Goal: Task Accomplishment & Management: Complete application form

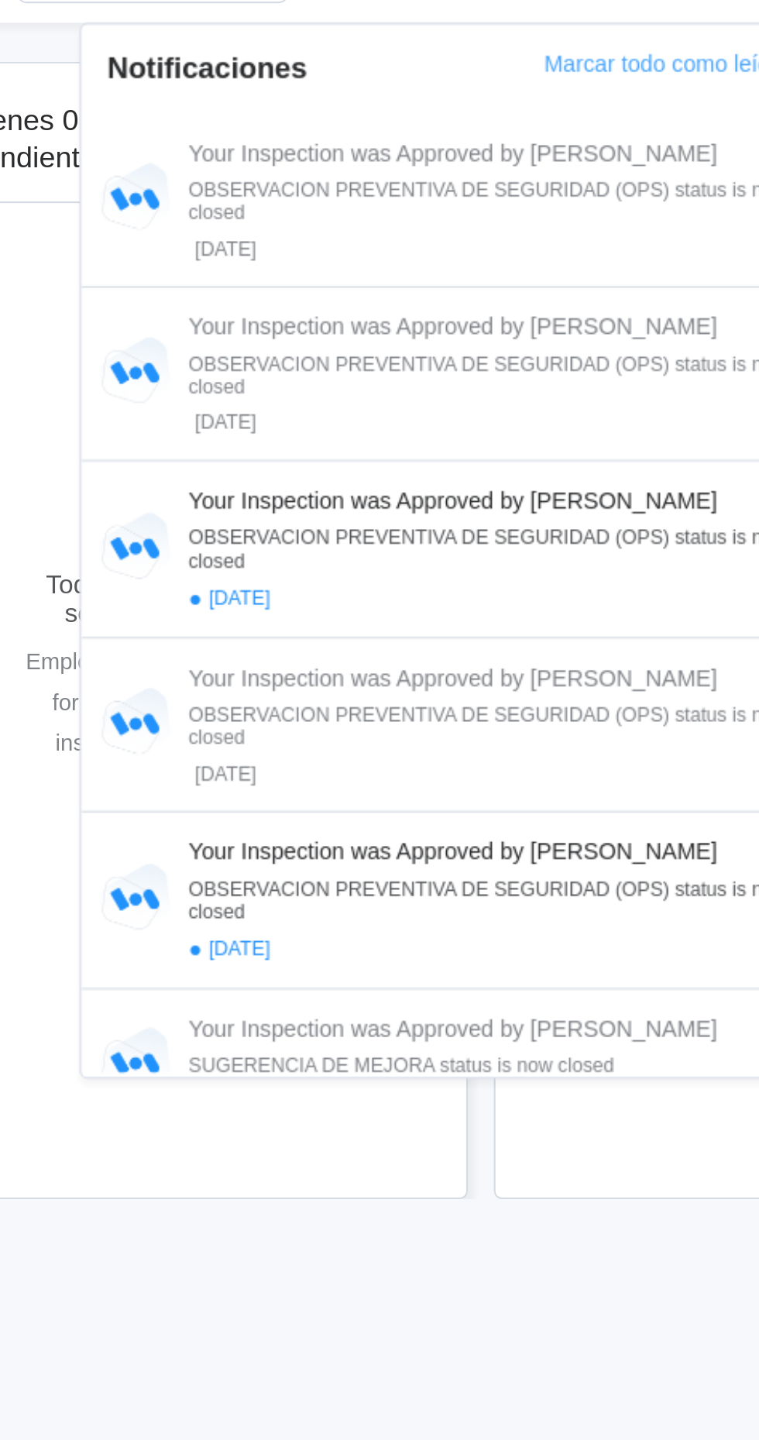
click at [516, 203] on div "Your Inspection was Approved by DAVID OBSERVACION PREVENTIVA DE SEGURIDAD (OPS)…" at bounding box center [473, 213] width 290 height 57
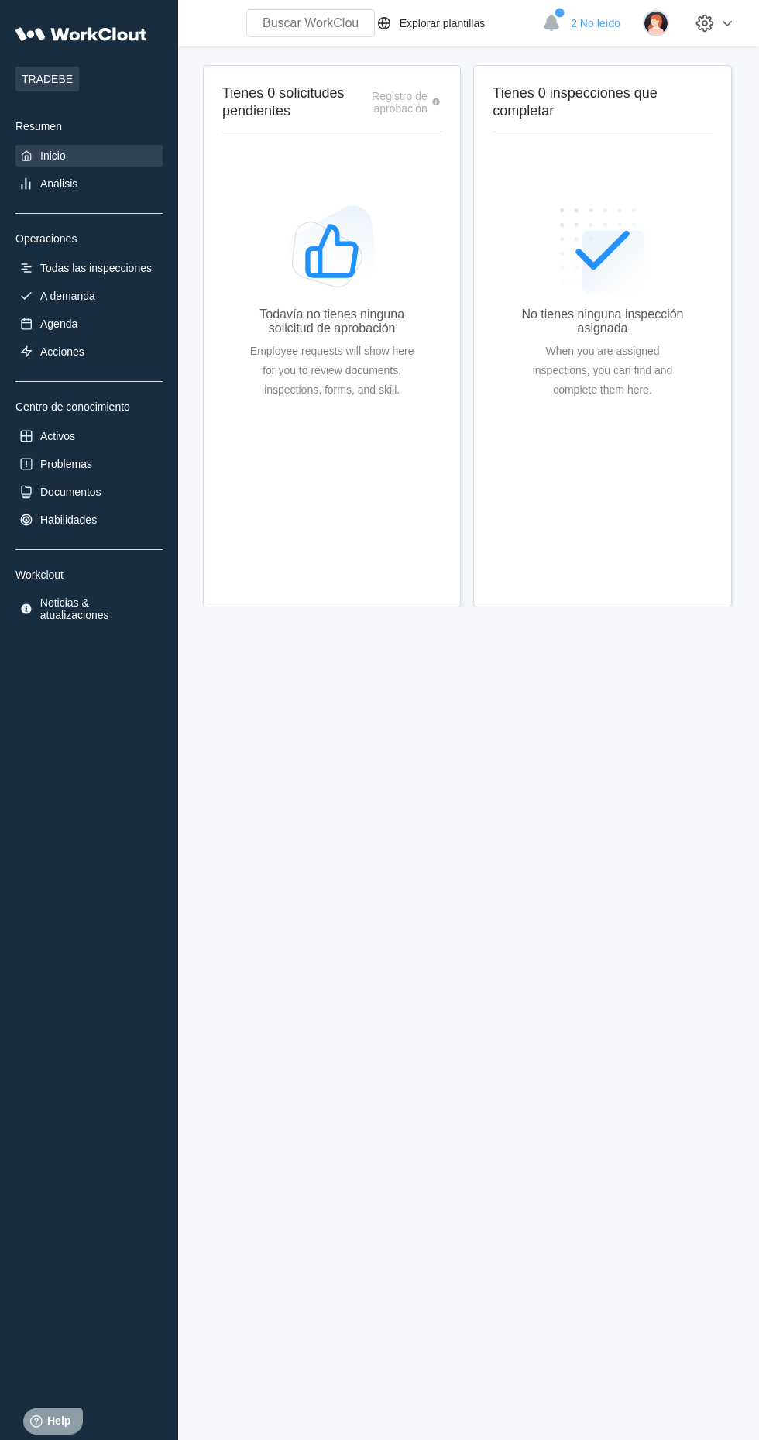
click at [571, 23] on div "2 No leído" at bounding box center [579, 23] width 90 height 34
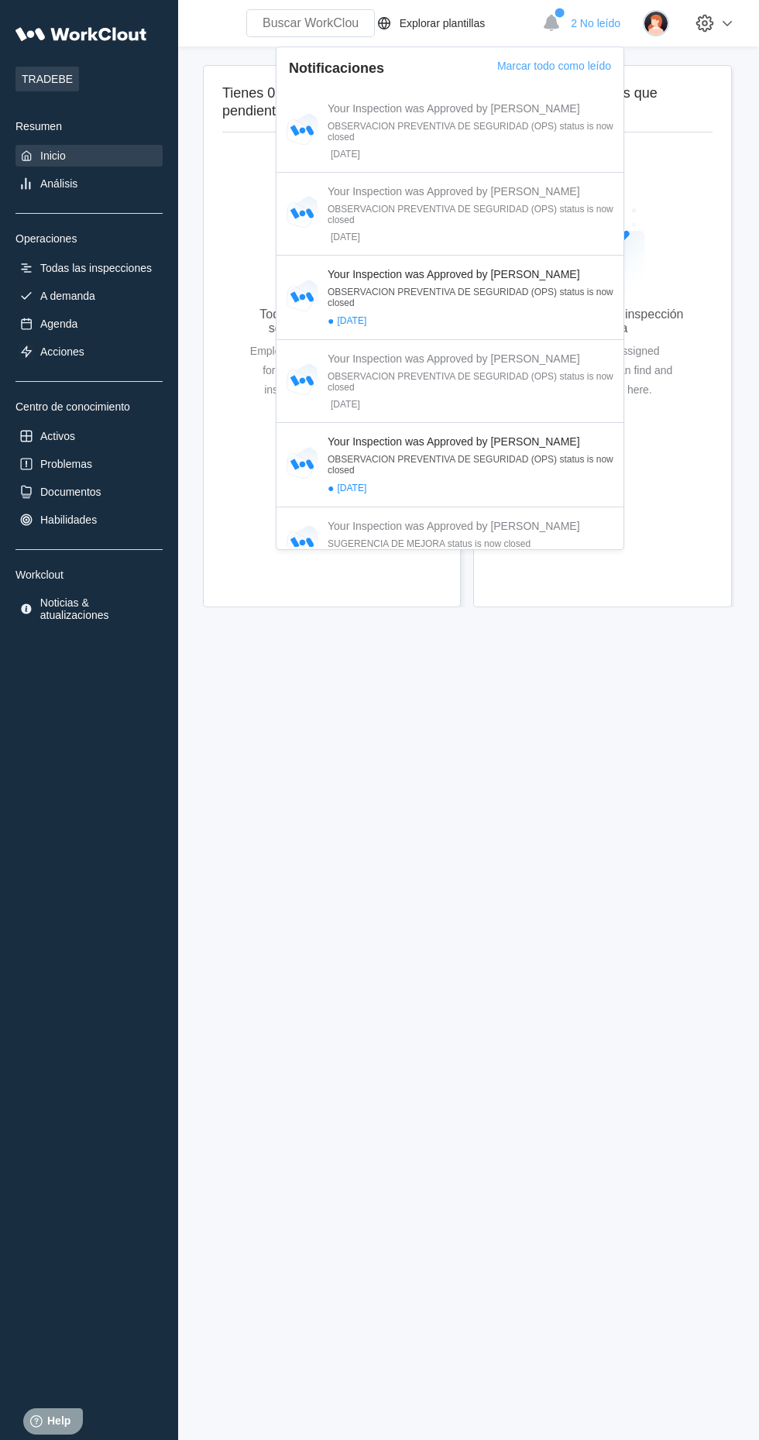
click at [454, 464] on div "OBSERVACION PREVENTIVA DE SEGURIDAD (OPS) status is now closed" at bounding box center [473, 465] width 290 height 22
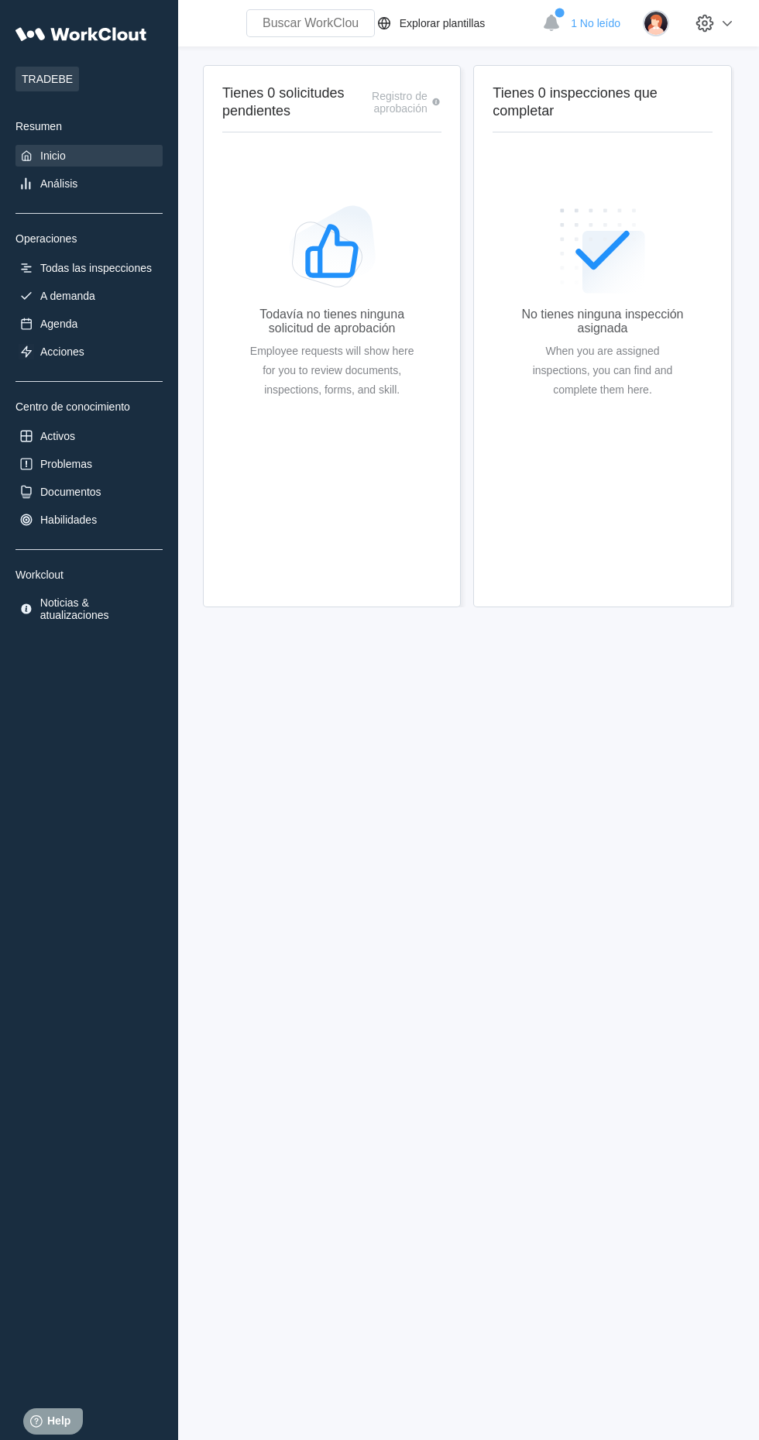
click at [585, 30] on div "1 No leído" at bounding box center [579, 23] width 90 height 34
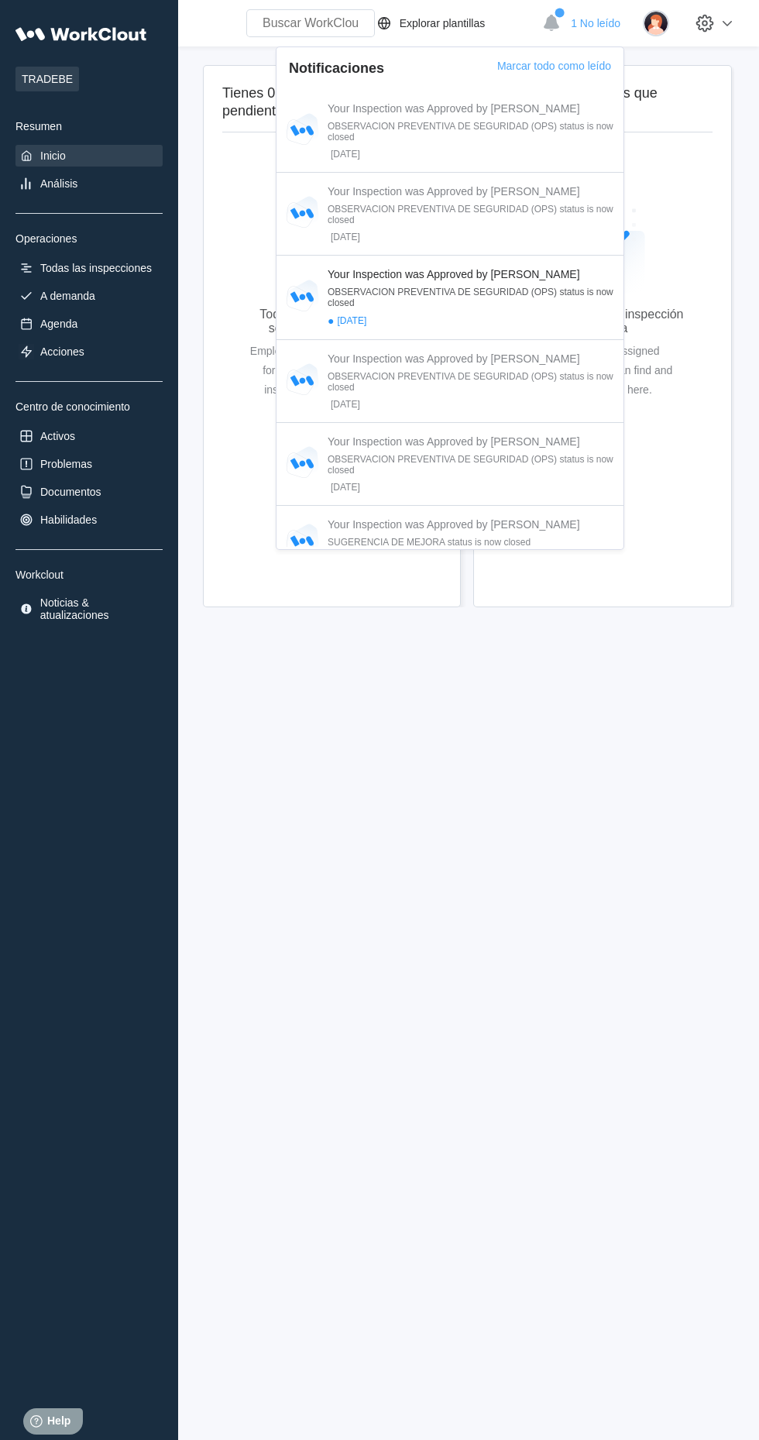
click at [465, 299] on div "OBSERVACION PREVENTIVA DE SEGURIDAD (OPS) status is now closed" at bounding box center [473, 298] width 290 height 22
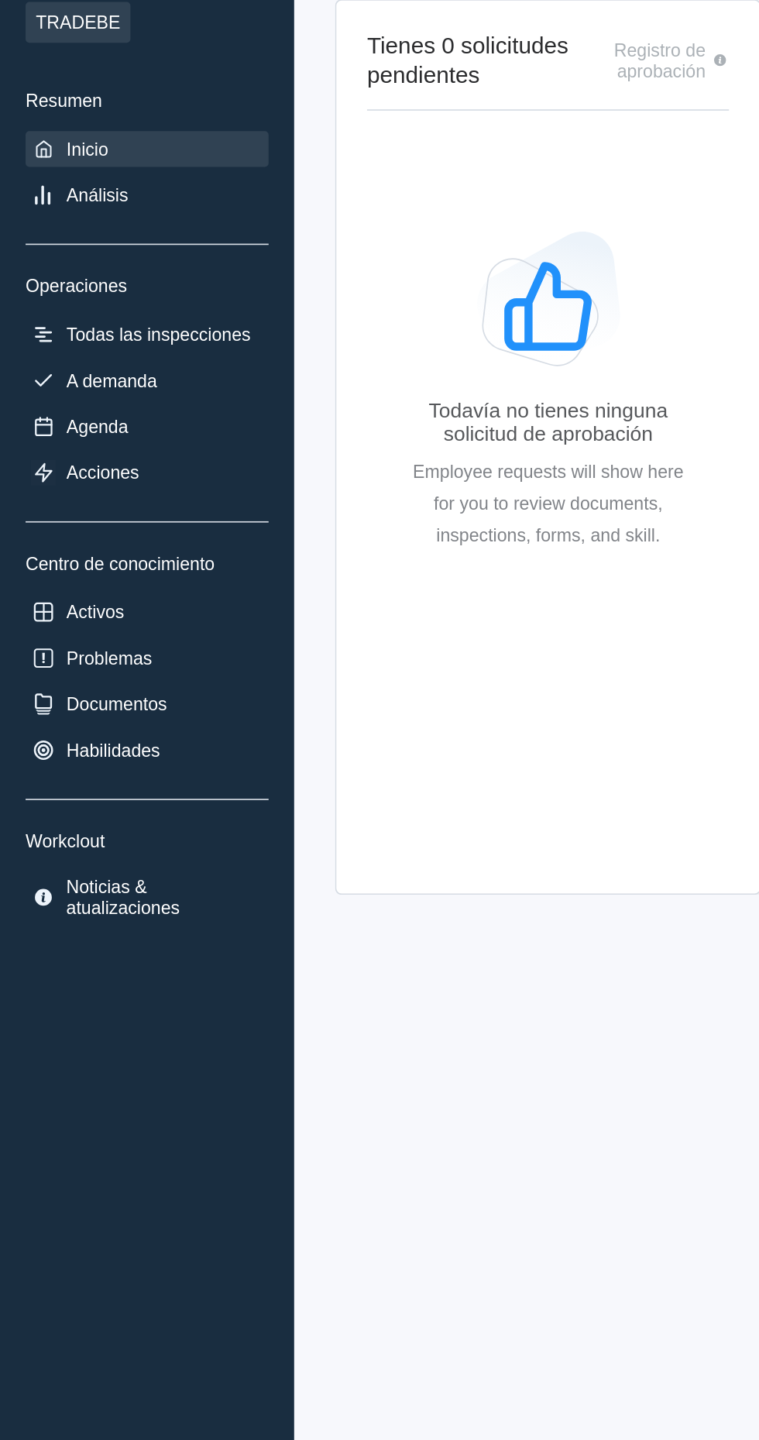
click at [98, 297] on div "A demanda" at bounding box center [88, 296] width 147 height 22
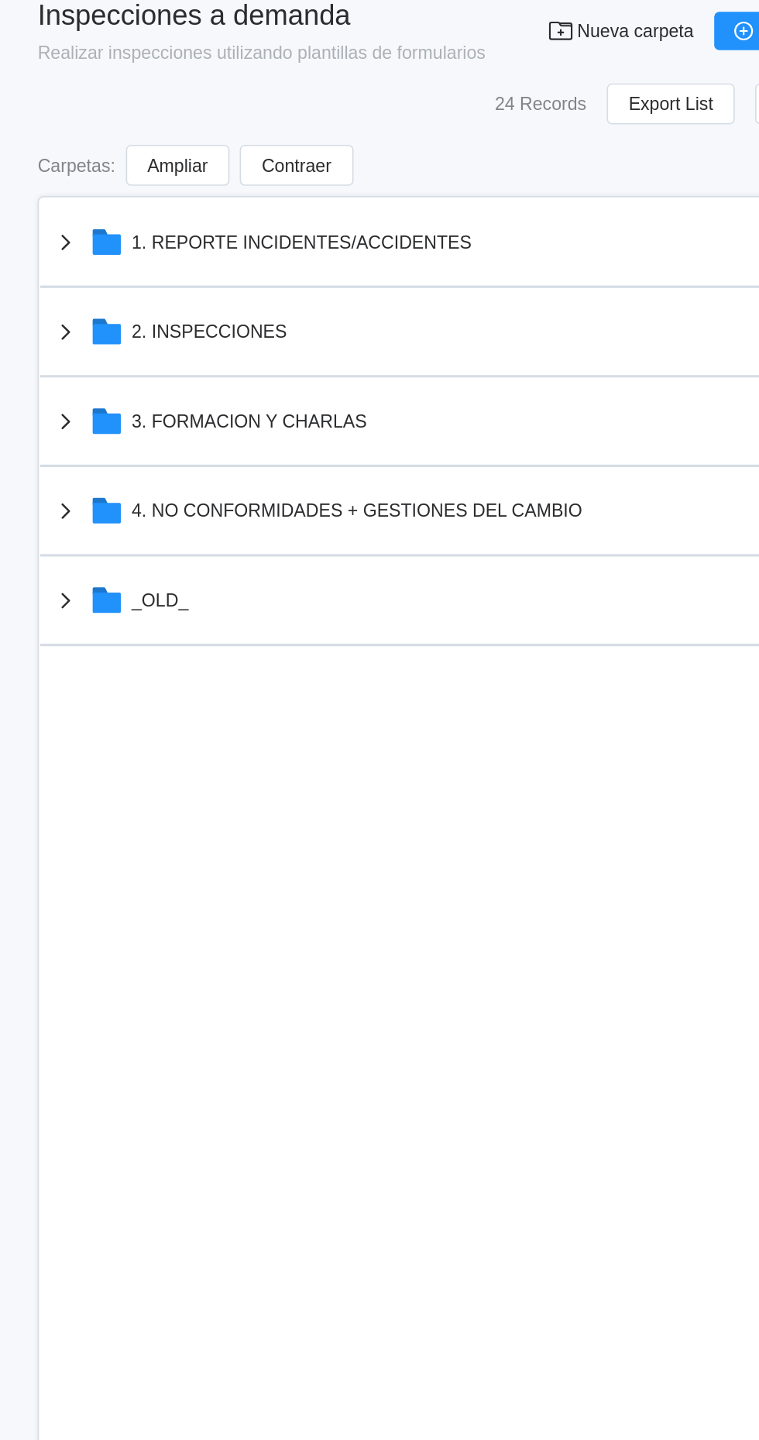
click at [366, 261] on div "2. INSPECCIONES" at bounding box center [438, 266] width 454 height 40
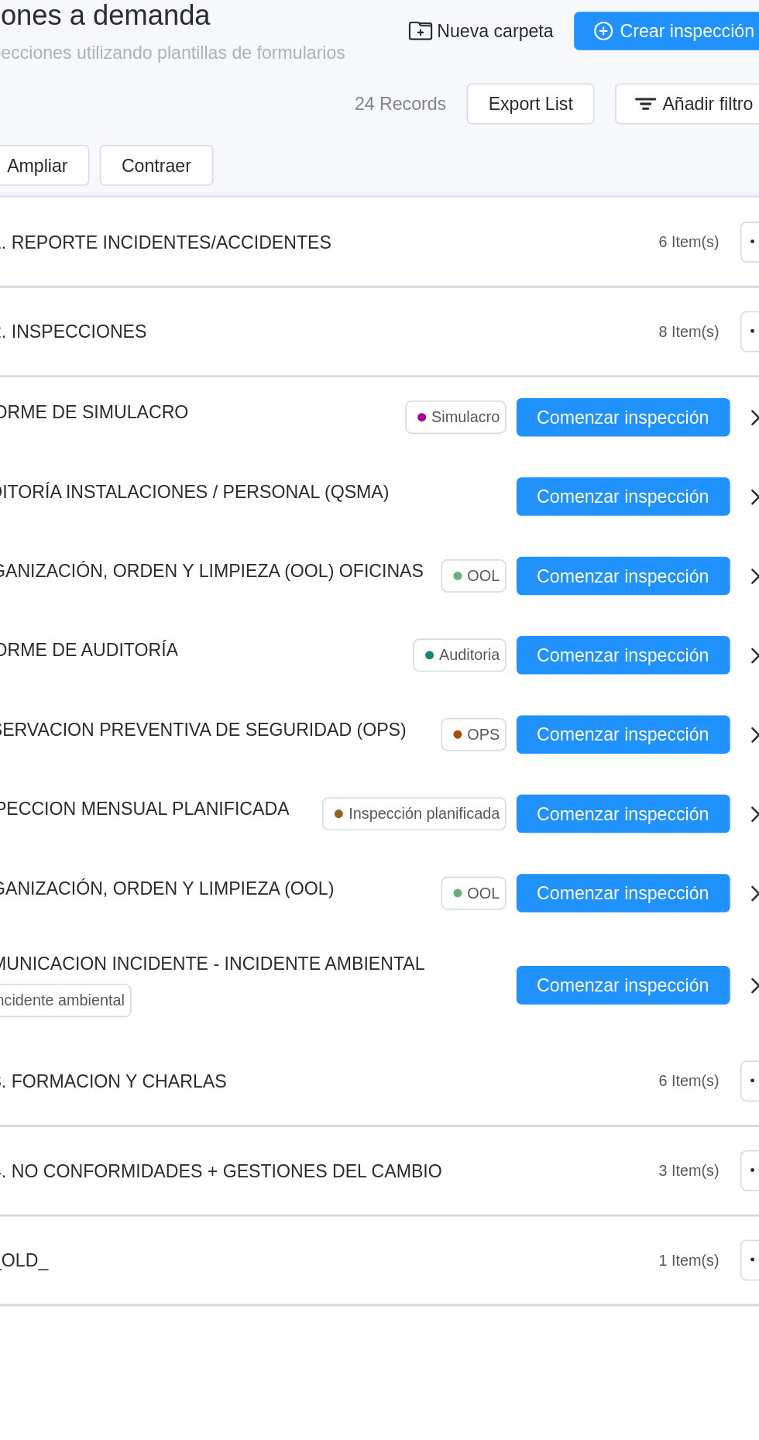
click at [661, 510] on span "Comenzar inspección" at bounding box center [642, 510] width 105 height 11
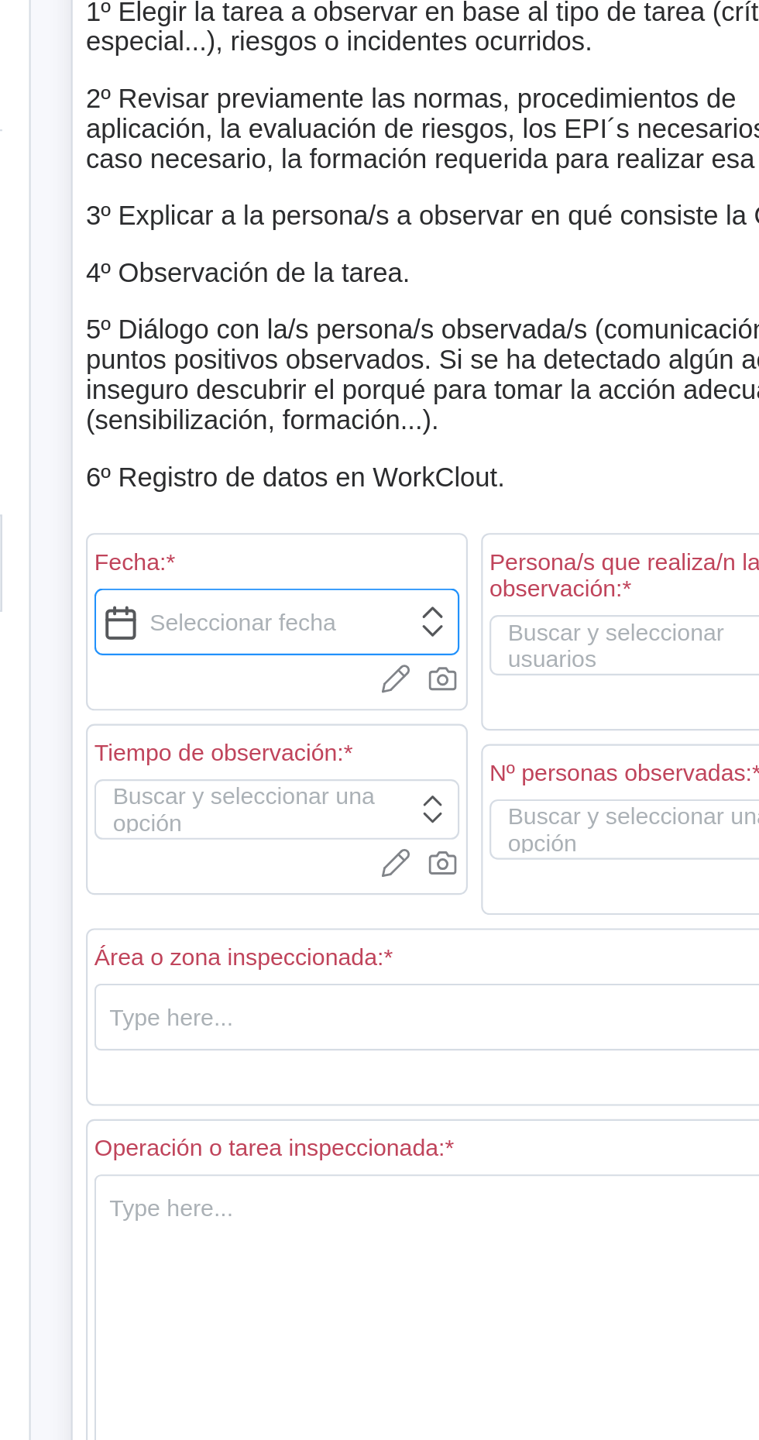
click at [369, 496] on input "text" at bounding box center [384, 486] width 169 height 31
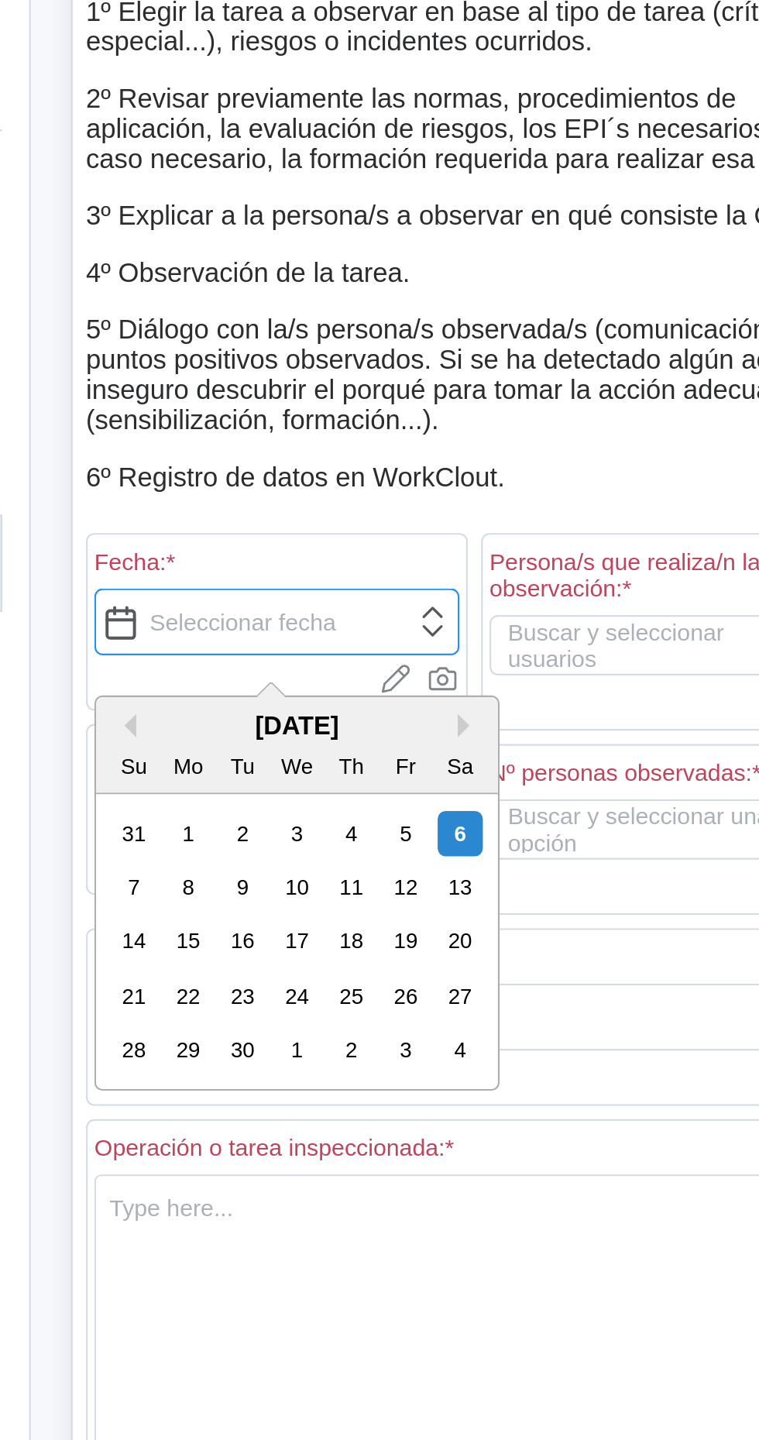
type textarea "x"
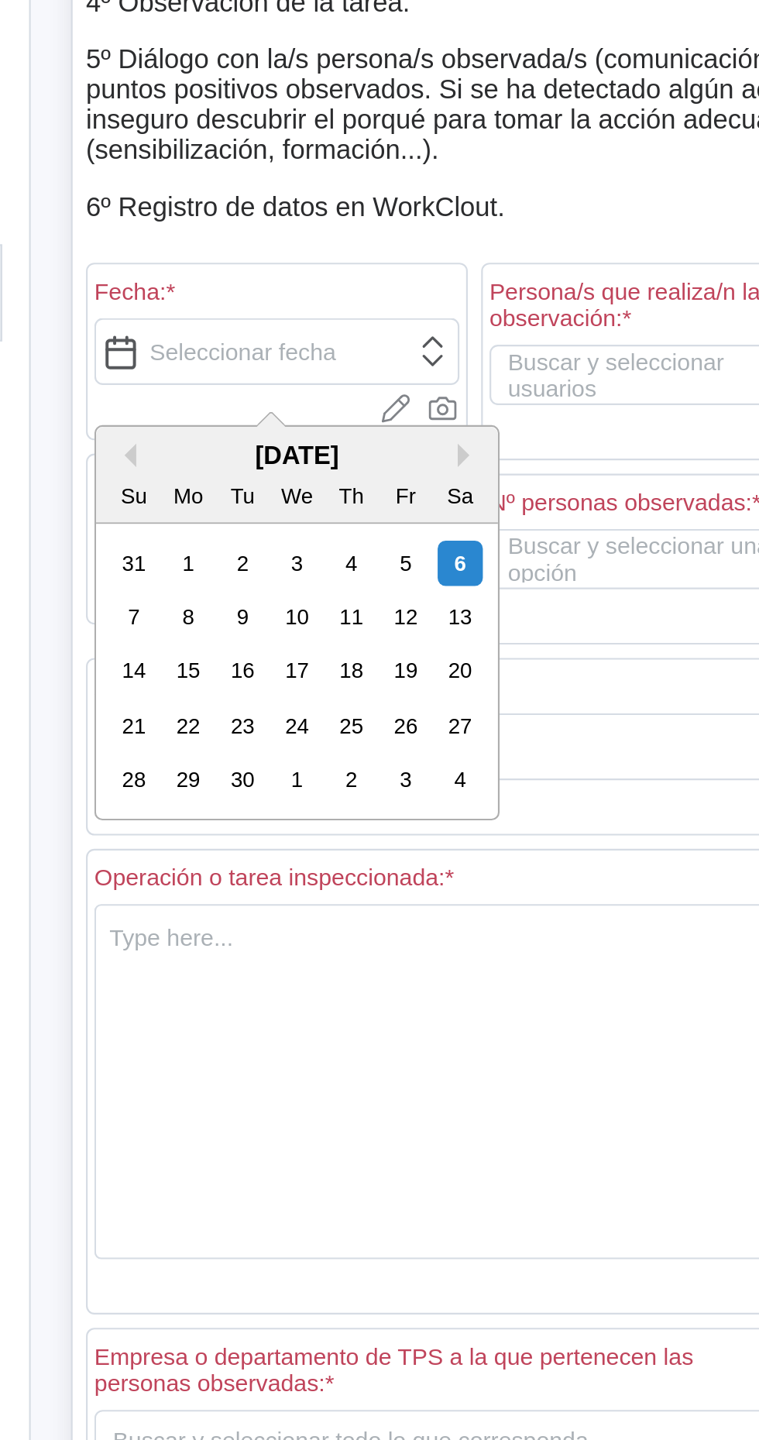
click at [443, 583] on div "5" at bounding box center [444, 584] width 21 height 21
type input "09/05/2025"
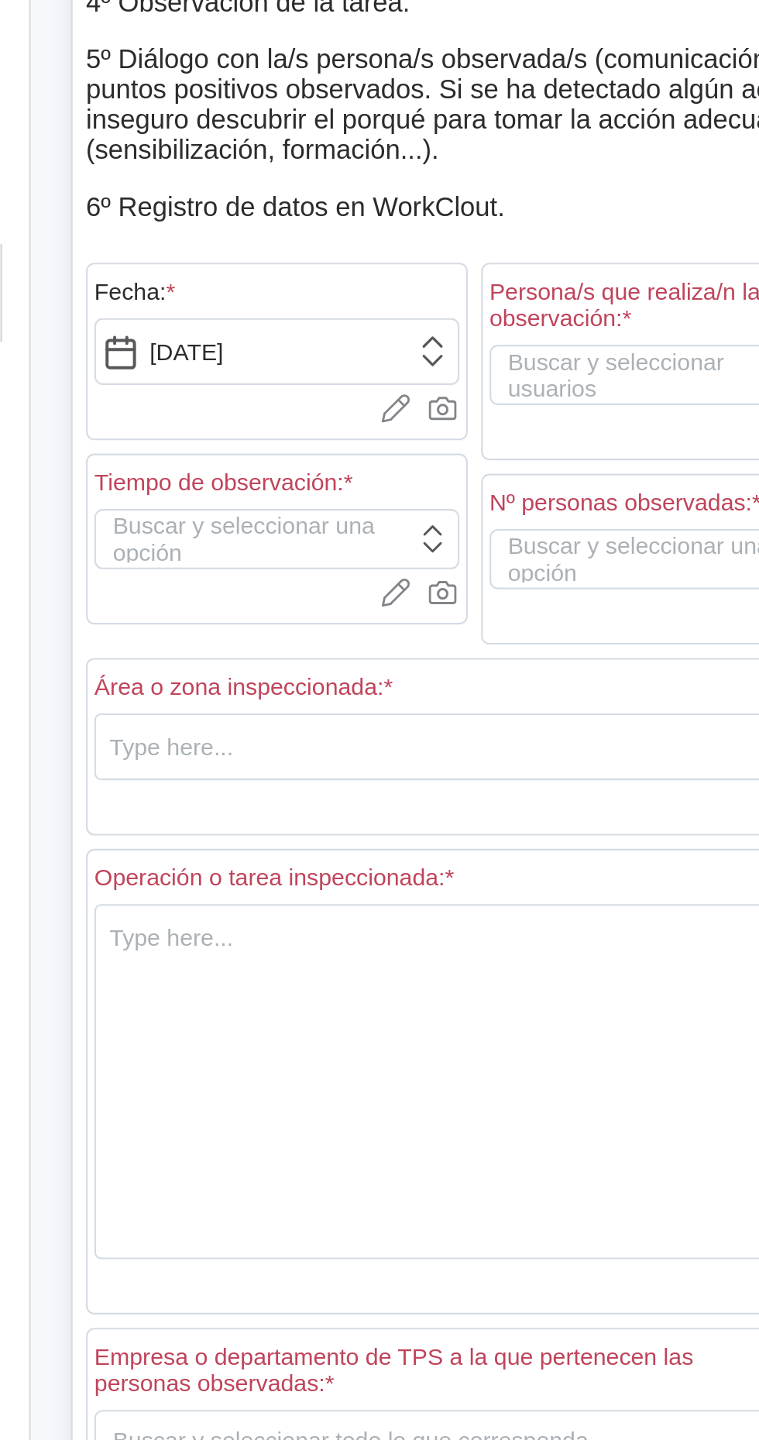
type textarea "x"
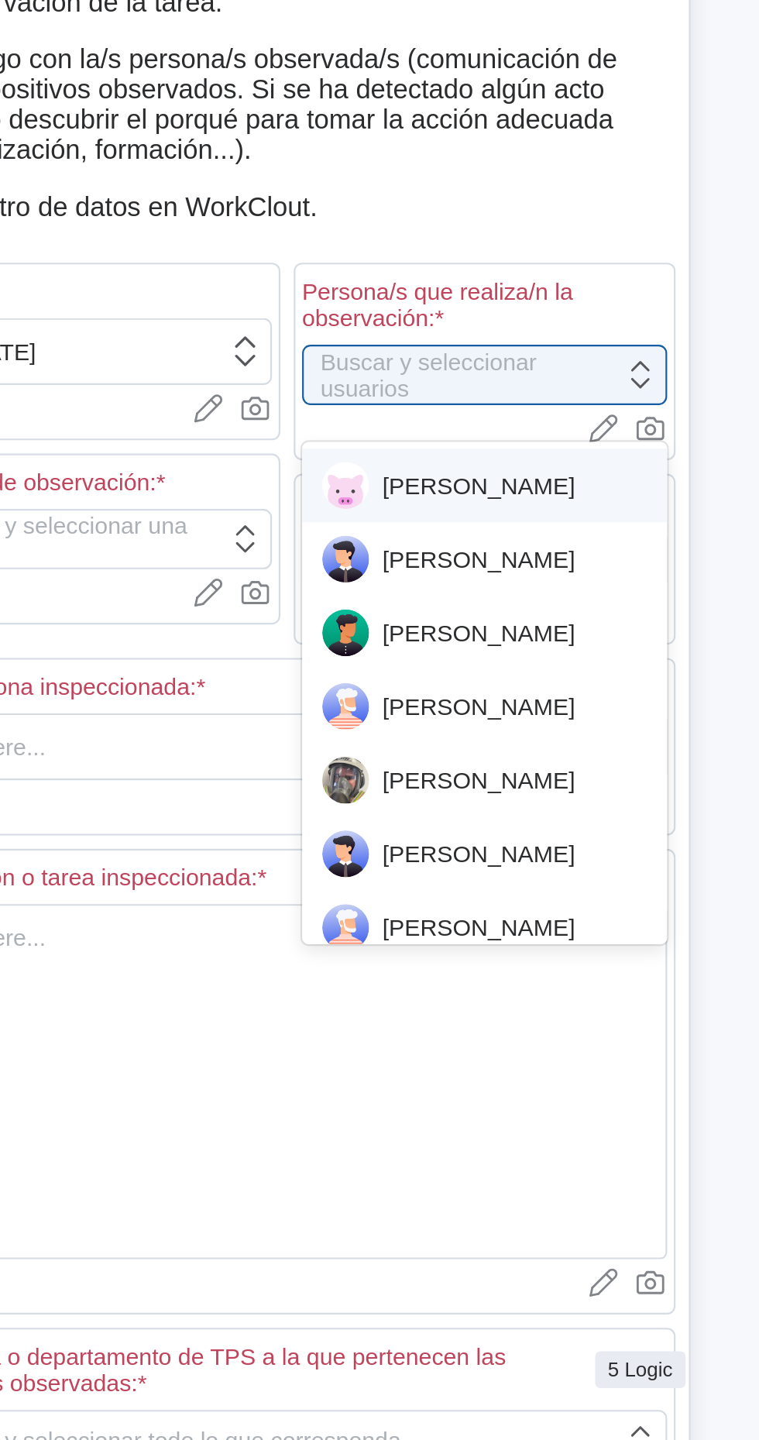
type textarea "x"
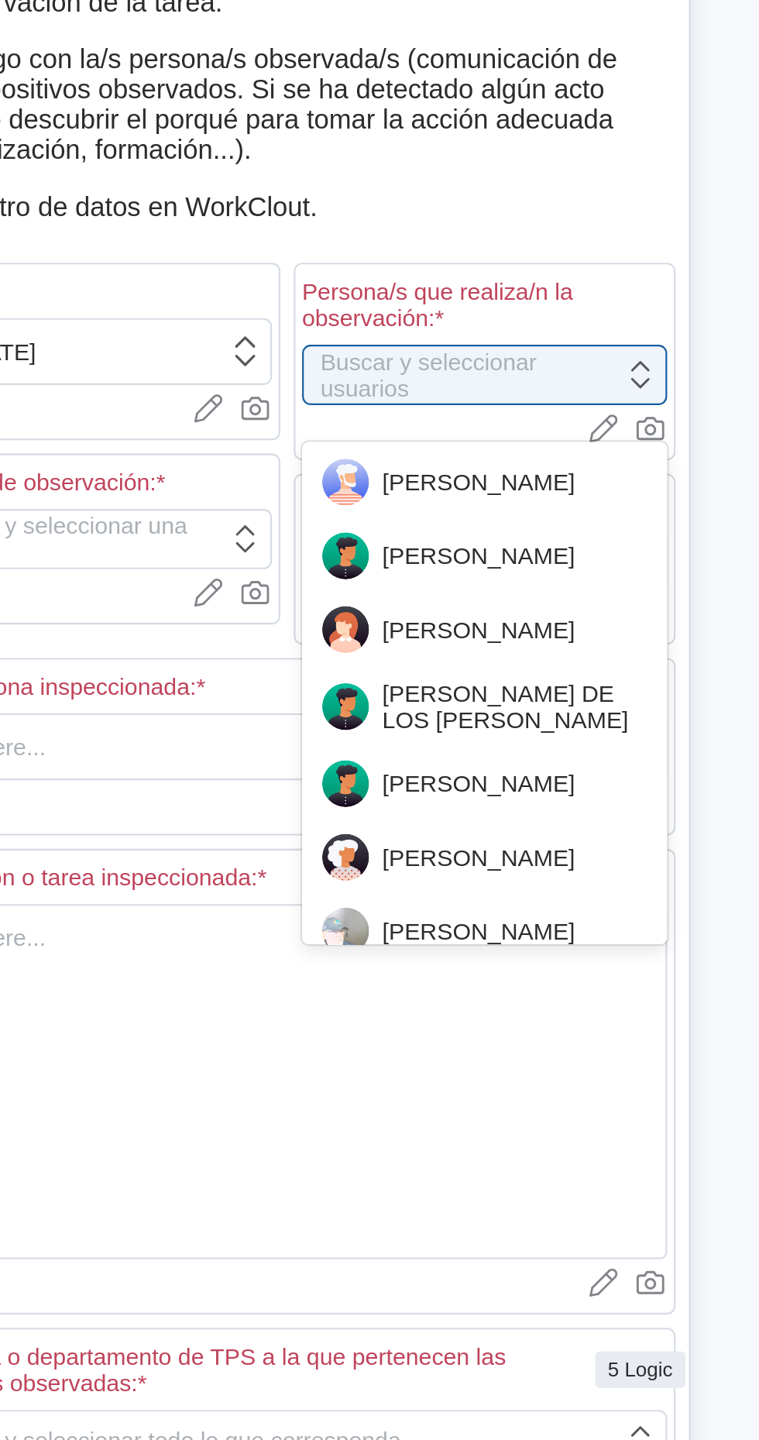
scroll to position [349, 0]
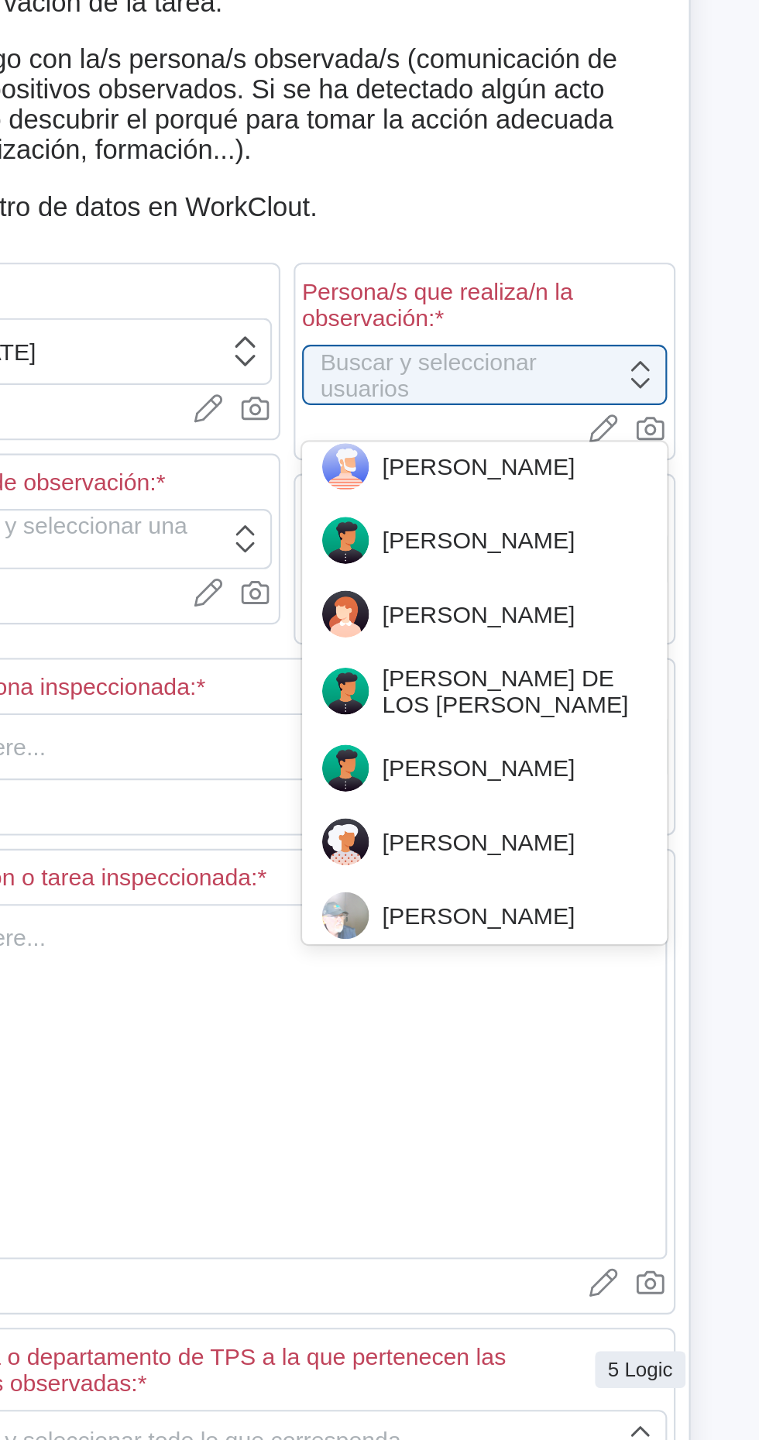
click at [589, 609] on div "IVAN DAVILA" at bounding box center [568, 608] width 150 height 22
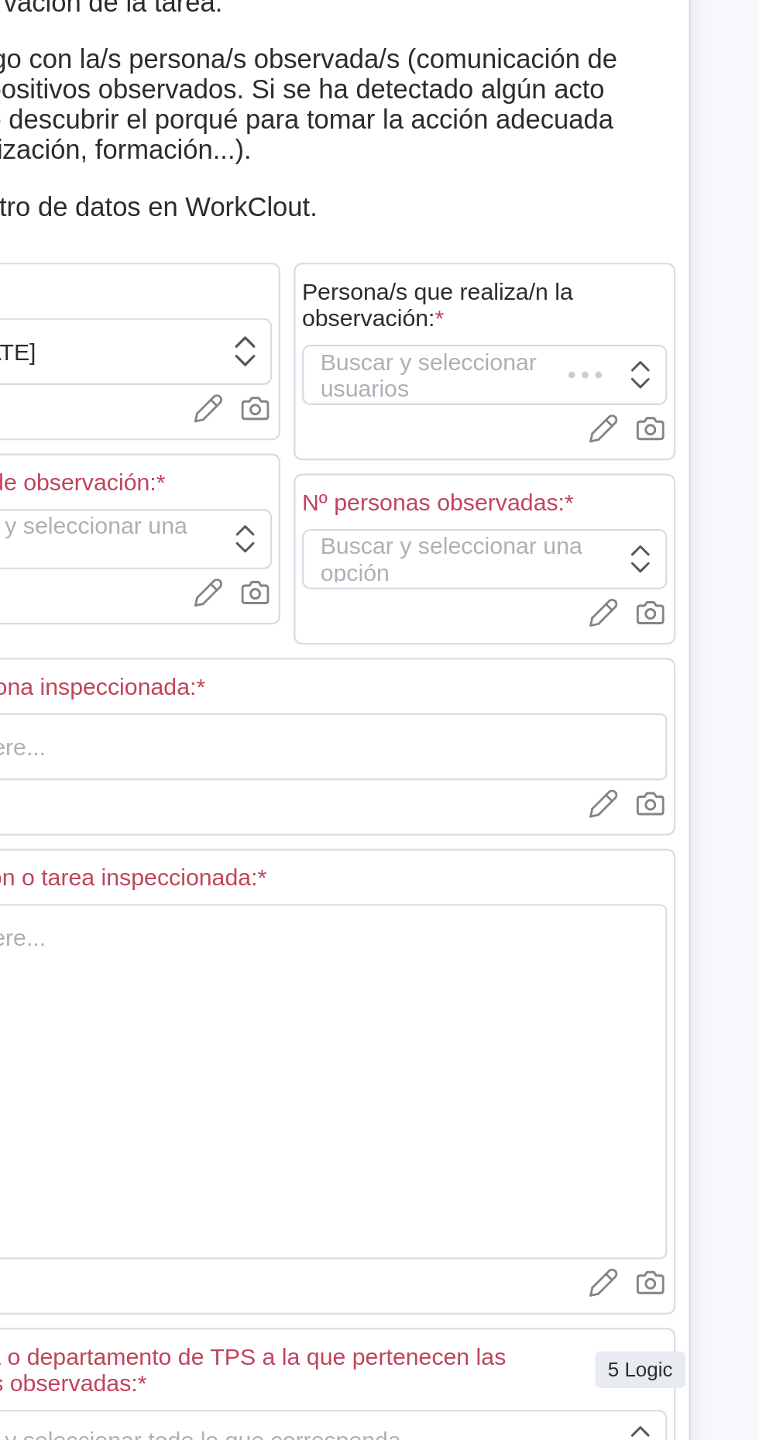
type textarea "x"
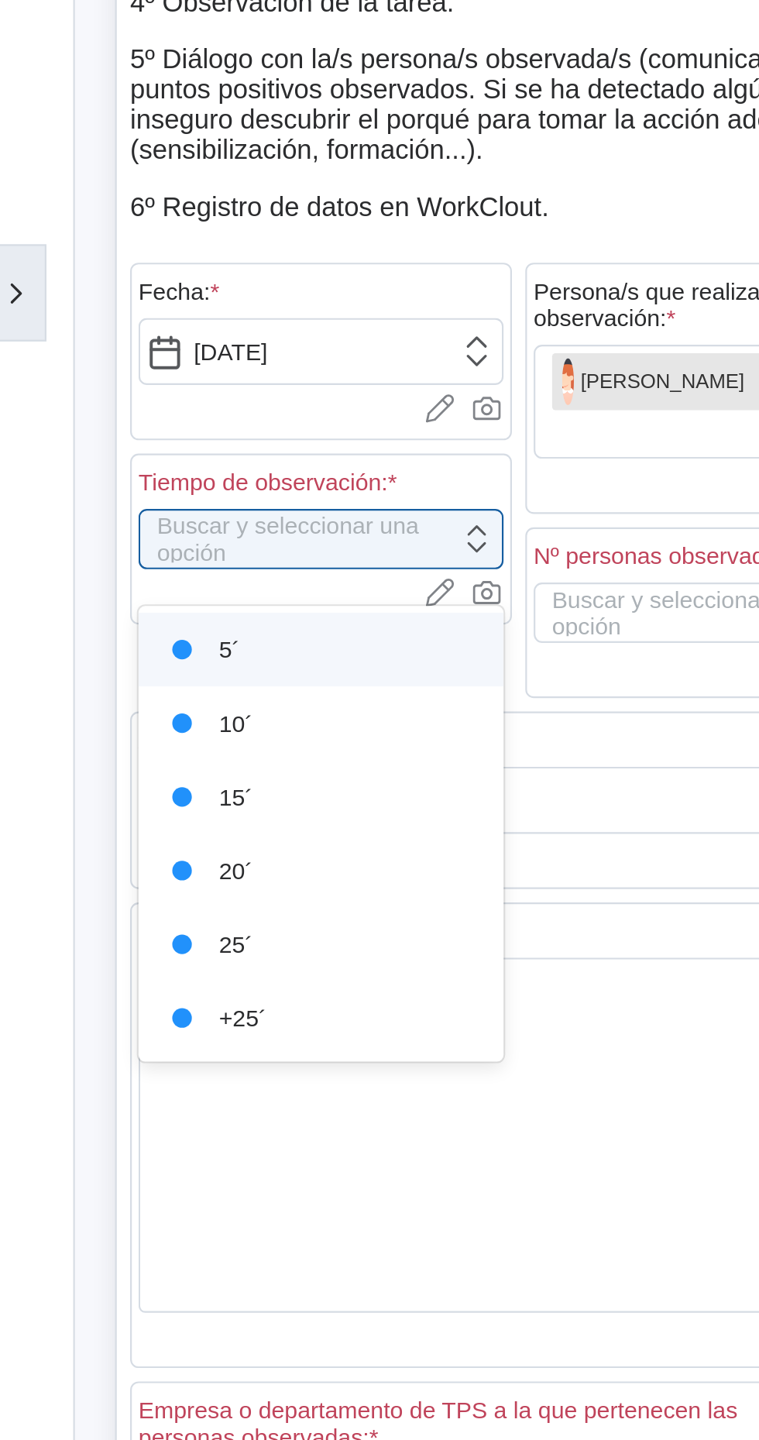
type textarea "x"
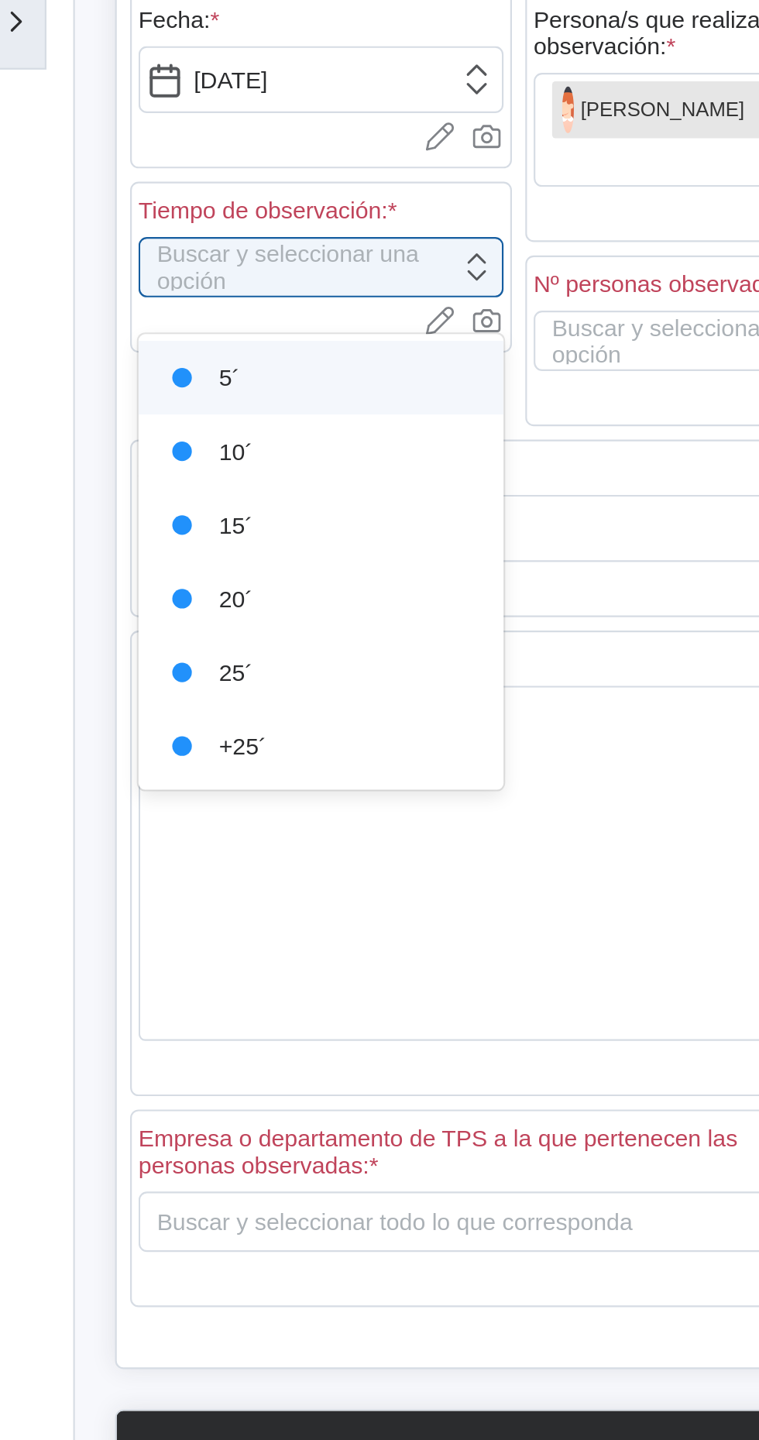
click at [360, 758] on div "25´" at bounding box center [385, 761] width 150 height 22
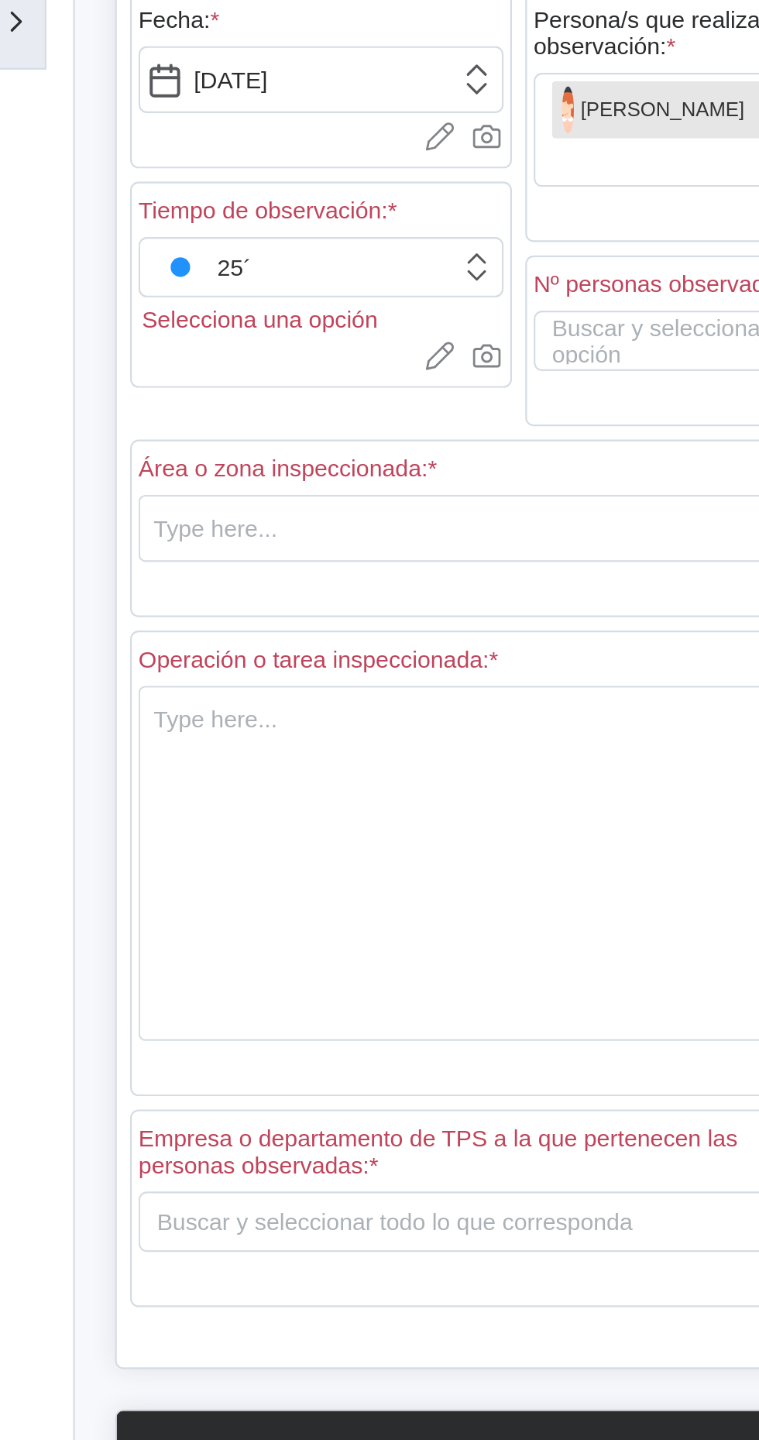
type textarea "x"
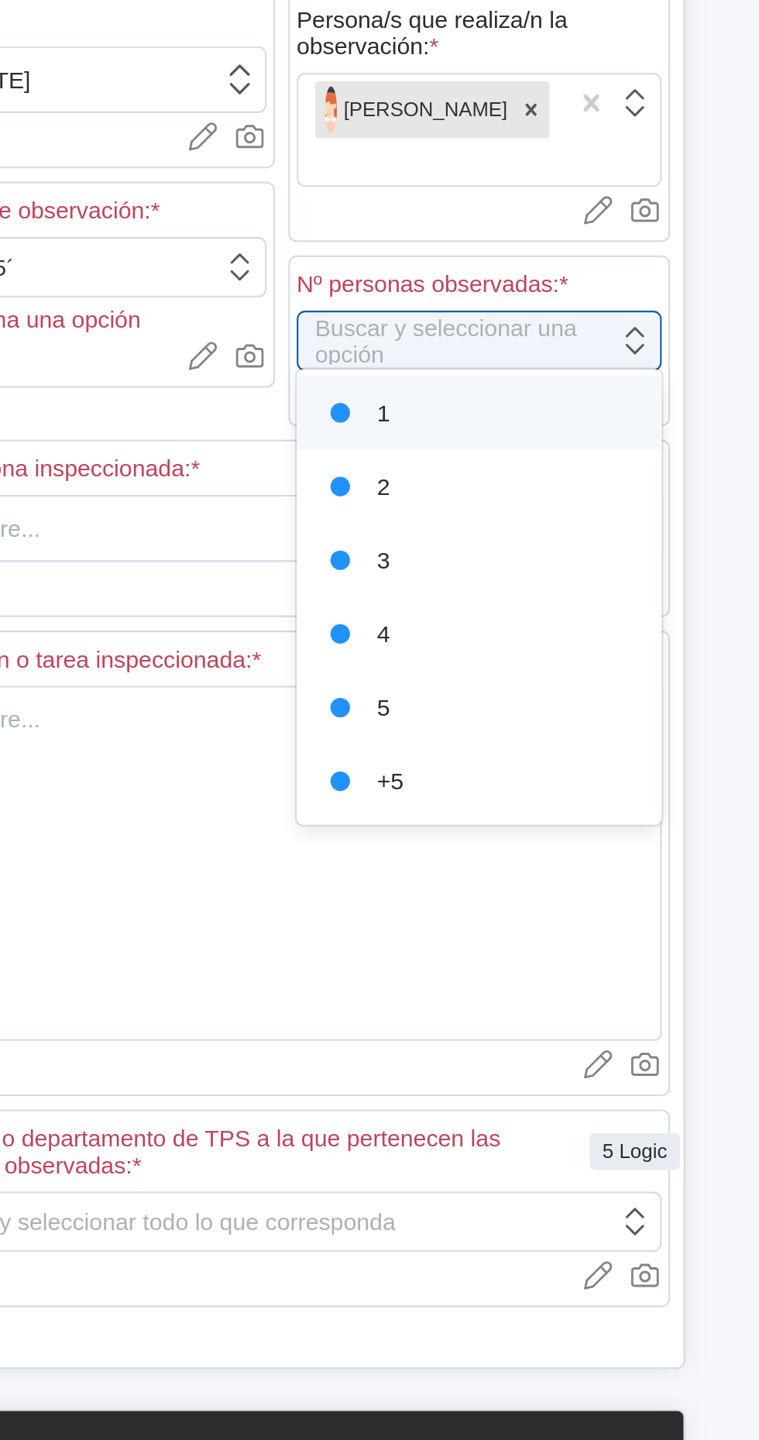
type textarea "x"
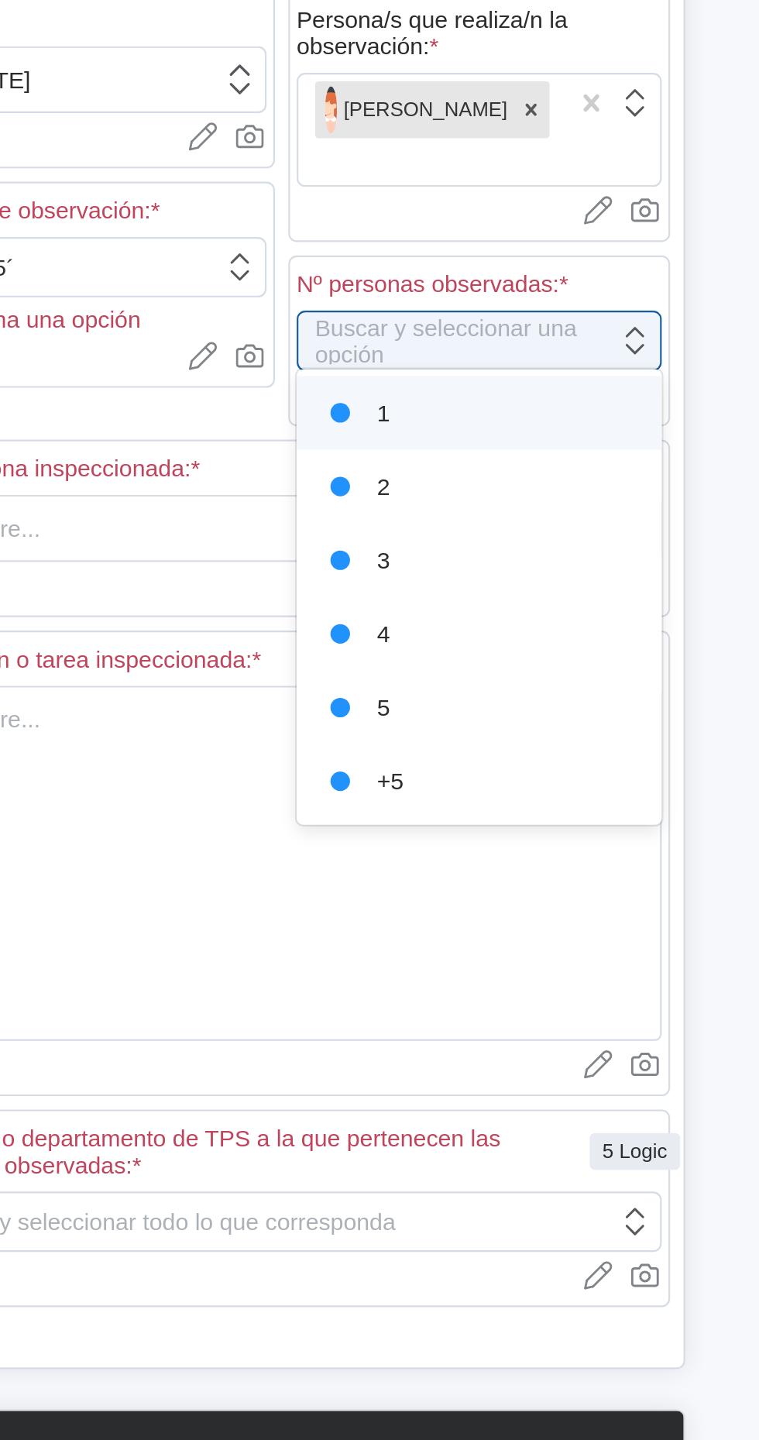
click at [569, 640] on div "1" at bounding box center [568, 641] width 150 height 22
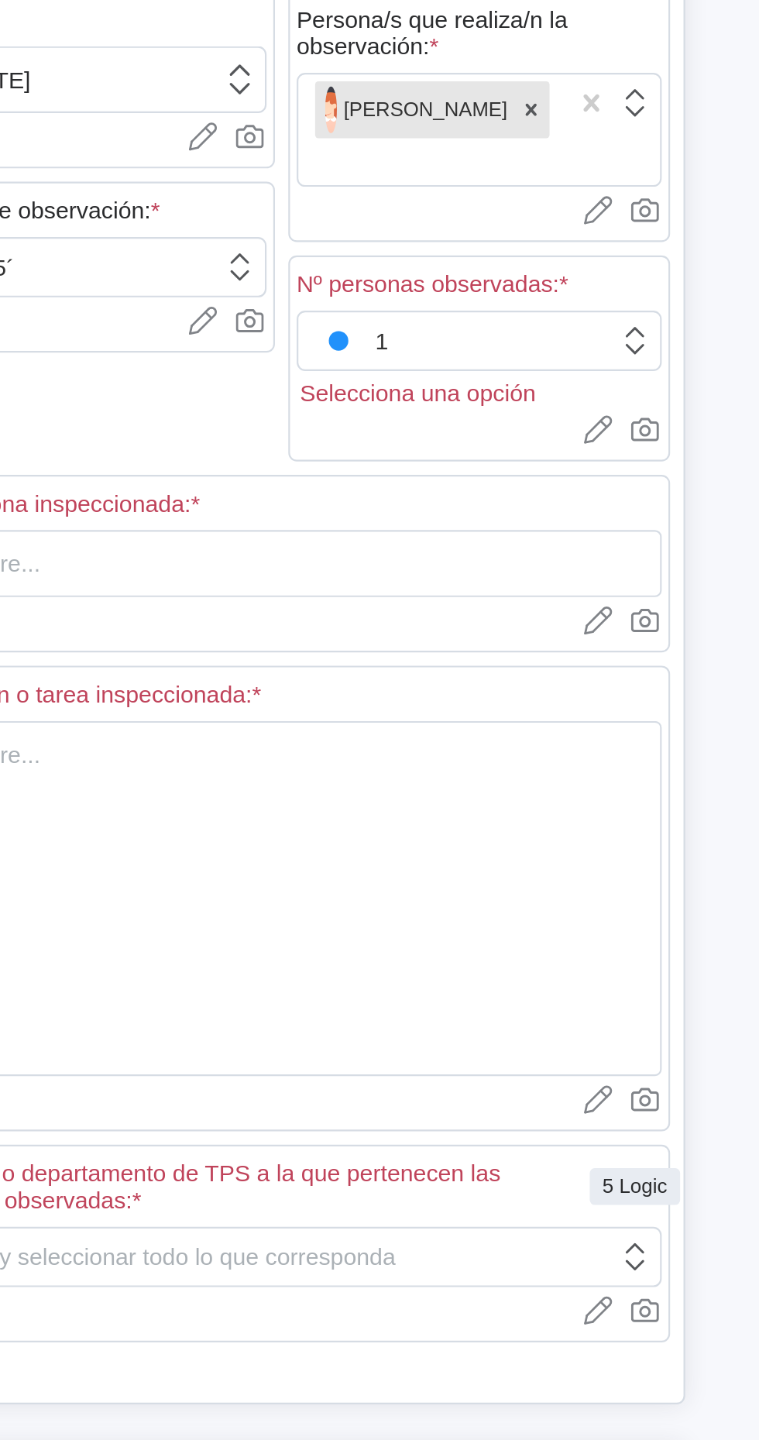
type textarea "x"
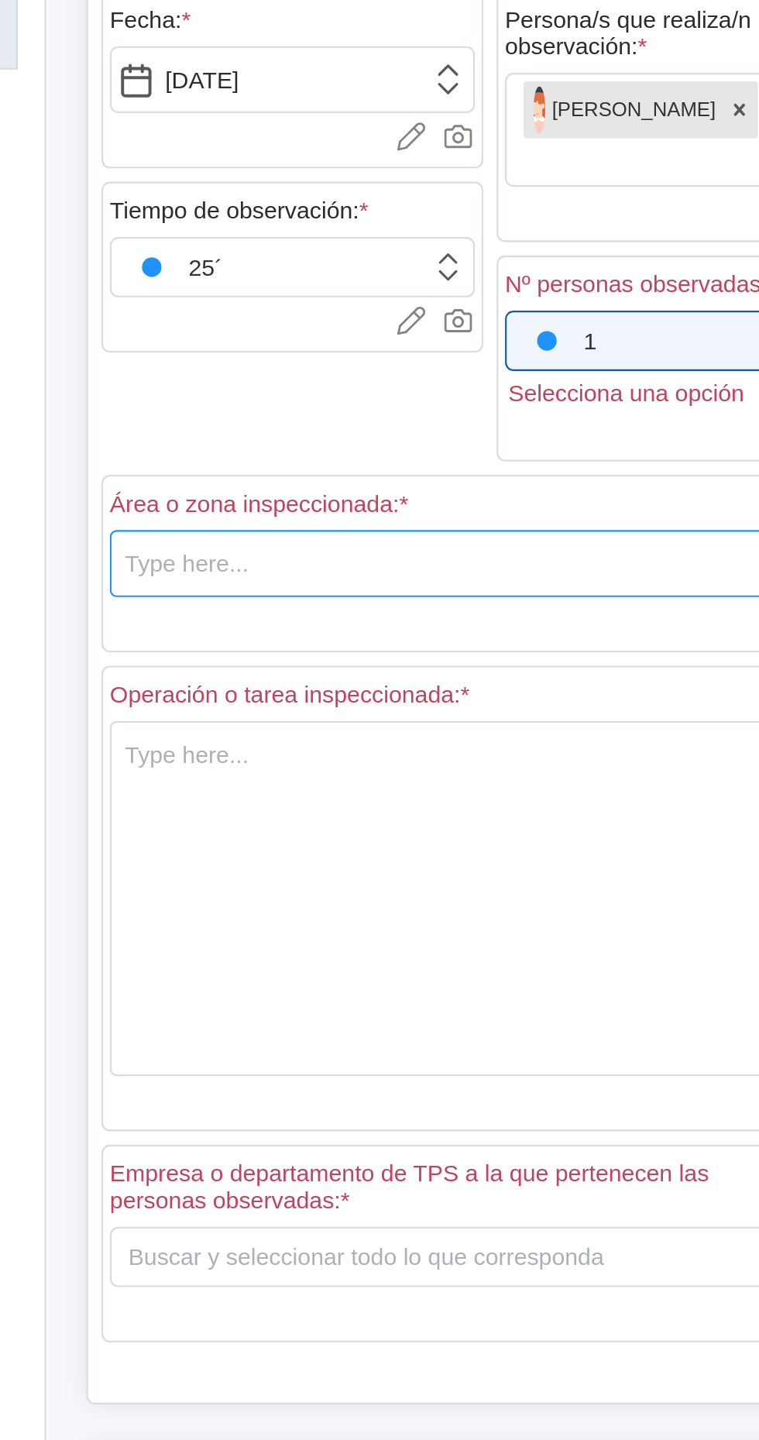
click at [397, 698] on input "text" at bounding box center [476, 710] width 352 height 31
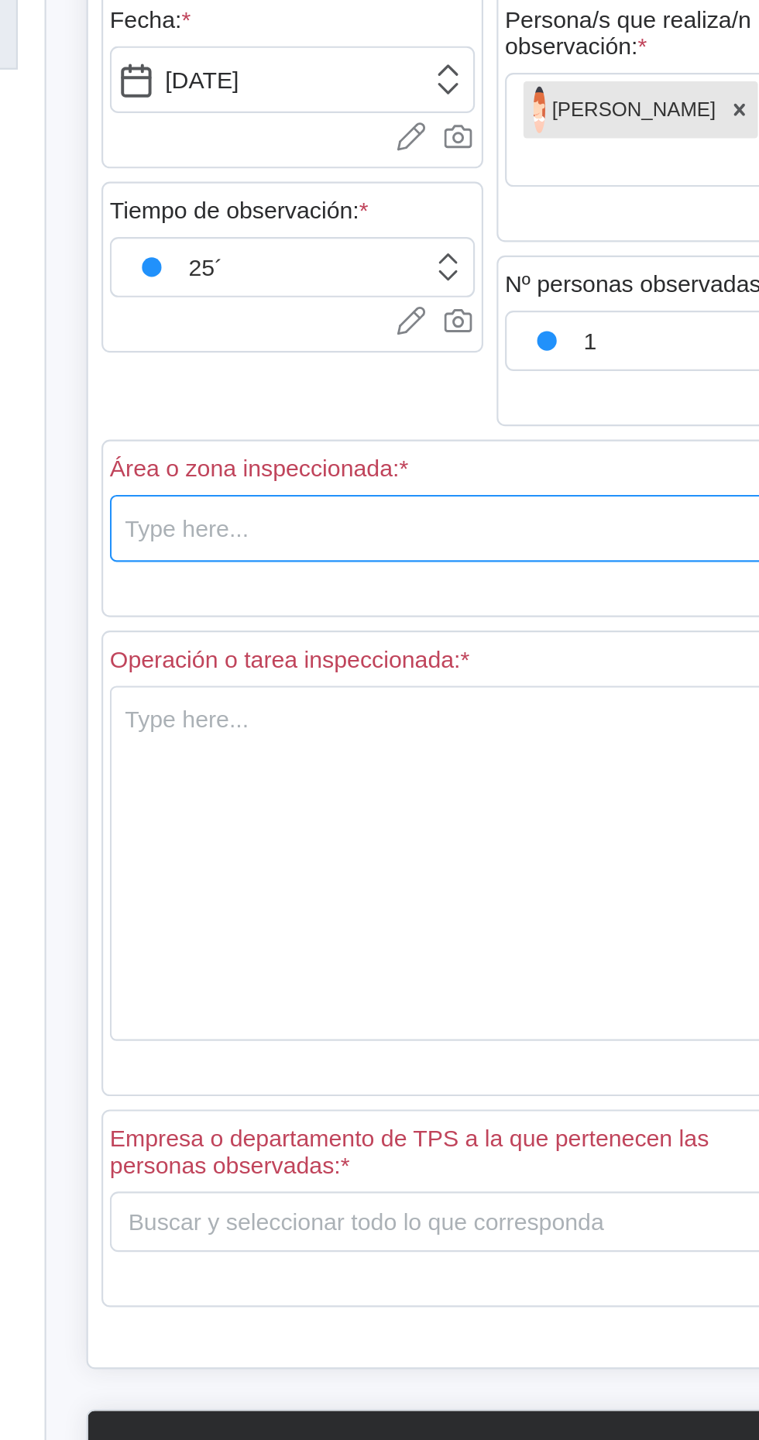
type textarea "x"
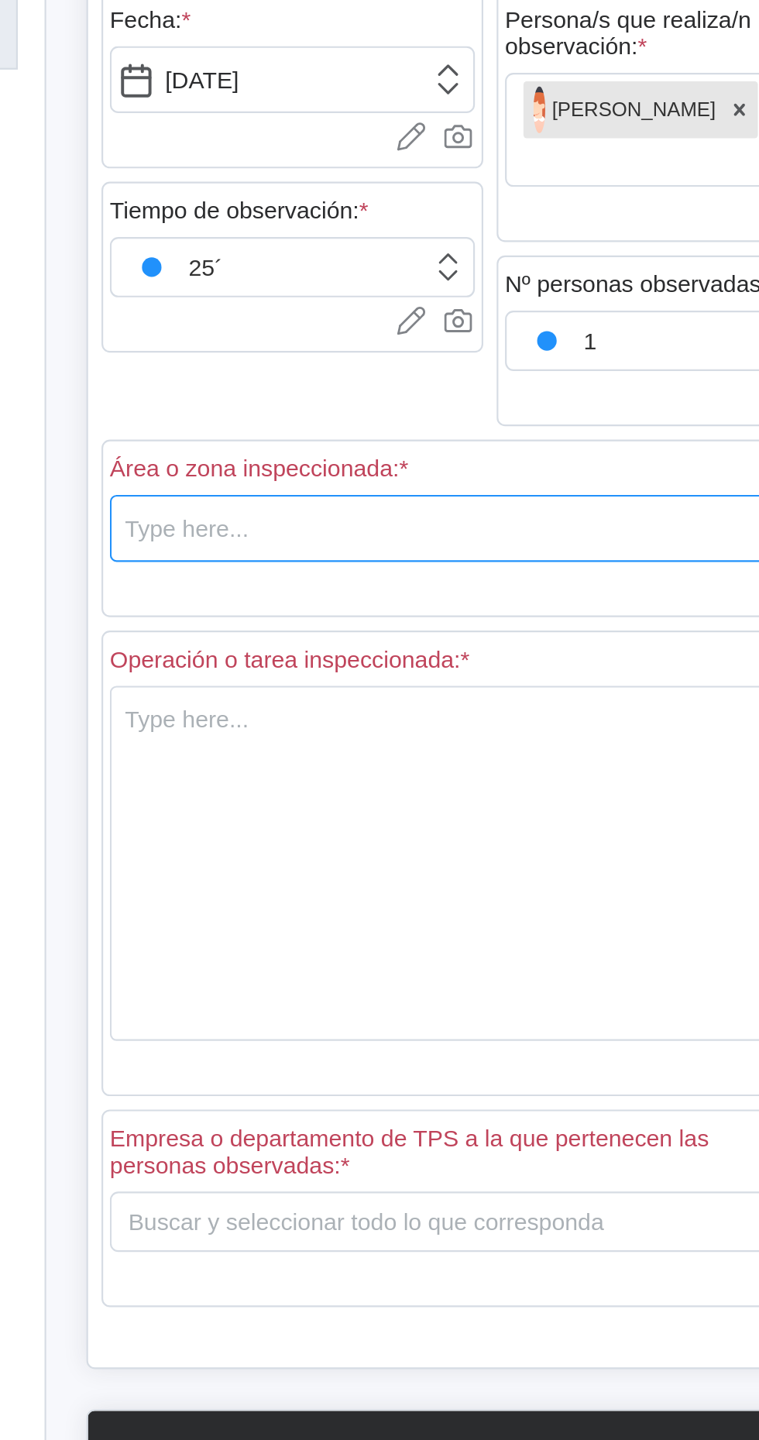
type input "C"
click at [324, 682] on input "Sb1" at bounding box center [476, 693] width 352 height 31
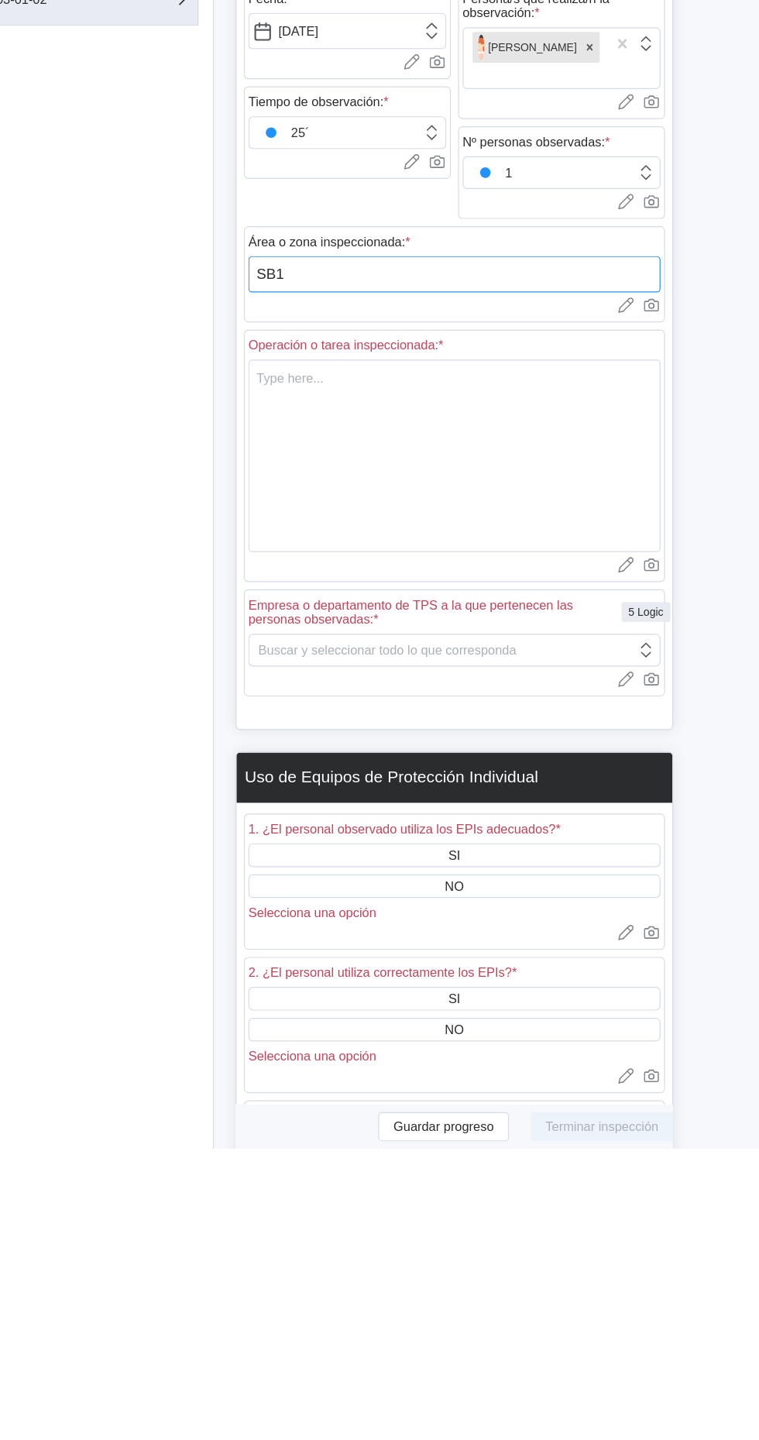
type input "SB1"
click at [353, 779] on textarea at bounding box center [476, 849] width 352 height 164
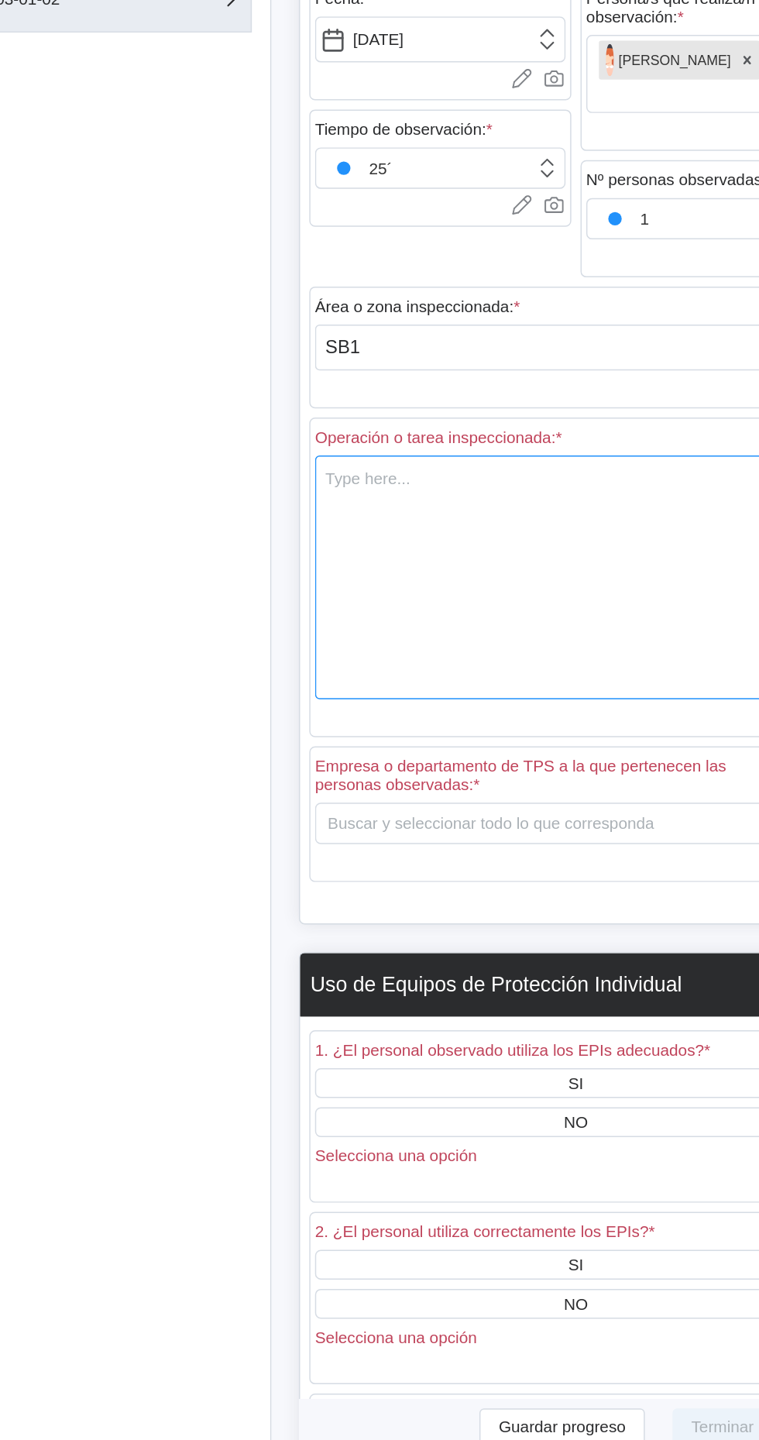
type textarea "x"
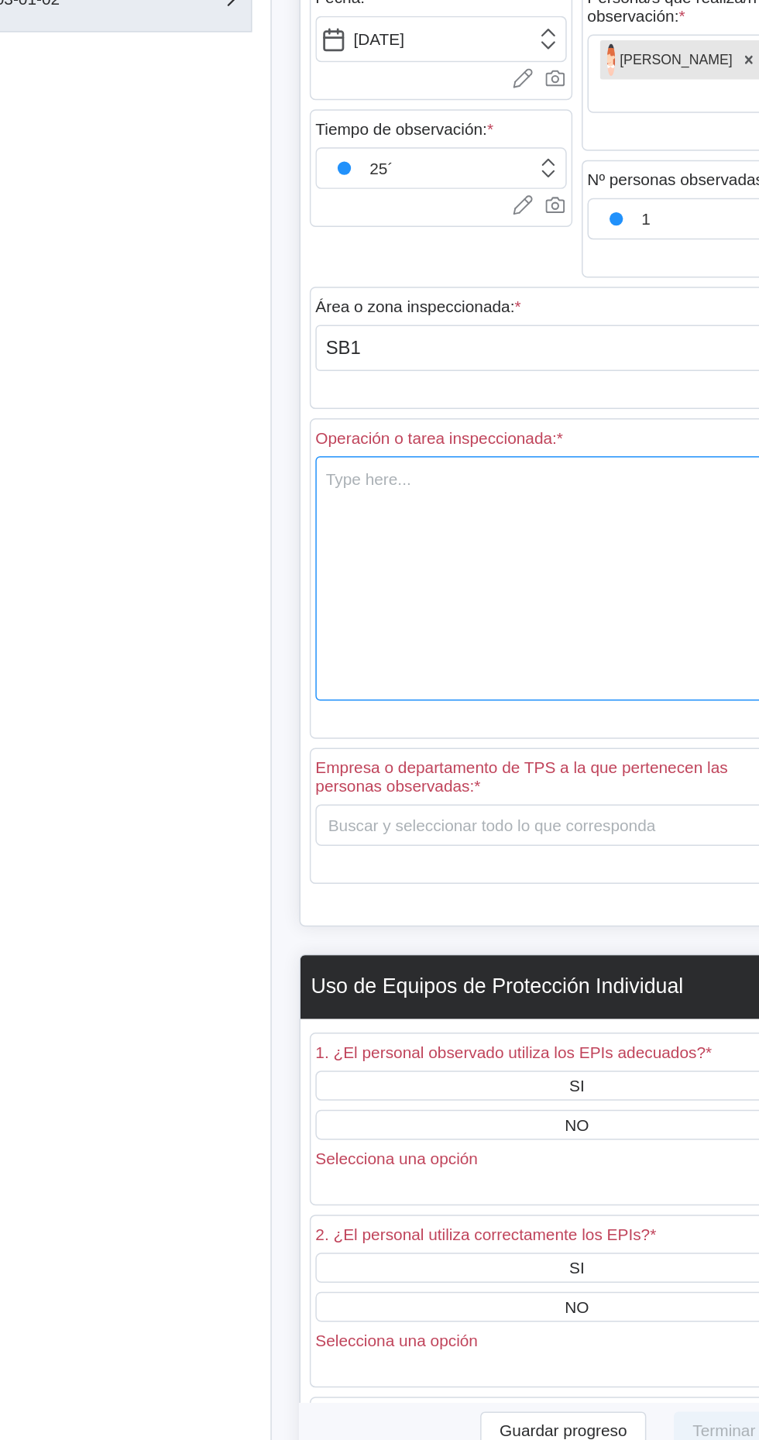
type textarea "x"
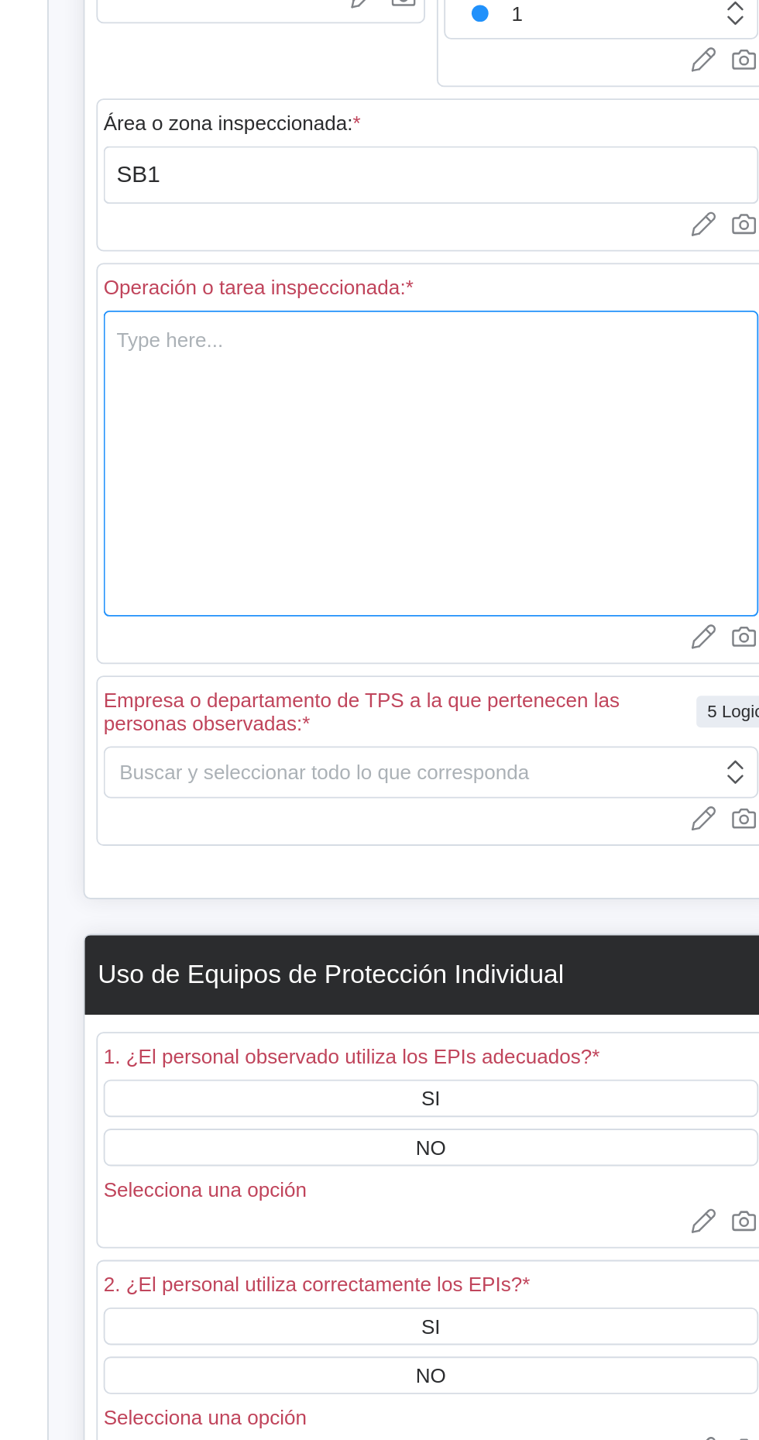
type textarea "R"
type textarea "x"
type textarea "Re"
type textarea "x"
type textarea "Rec"
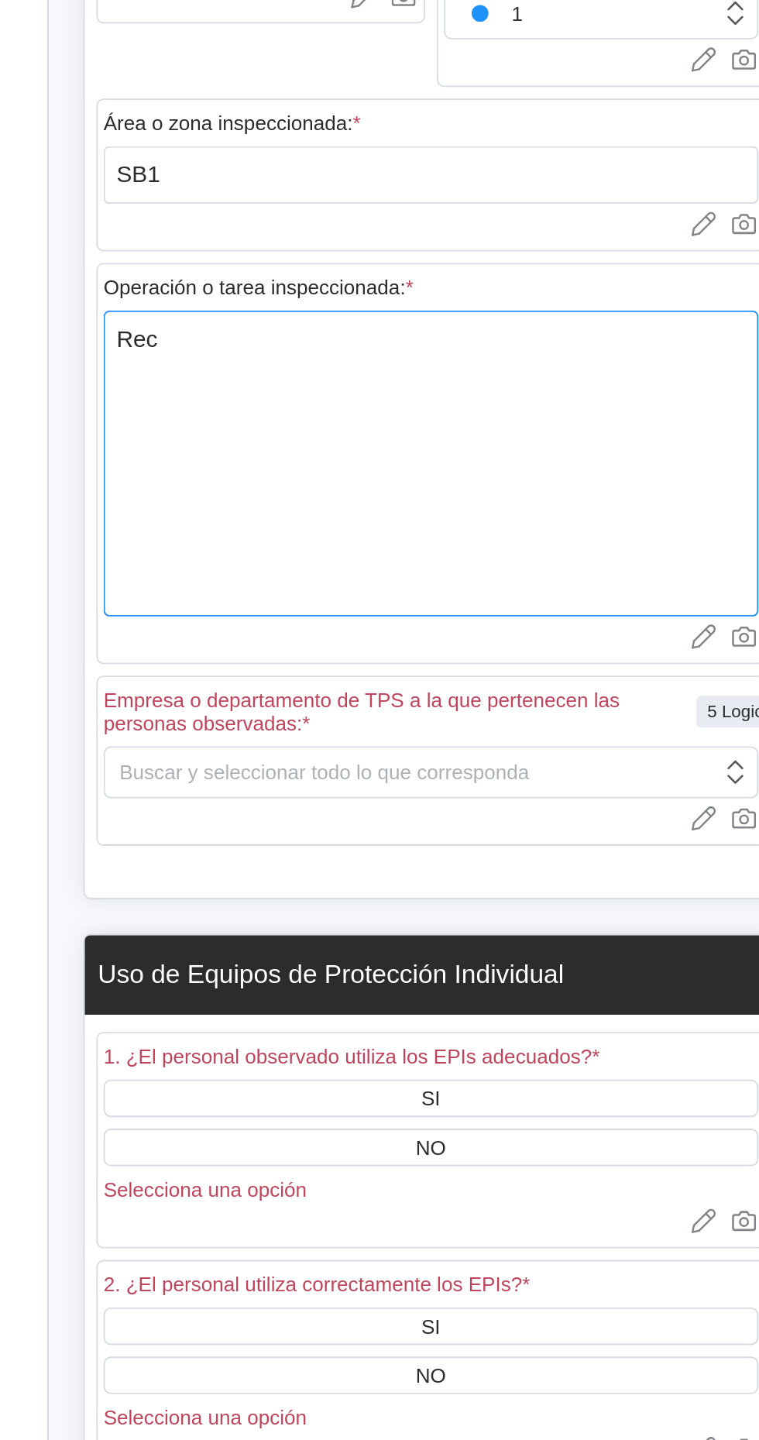
type textarea "x"
type textarea "Rech"
type textarea "x"
type textarea "Rechi"
type textarea "x"
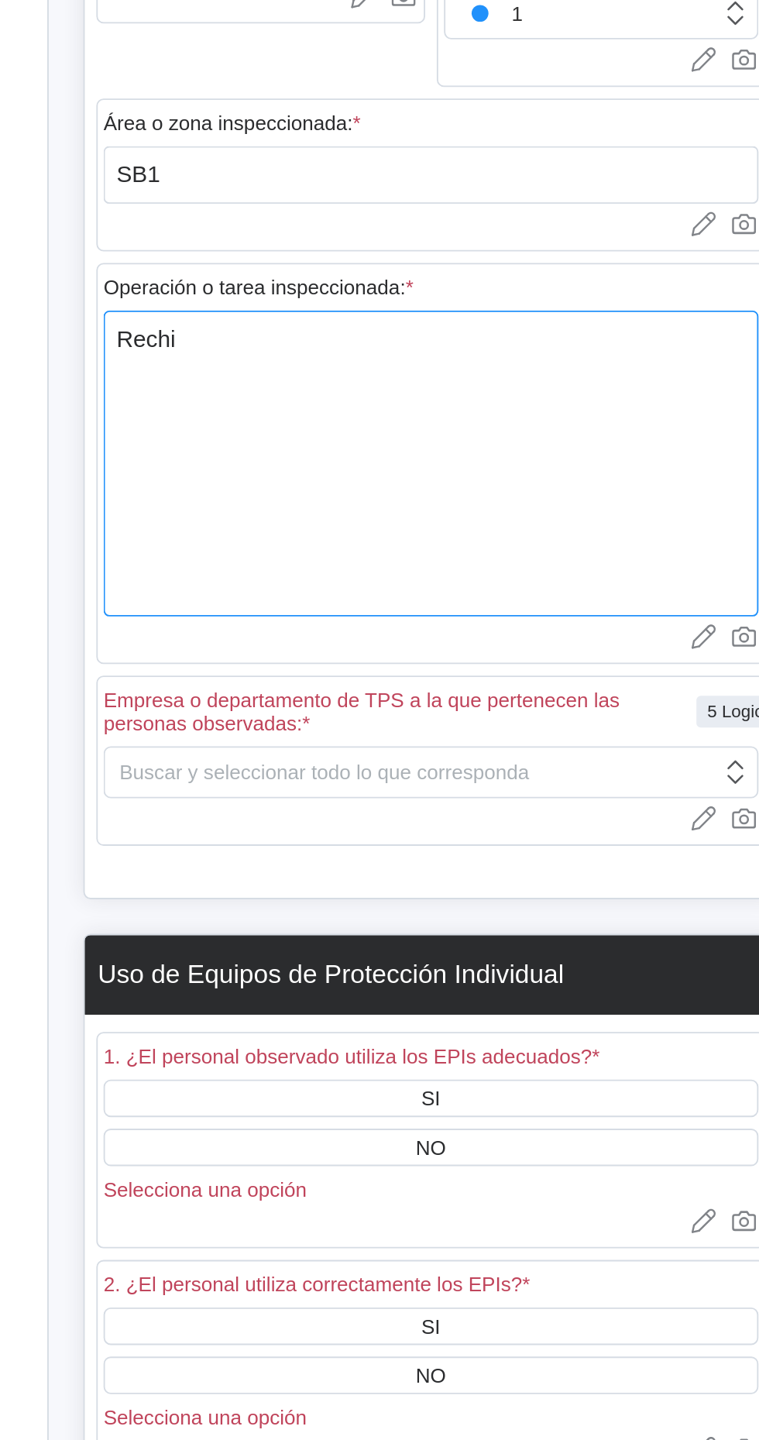
type textarea "Rechiq"
type textarea "x"
type textarea "Rechiqu"
type textarea "x"
type textarea "Rechique"
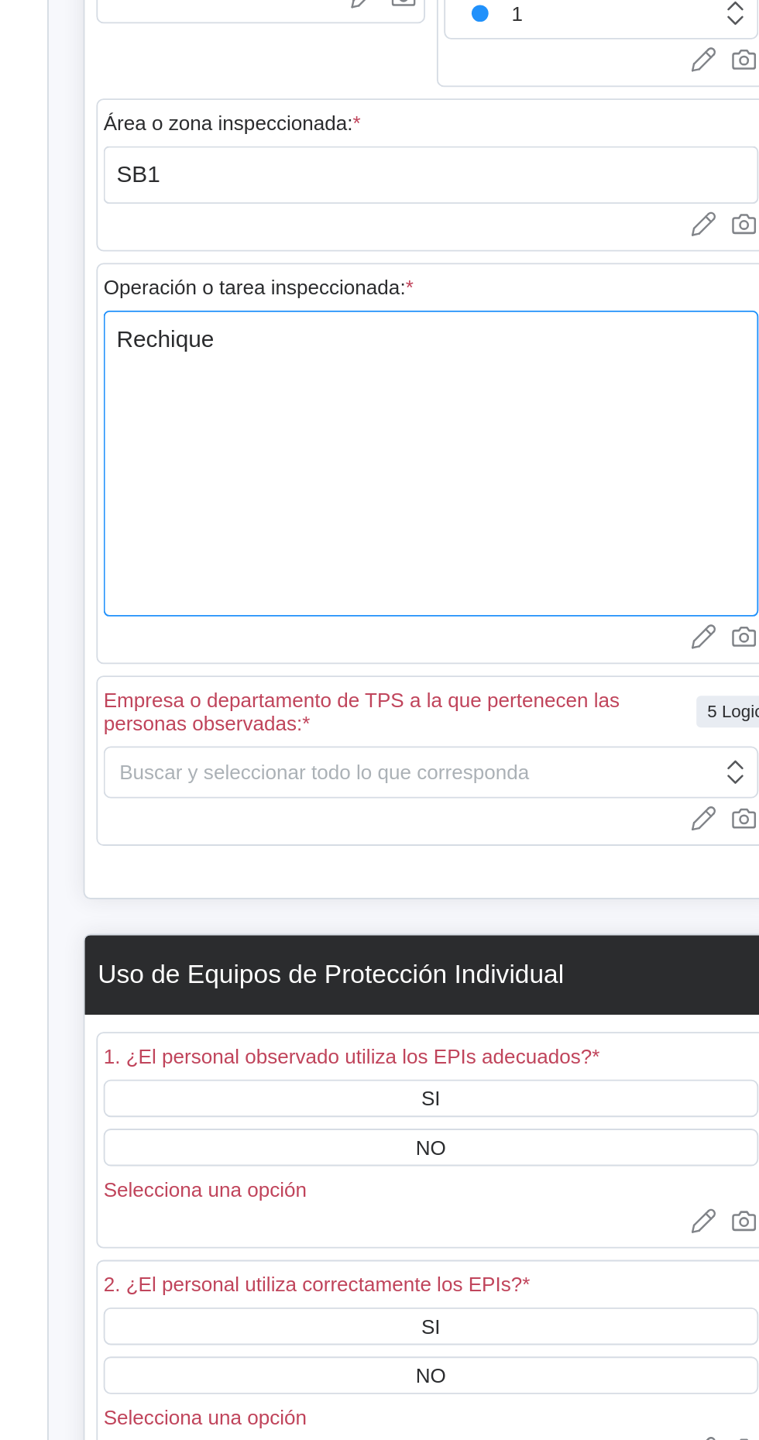
type textarea "x"
type textarea "Rechique"
type textarea "x"
type textarea "Rechique d"
type textarea "x"
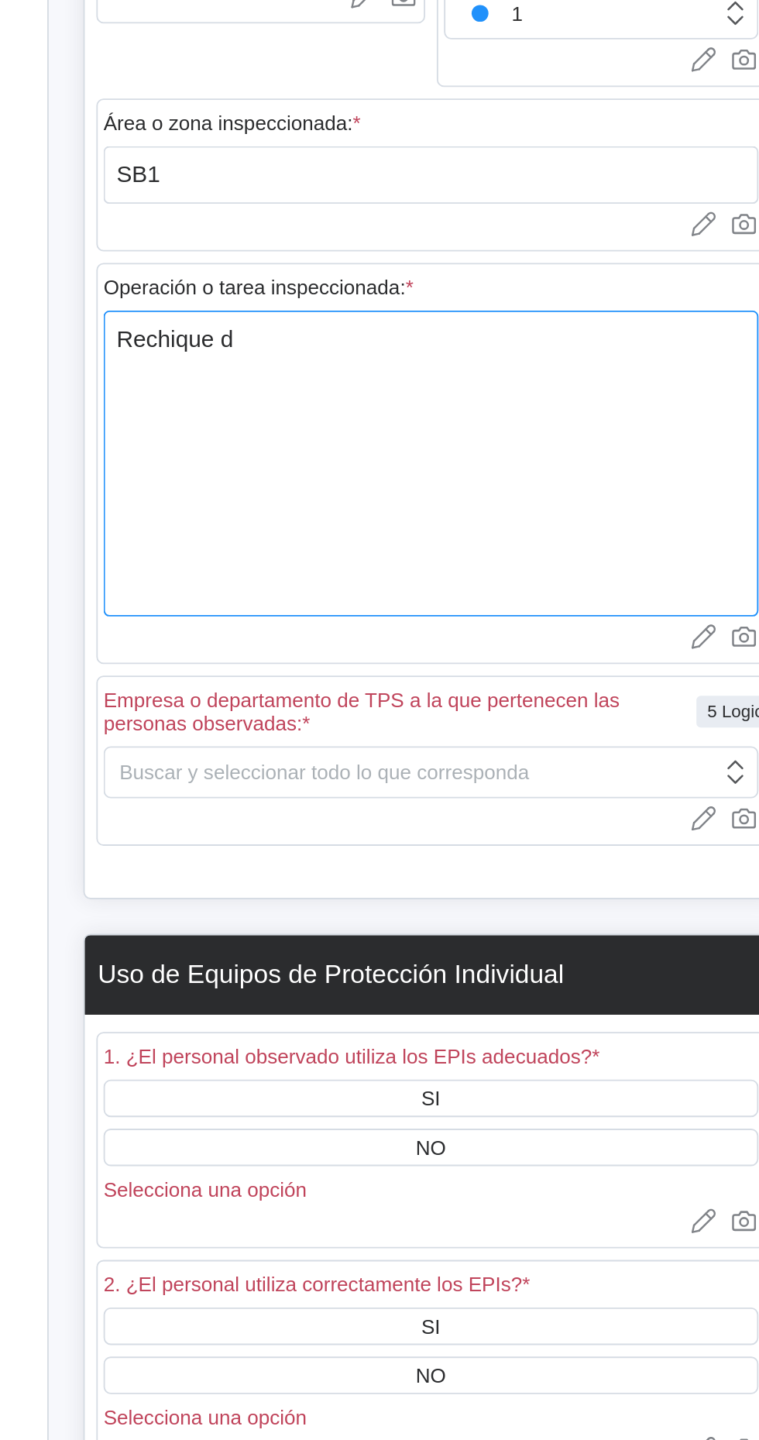
type textarea "Rechique de"
type textarea "x"
type textarea "Rechique de"
type textarea "x"
type textarea "Rechique de t"
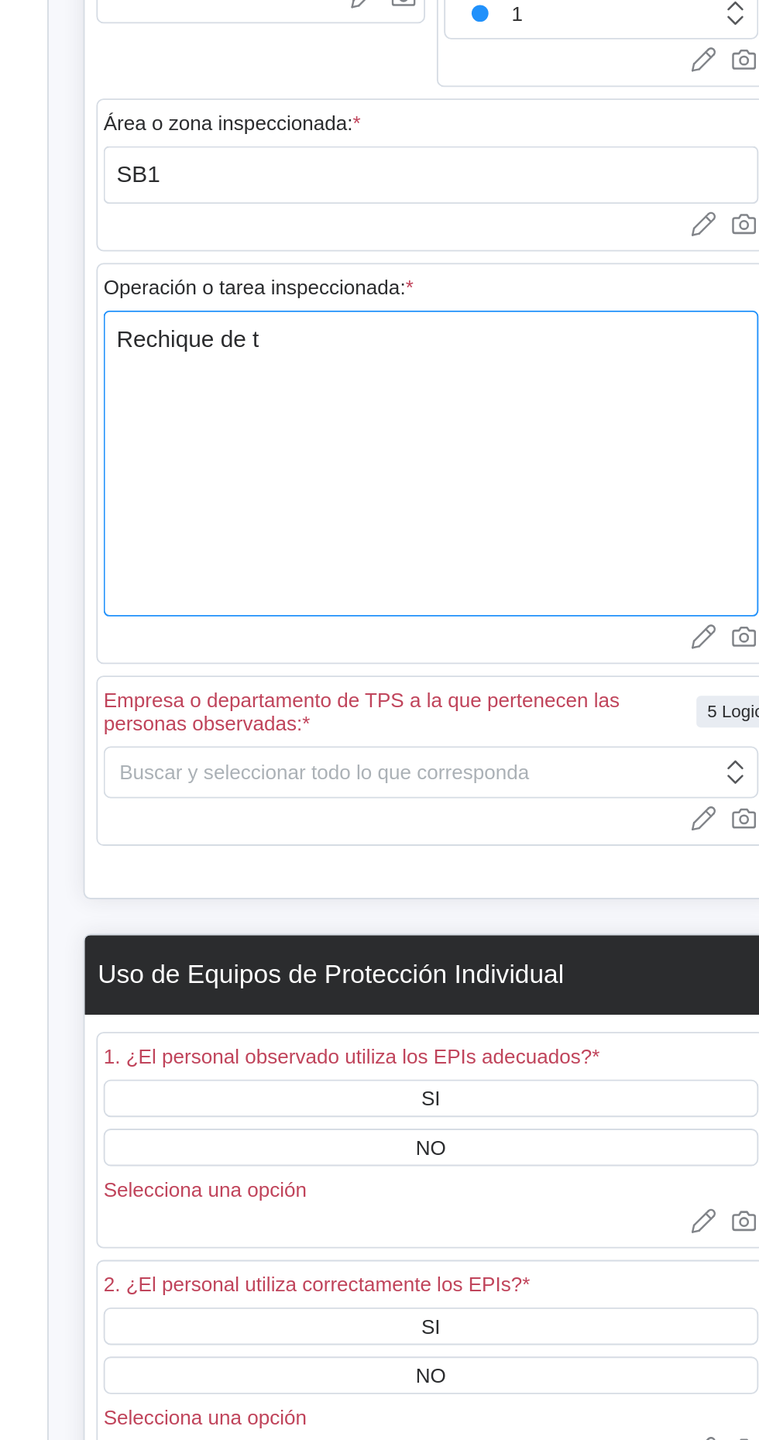
type textarea "x"
type textarea "Rechique de tk"
type textarea "x"
click at [328, 786] on textarea "Rechique de tk" at bounding box center [476, 849] width 352 height 164
type textarea "Reachique de tk"
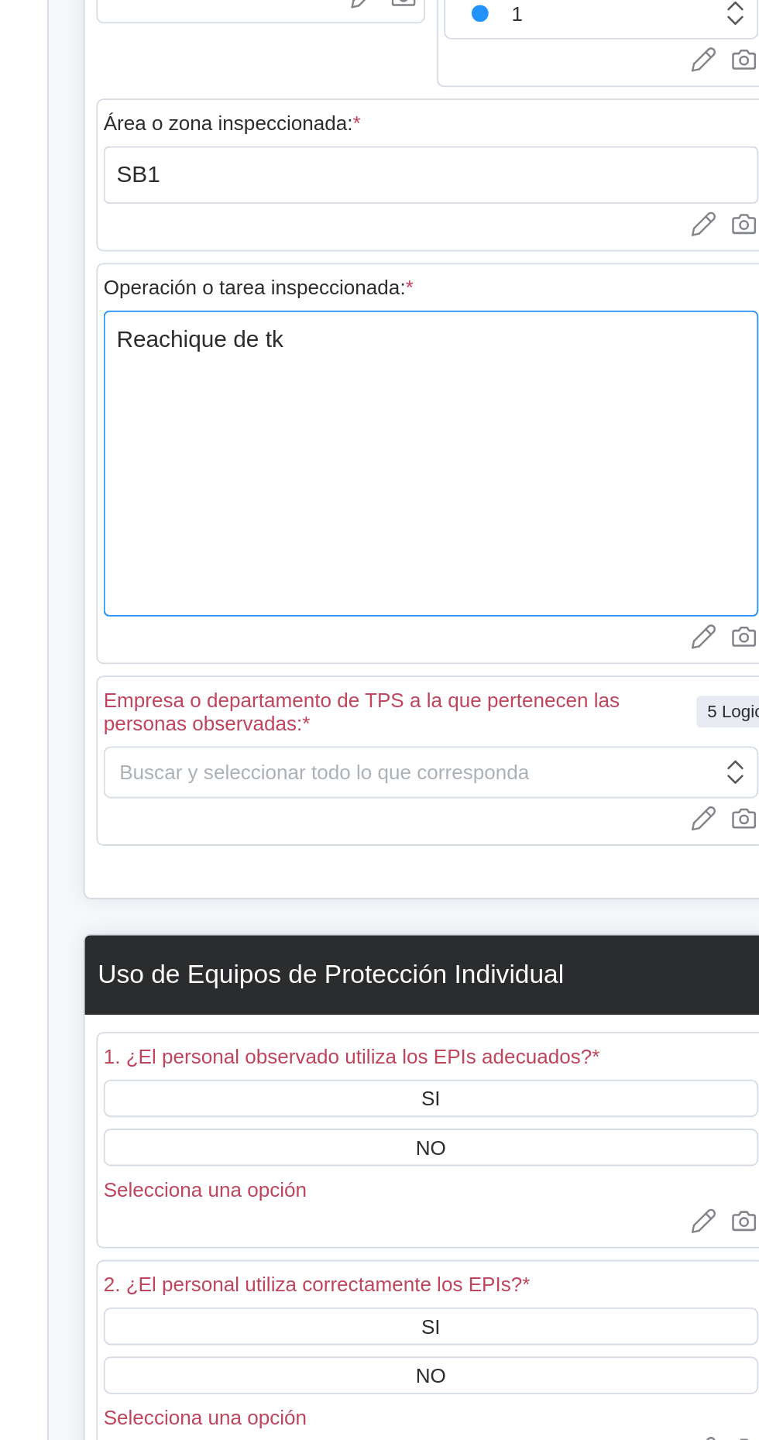
type textarea "x"
click at [434, 781] on textarea "Reachique de tk" at bounding box center [476, 849] width 352 height 164
type textarea "Reachique de tk"
type textarea "x"
type textarea "Reachique de tk 1"
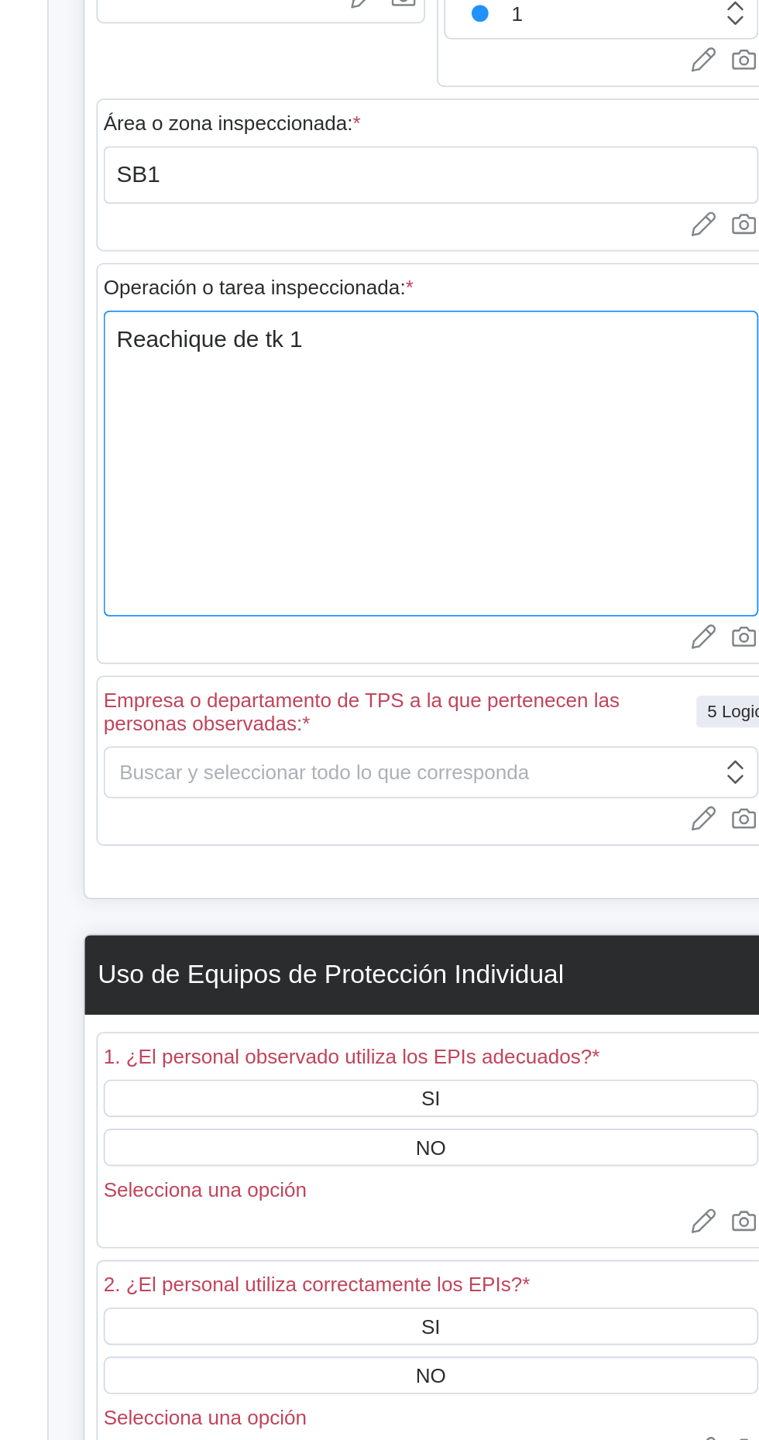
type textarea "x"
type textarea "Reachique de tk 10"
type textarea "x"
type textarea "Reachique de tk 108"
type textarea "x"
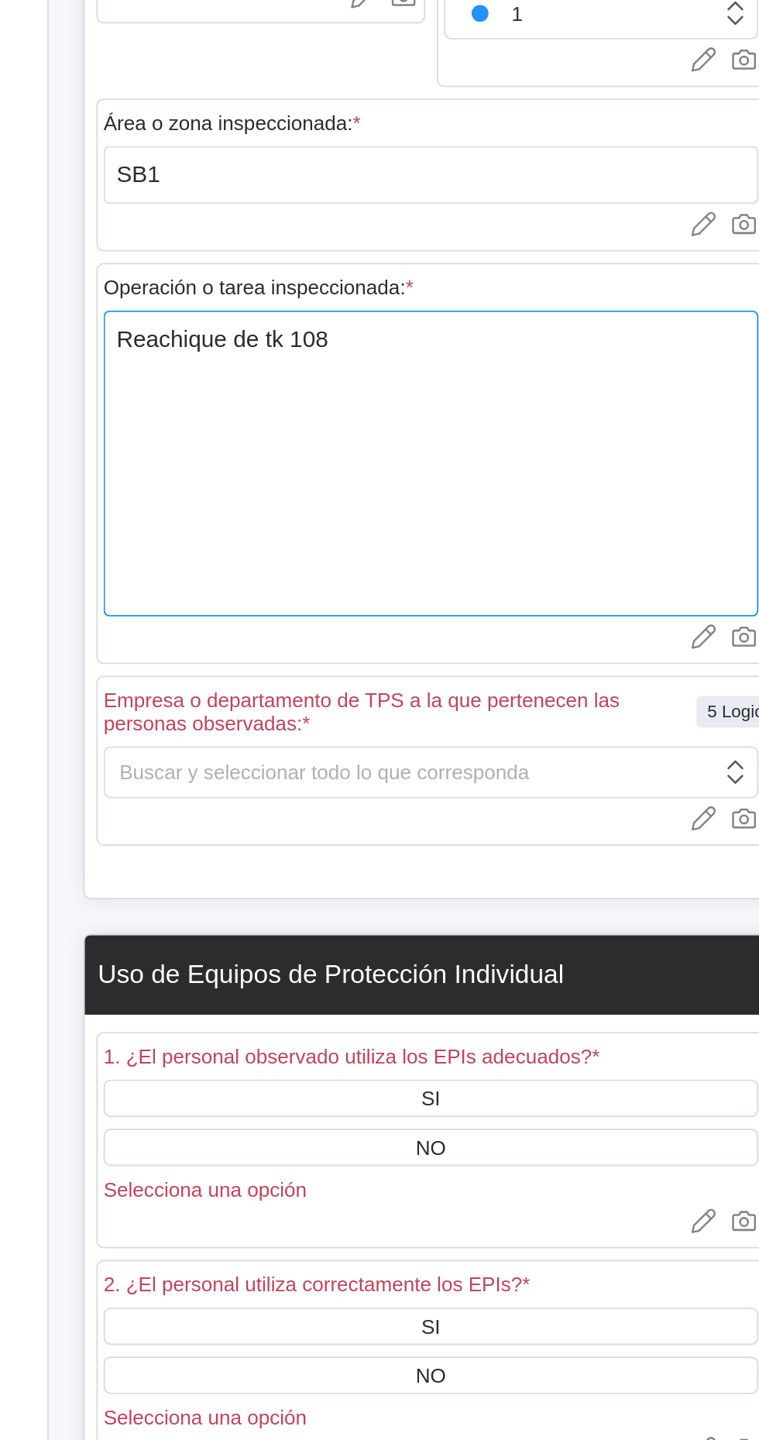
type textarea "Reachique de tk 108."
type textarea "x"
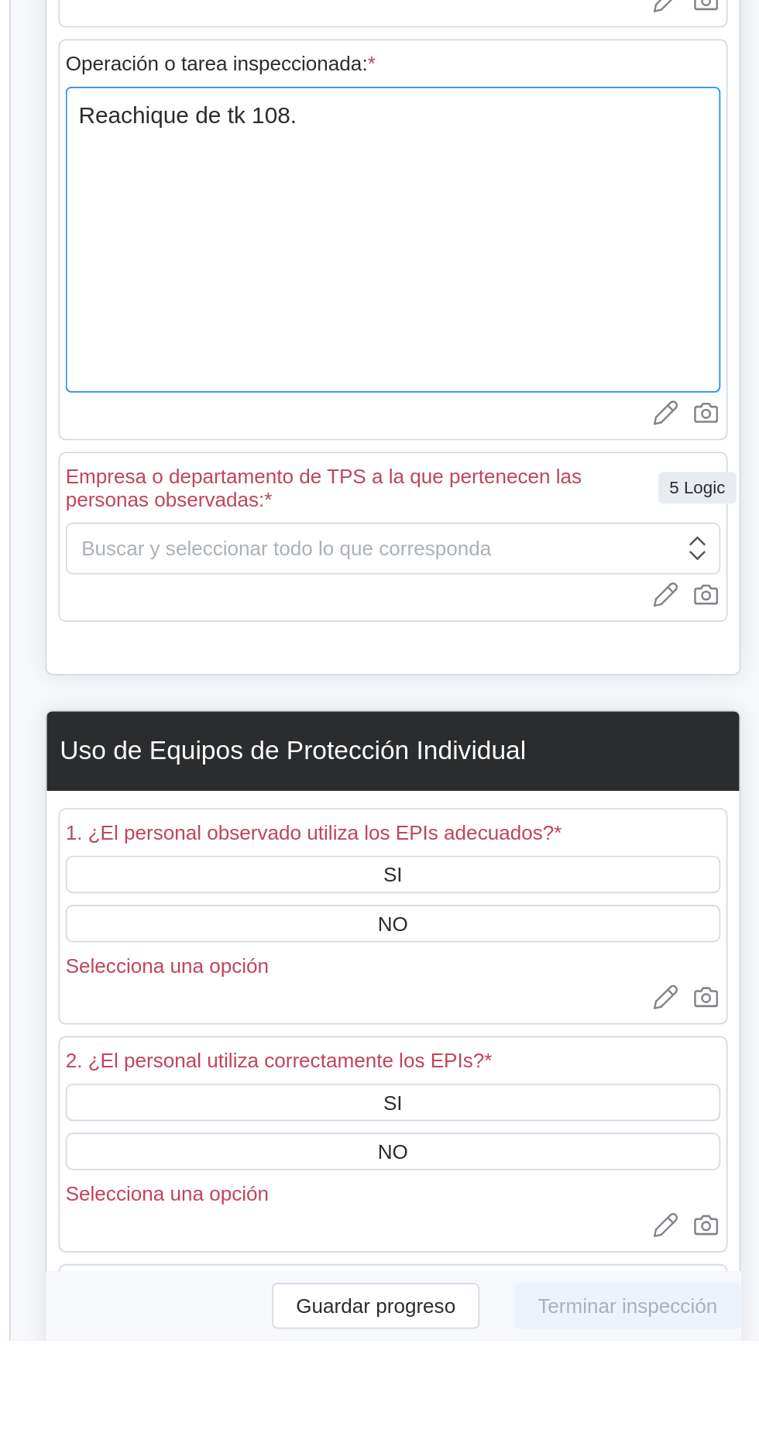
type textarea "Reachique de tk 108."
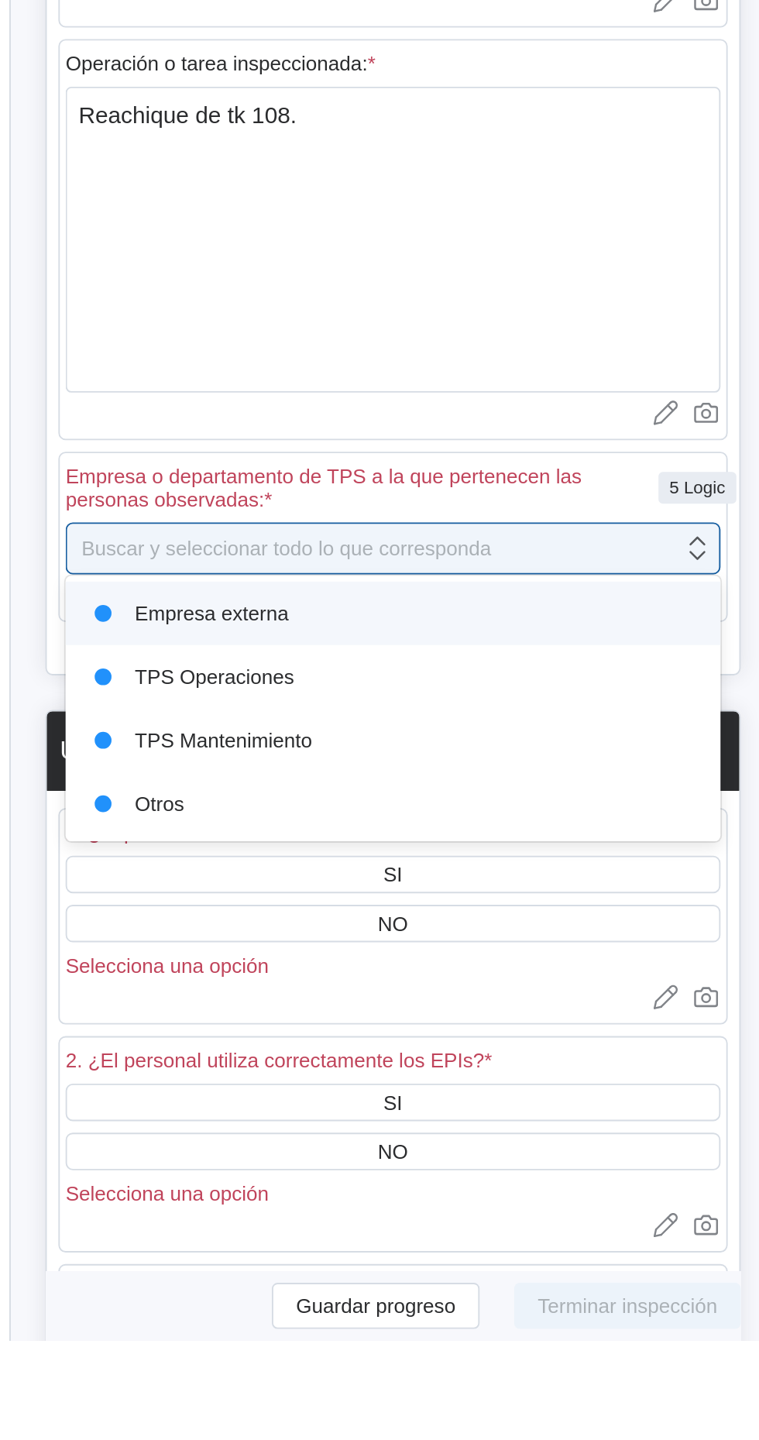
type textarea "x"
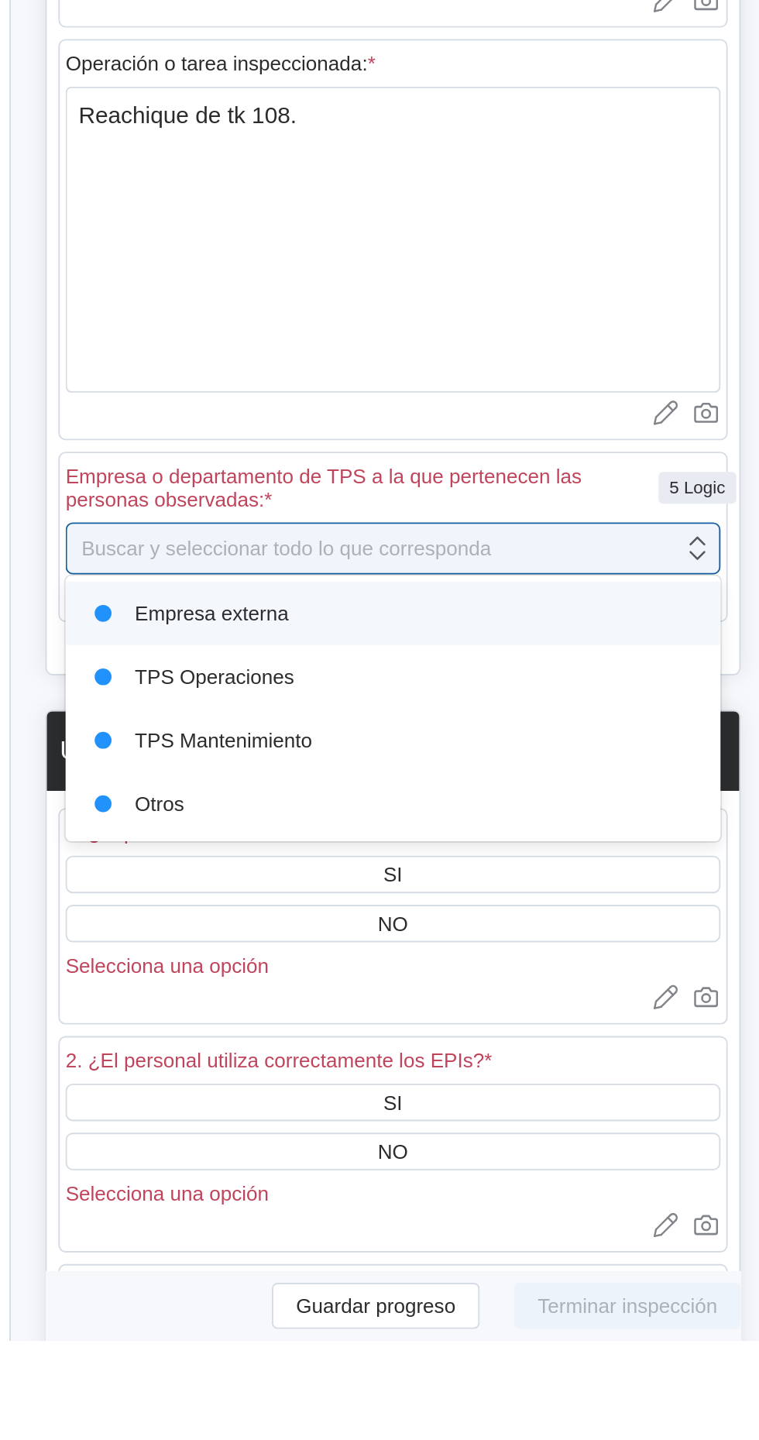
click at [431, 1079] on div "TPS Operaciones" at bounding box center [476, 1084] width 333 height 22
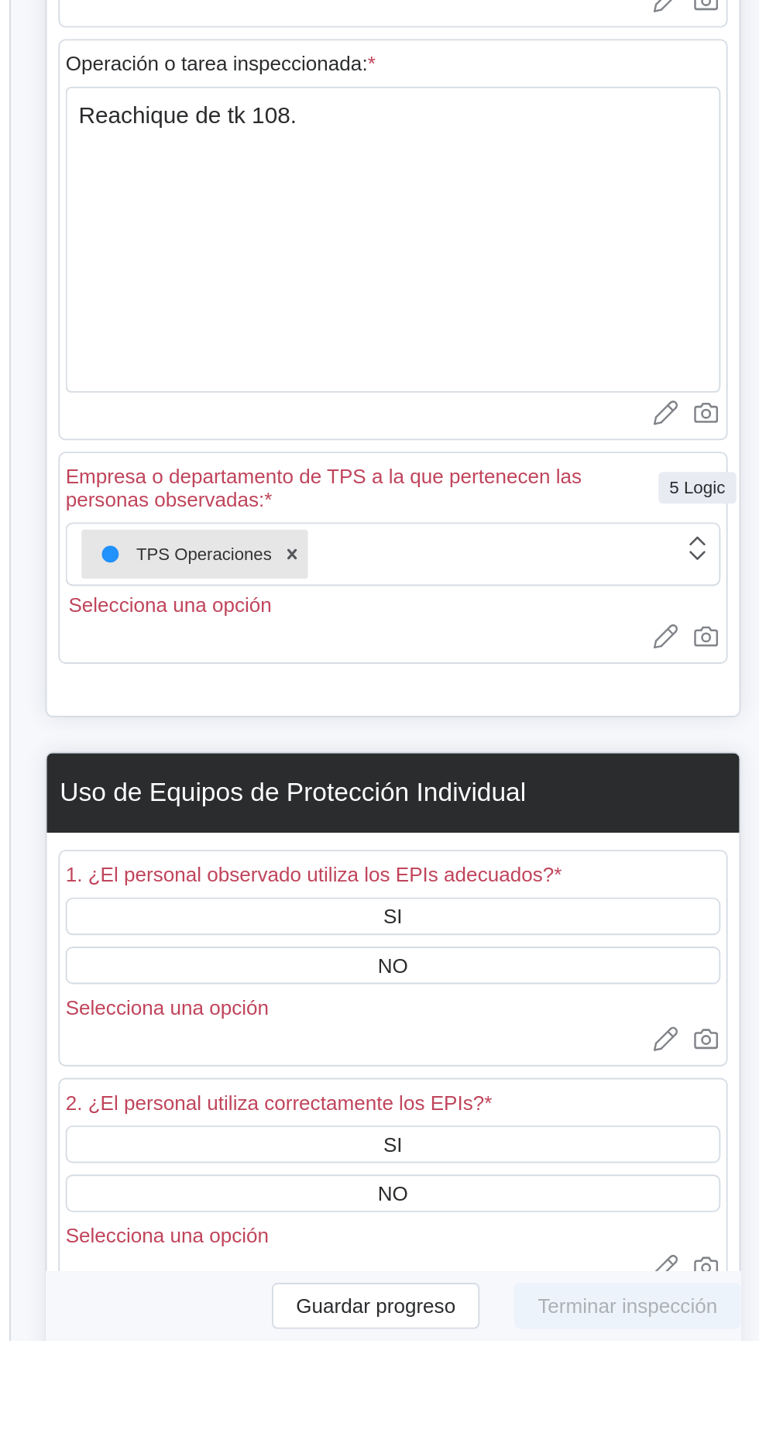
scroll to position [0, 0]
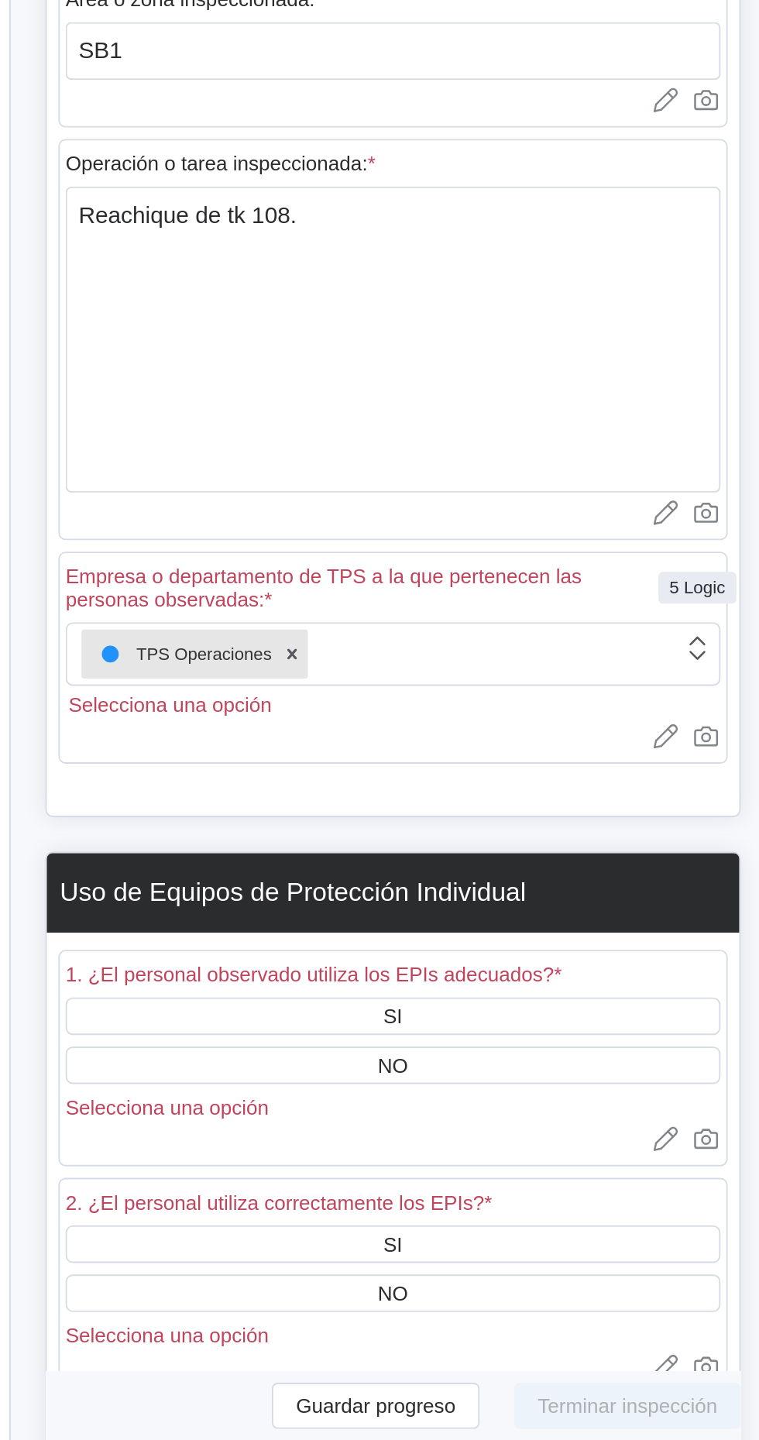
type textarea "x"
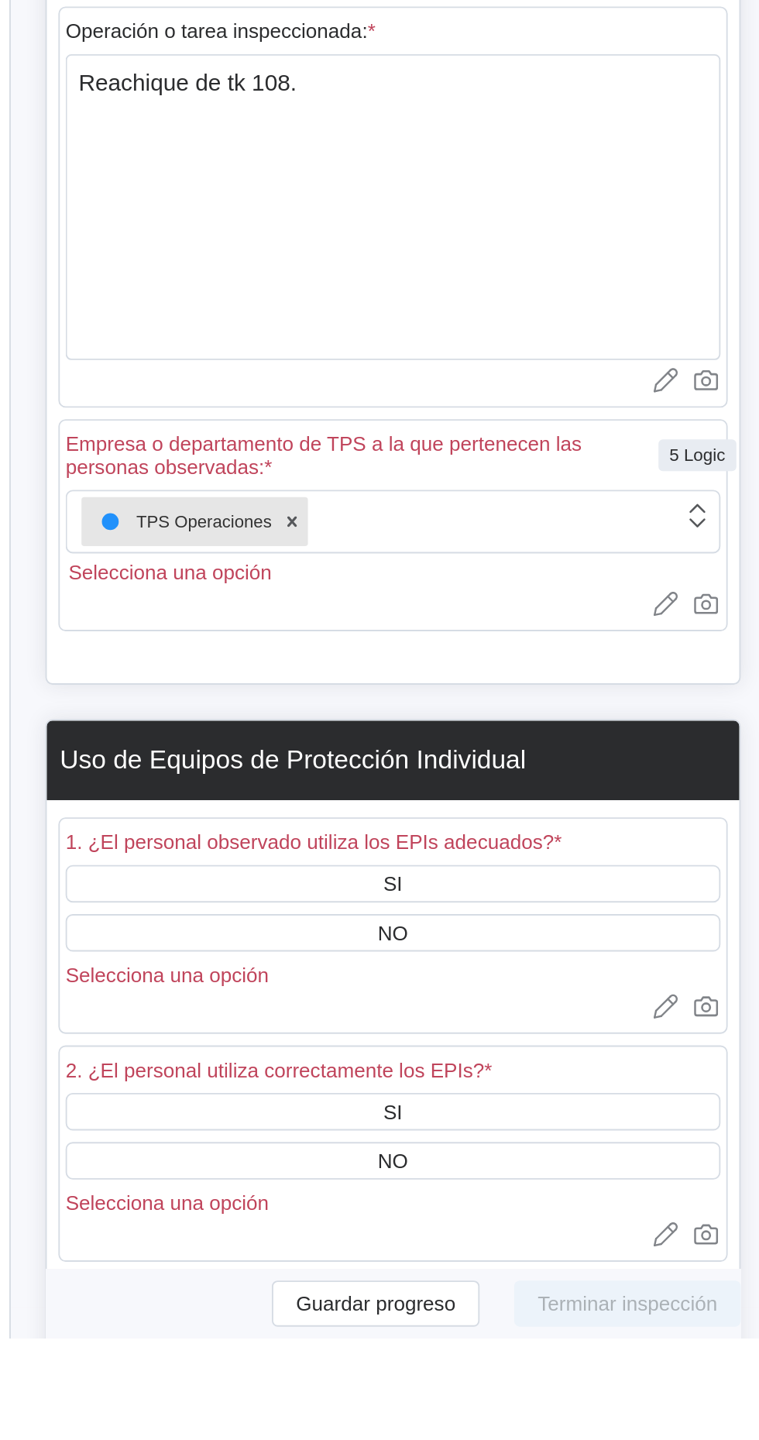
scroll to position [17, 0]
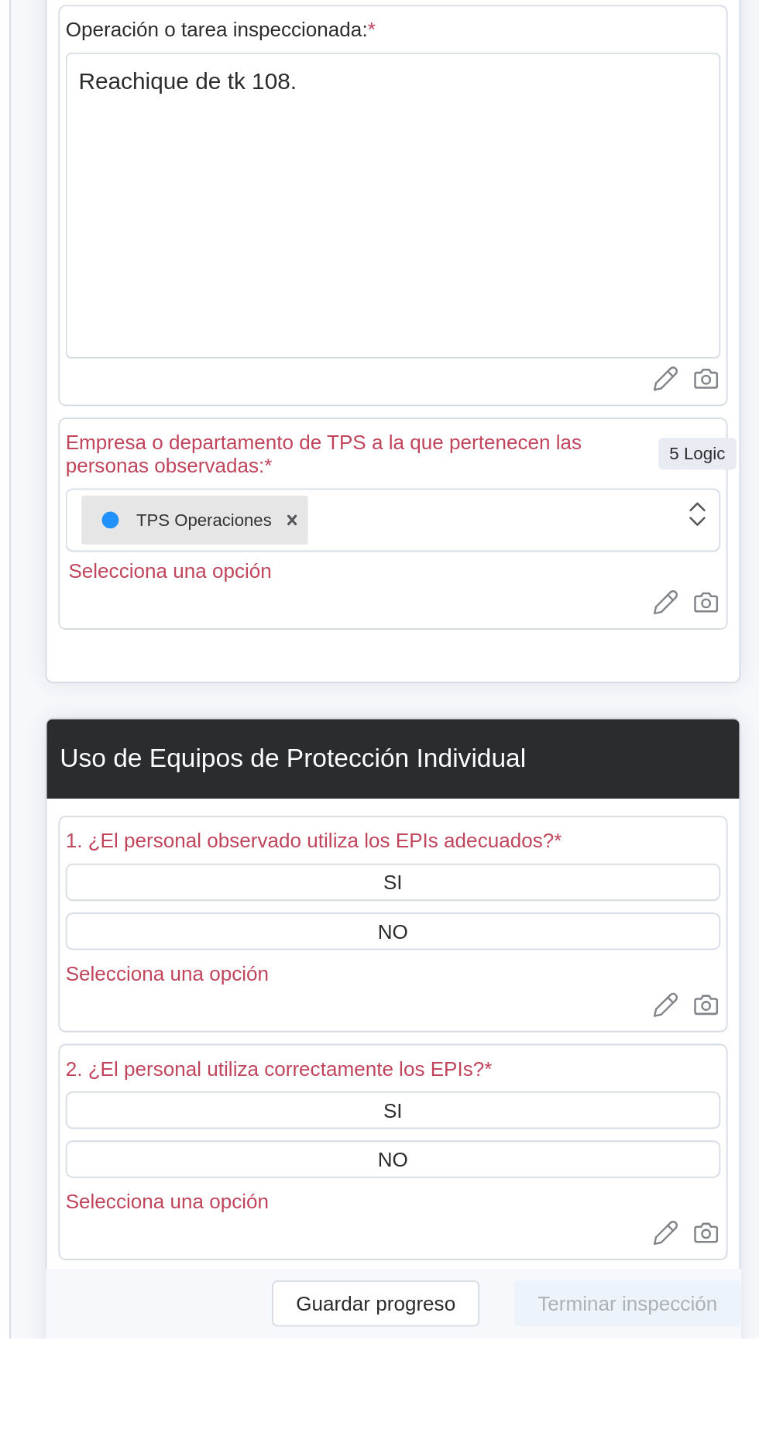
type textarea "x"
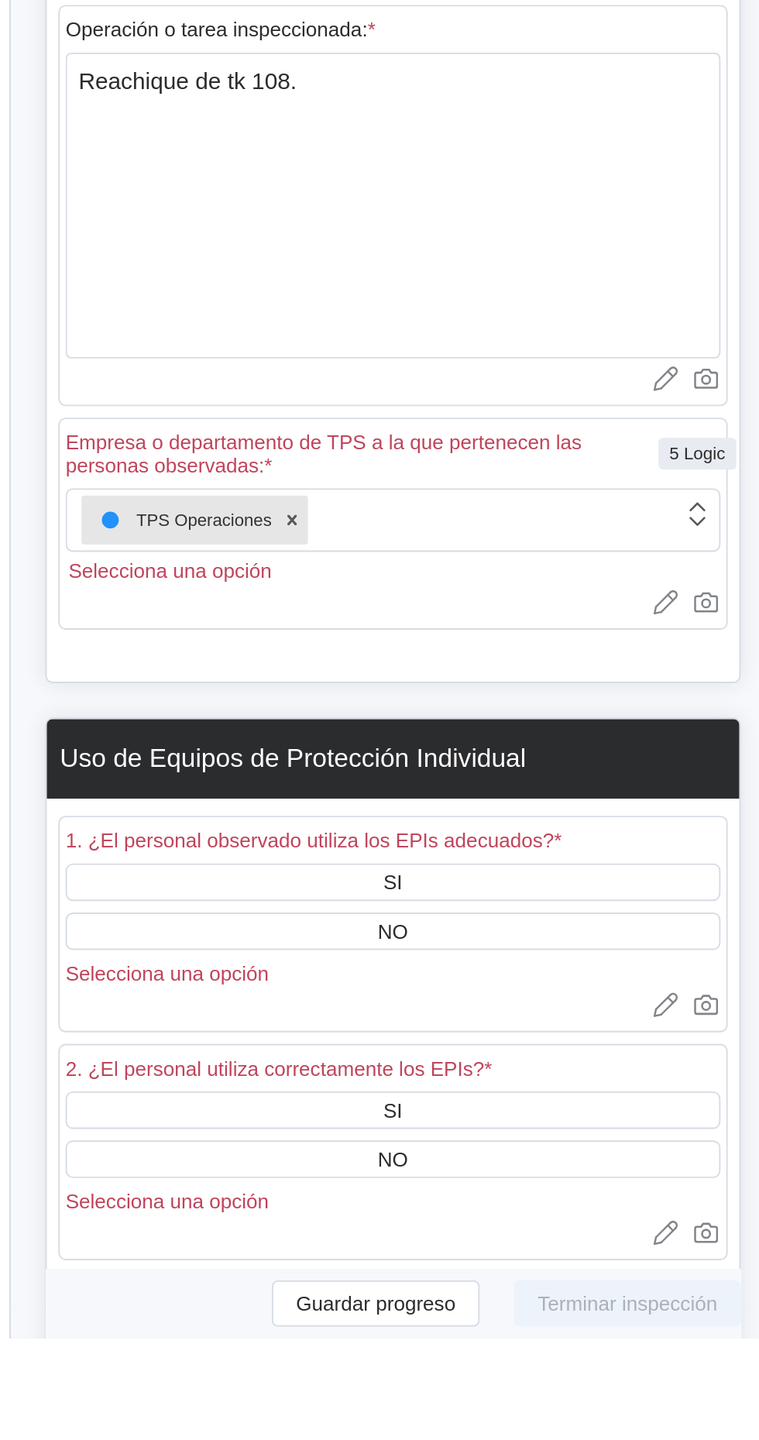
click at [482, 1190] on div "SI" at bounding box center [476, 1195] width 352 height 20
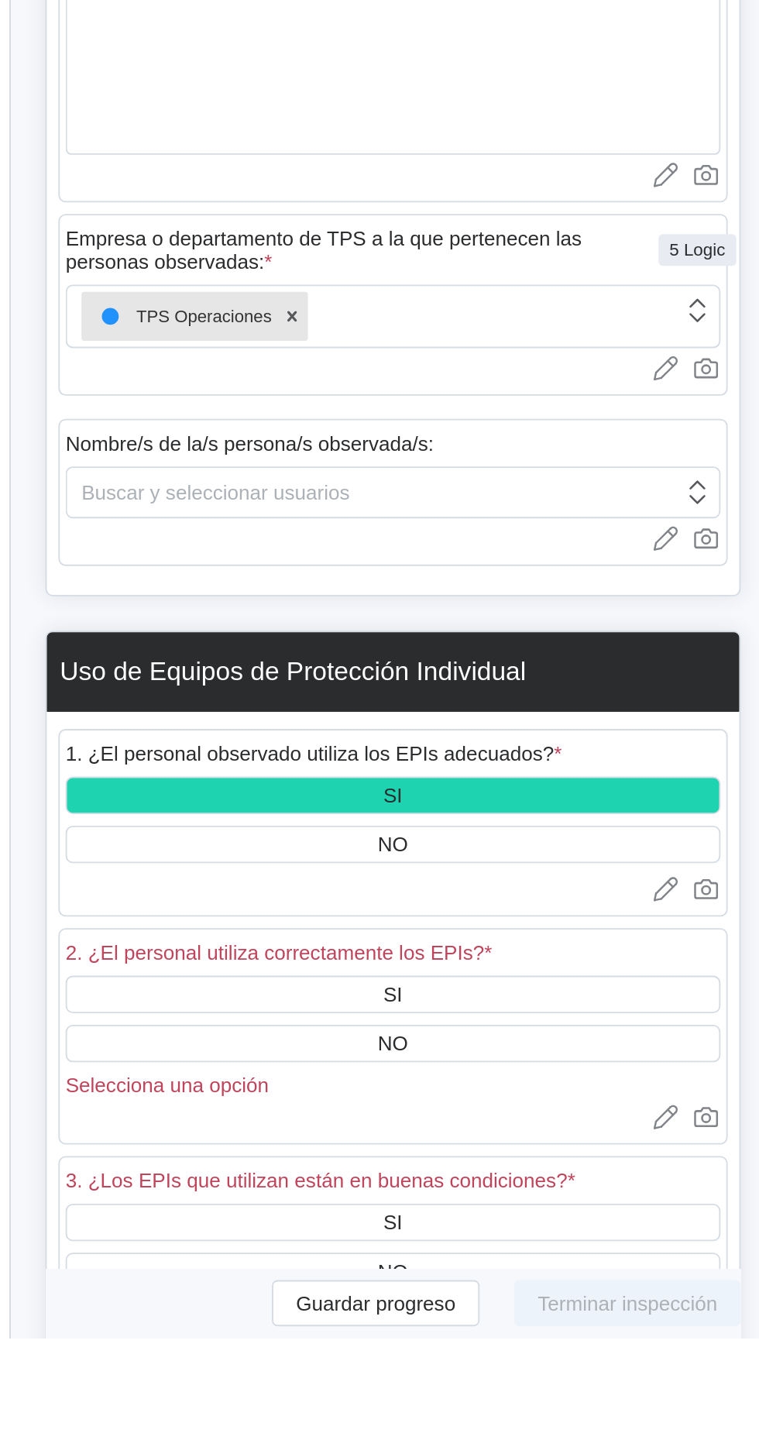
scroll to position [128, 0]
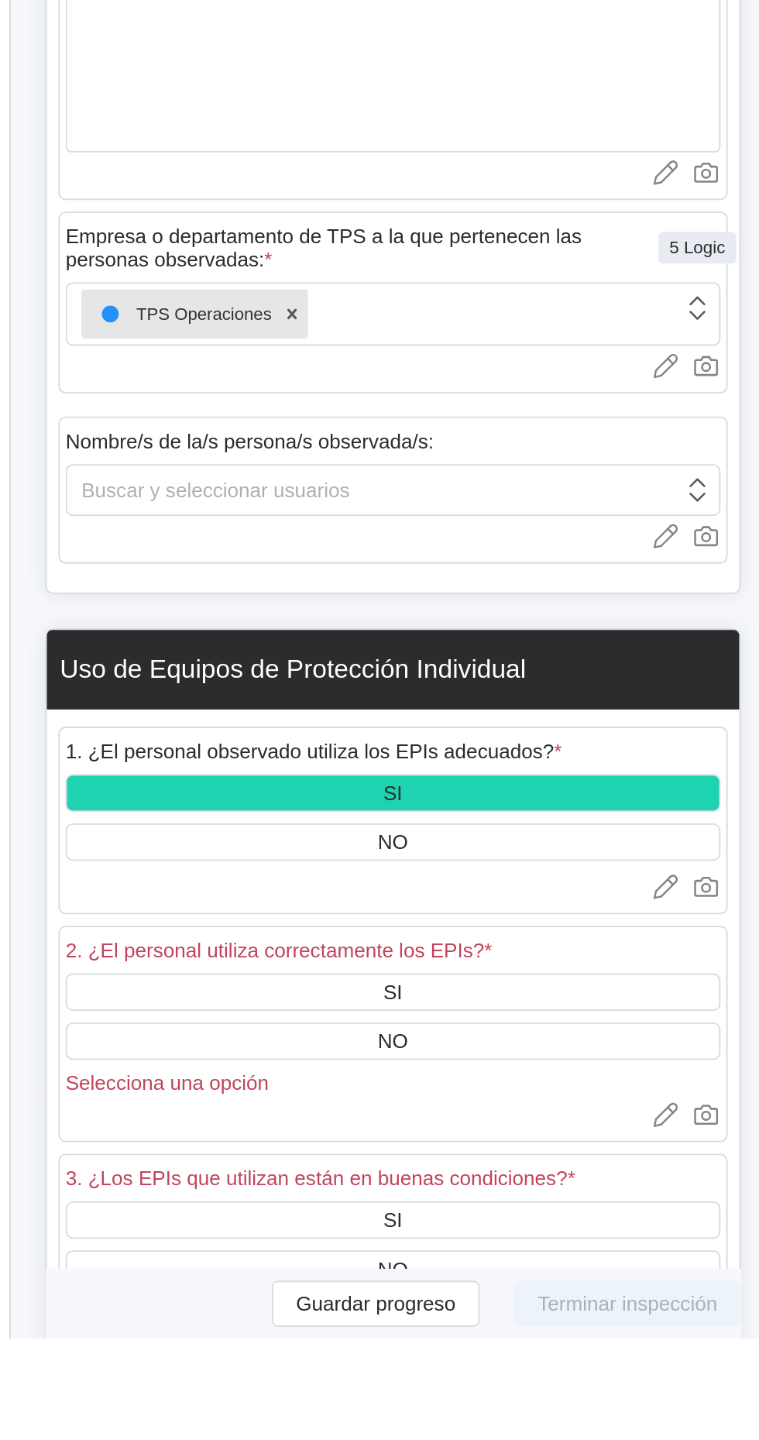
click at [489, 1246] on div "SI" at bounding box center [476, 1254] width 352 height 20
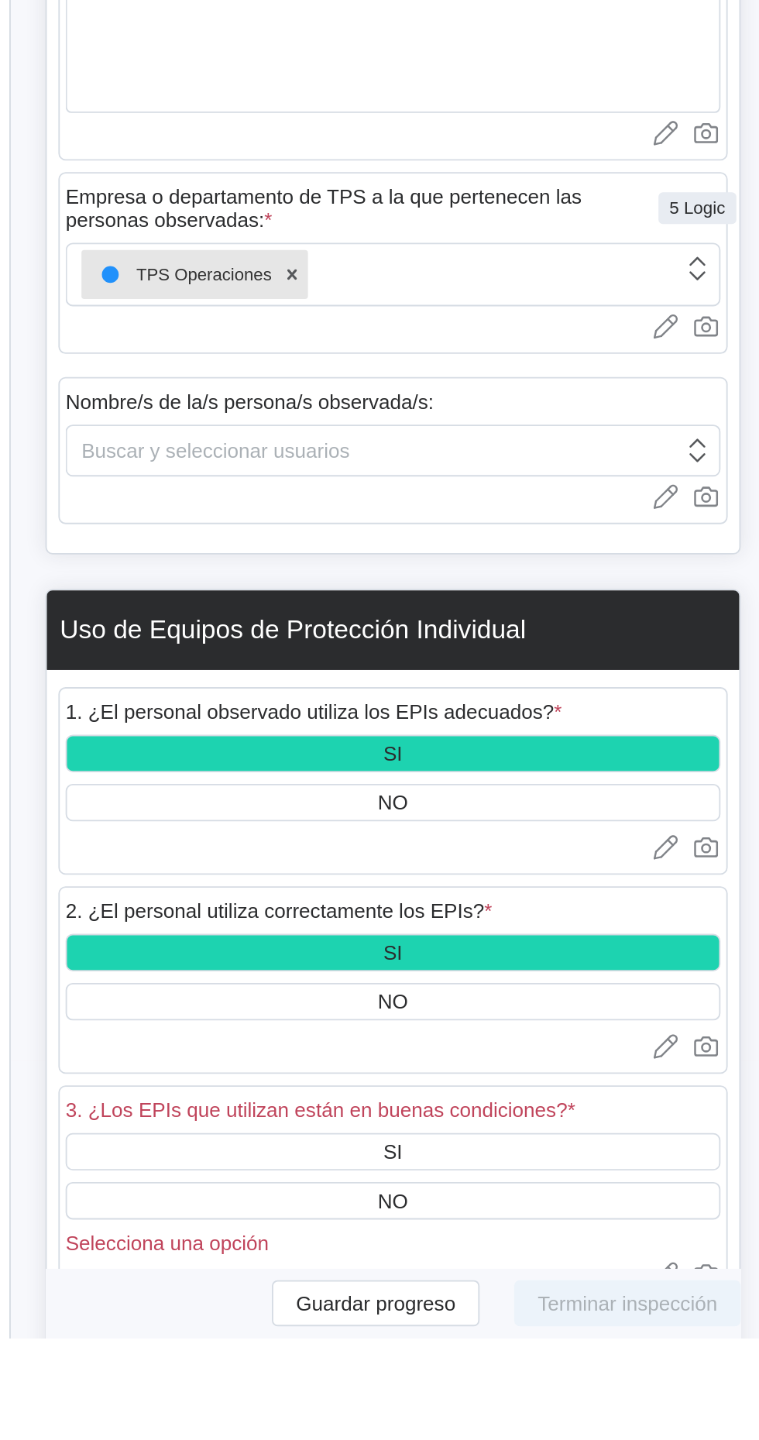
scroll to position [249, 0]
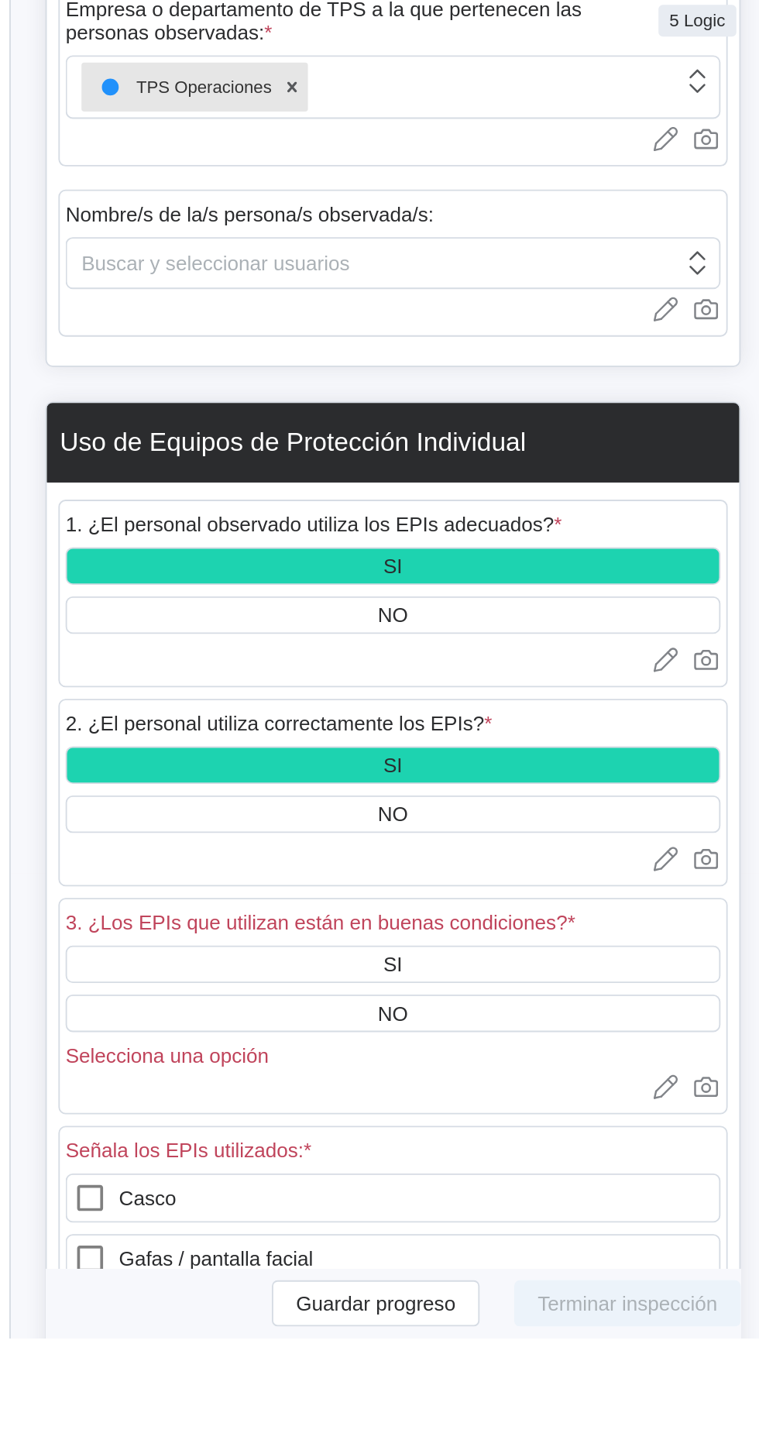
click at [487, 1236] on div "SI" at bounding box center [476, 1239] width 352 height 20
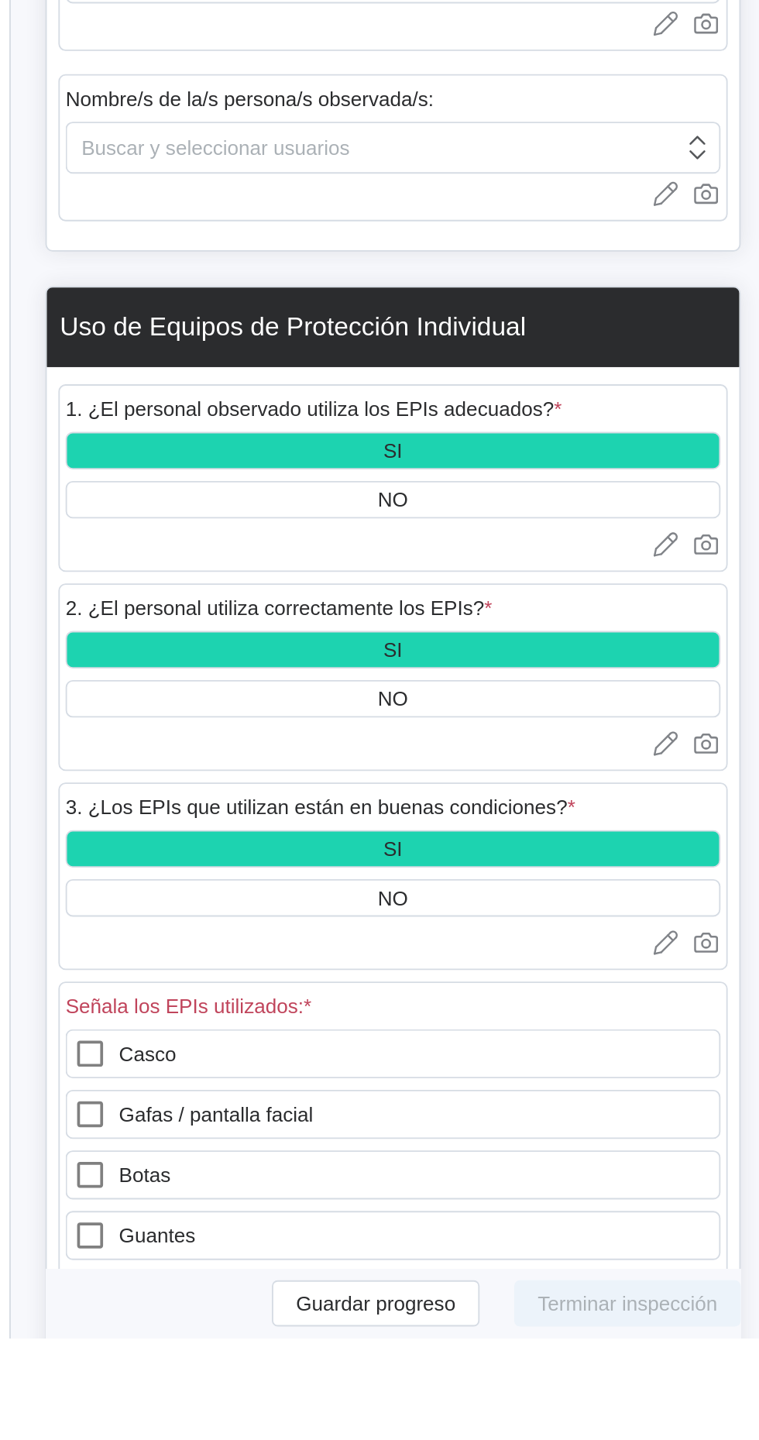
scroll to position [369, 0]
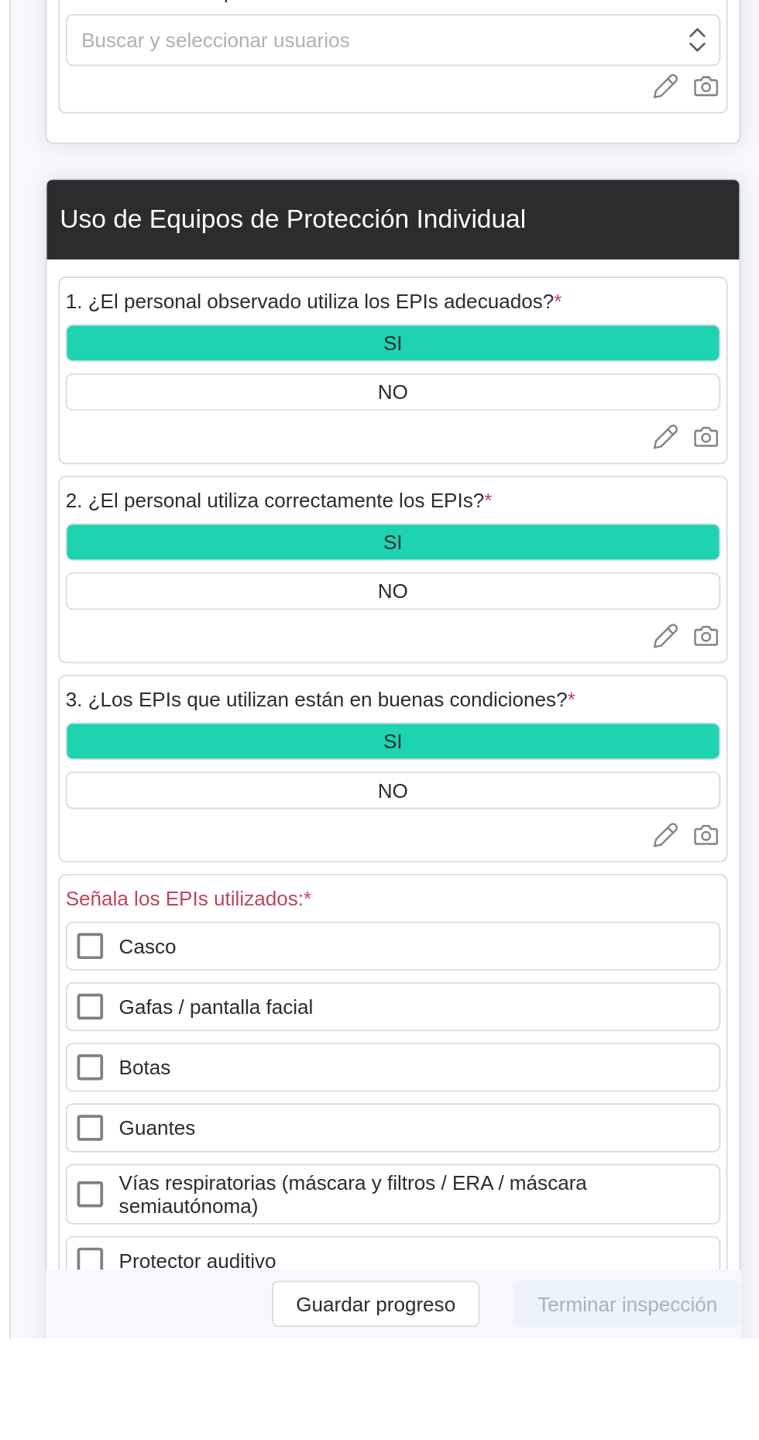
click at [313, 1220] on icon at bounding box center [313, 1229] width 19 height 19
click at [305, 1220] on input "Casco" at bounding box center [304, 1220] width 1 height 1
checkbox input "true"
click at [316, 1255] on icon at bounding box center [313, 1261] width 19 height 19
click at [305, 1253] on facial "Gafas / pantalla facial" at bounding box center [304, 1252] width 1 height 1
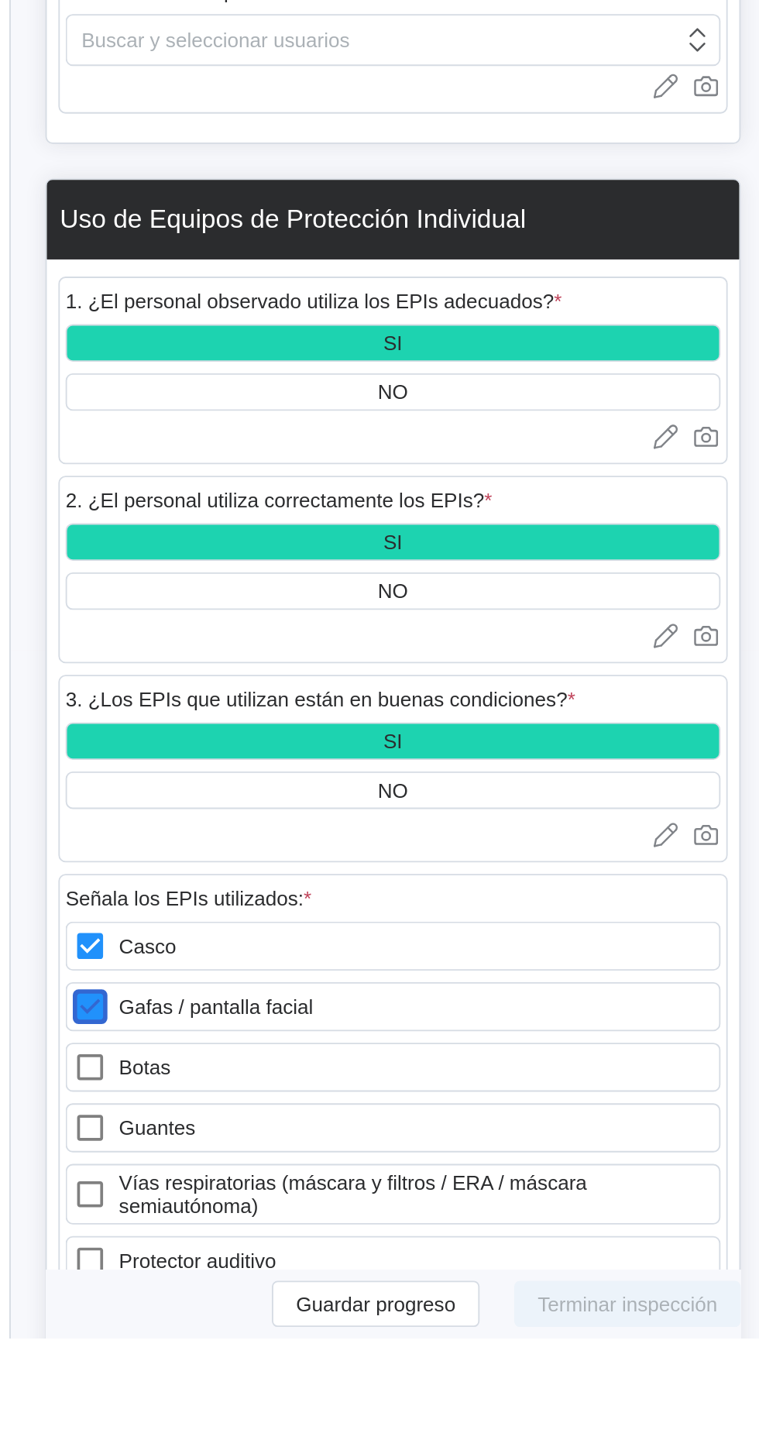
checkbox facial "true"
click at [311, 1285] on icon at bounding box center [313, 1294] width 19 height 19
click at [305, 1285] on input "Botas" at bounding box center [304, 1285] width 1 height 1
checkbox input "true"
click at [315, 1314] on label "Guantes" at bounding box center [476, 1326] width 352 height 26
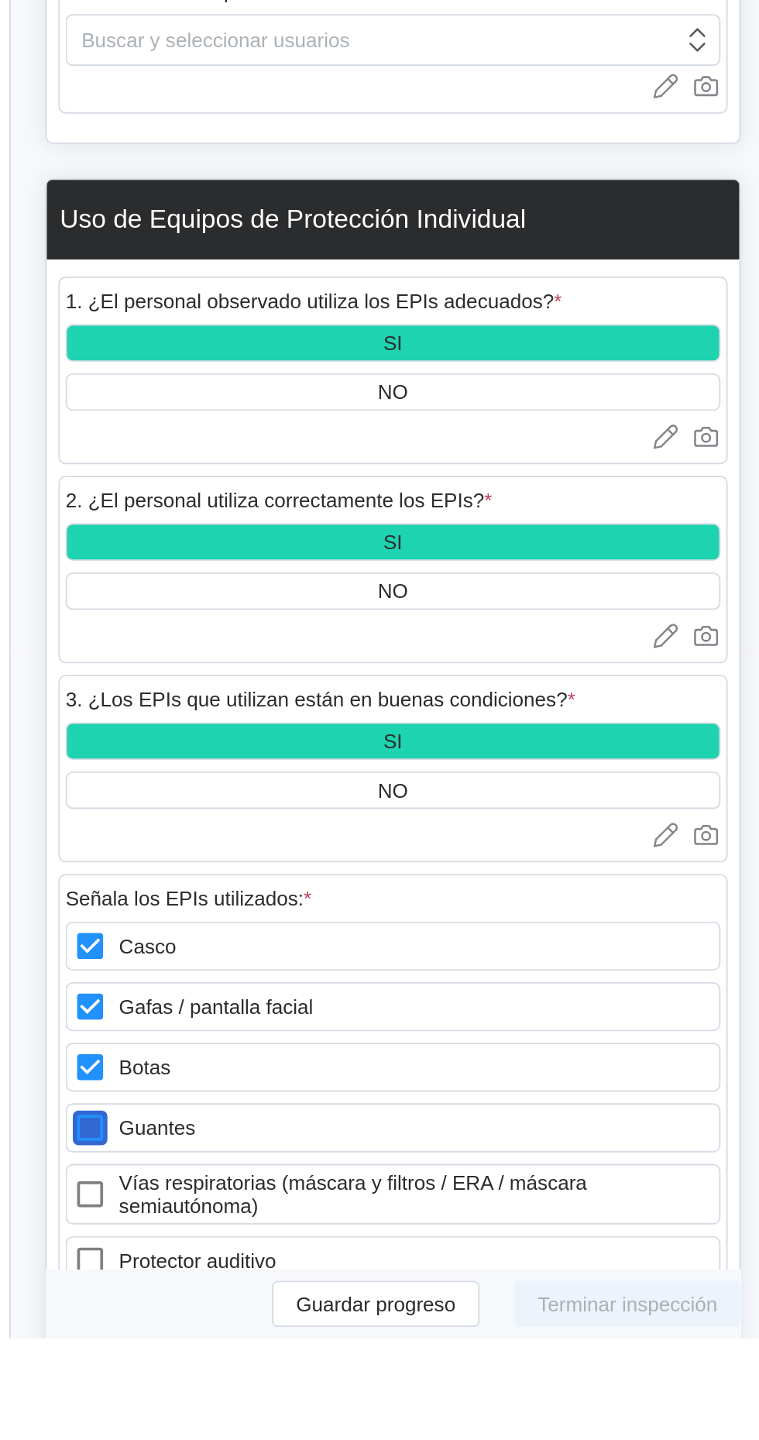
click at [305, 1317] on input "Guantes" at bounding box center [304, 1317] width 1 height 1
checkbox input "true"
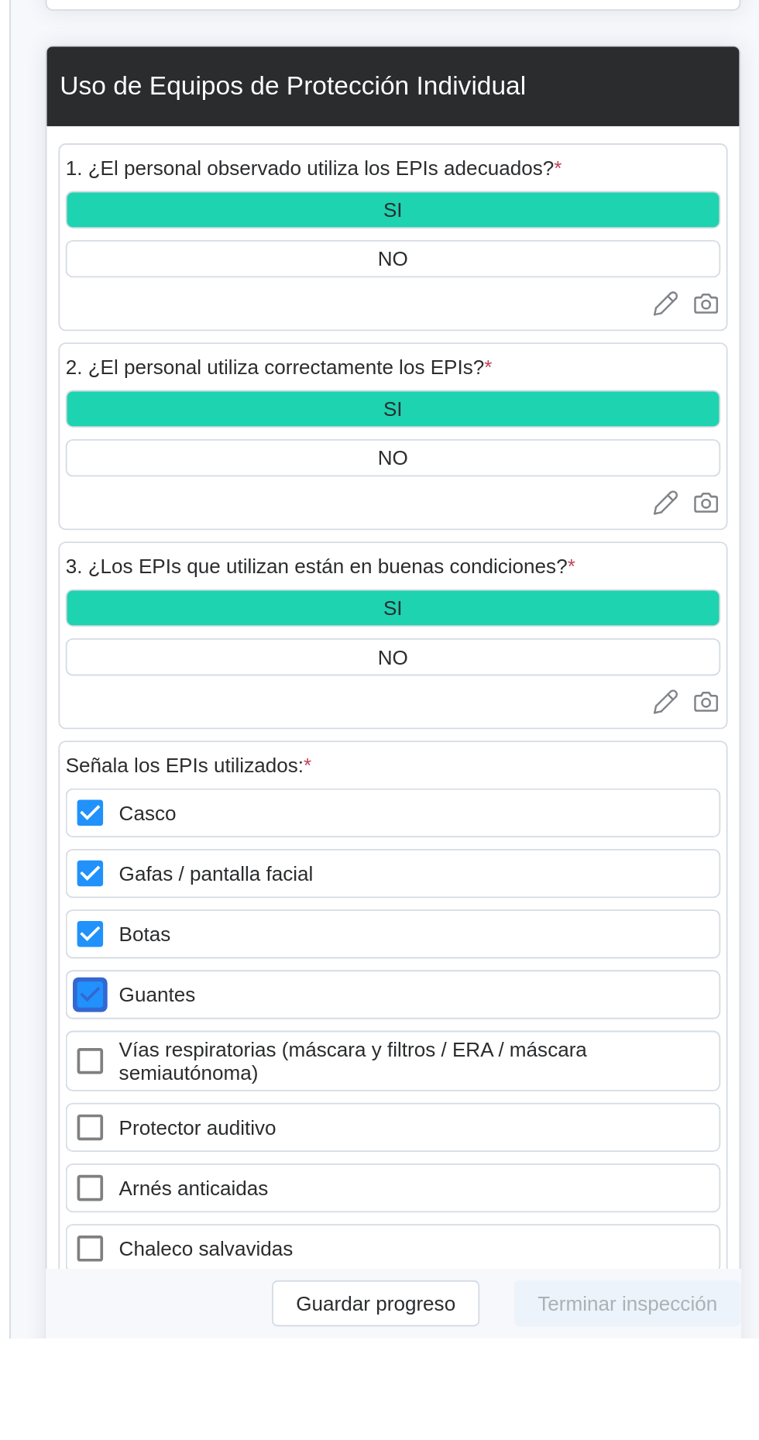
scroll to position [443, 0]
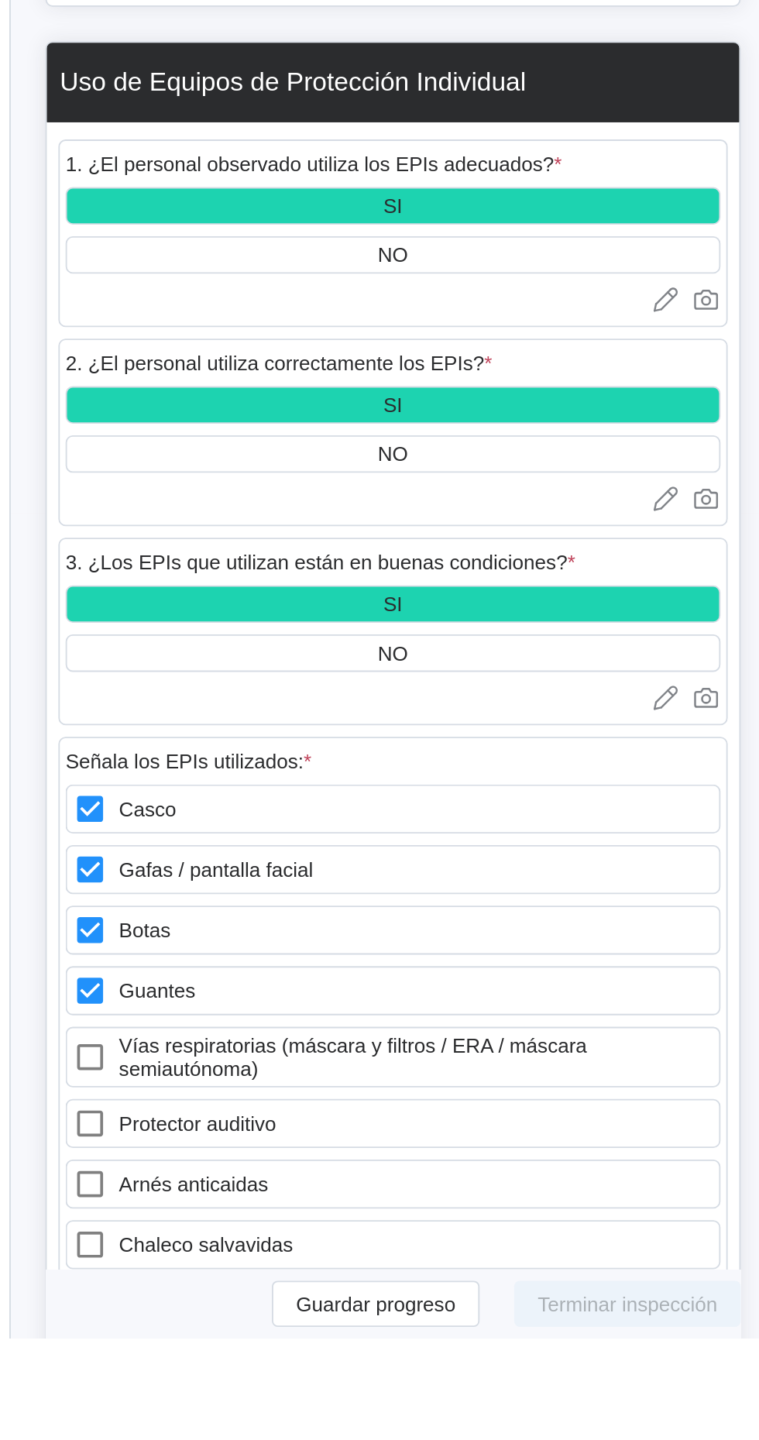
click at [319, 1291] on icon at bounding box center [314, 1289] width 14 height 14
click at [305, 1280] on semiautónoma\) "Vías respiratorias (máscara y filtros / ERA / máscara semiautónoma)" at bounding box center [304, 1279] width 1 height 1
checkbox semiautónoma\) "true"
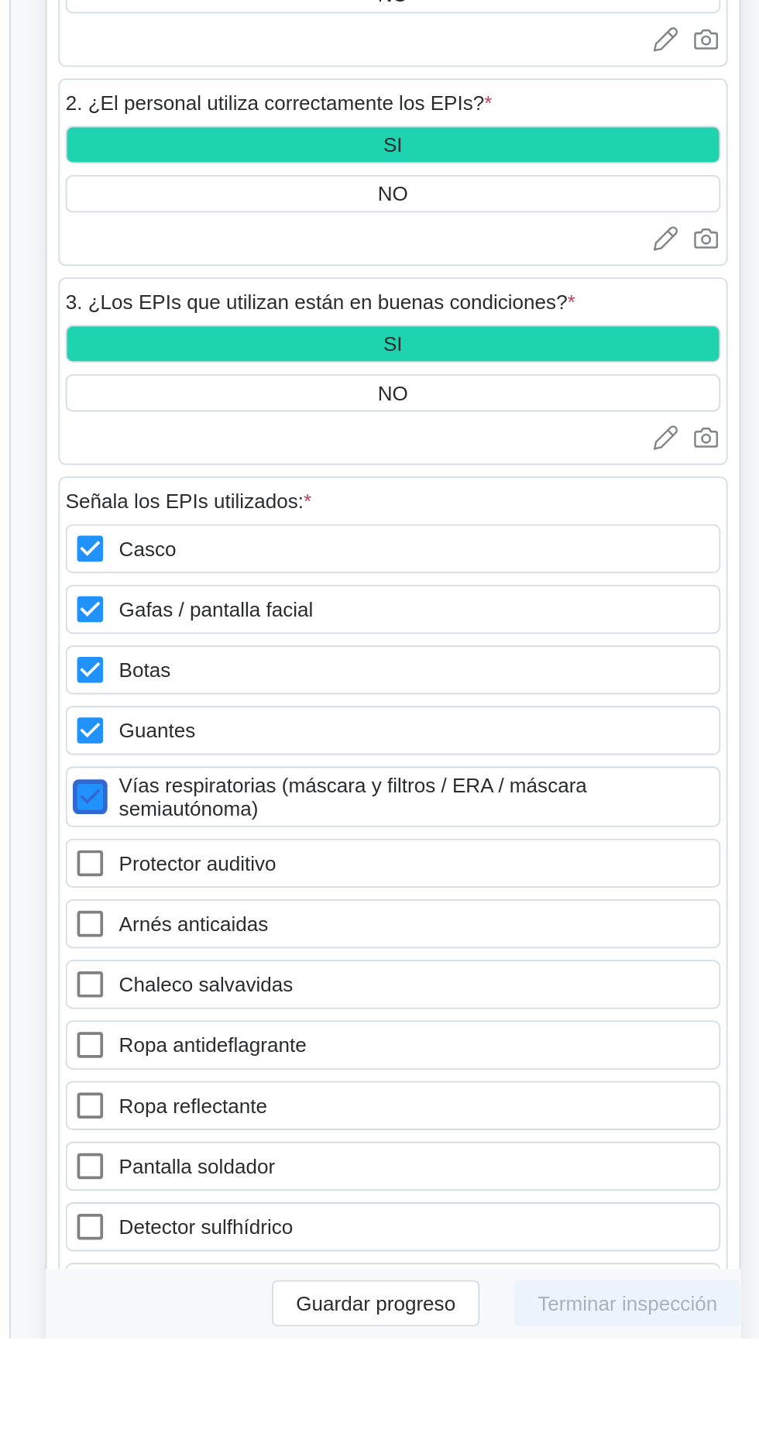
scroll to position [591, 0]
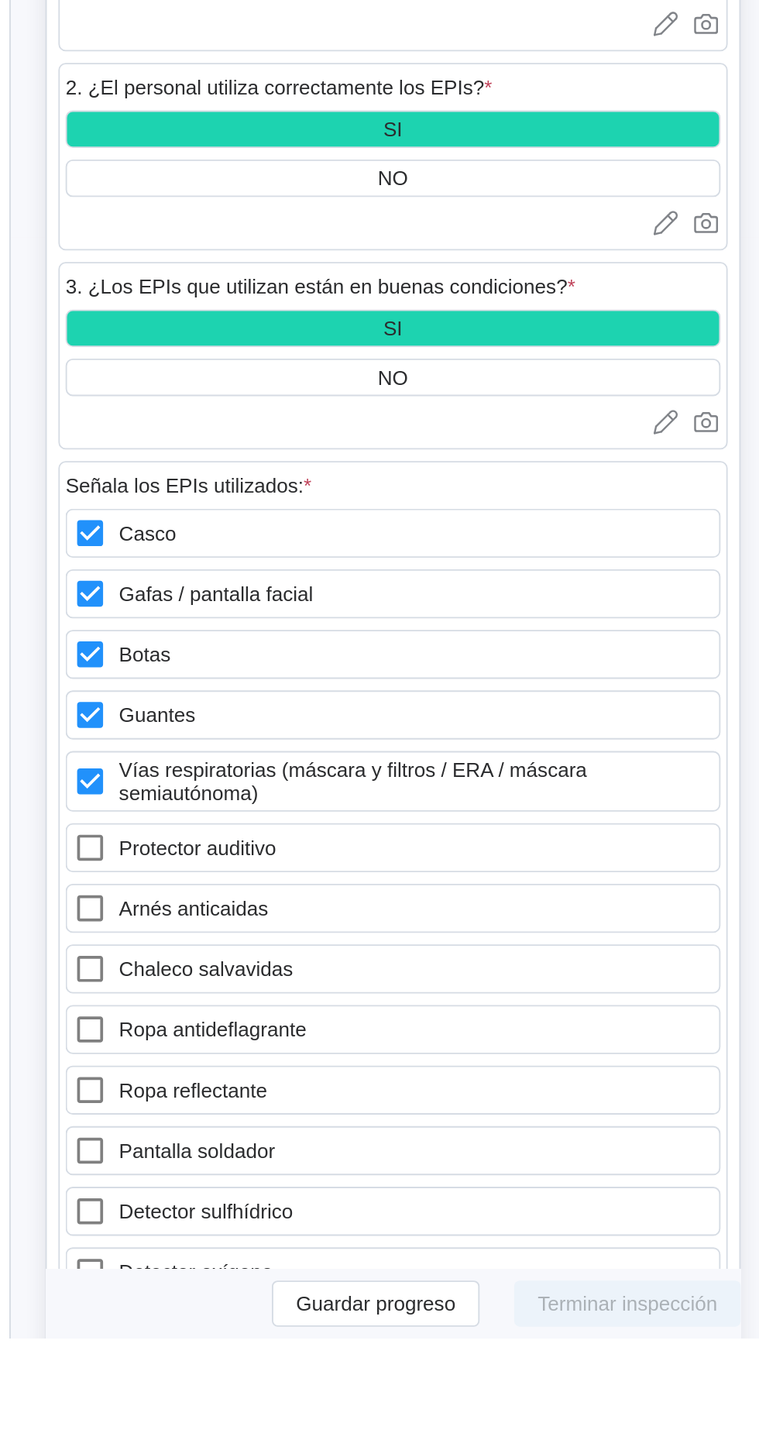
click at [317, 1263] on label "Ropa antideflagrante" at bounding box center [476, 1274] width 352 height 26
click at [305, 1265] on antideflagrante "Ropa antideflagrante" at bounding box center [304, 1265] width 1 height 1
checkbox antideflagrante "true"
click at [321, 1310] on icon at bounding box center [313, 1306] width 19 height 19
click at [305, 1298] on reflectante "Ropa reflectante" at bounding box center [304, 1297] width 1 height 1
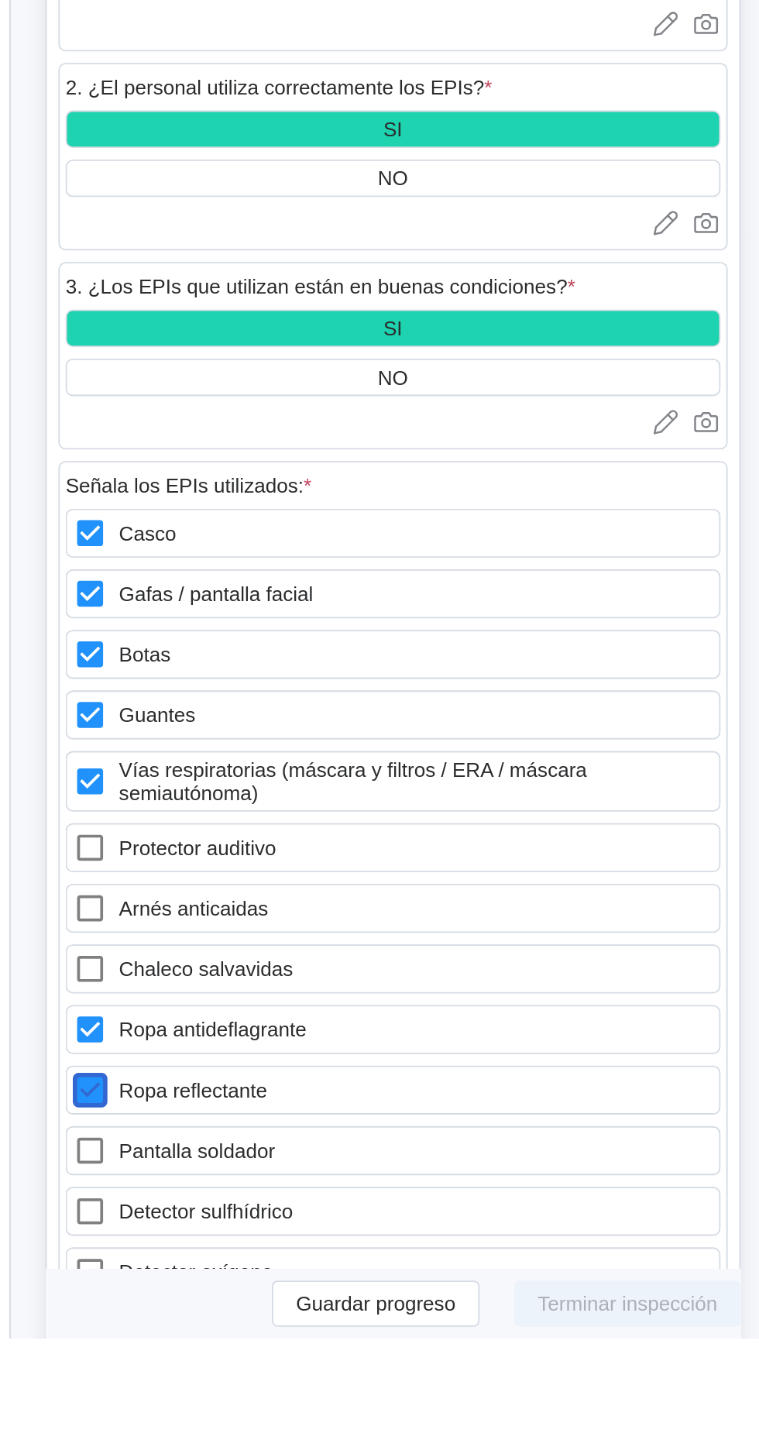
checkbox reflectante "true"
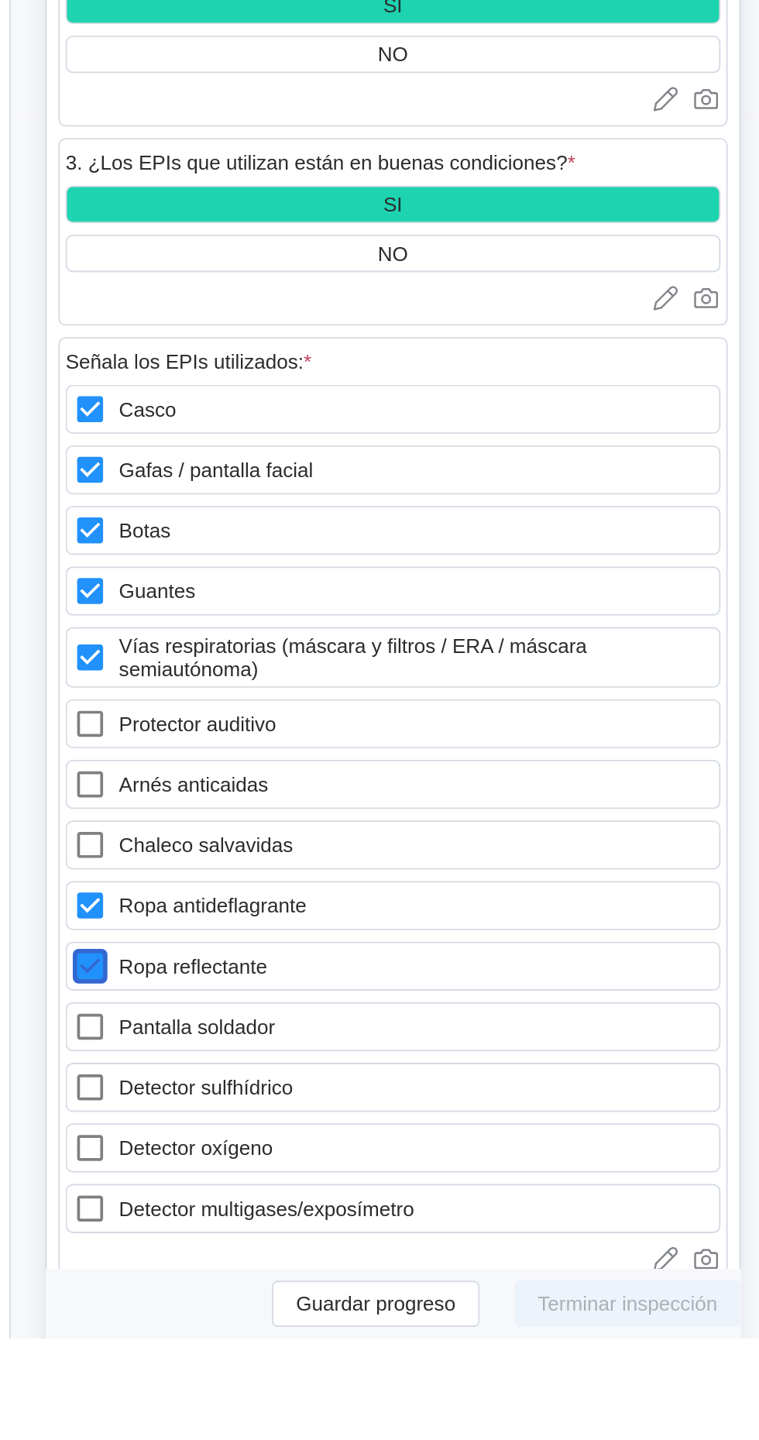
scroll to position [661, 0]
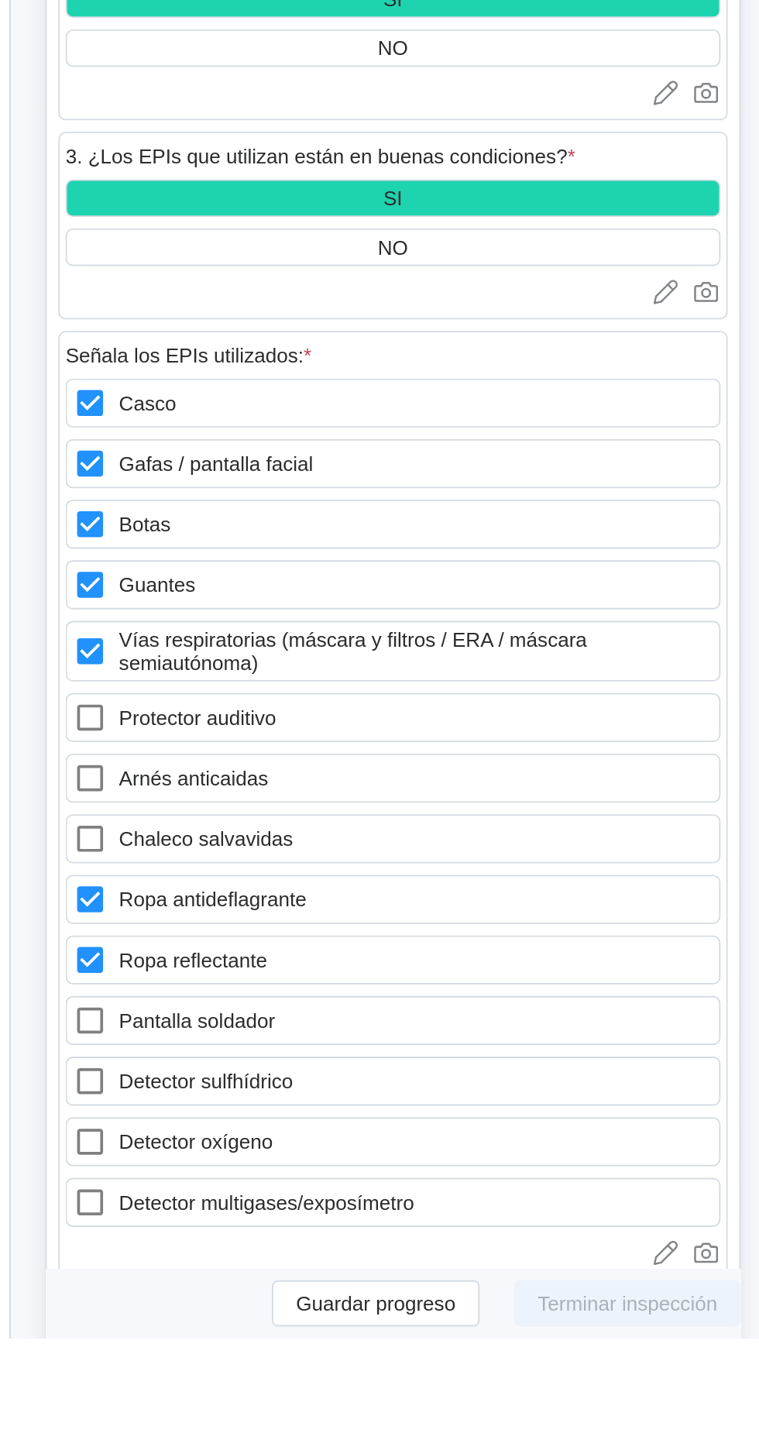
click at [312, 1295] on icon at bounding box center [314, 1302] width 14 height 14
click at [305, 1293] on sulfhídrico "Detector sulfhídrico" at bounding box center [304, 1293] width 1 height 1
checkbox sulfhídrico "true"
click at [314, 1329] on icon at bounding box center [313, 1334] width 19 height 19
click at [305, 1326] on oxígeno "Detector oxígeno" at bounding box center [304, 1325] width 1 height 1
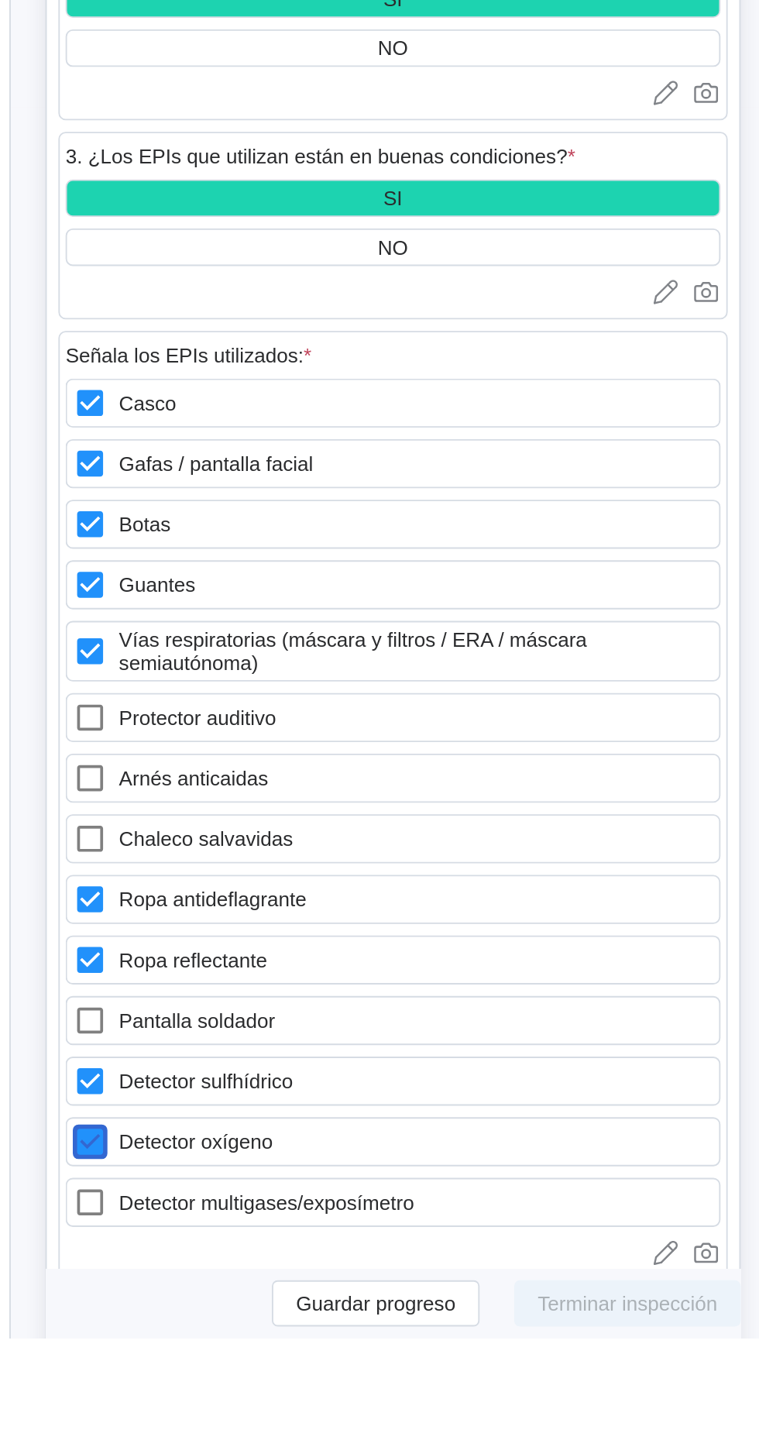
checkbox oxígeno "true"
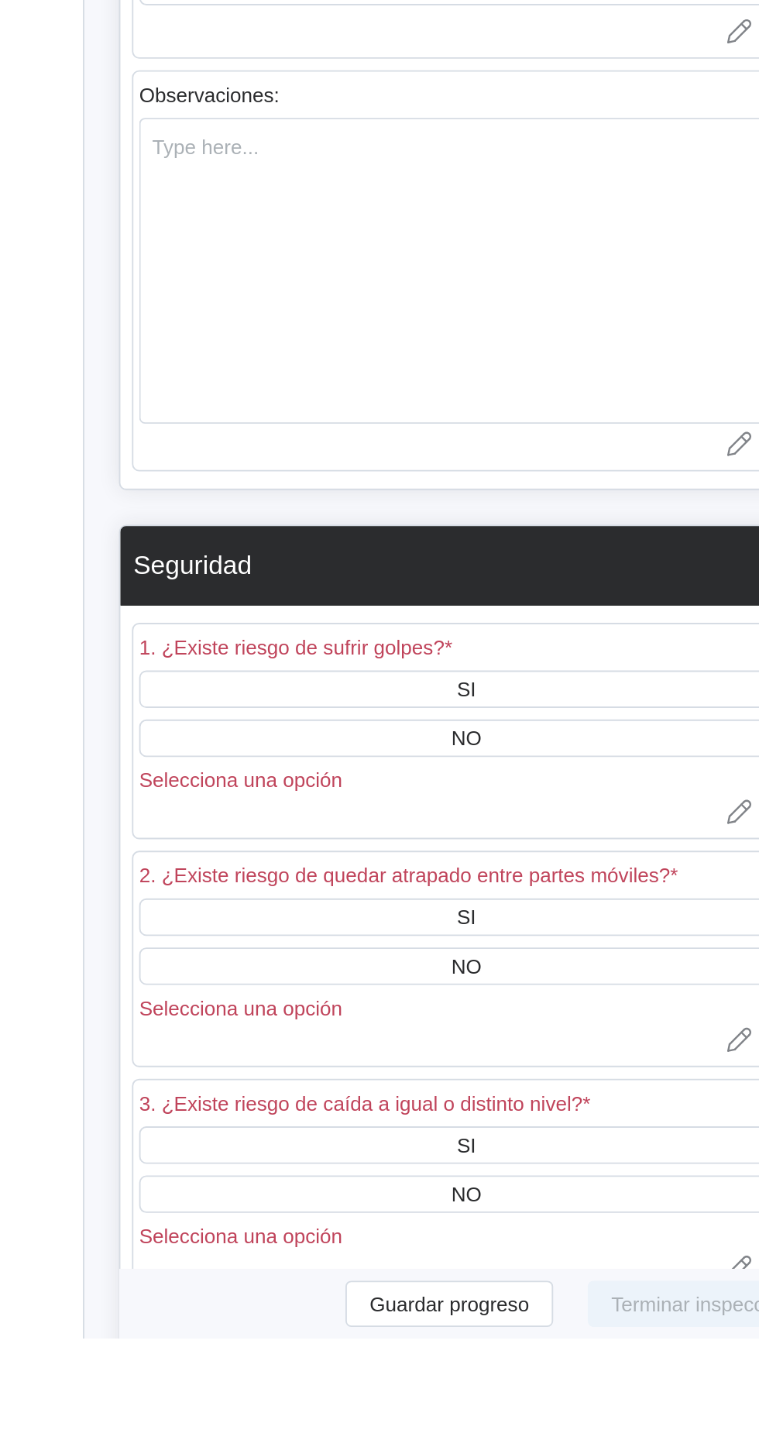
scroll to position [1317, 0]
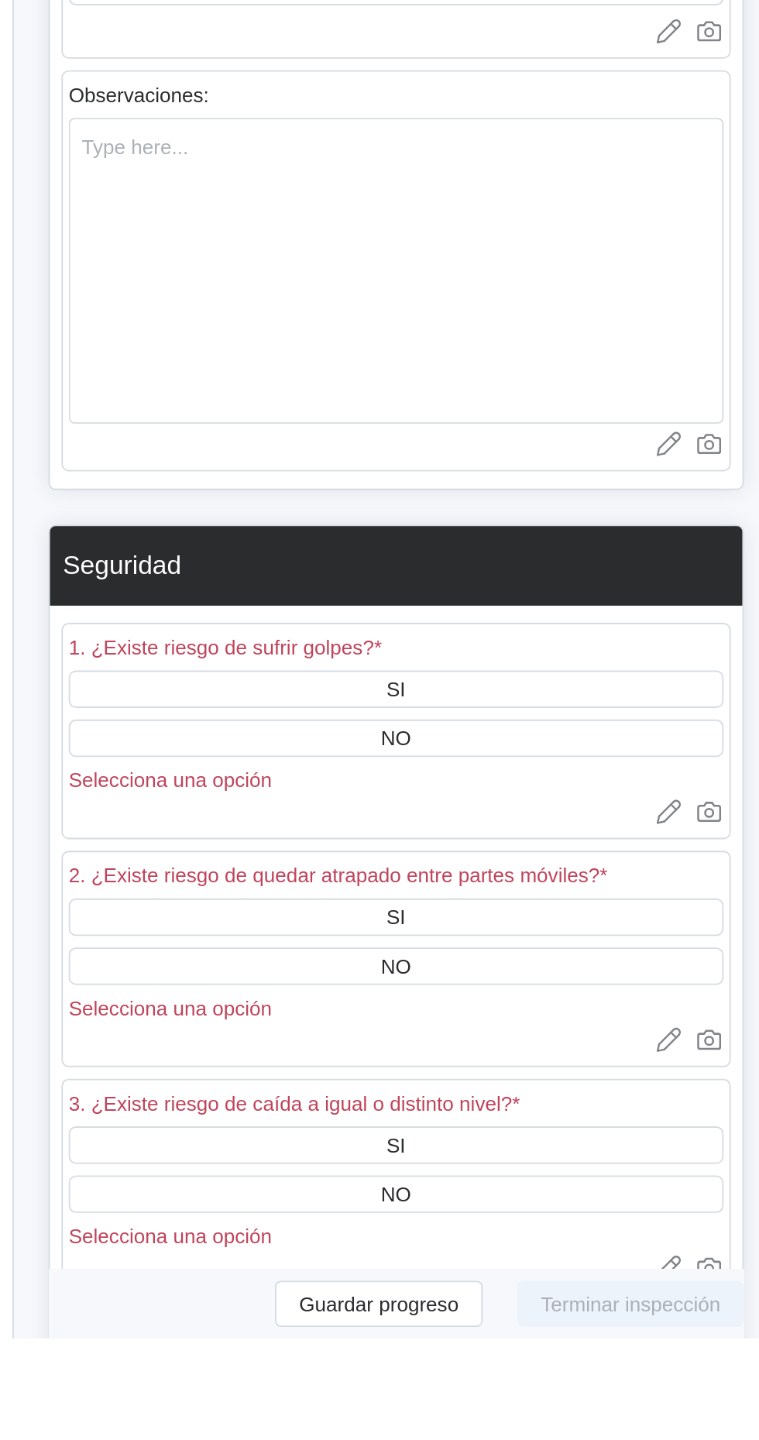
click at [516, 1123] on div "NO" at bounding box center [476, 1117] width 352 height 20
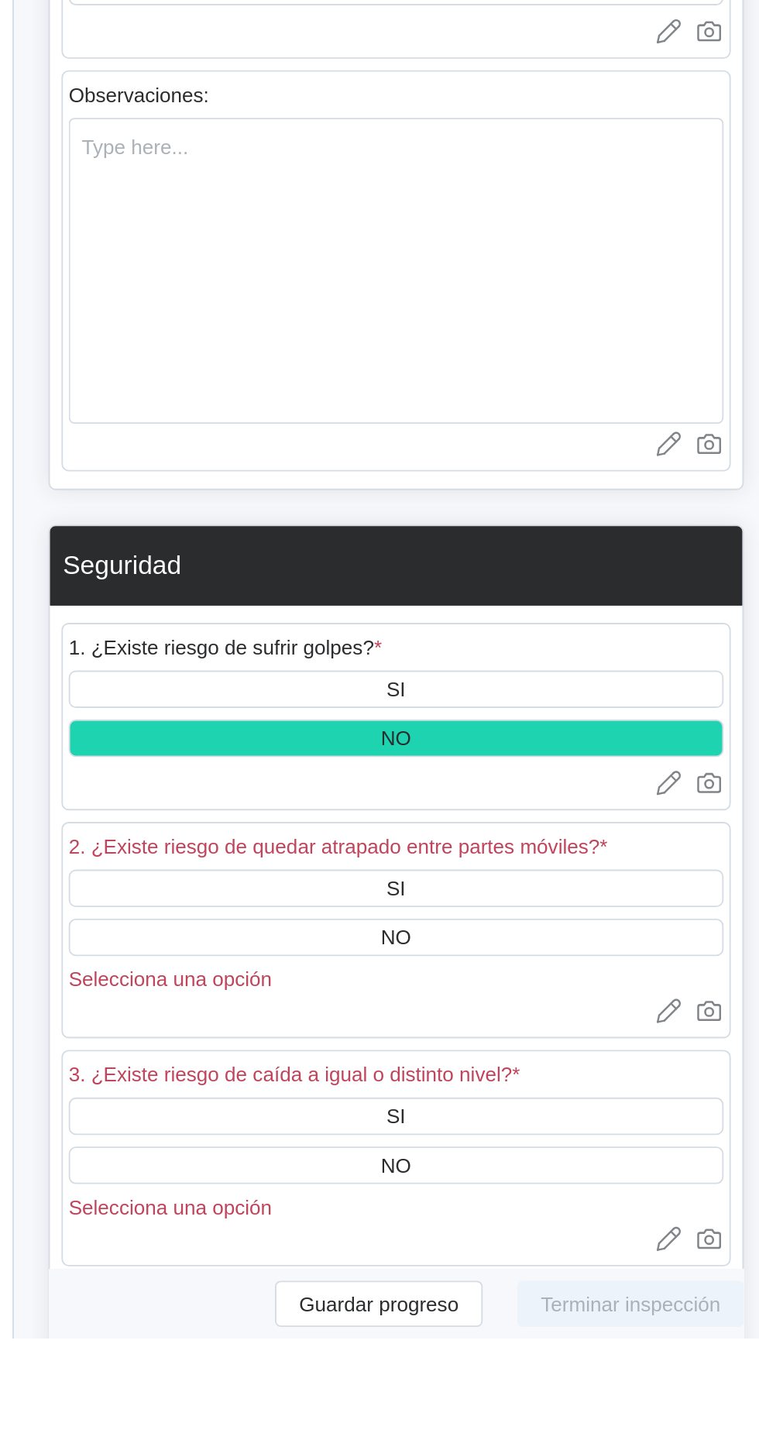
click at [506, 1225] on div "NO" at bounding box center [476, 1224] width 352 height 20
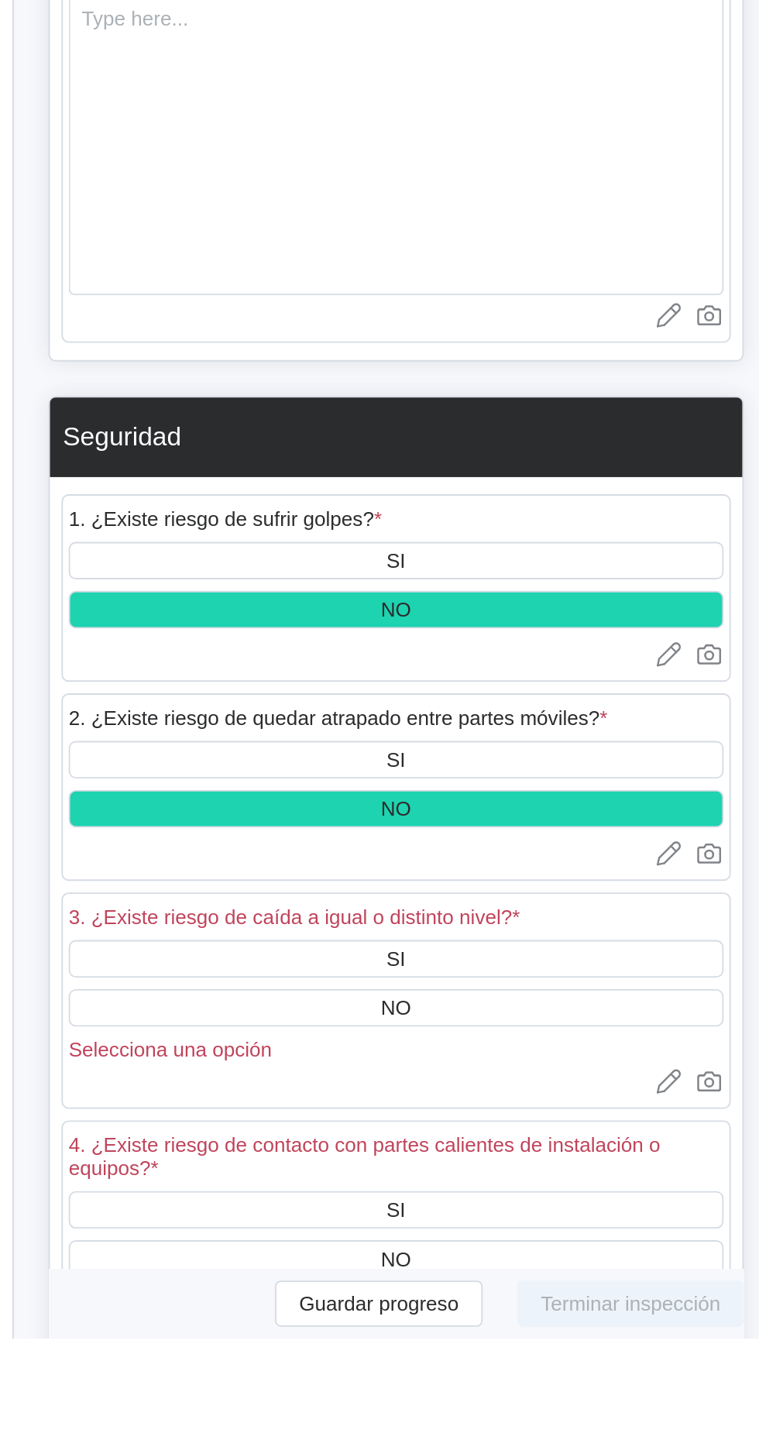
scroll to position [1399, 0]
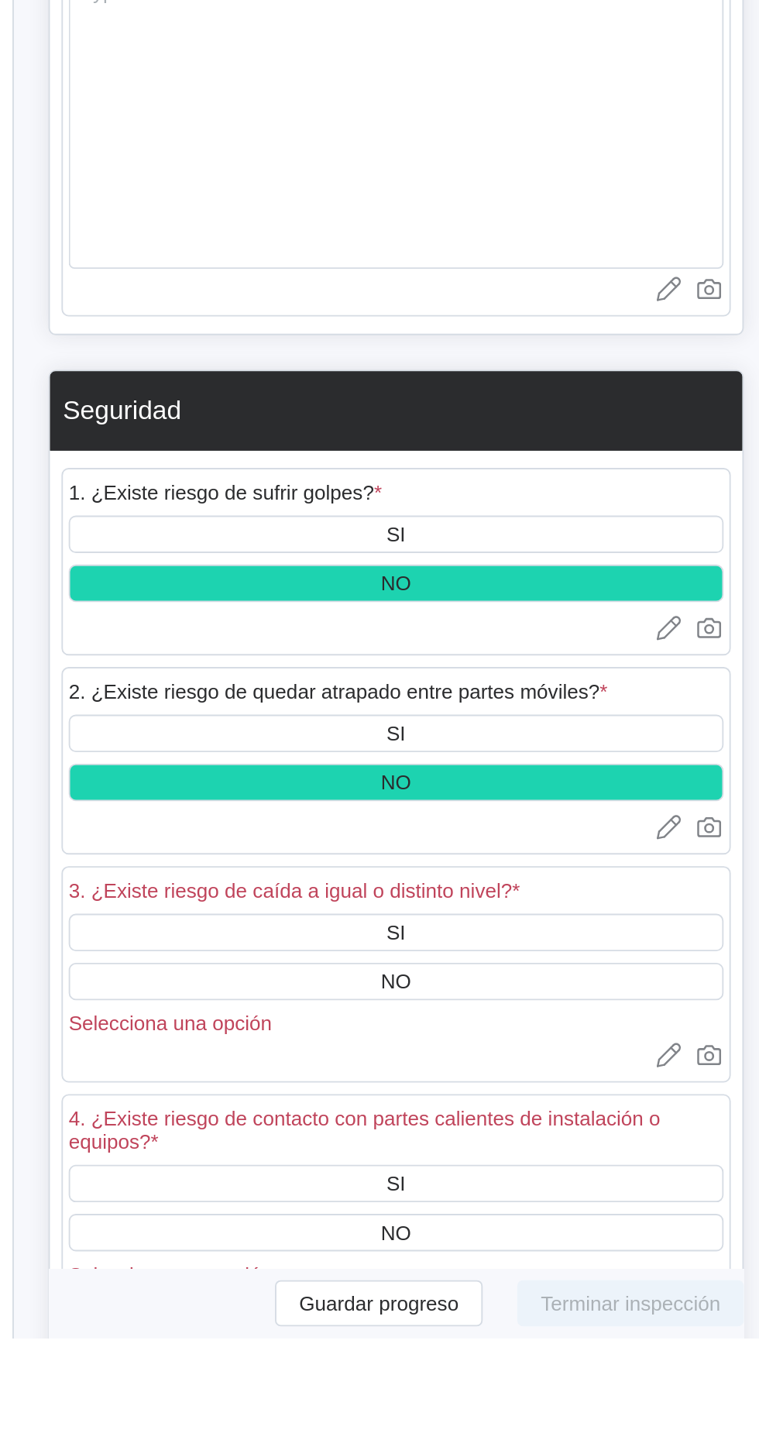
click at [509, 1227] on div "SI" at bounding box center [476, 1222] width 352 height 20
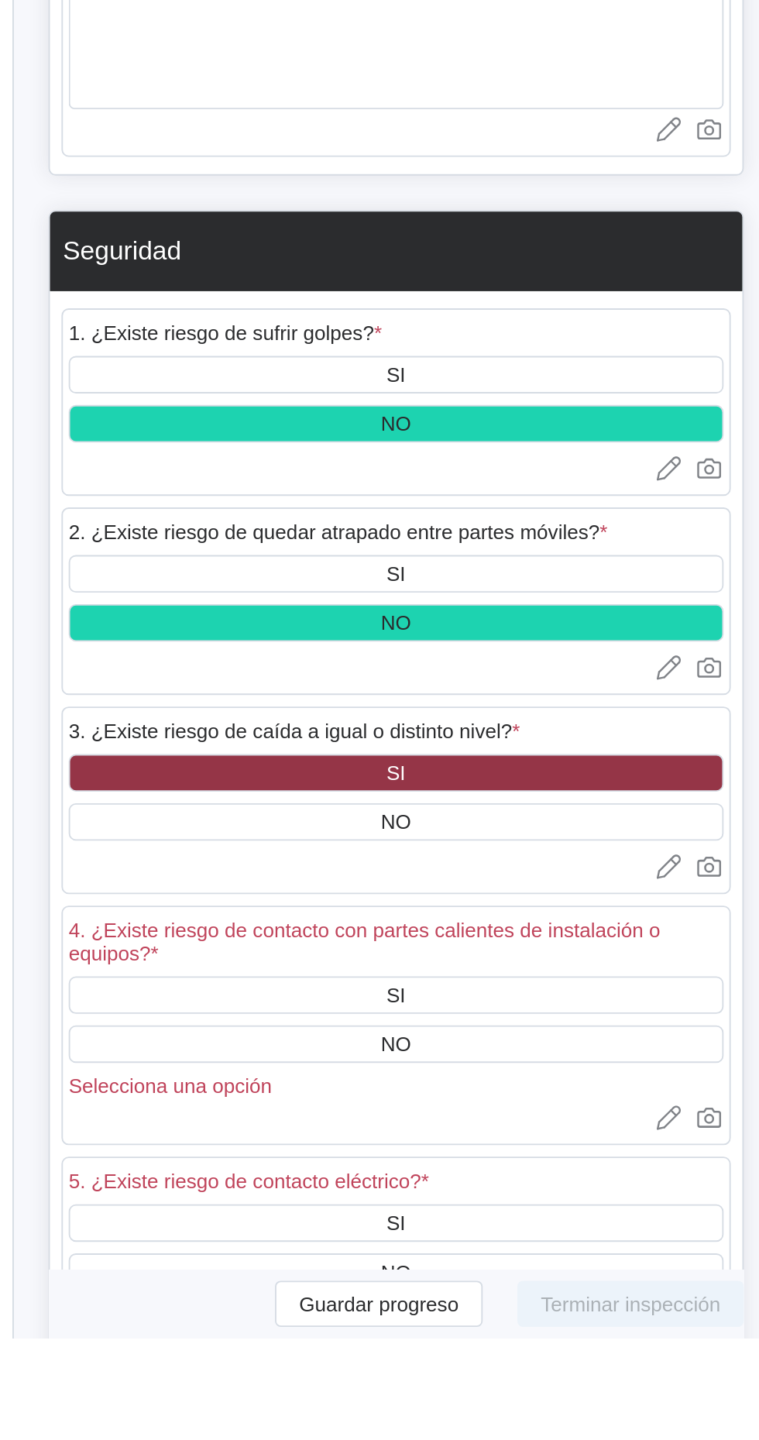
scroll to position [1486, 0]
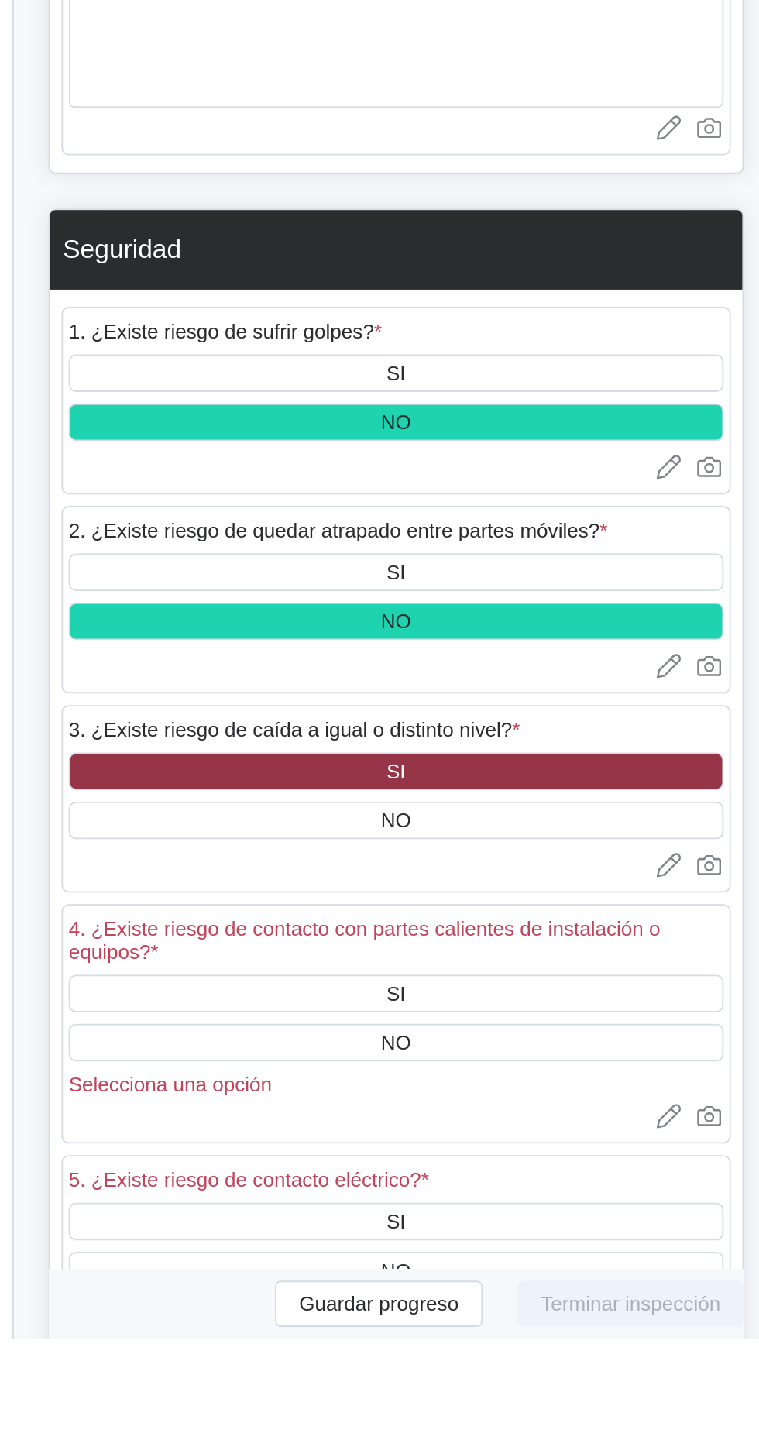
click at [504, 1289] on div "NO" at bounding box center [476, 1281] width 352 height 20
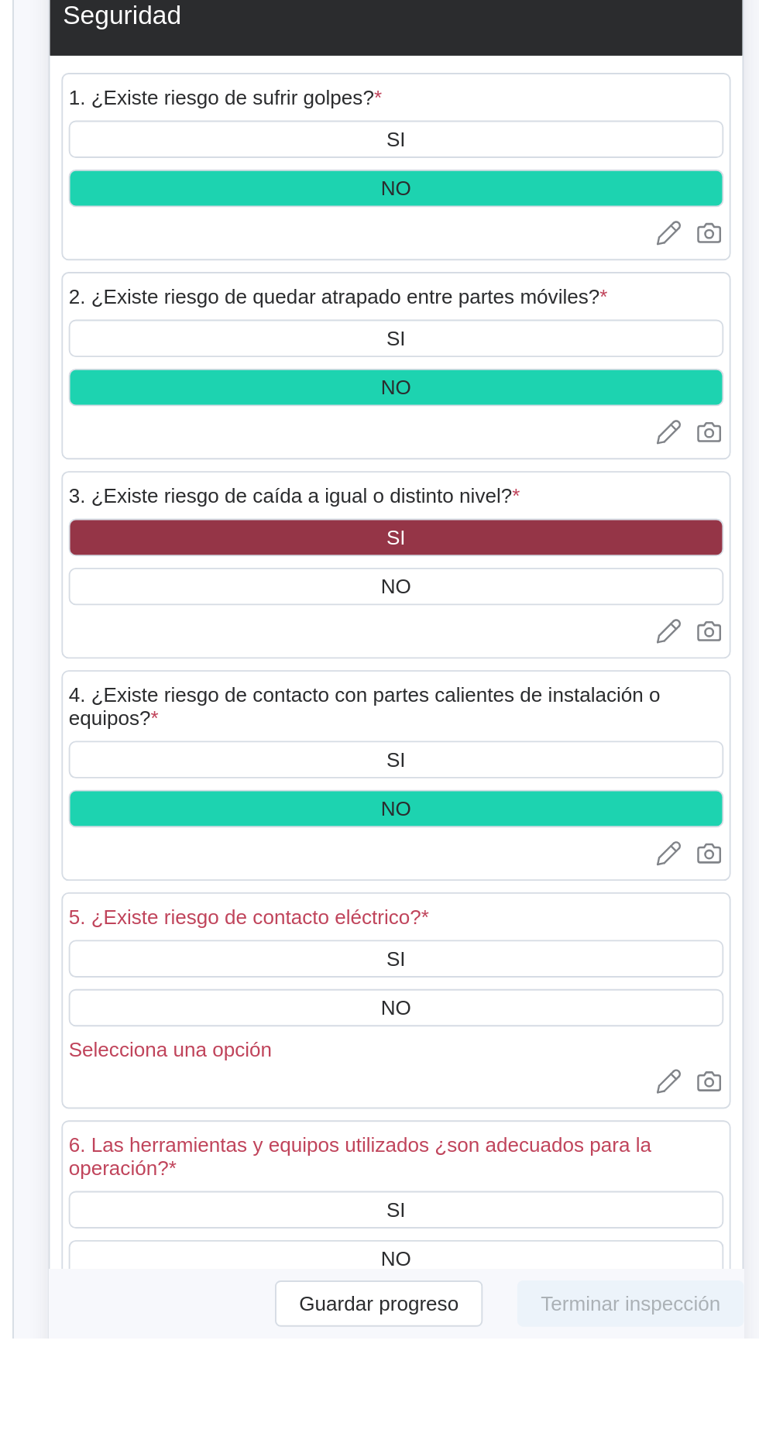
scroll to position [1627, 0]
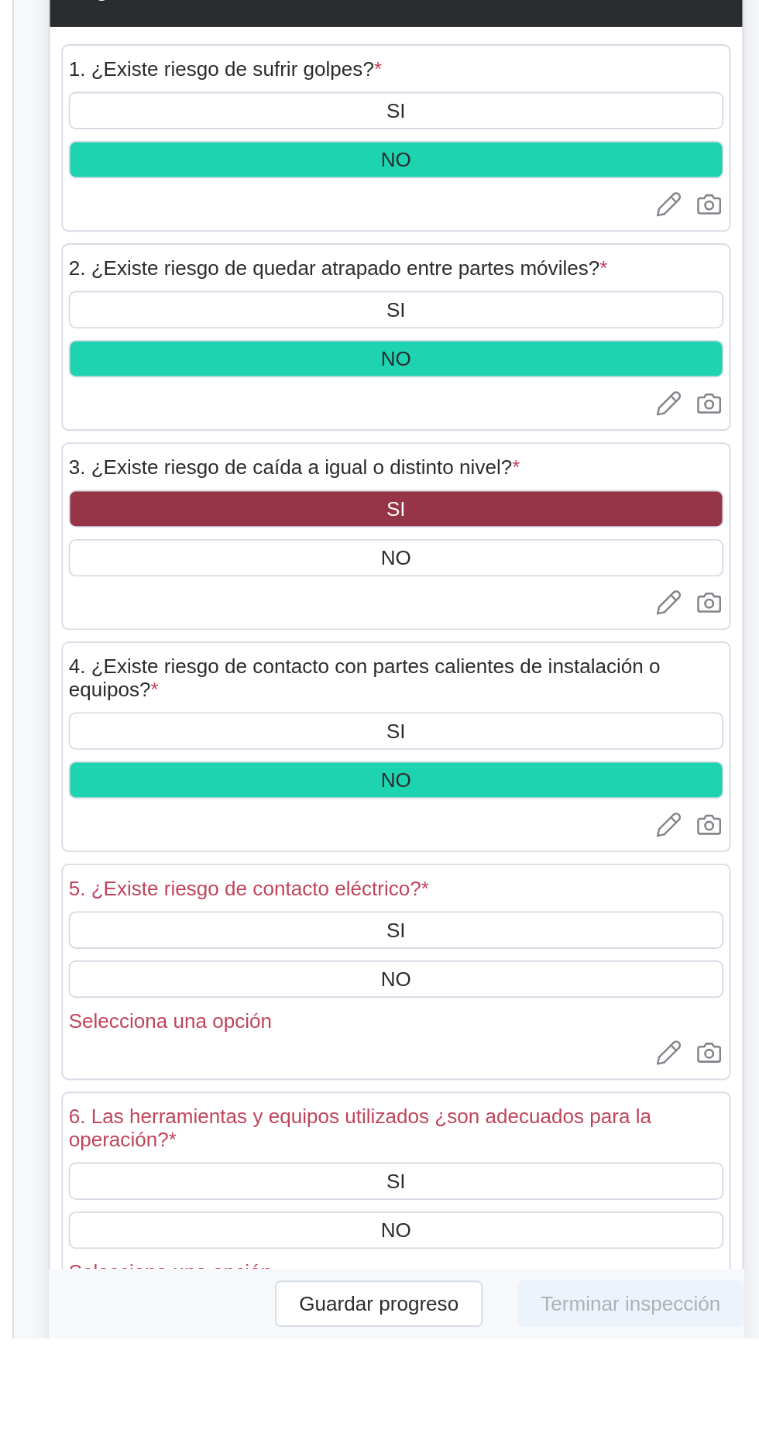
click at [515, 1257] on div "NO" at bounding box center [476, 1247] width 352 height 20
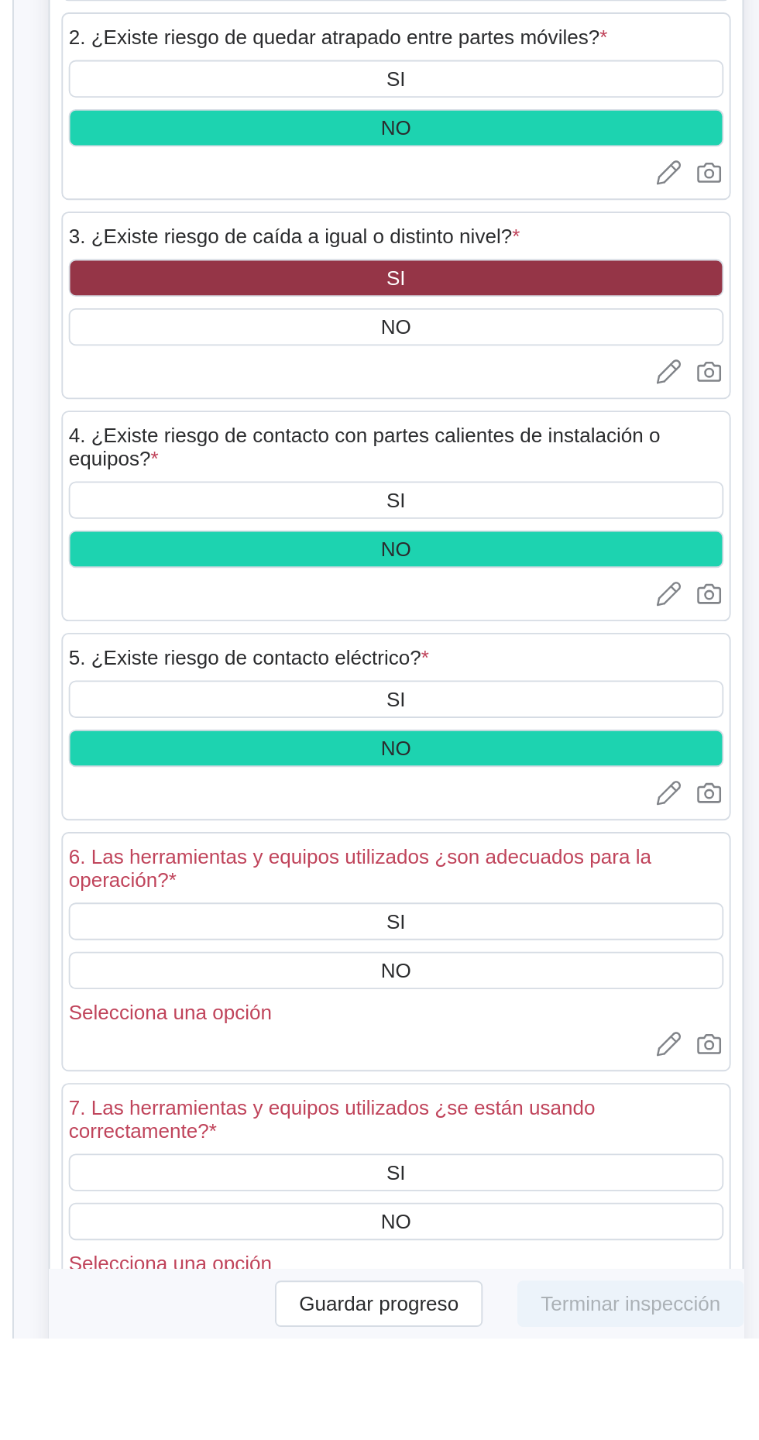
scroll to position [1752, 0]
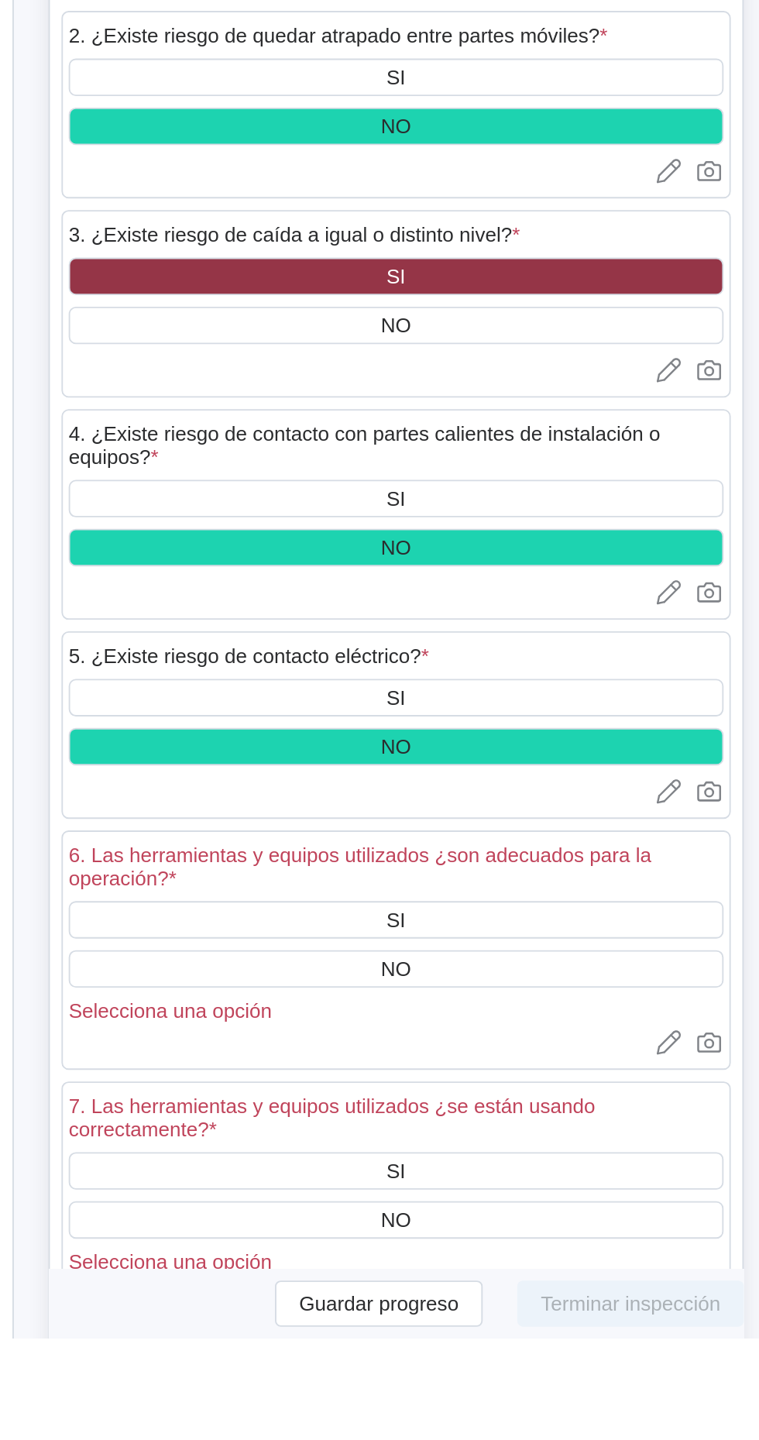
click at [516, 1220] on div "SI" at bounding box center [476, 1215] width 352 height 20
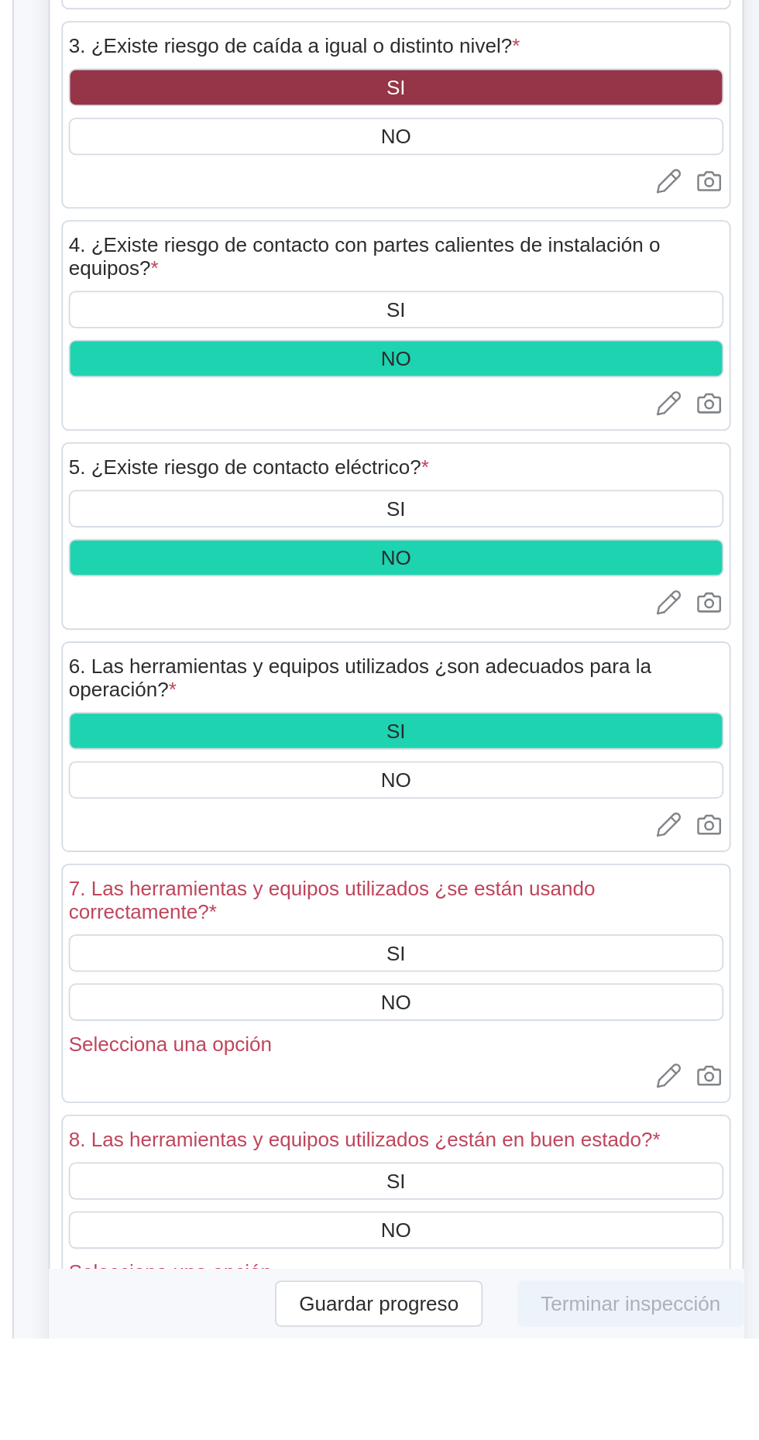
scroll to position [1861, 0]
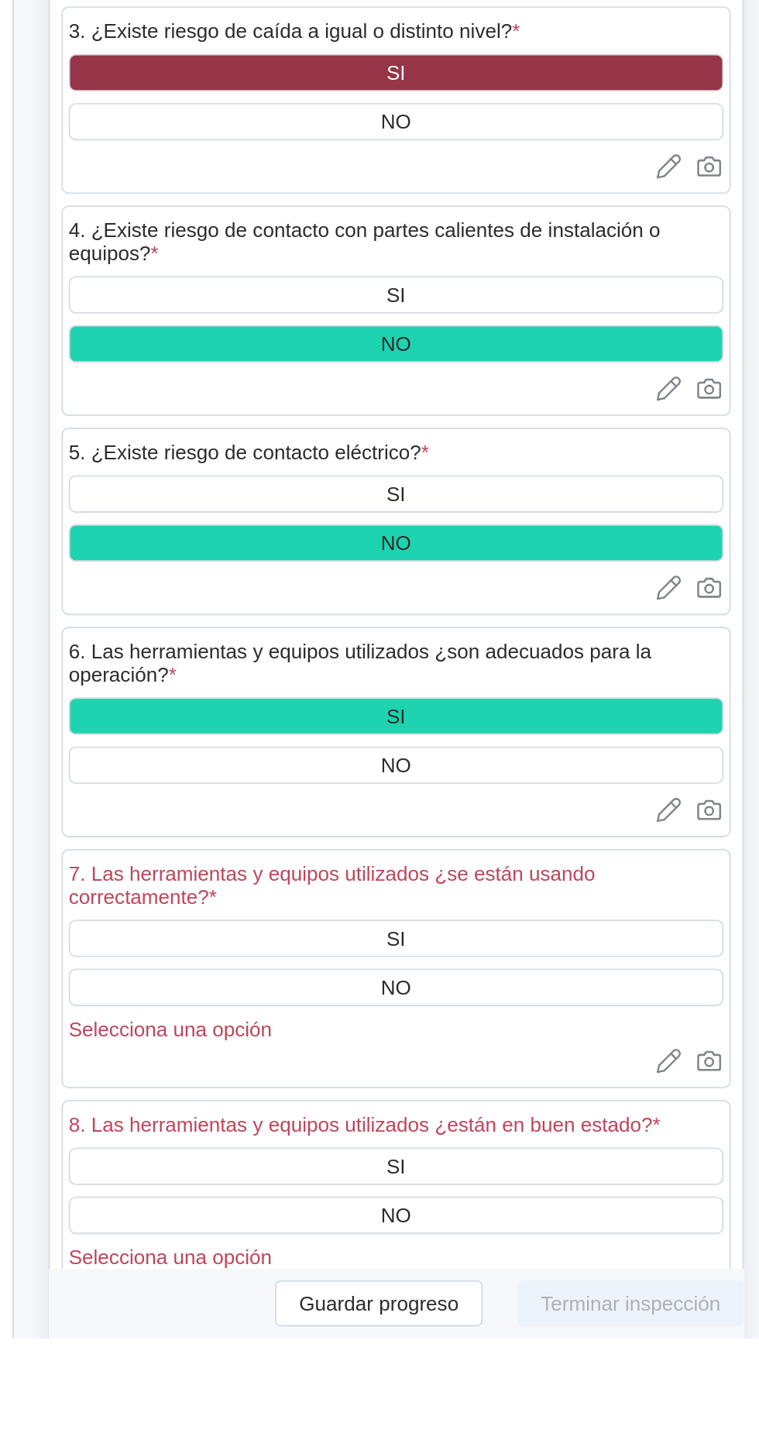
click at [517, 1229] on div "SI" at bounding box center [476, 1225] width 352 height 20
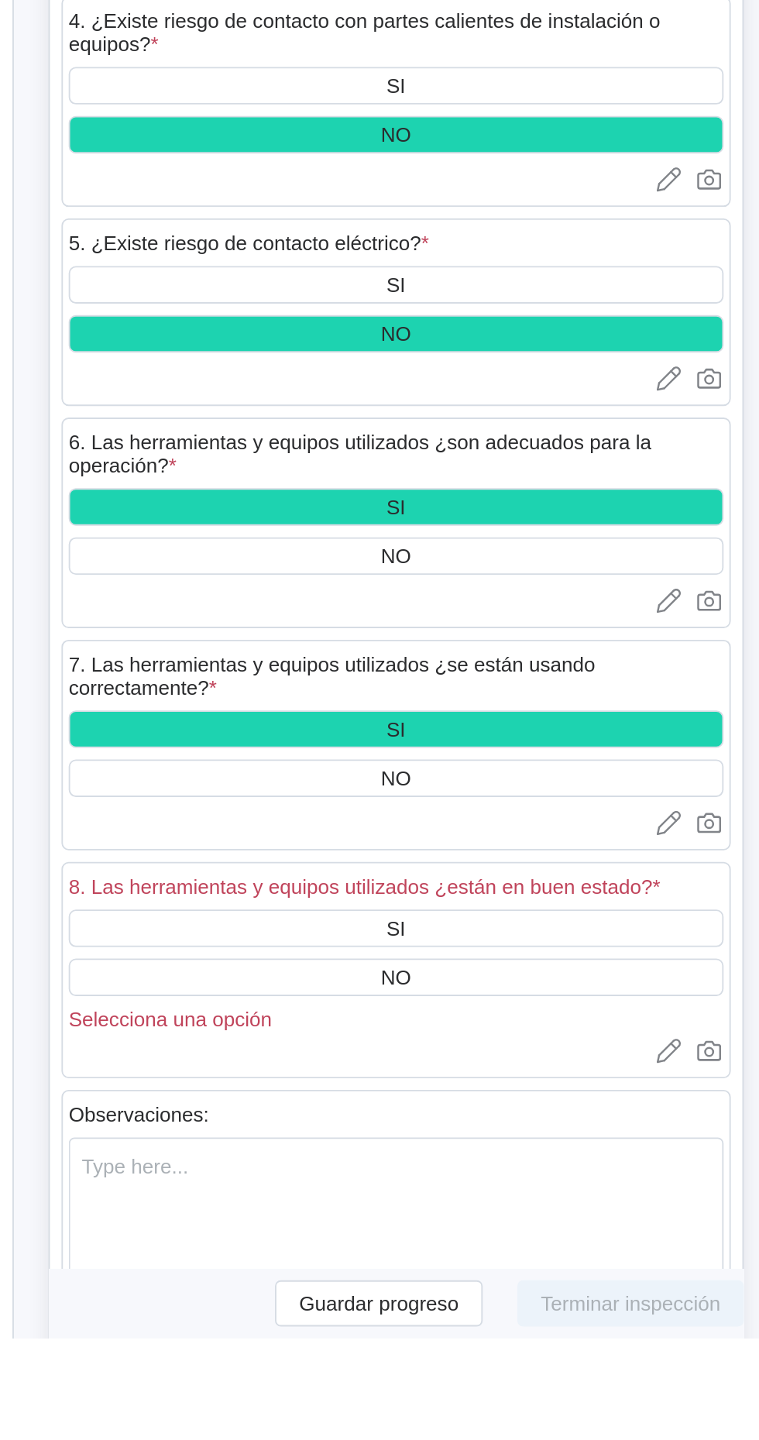
scroll to position [1994, 0]
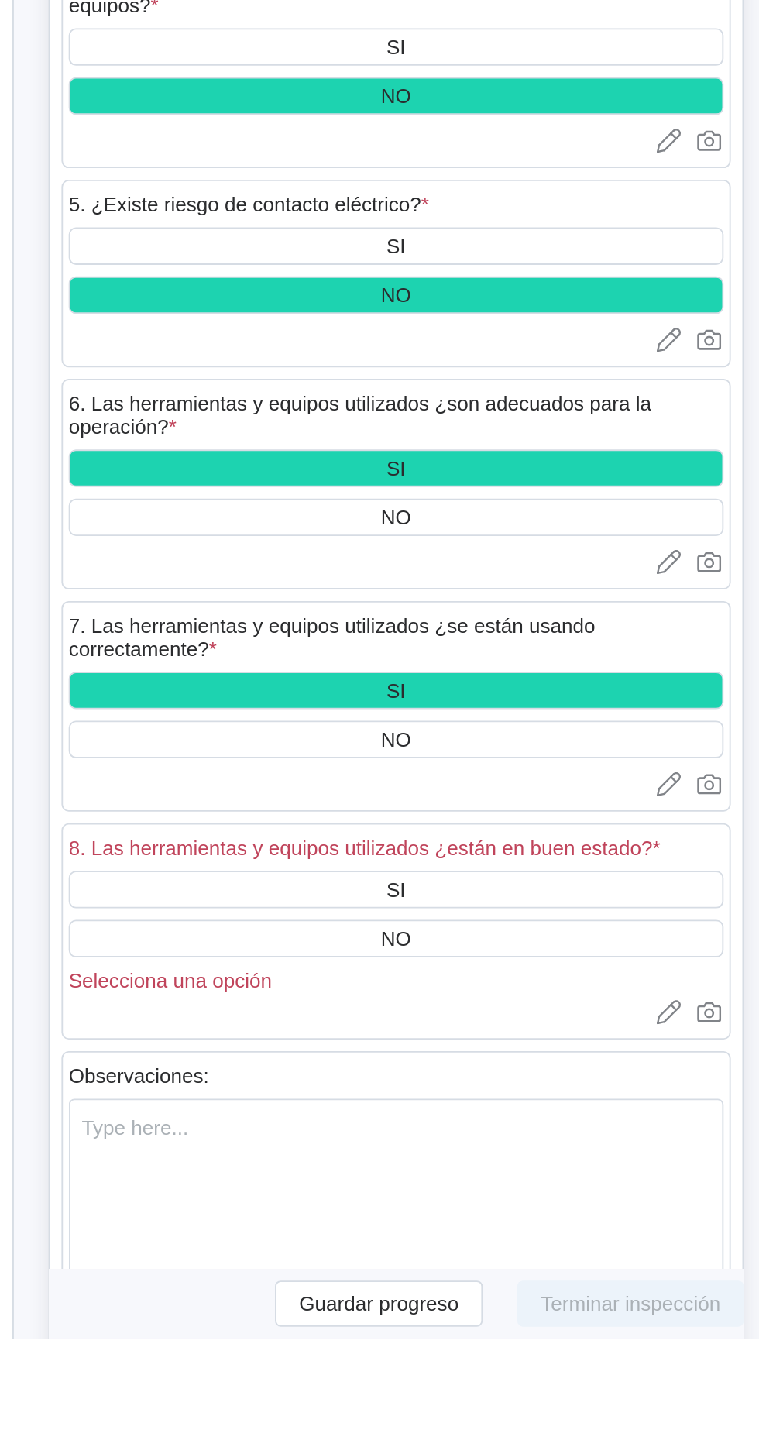
click at [519, 1200] on div "SI" at bounding box center [476, 1199] width 352 height 20
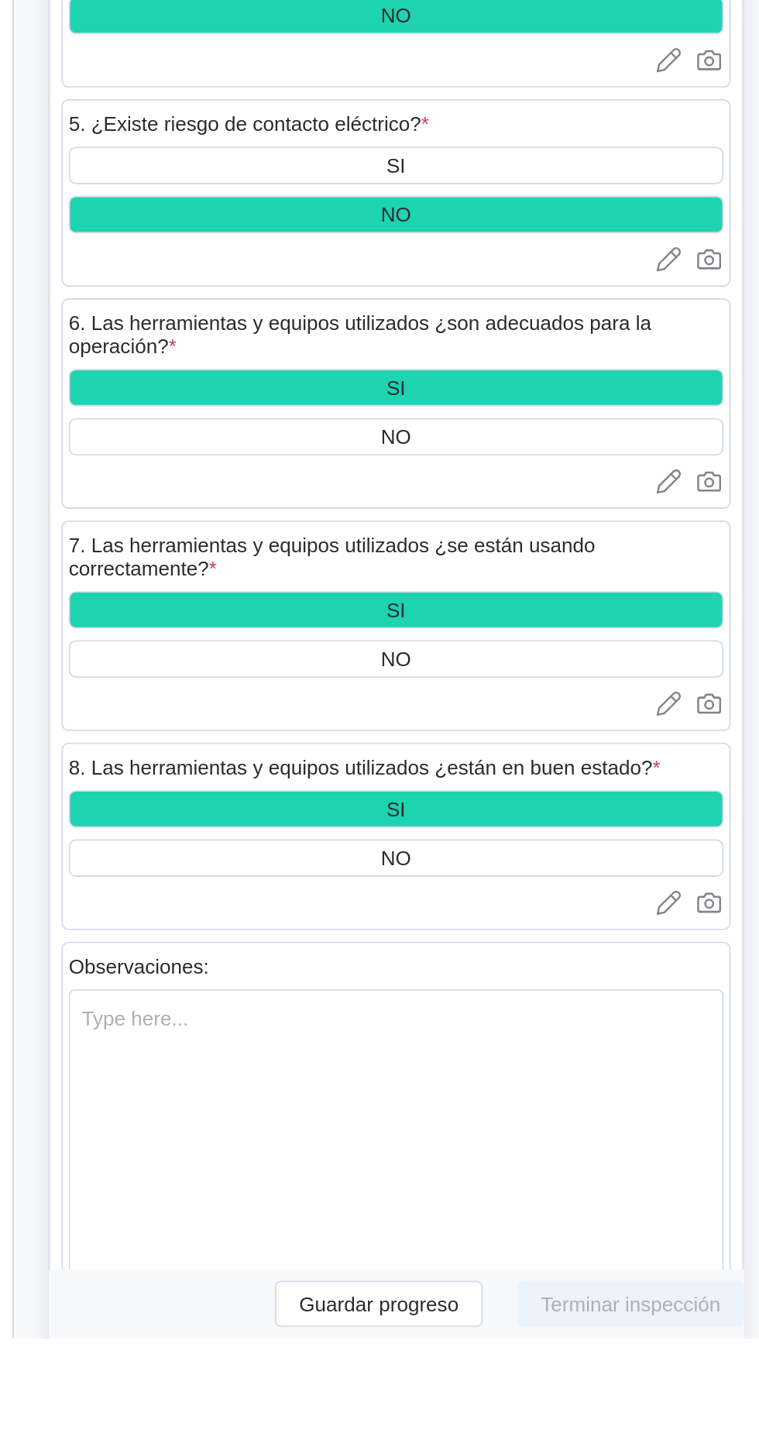
scroll to position [2044, 0]
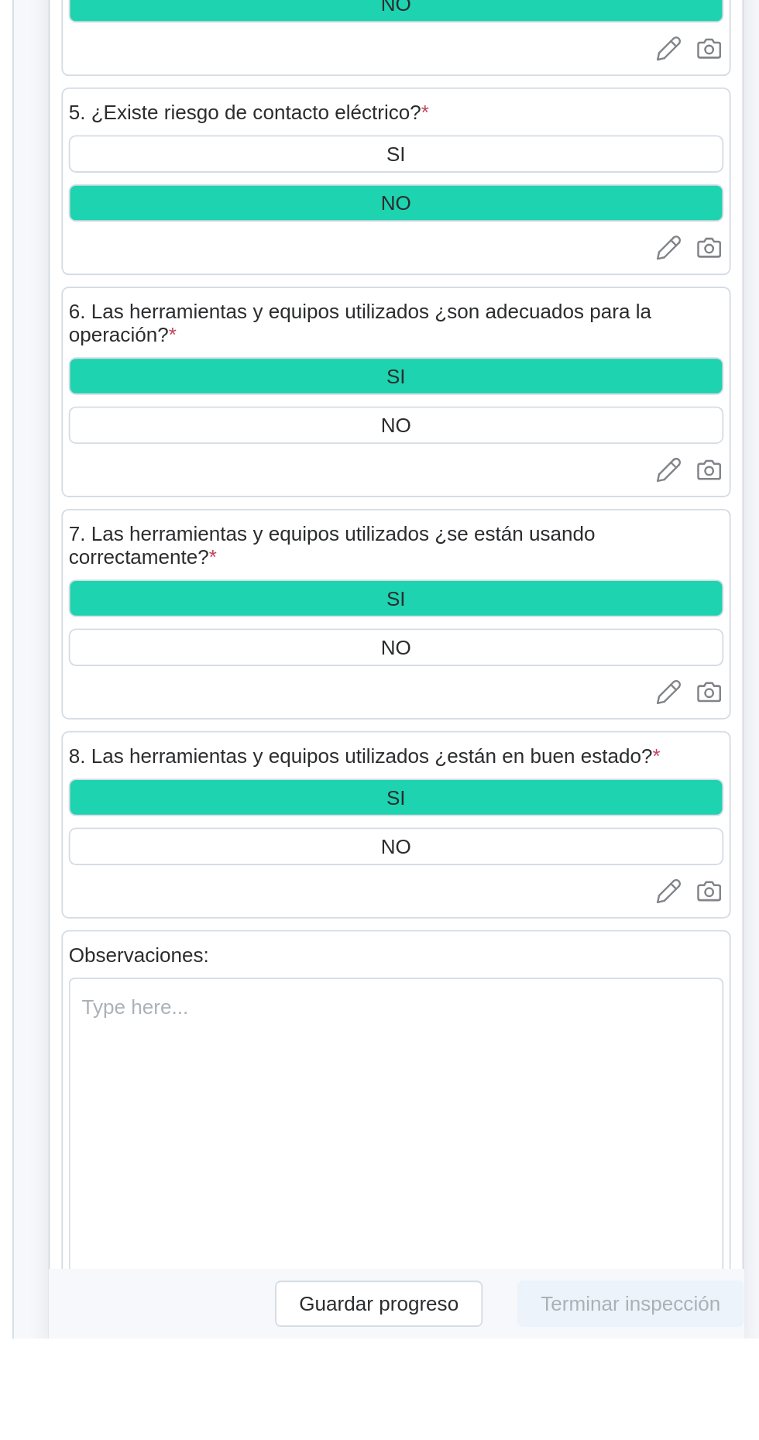
click at [626, 1207] on icon at bounding box center [622, 1199] width 15 height 15
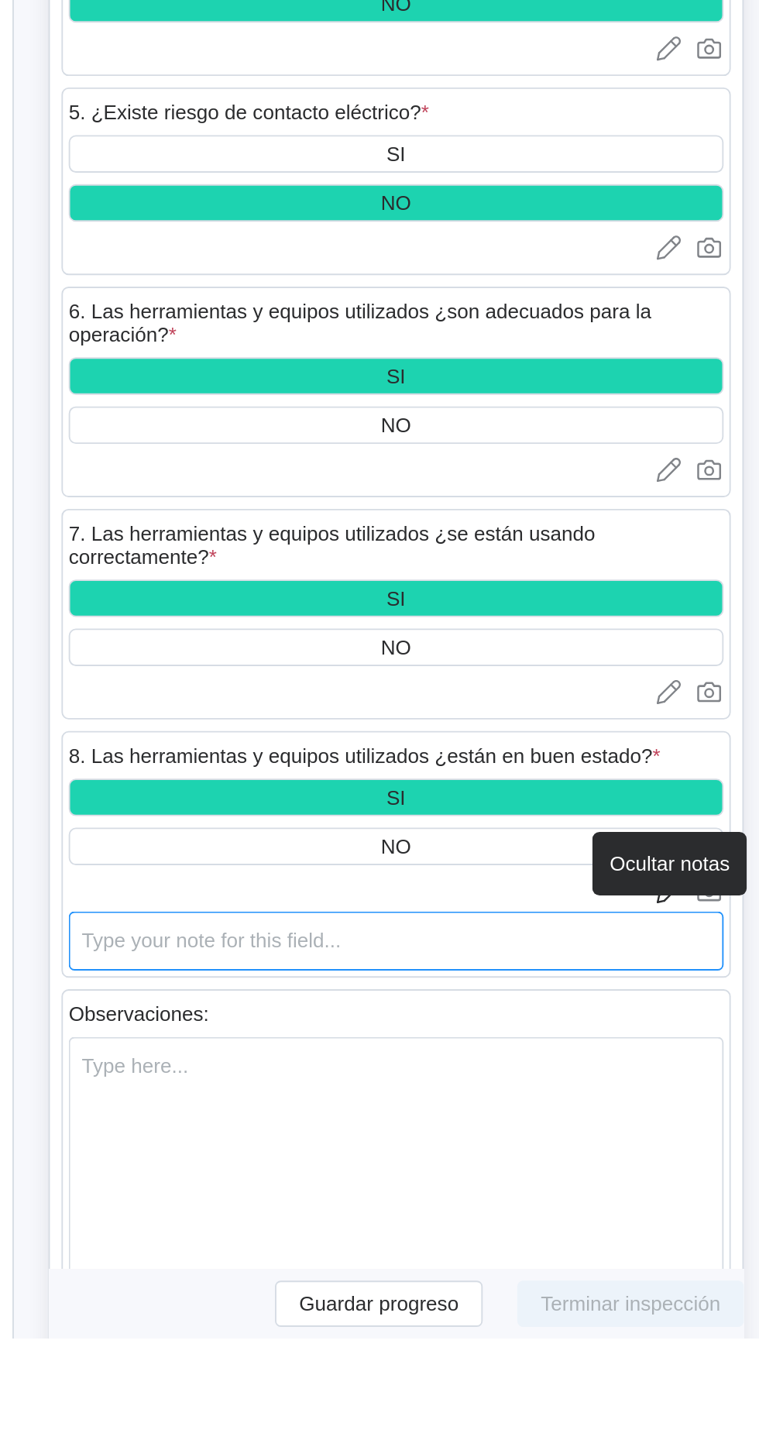
click at [324, 1238] on textarea at bounding box center [476, 1226] width 352 height 32
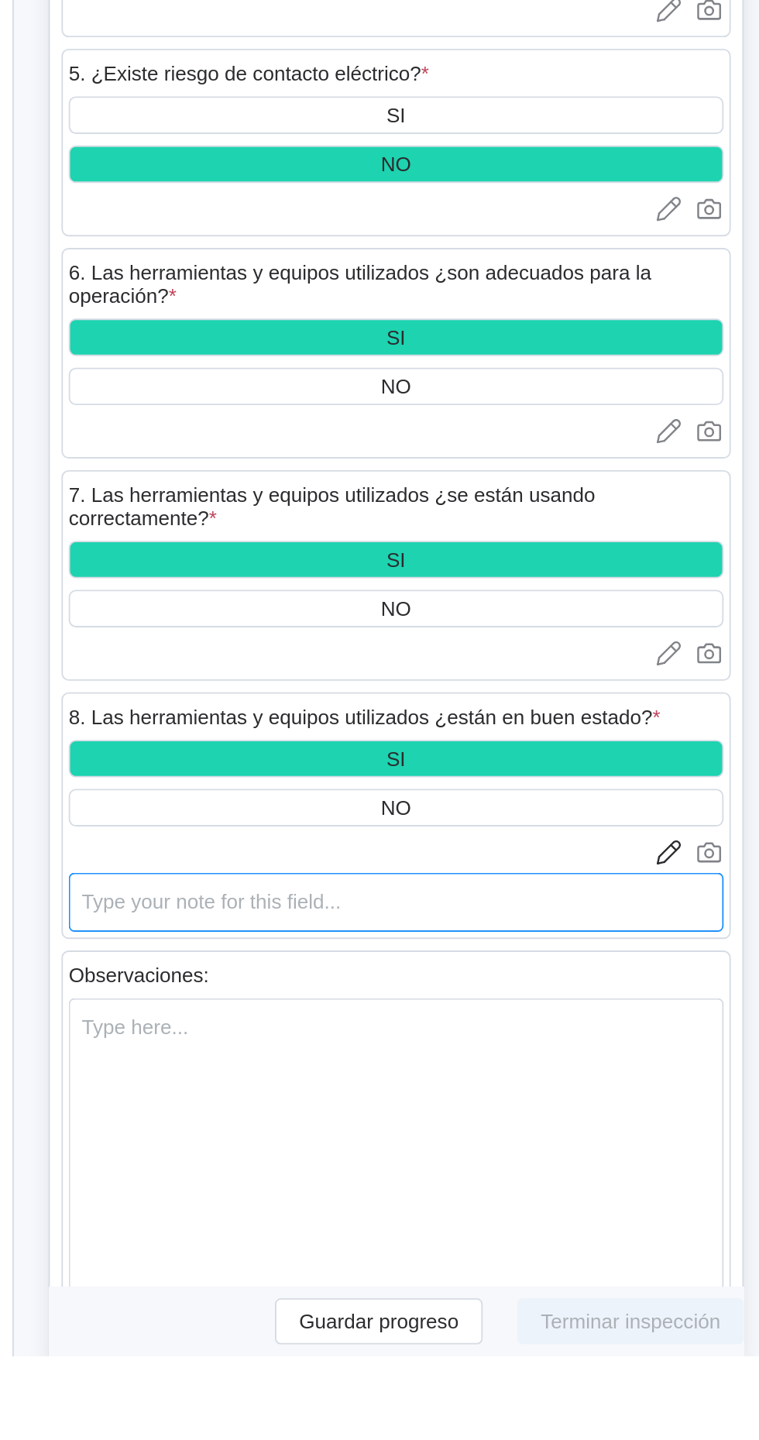
scroll to position [2164, 0]
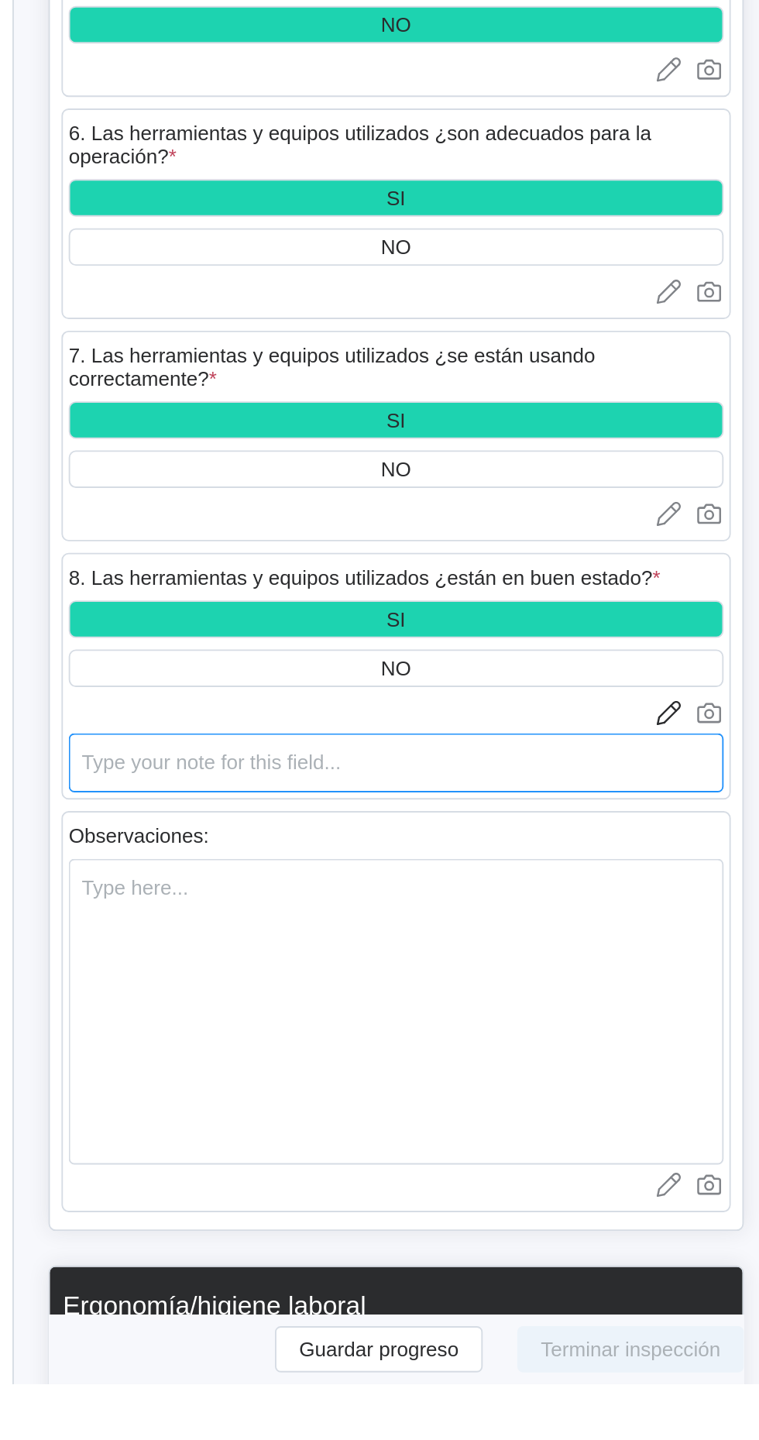
type textarea "x"
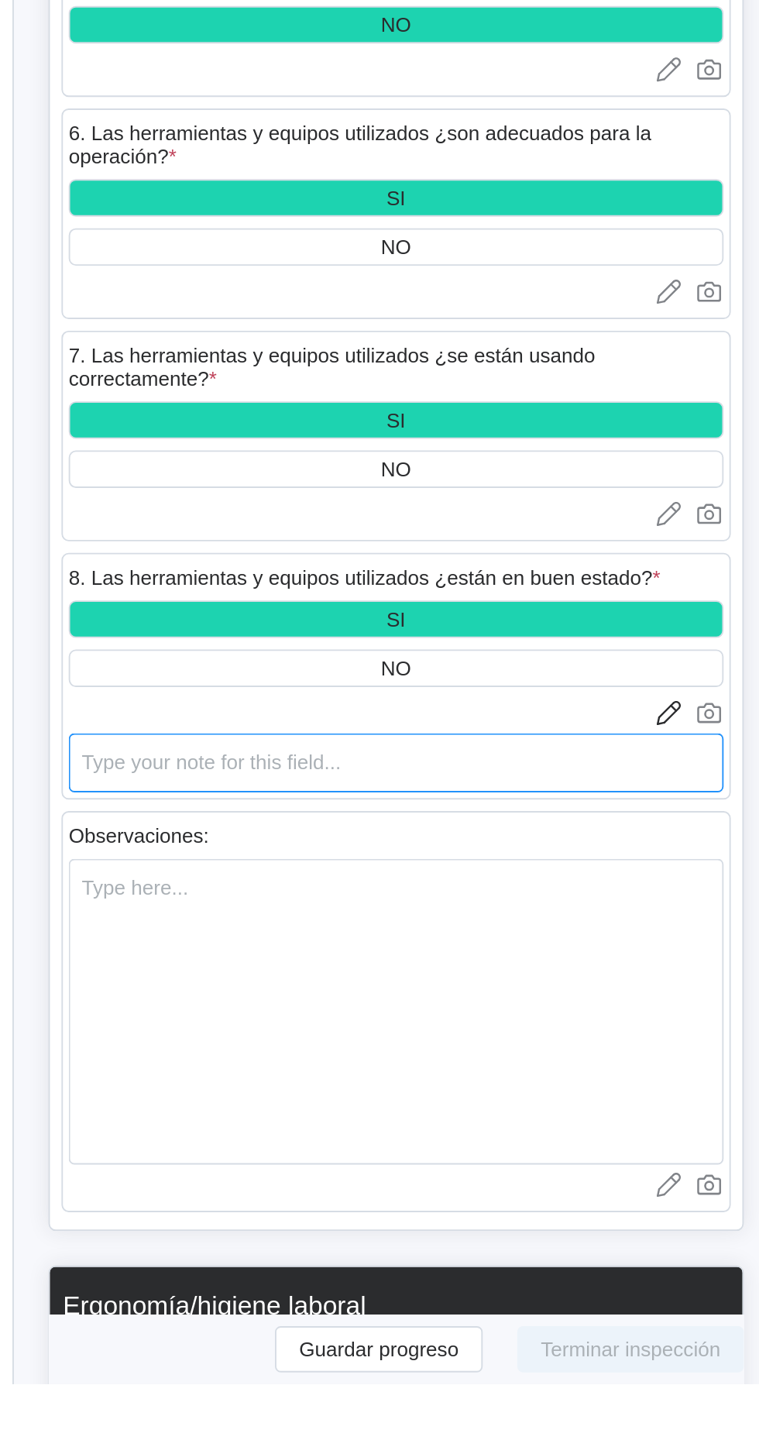
type textarea "x"
type textarea "S"
type textarea "x"
type textarea "Se"
type textarea "x"
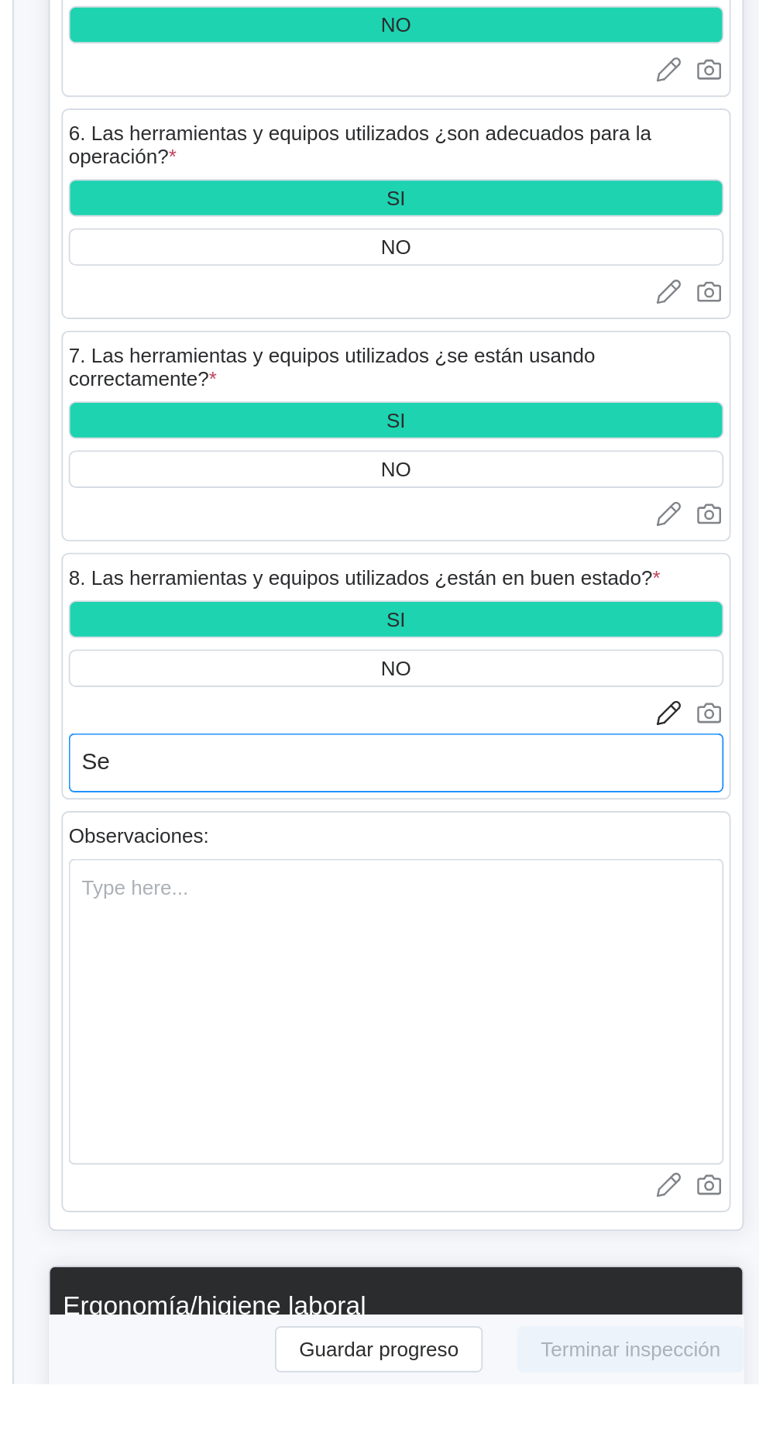
type textarea "Se"
type textarea "x"
type textarea "Se c"
type textarea "x"
type textarea "Se ca"
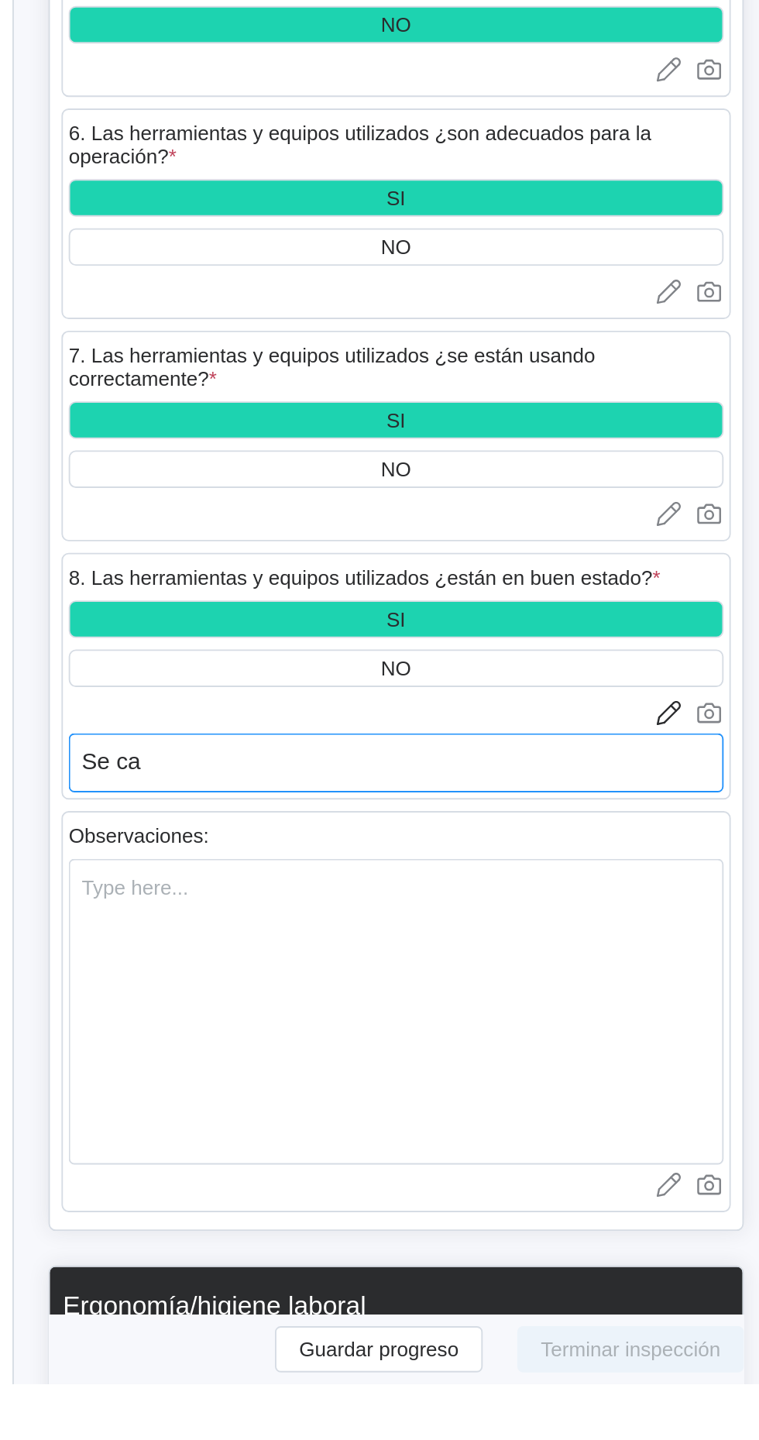
type textarea "x"
type textarea "Se cam"
type textarea "x"
type textarea "Se camb"
type textarea "x"
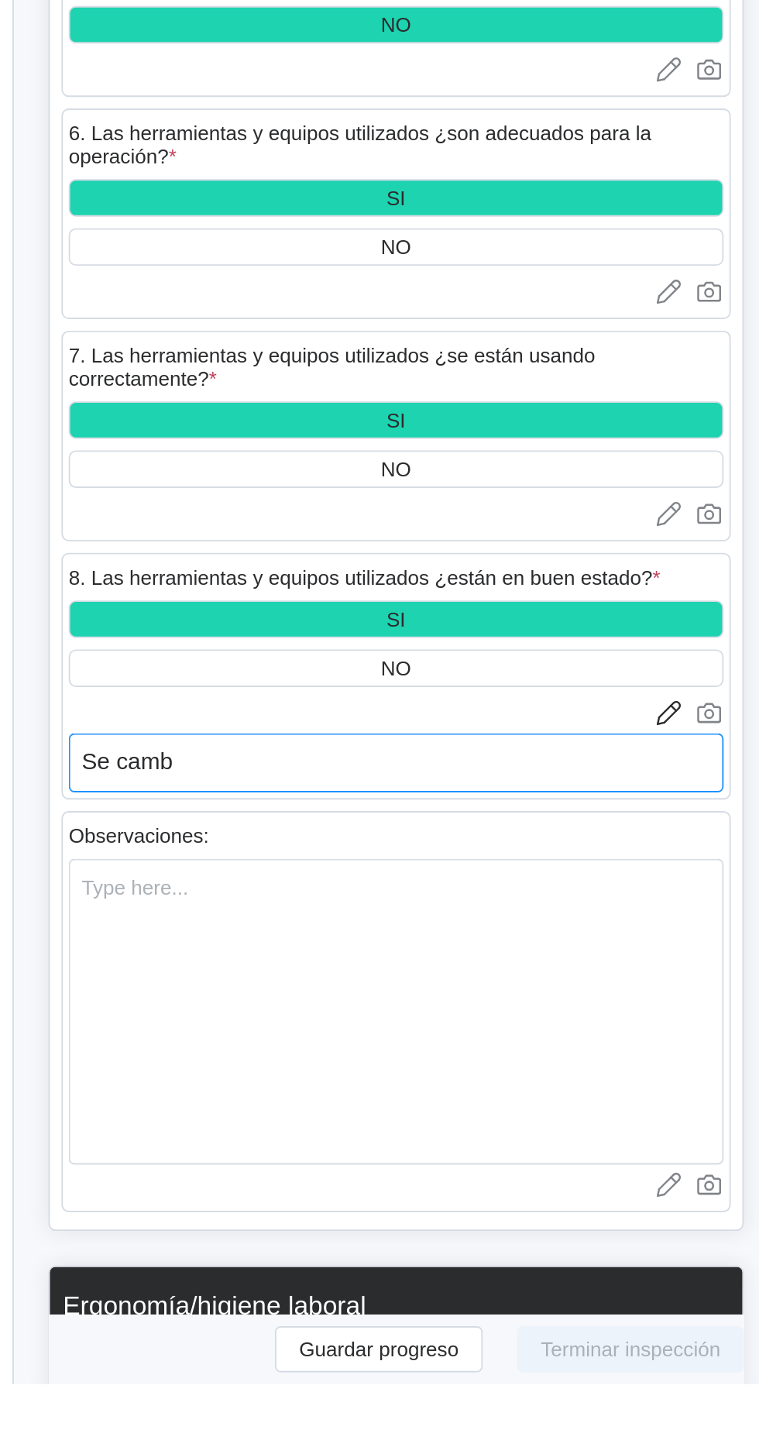
type textarea "Se cambi"
type textarea "x"
type textarea "Se cambia"
type textarea "x"
type textarea "Se cambia"
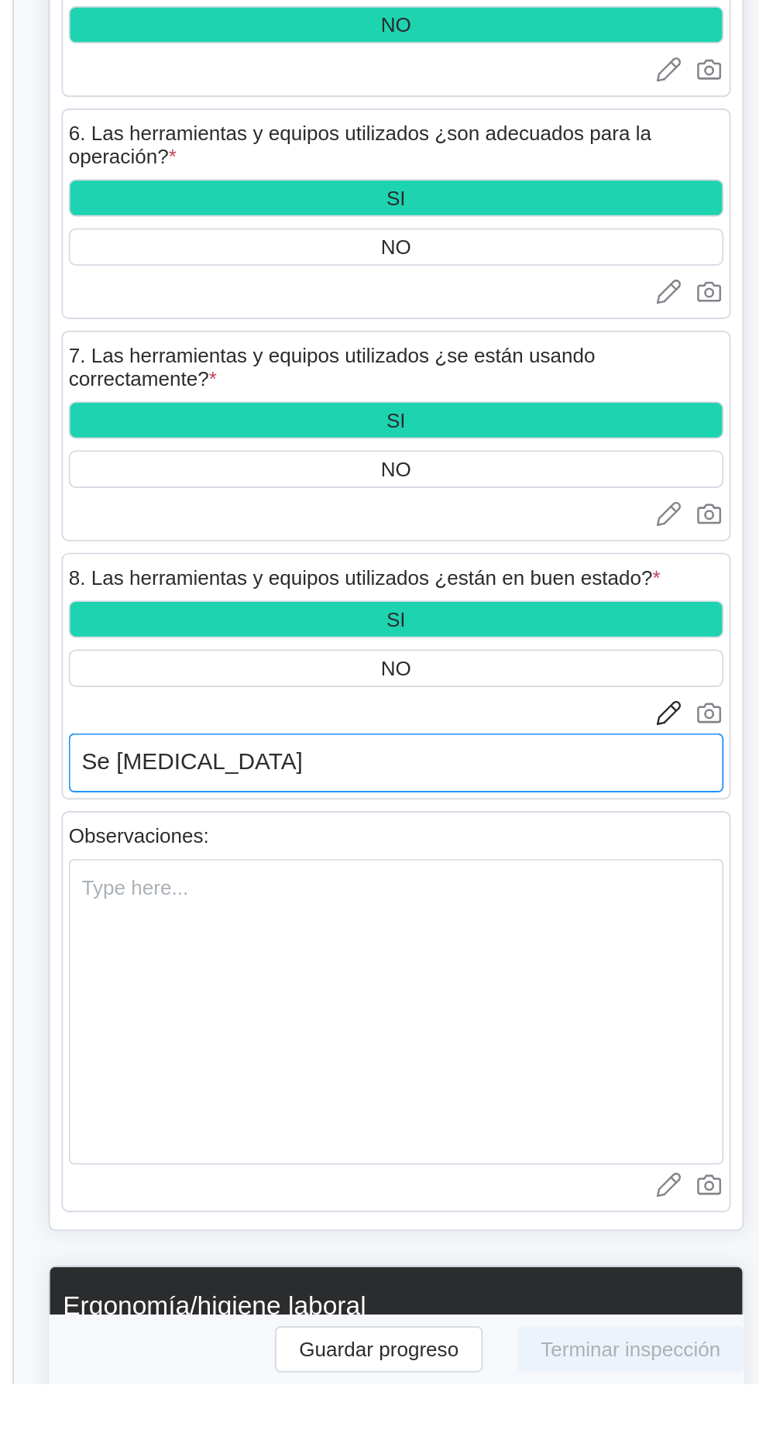
type textarea "x"
type textarea "Se cambia l"
type textarea "x"
type textarea "Se cambia la"
type textarea "x"
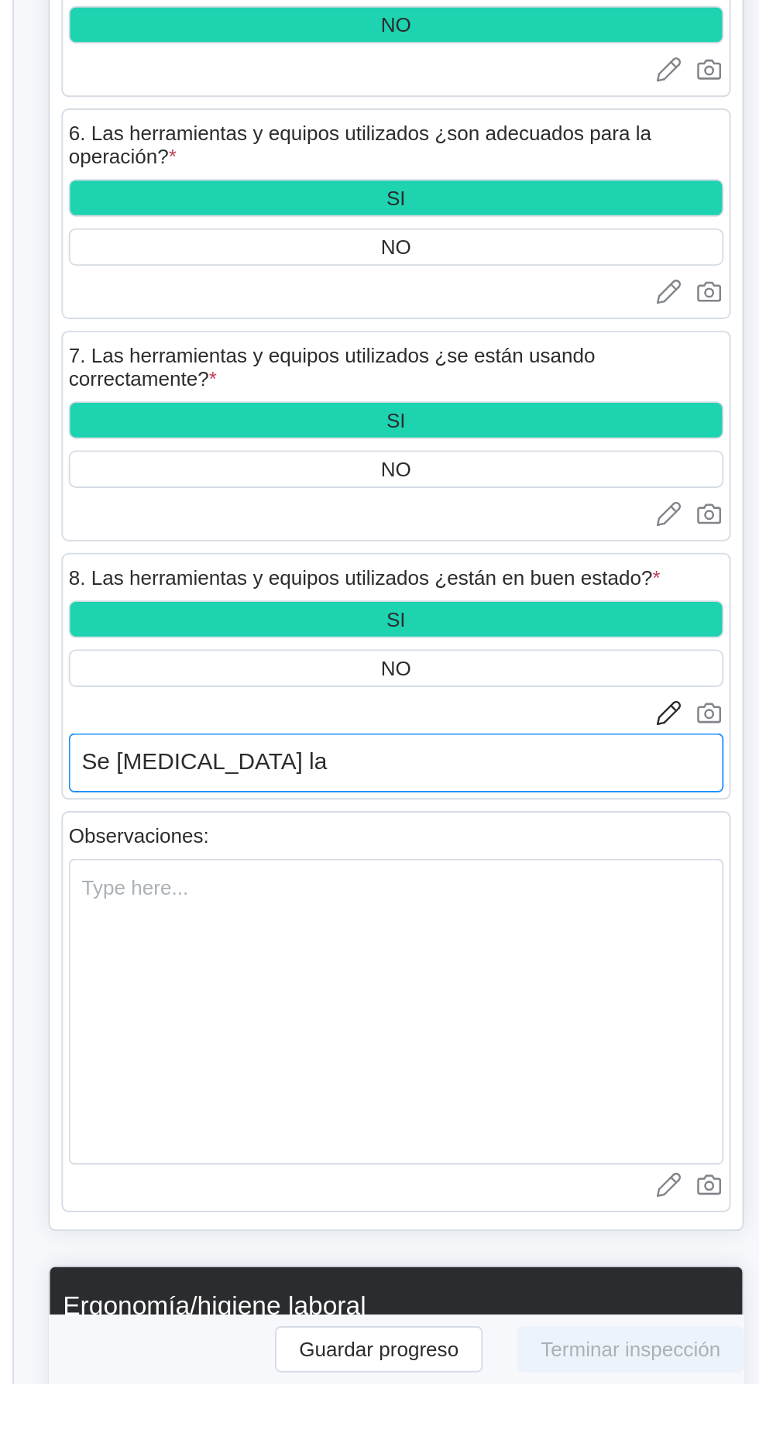
type textarea "Se cambia la"
type textarea "x"
type textarea "Se cambia la c"
type textarea "x"
type textarea "Se cambia la cu"
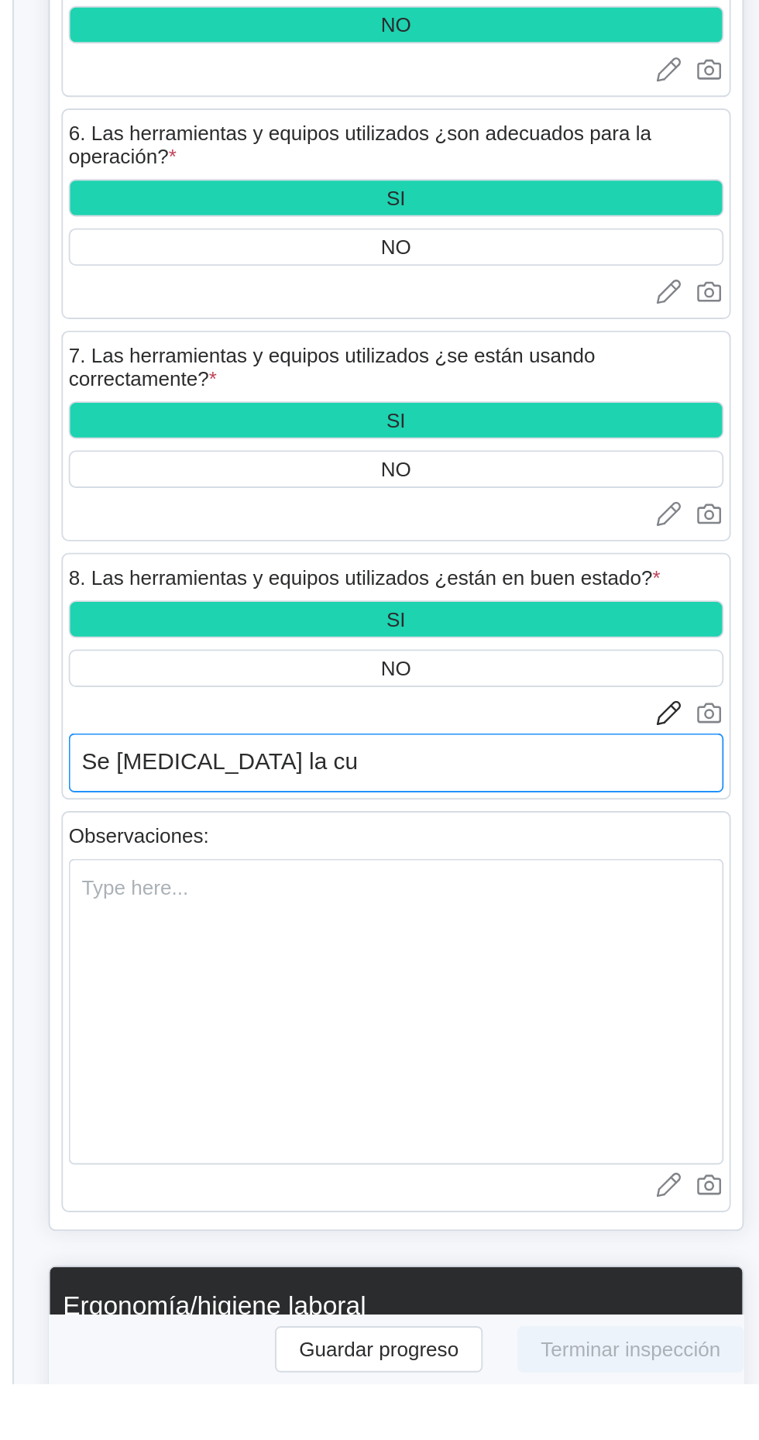
type textarea "x"
type textarea "Se cambia la cue"
type textarea "x"
type textarea "Se cambia la cuer"
type textarea "x"
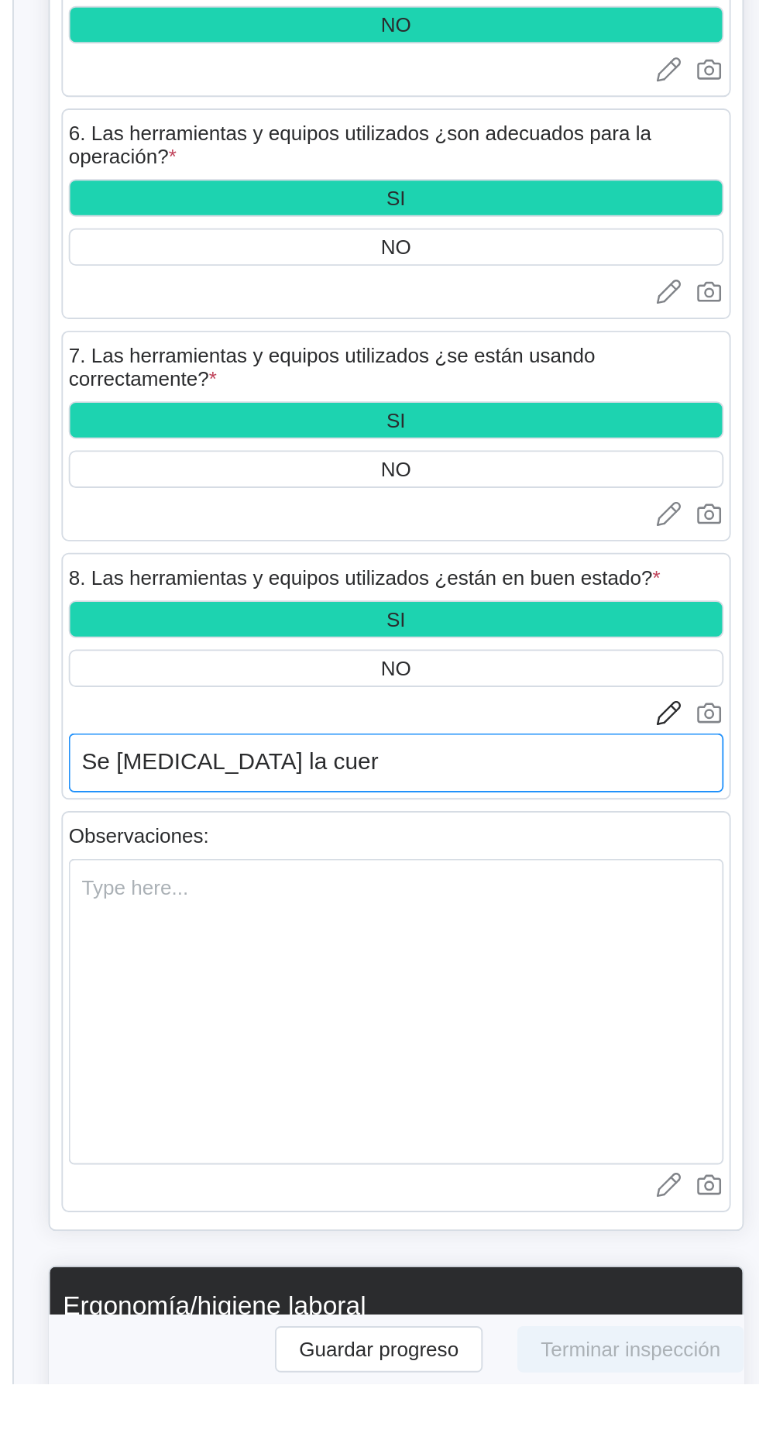
type textarea "Se cambia la cuerd"
type textarea "x"
type textarea "Se cambia la cuerda"
type textarea "x"
type textarea "Se cambia la cuerda"
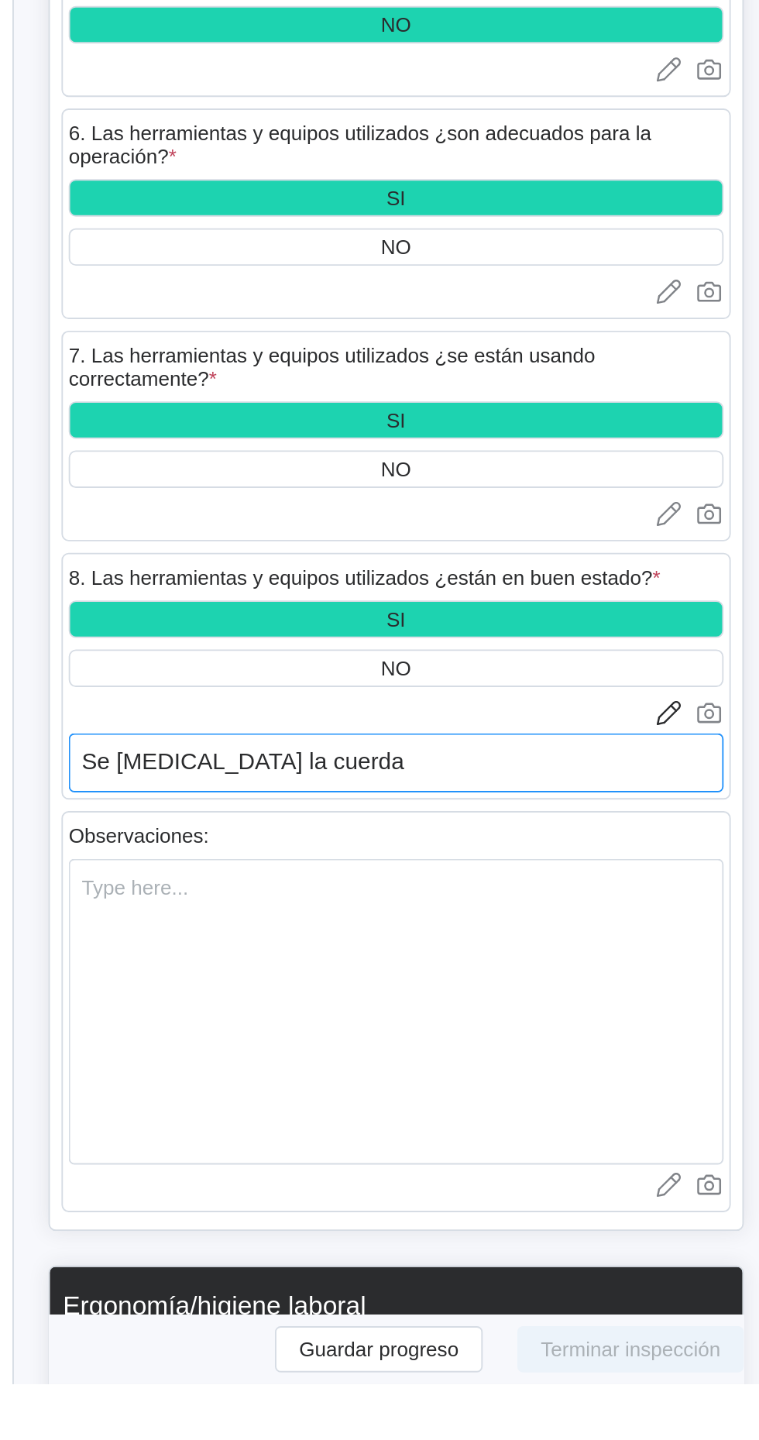
type textarea "x"
type textarea "Se cambia la cuerda q"
type textarea "x"
type textarea "Se cambia la cuerda qn"
type textarea "x"
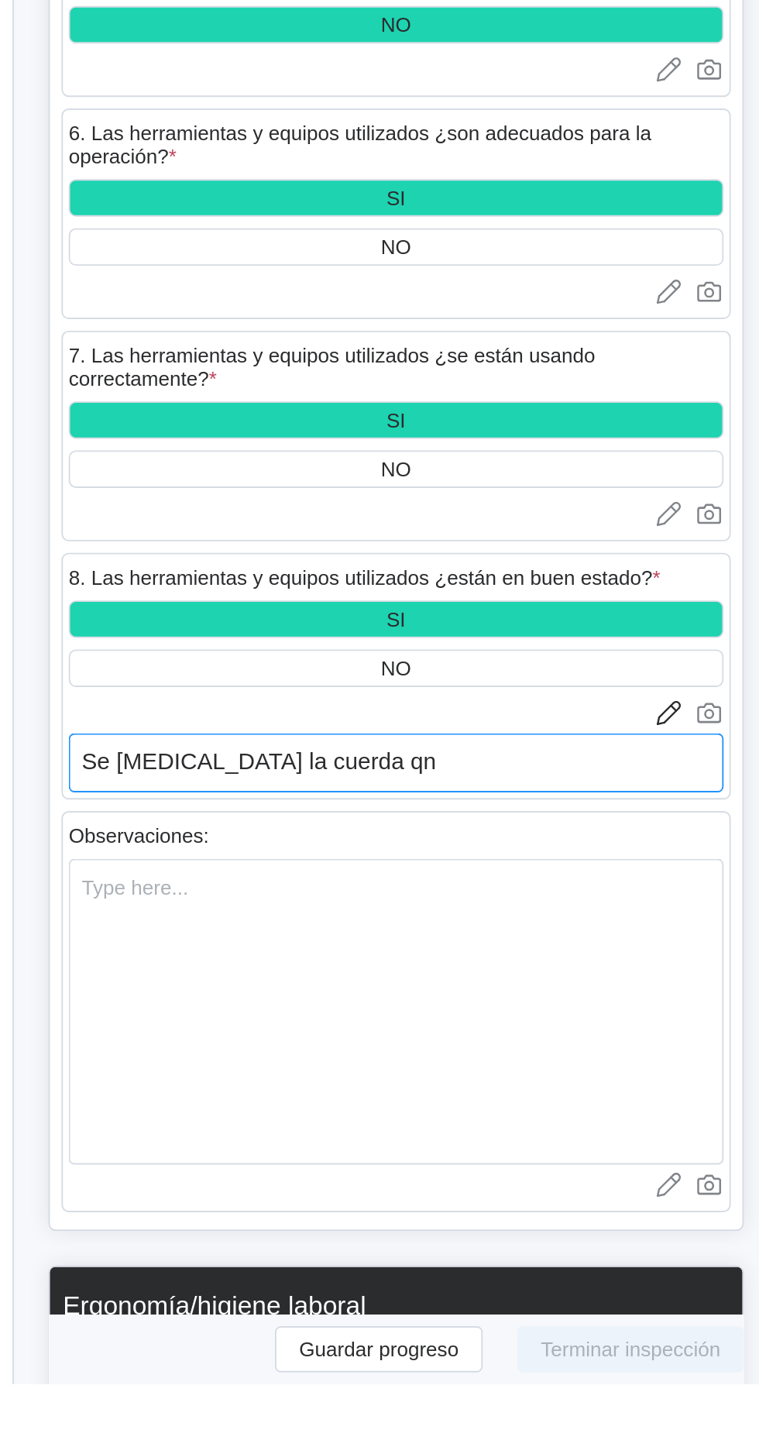
type textarea "Se cambia la cuerda qnt"
type textarea "x"
type textarea "Se cambia la cuerda qnte"
type textarea "x"
type textarea "Se cambia la cuerda qntes"
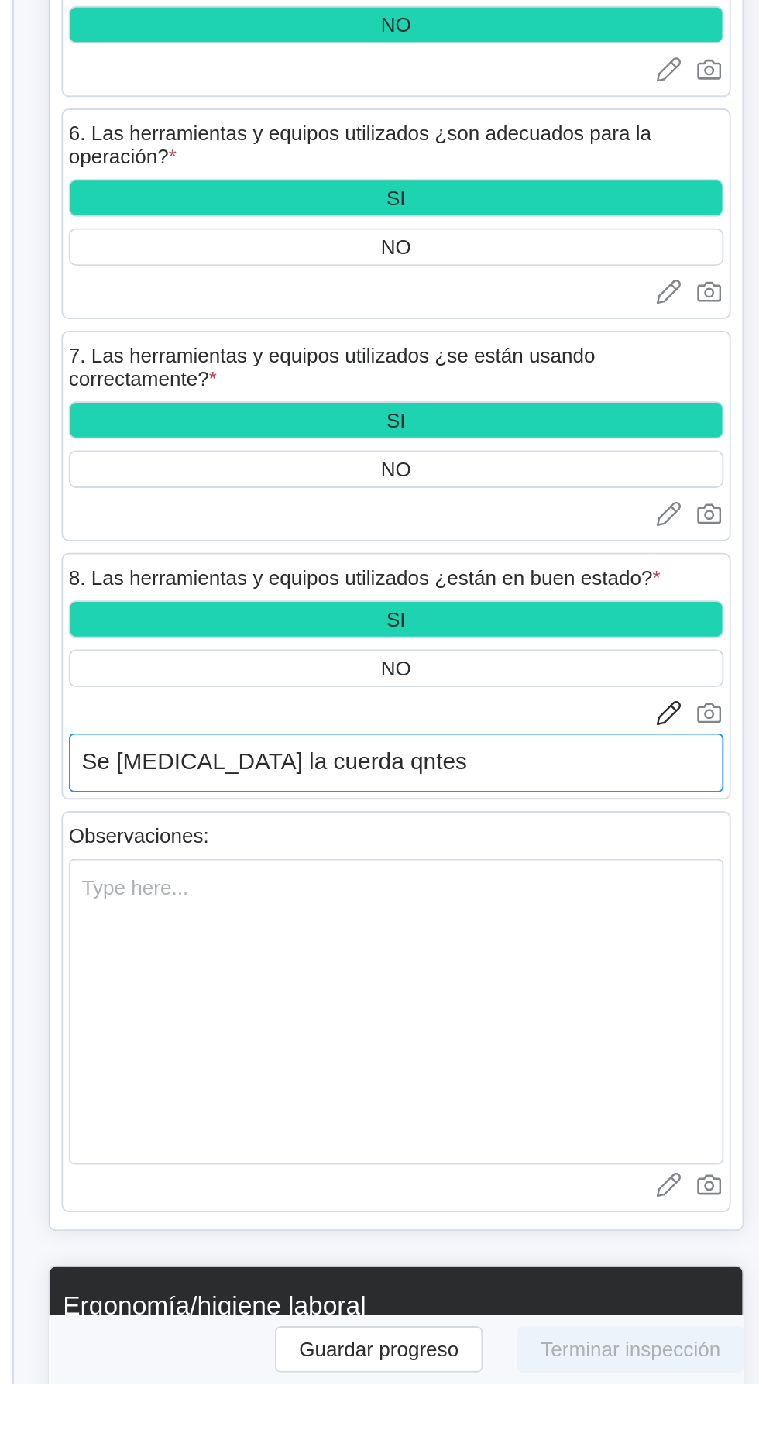
type textarea "x"
type textarea "Se cambia la cuerda antes"
type textarea "x"
type textarea "Se cambia la cuerda antes d"
type textarea "x"
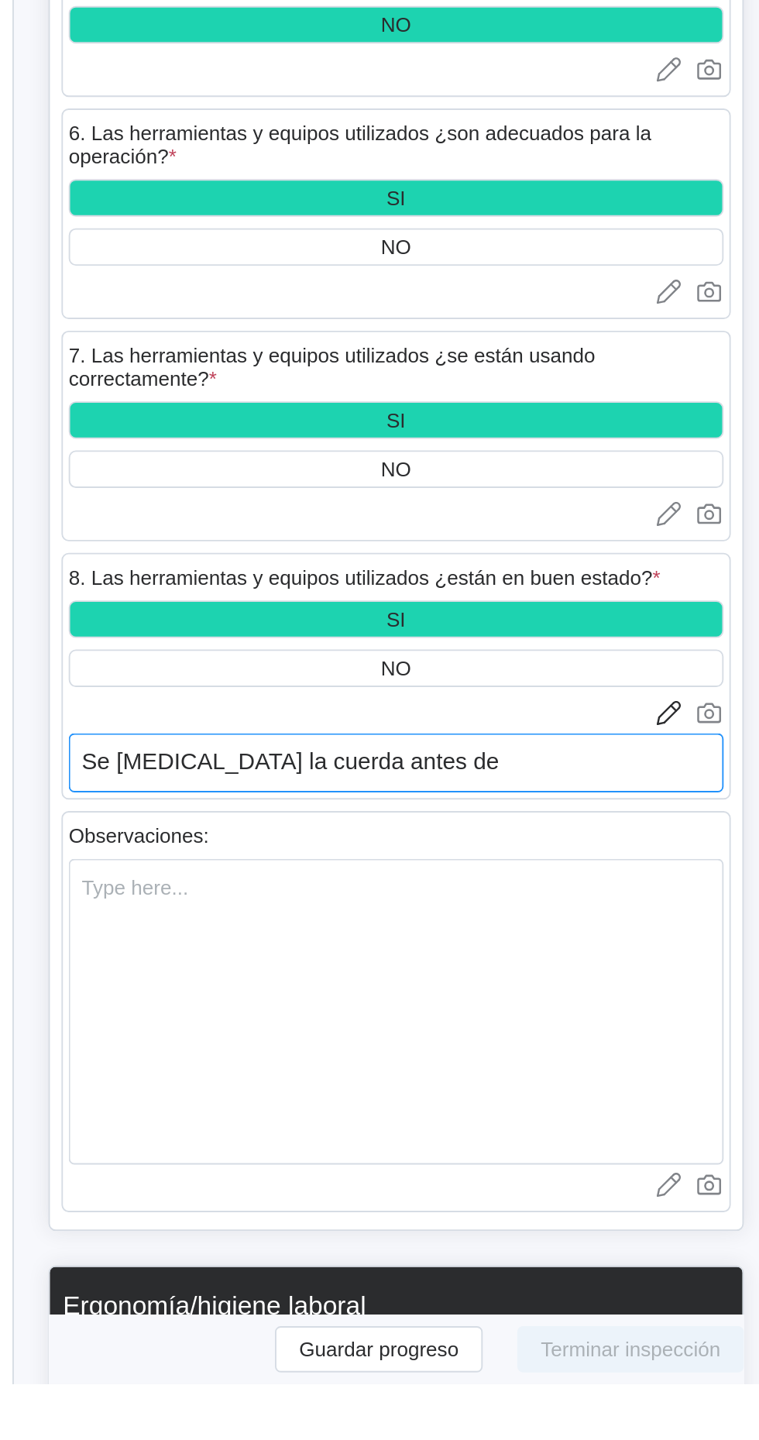
type textarea "Se cambia la cuerda antes de"
type textarea "x"
type textarea "Se cambia la cuerda antes de s"
type textarea "x"
type textarea "Se cambia la cuerda antes de su"
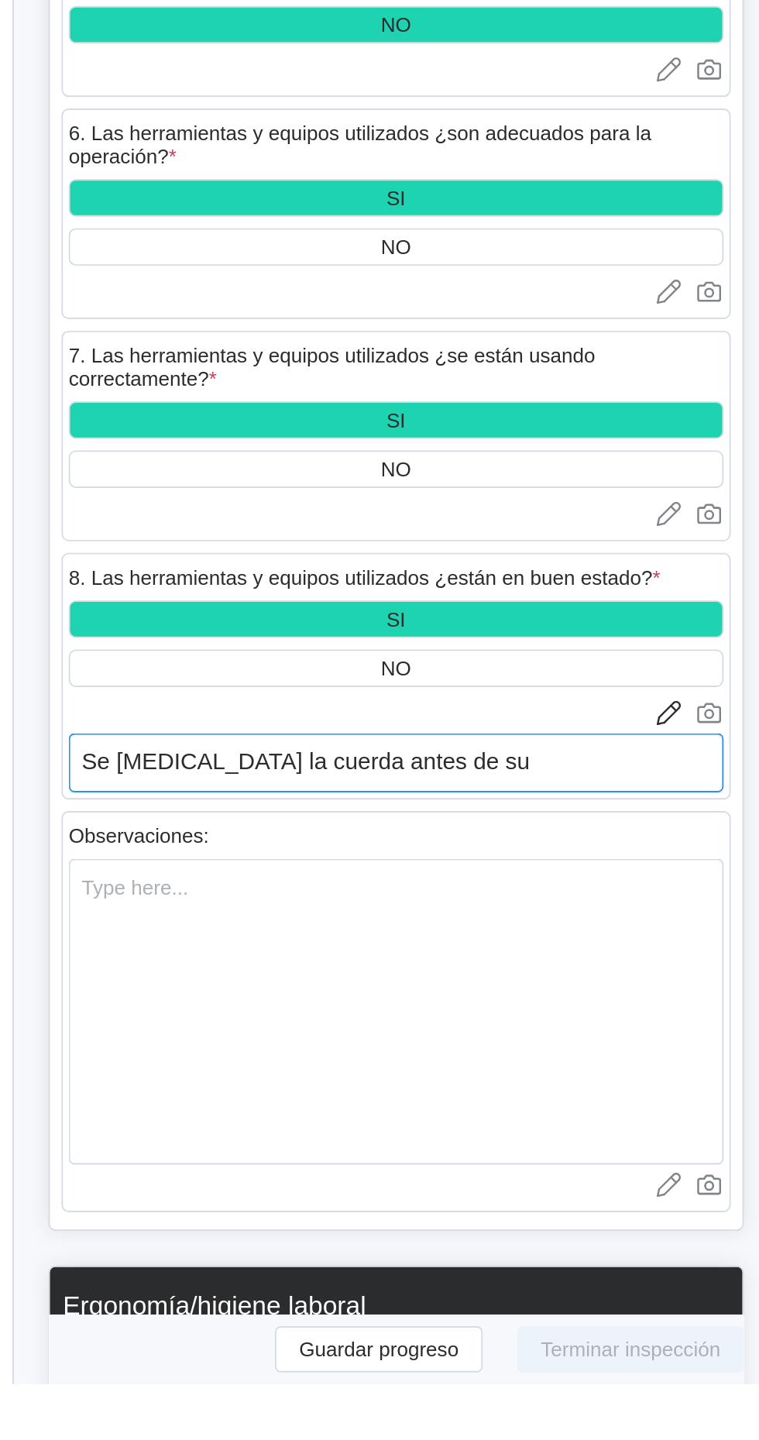
type textarea "x"
type textarea "Se cambia la cuerda antes de sub"
type textarea "x"
type textarea "Se cambia la cuerda antes de subi"
type textarea "x"
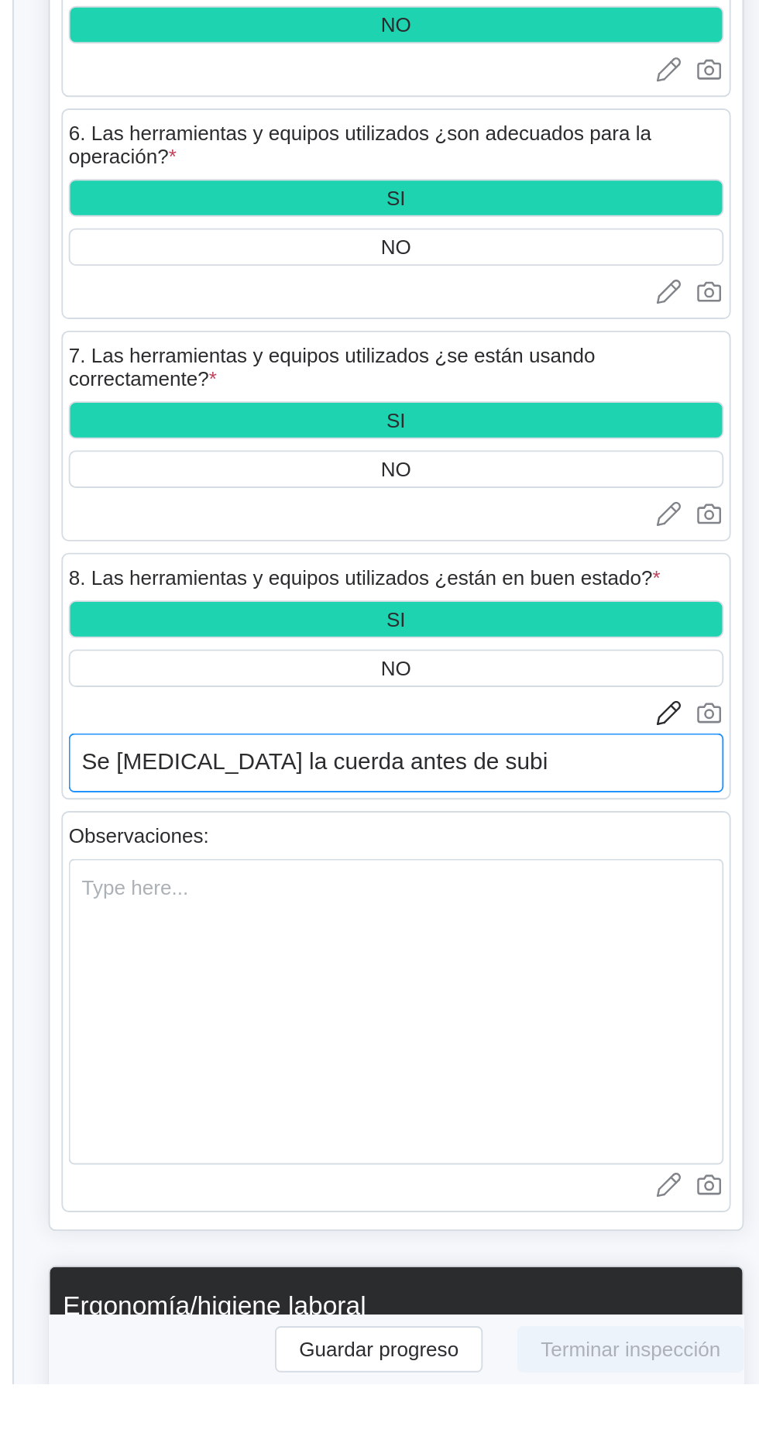
type textarea "Se cambia la cuerda antes de subir"
type textarea "x"
type textarea "Se cambia la cuerda antes de subir"
type textarea "x"
type textarea "Se cambia la cuerda antes de subir a"
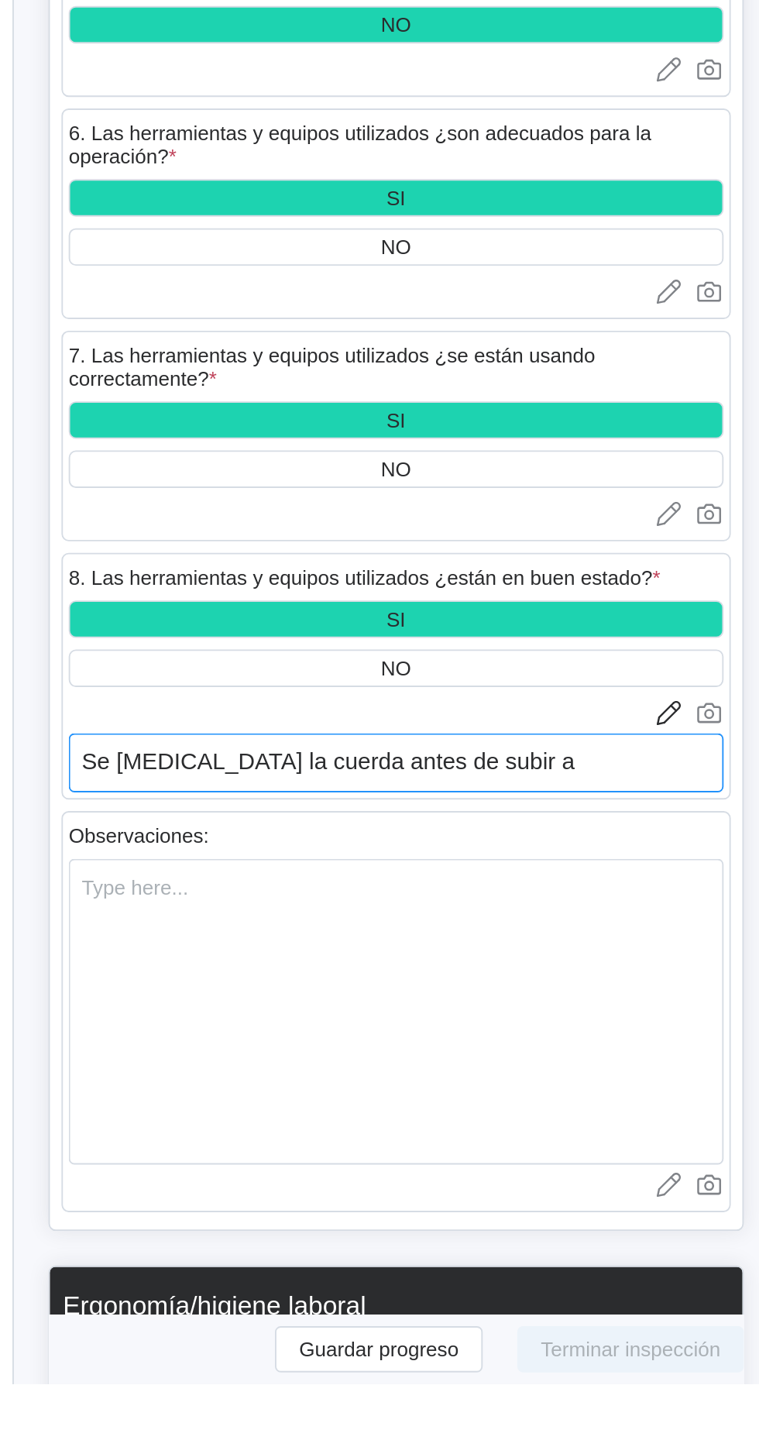
type textarea "x"
type textarea "Se cambia la cuerda antes de subir al"
type textarea "x"
type textarea "Se cambia la cuerda antes de subir al"
type textarea "x"
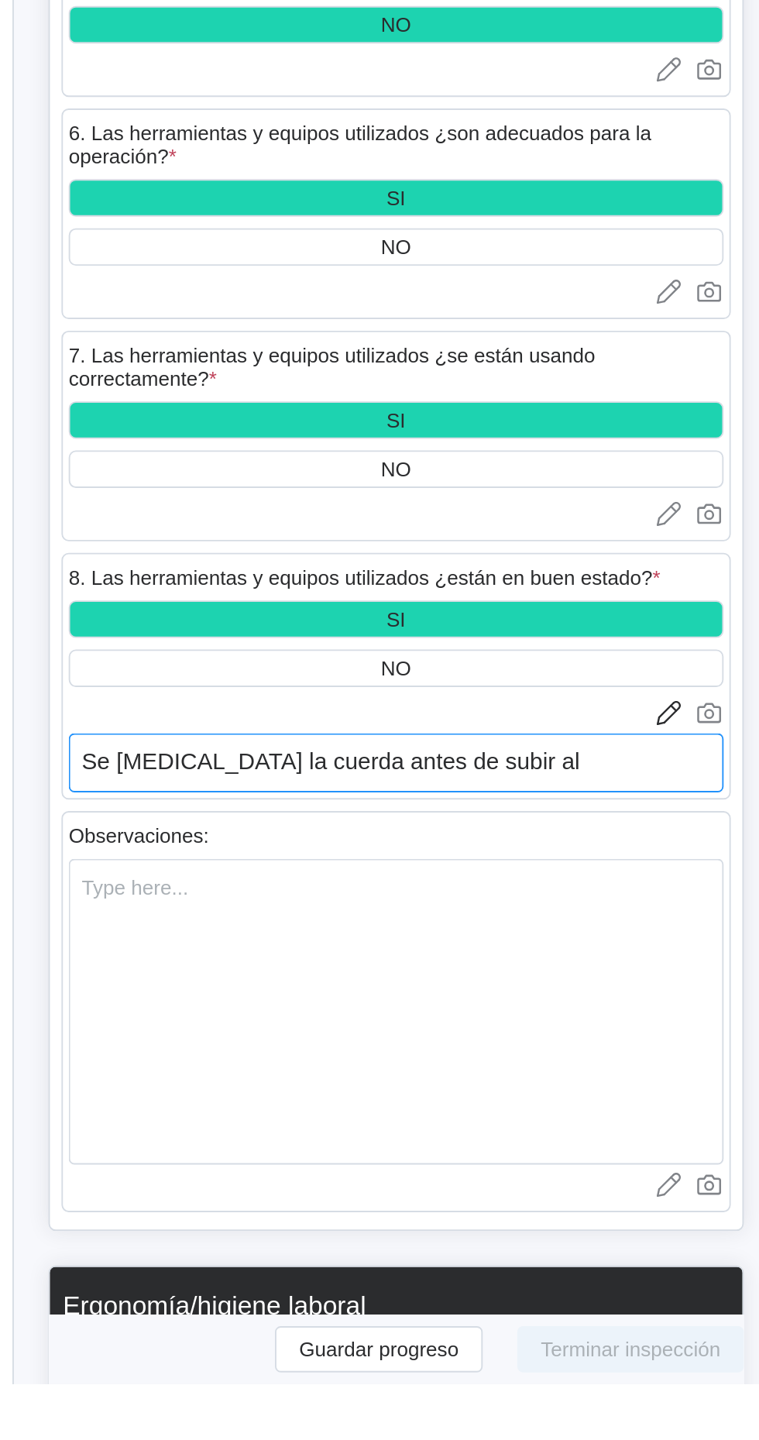
type textarea "Se cambia la cuerda antes de subir al r"
type textarea "x"
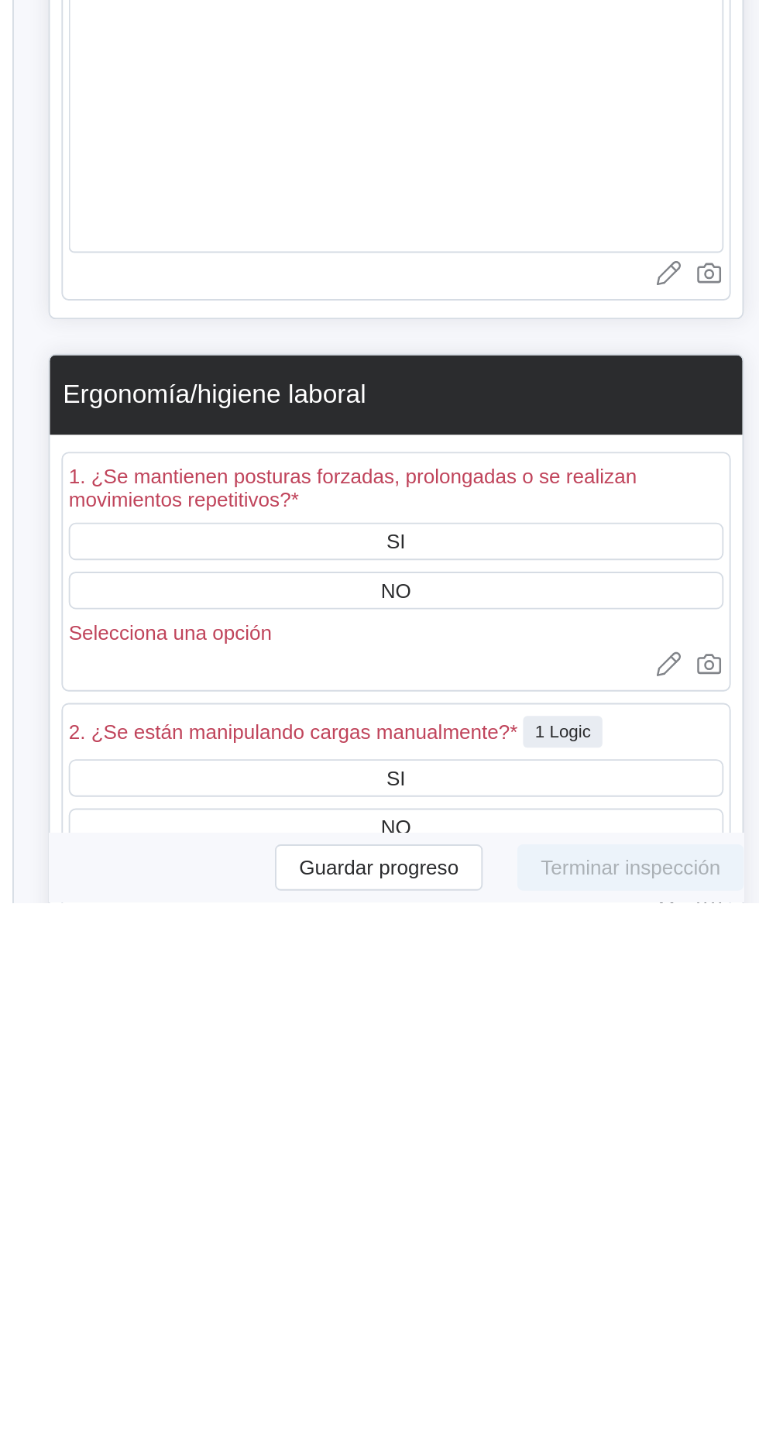
scroll to position [2397, 0]
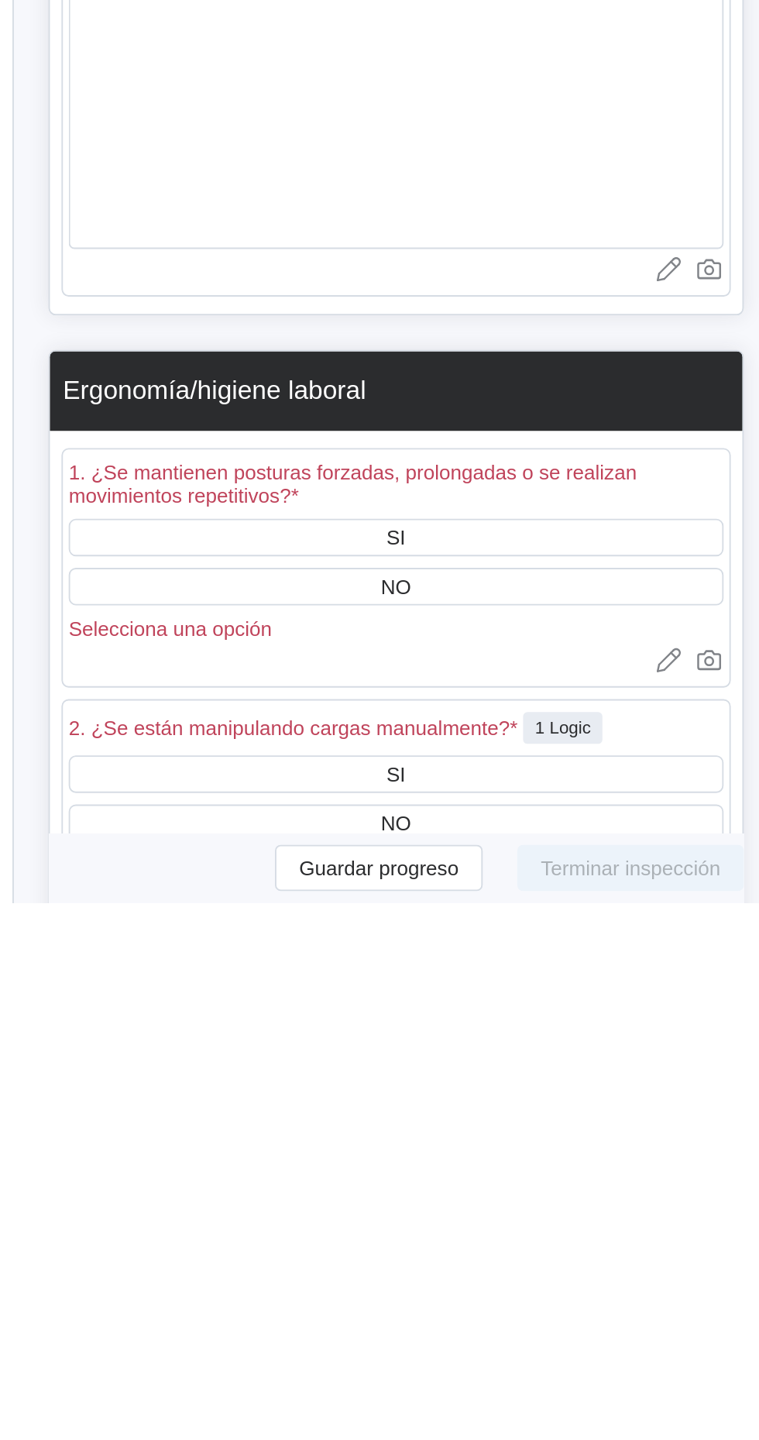
click at [478, 1250] on div "SI" at bounding box center [476, 1244] width 10 height 12
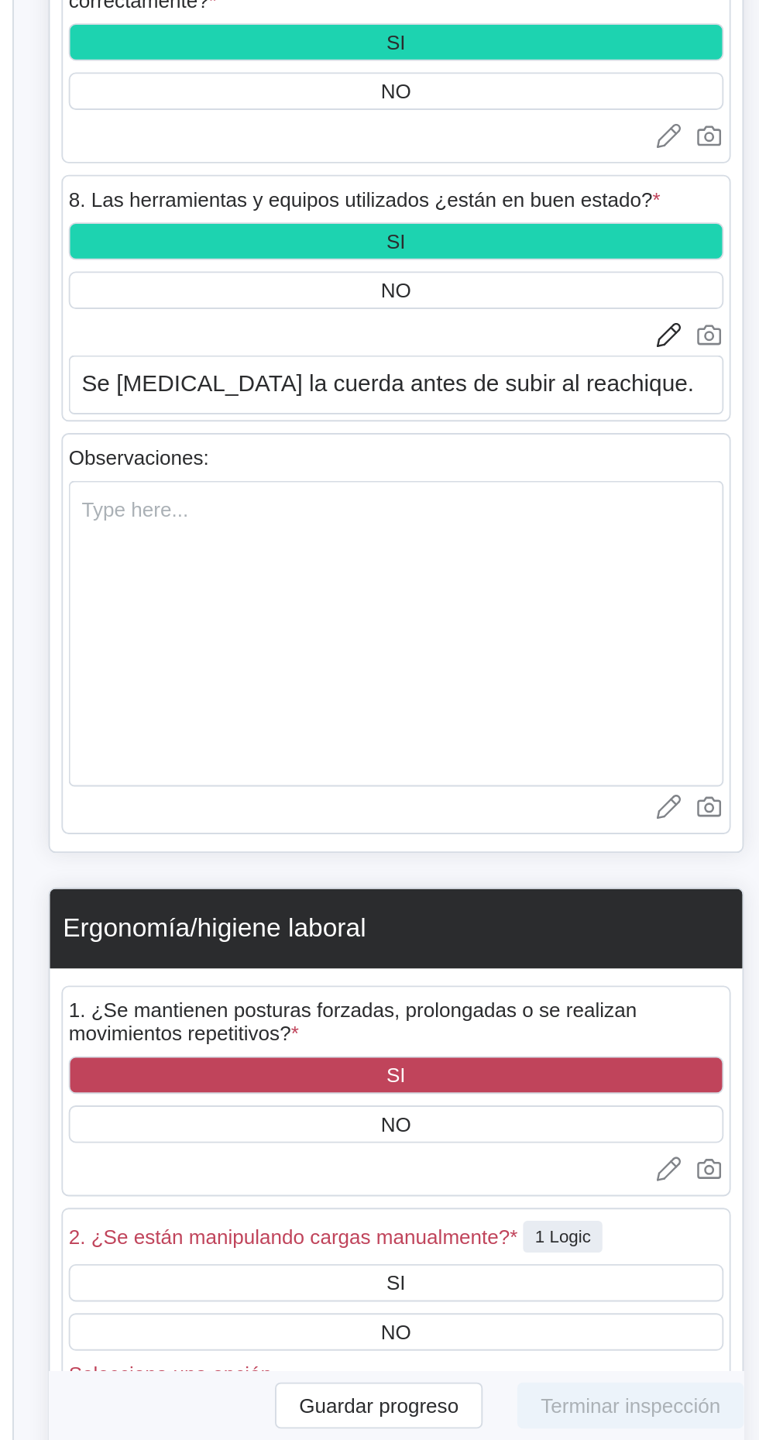
scroll to position [2396, 0]
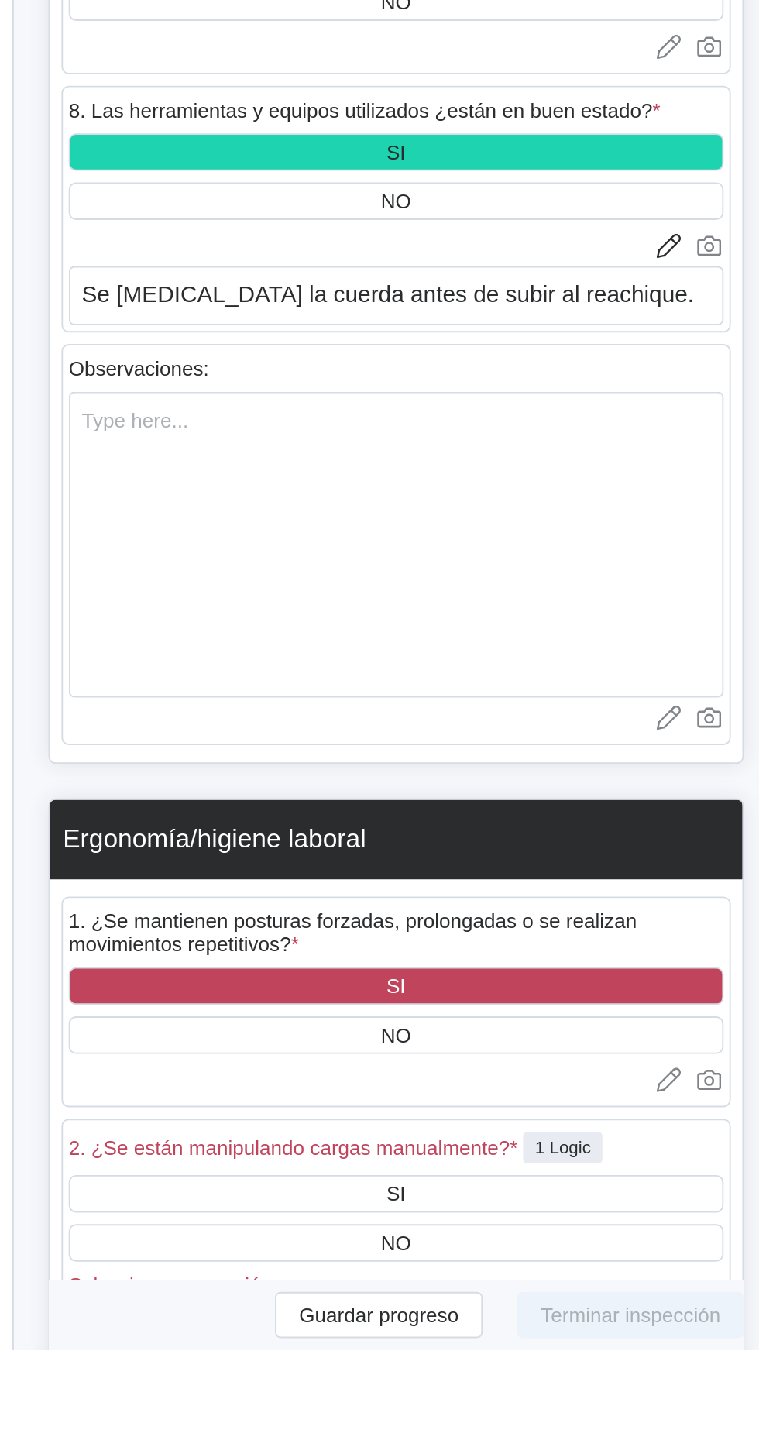
click at [332, 1281] on div "NO" at bounding box center [476, 1271] width 352 height 20
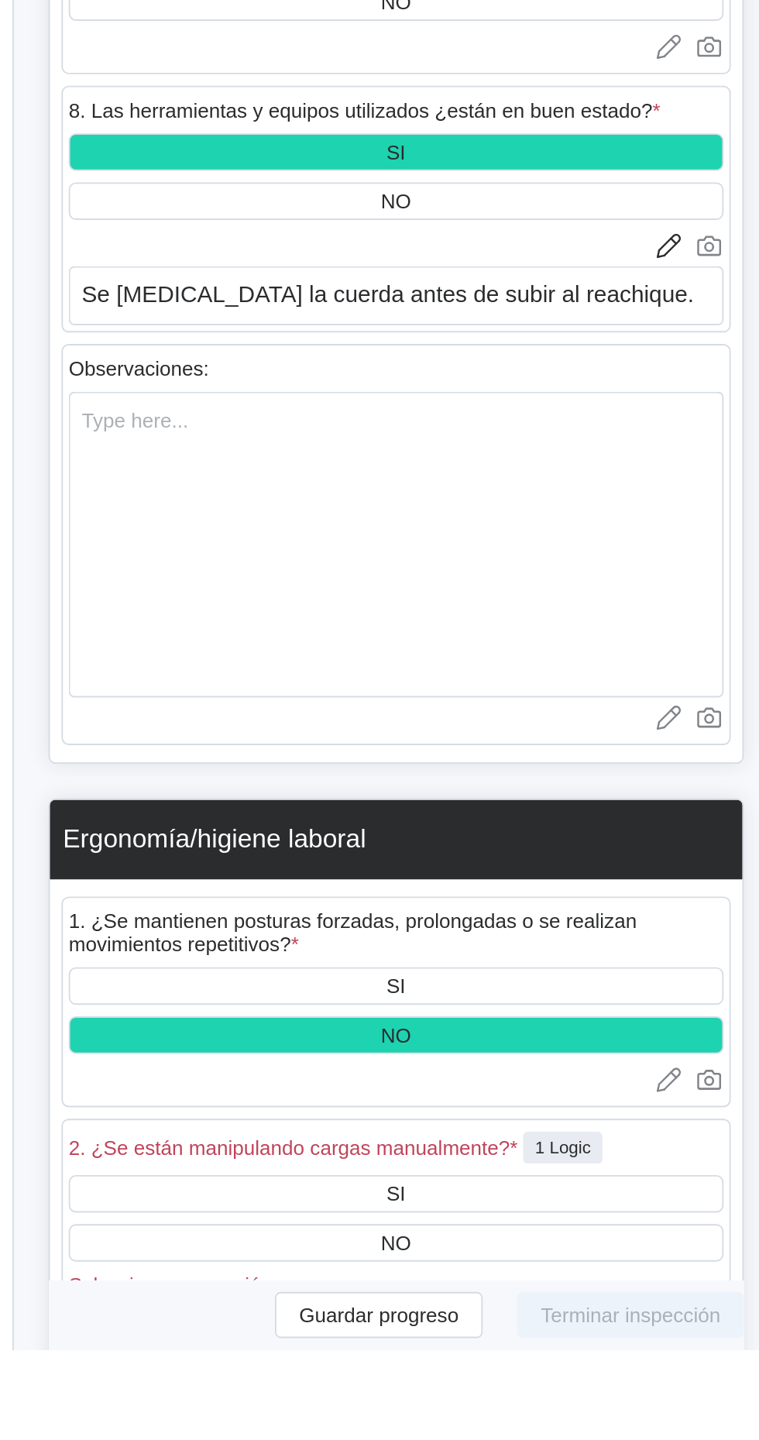
click at [422, 1255] on div "SI" at bounding box center [476, 1244] width 352 height 20
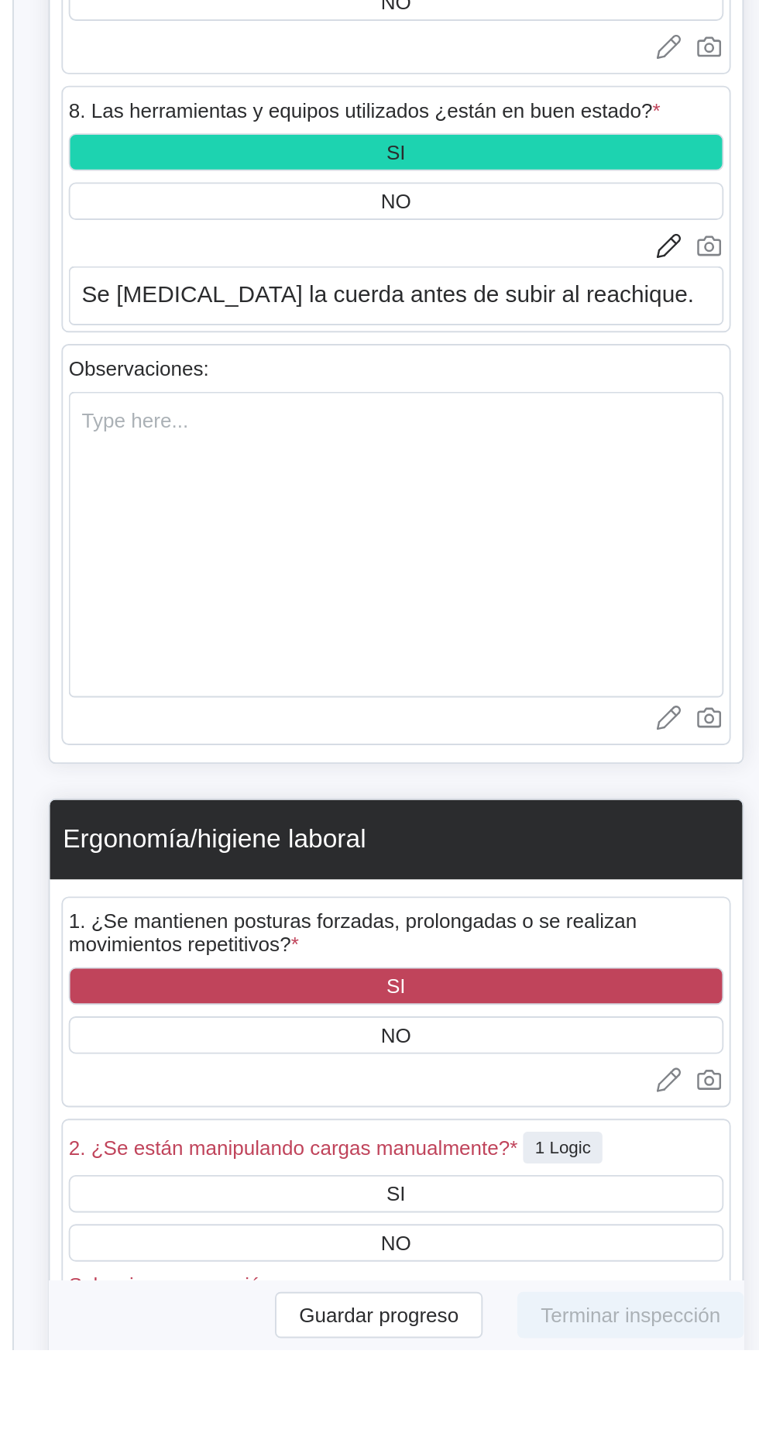
click at [620, 1303] on icon at bounding box center [622, 1294] width 15 height 15
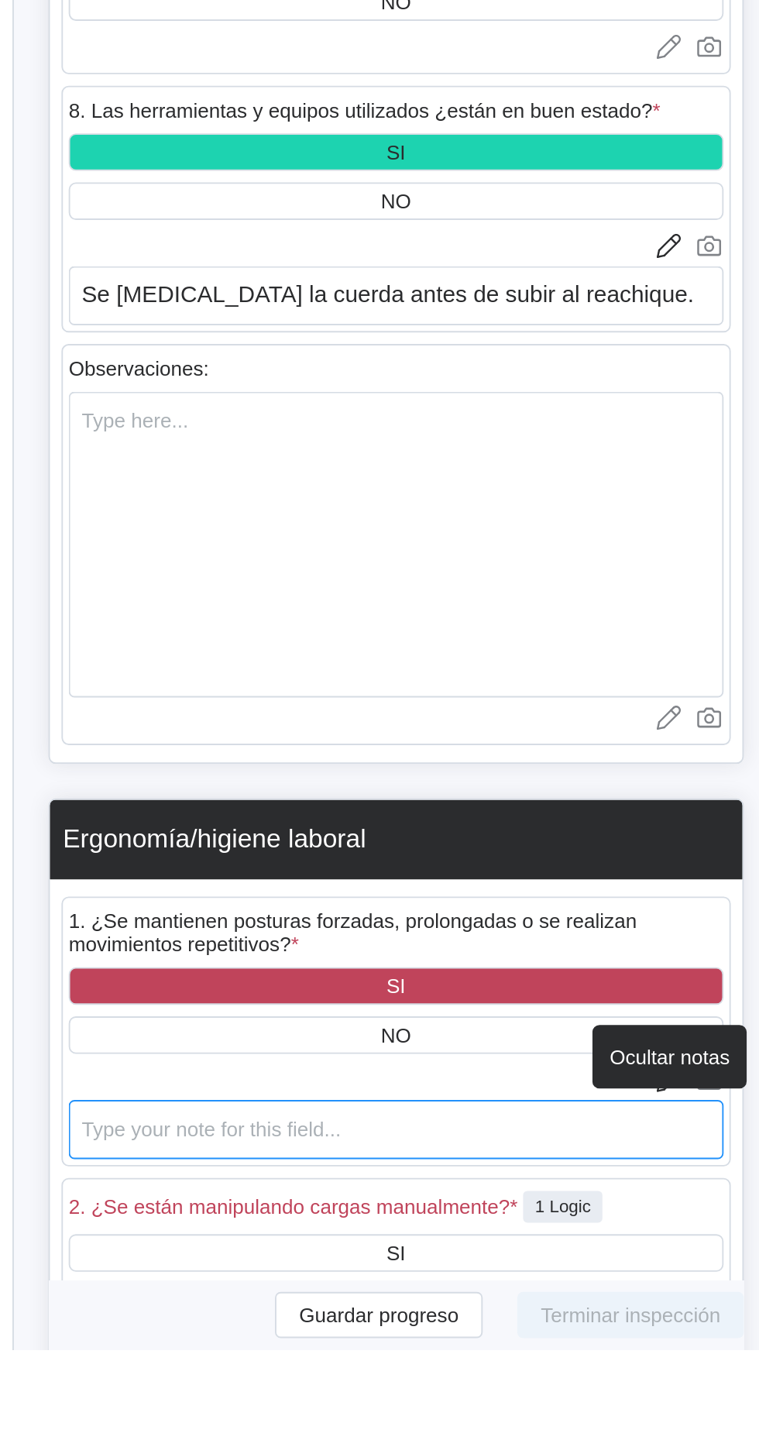
click at [344, 1336] on textarea at bounding box center [476, 1322] width 352 height 32
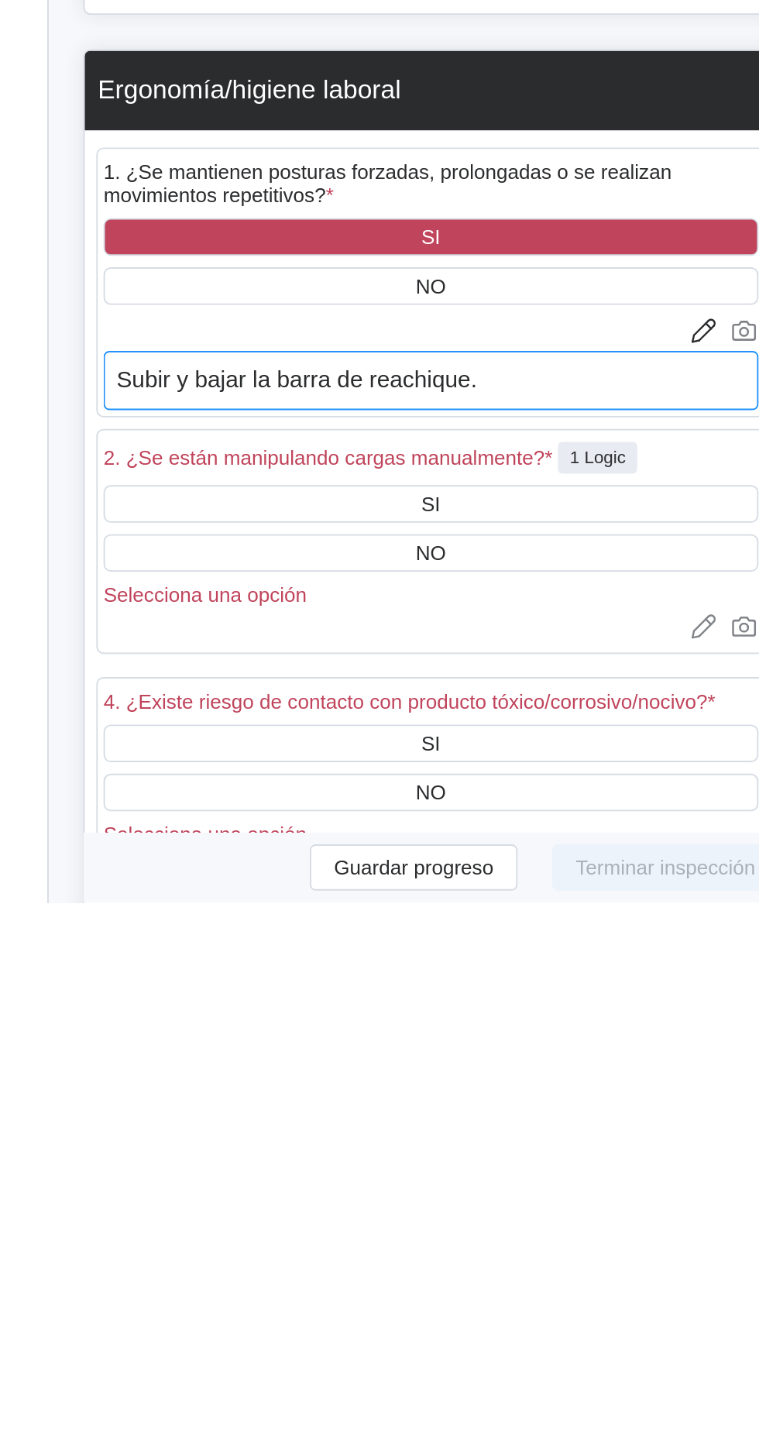
scroll to position [2565, 0]
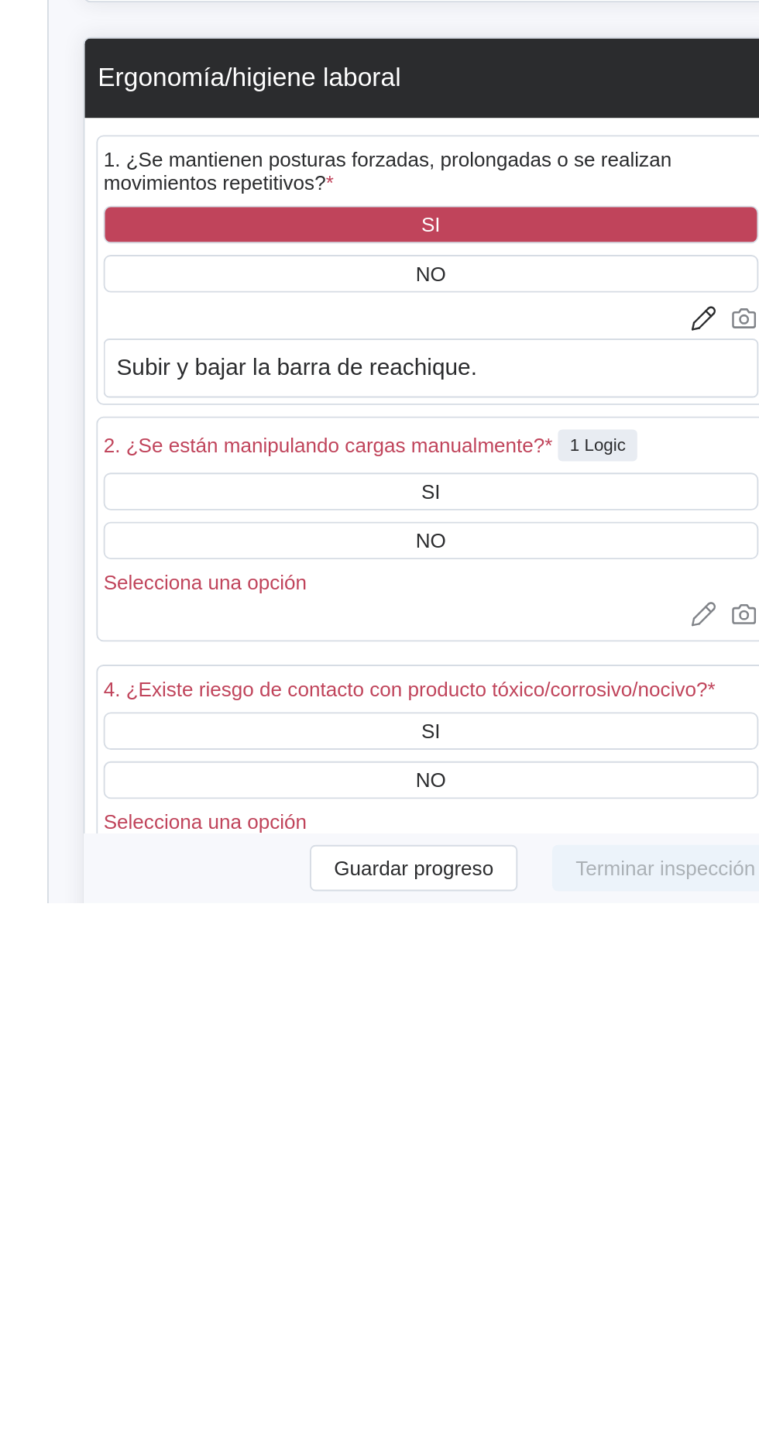
click at [432, 1229] on div "SI" at bounding box center [476, 1219] width 352 height 20
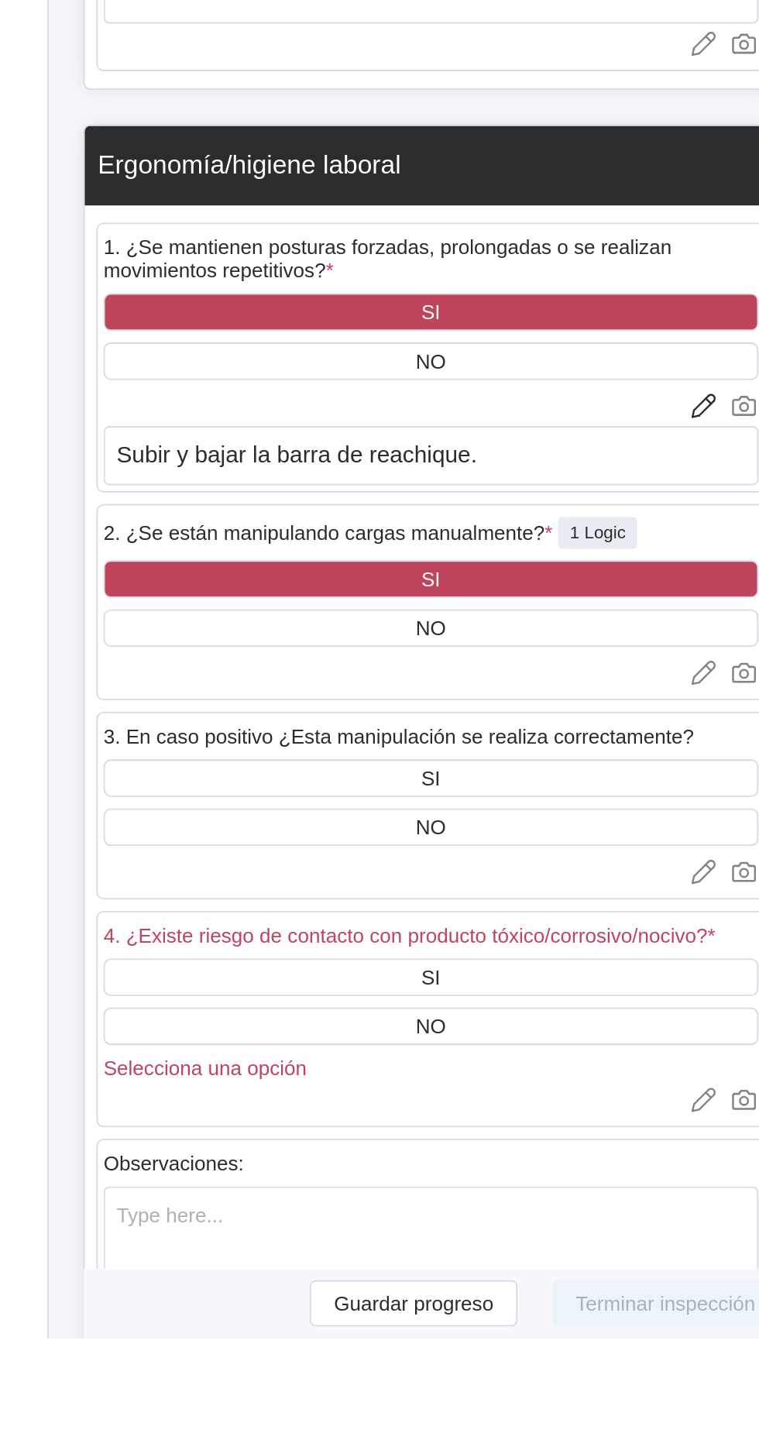
scroll to position [2755, 0]
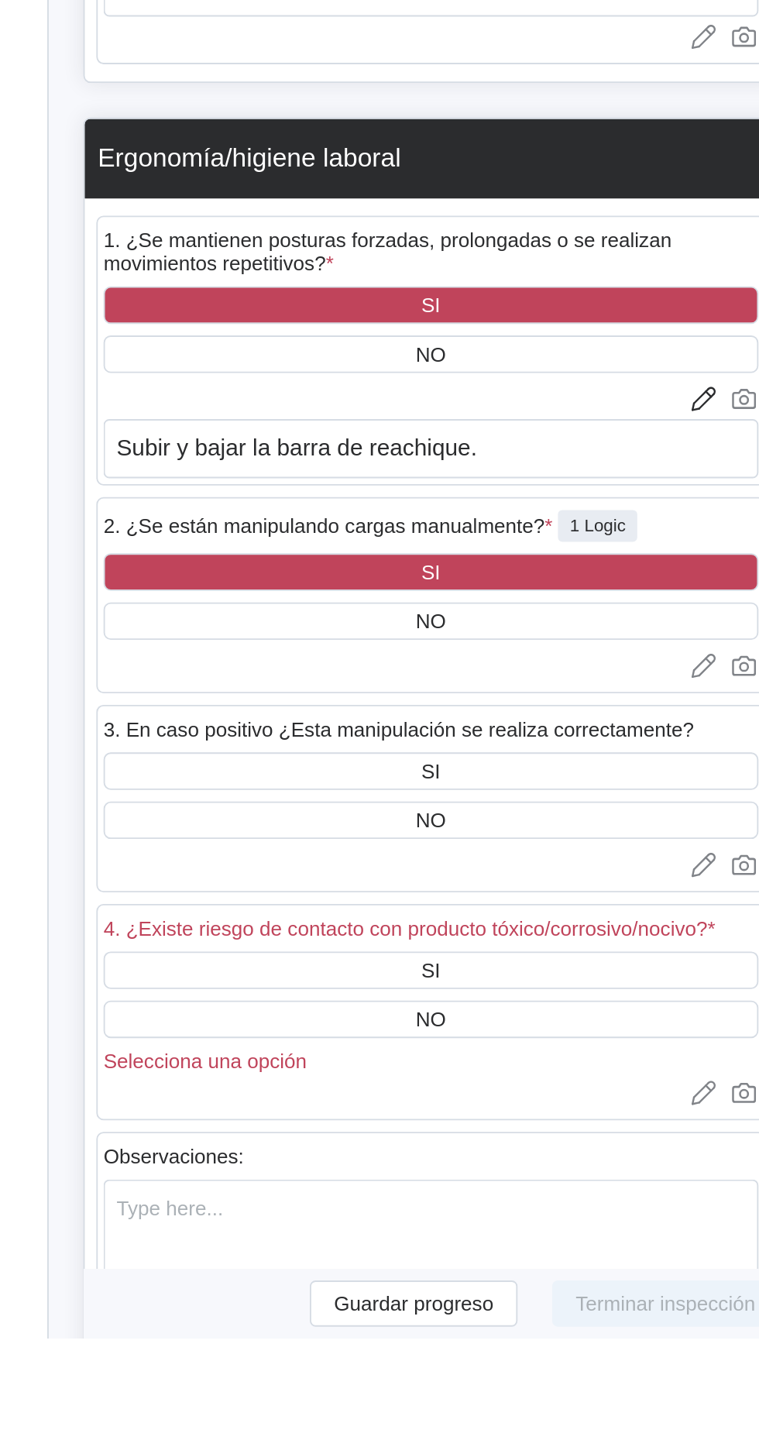
click at [534, 1145] on div "SI" at bounding box center [476, 1135] width 352 height 20
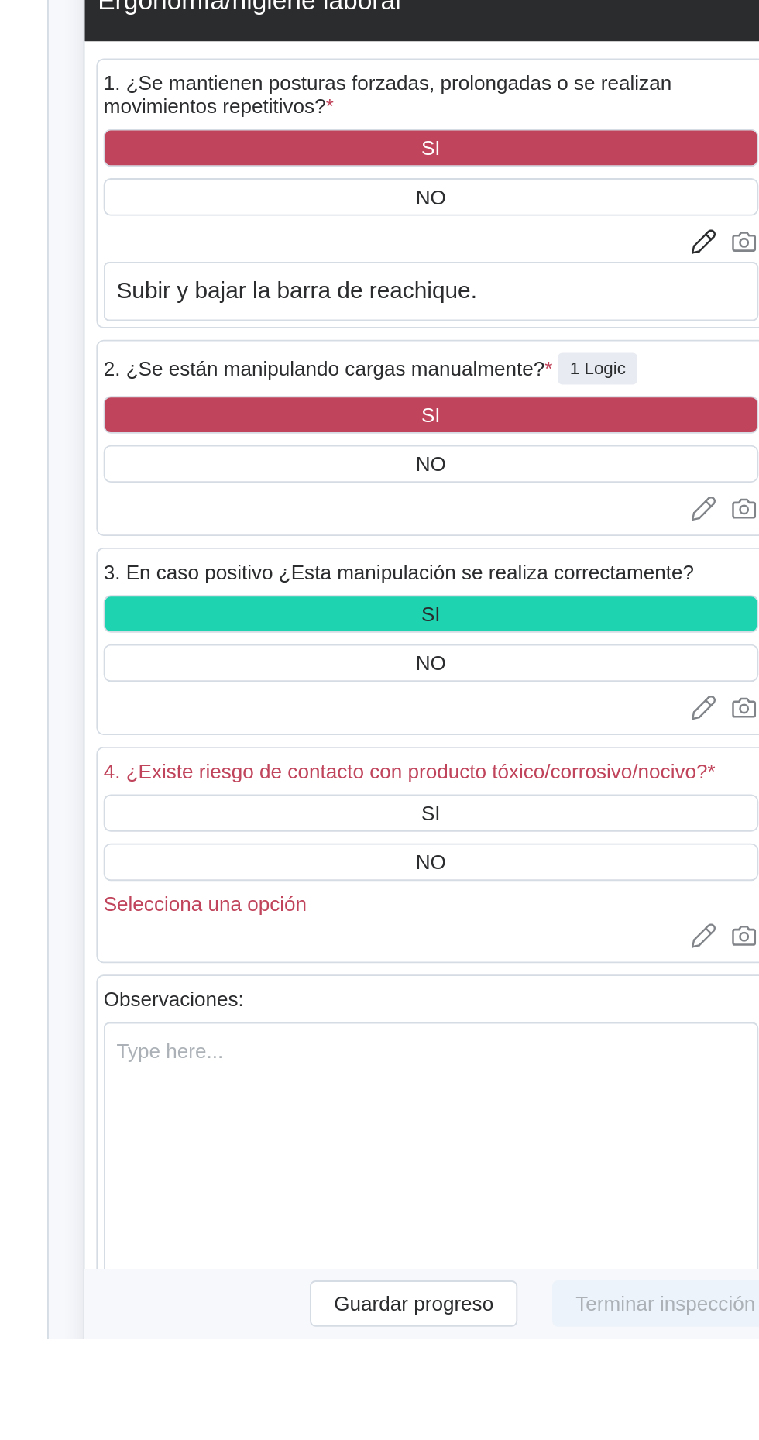
scroll to position [2848, 0]
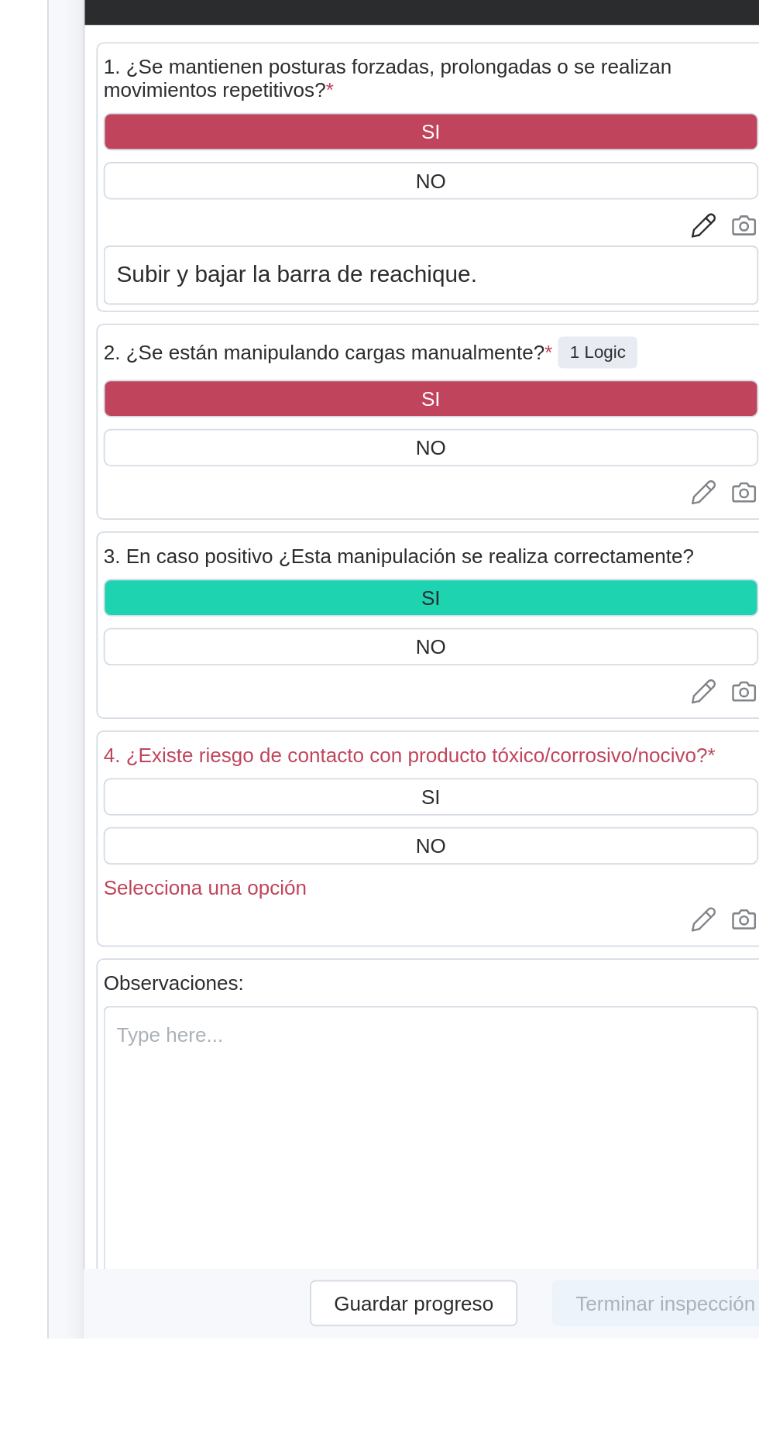
click at [524, 1159] on div "SI" at bounding box center [476, 1149] width 352 height 20
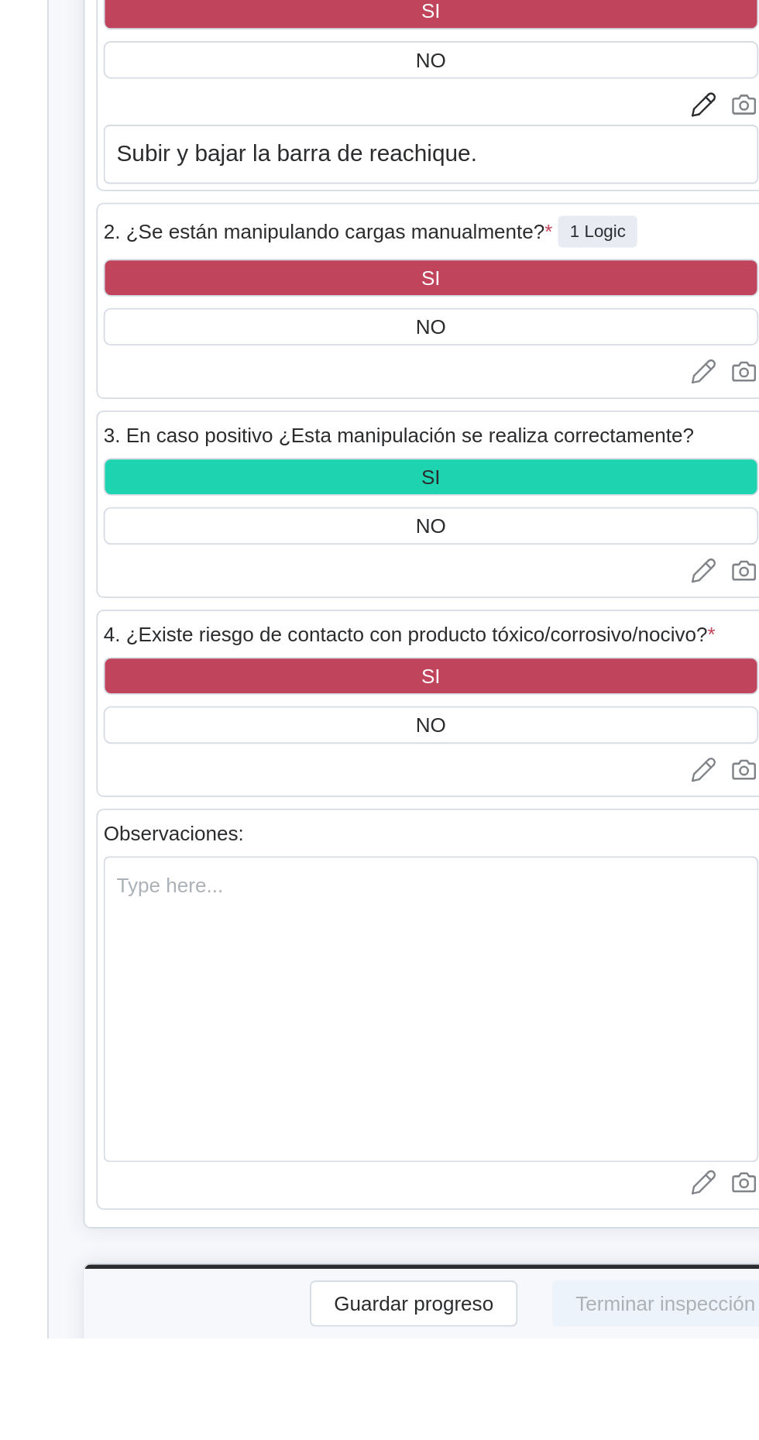
scroll to position [2920, 0]
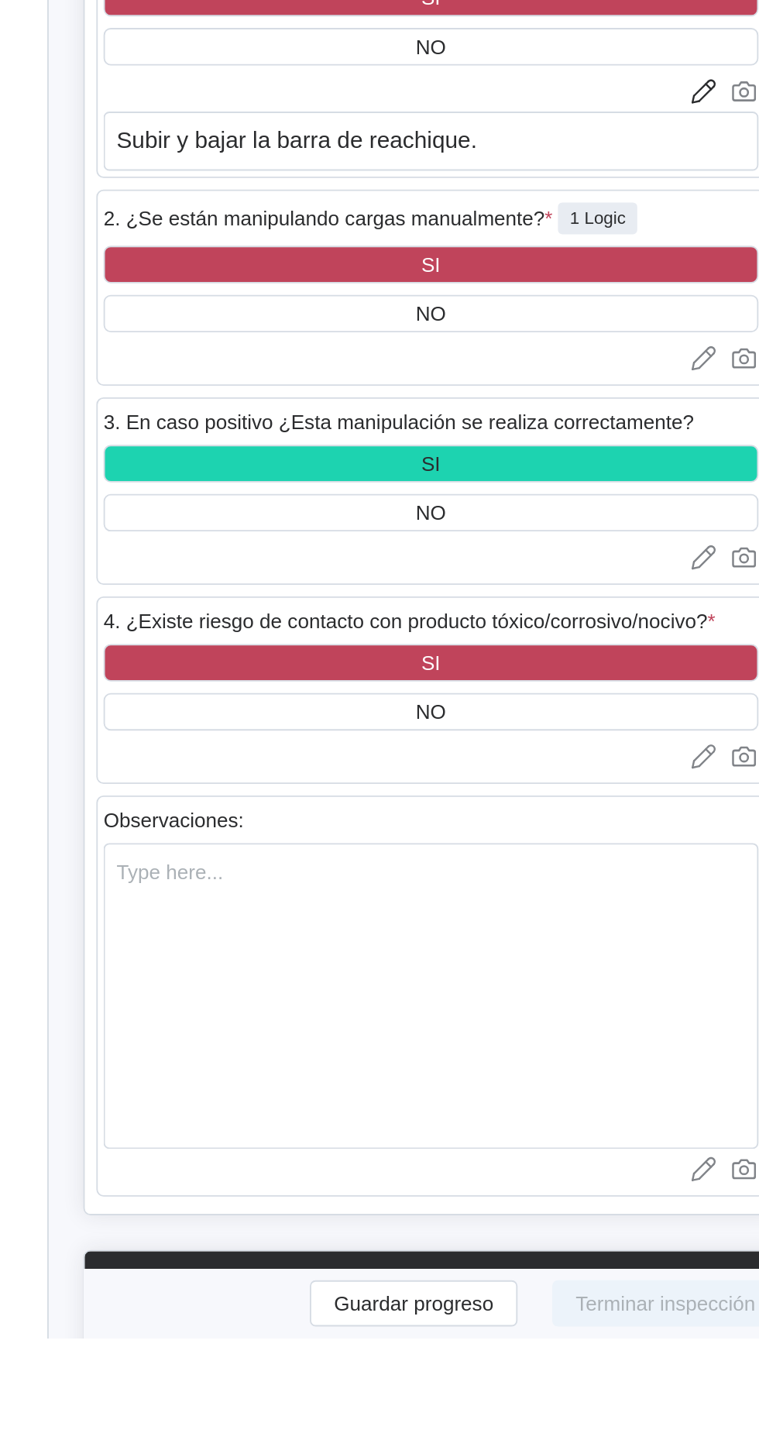
click at [322, 1114] on div "NO" at bounding box center [476, 1104] width 352 height 20
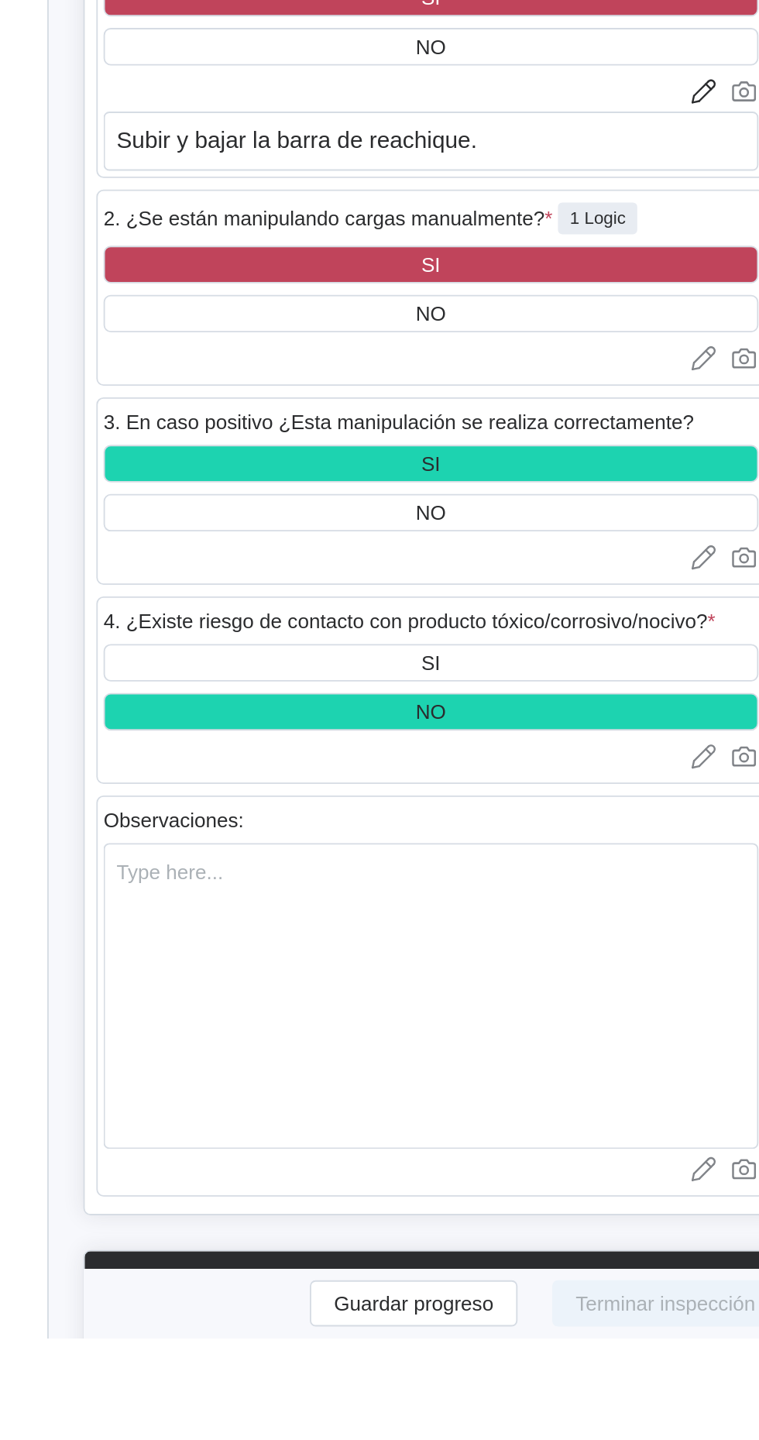
click at [373, 1087] on div "SI" at bounding box center [476, 1077] width 352 height 20
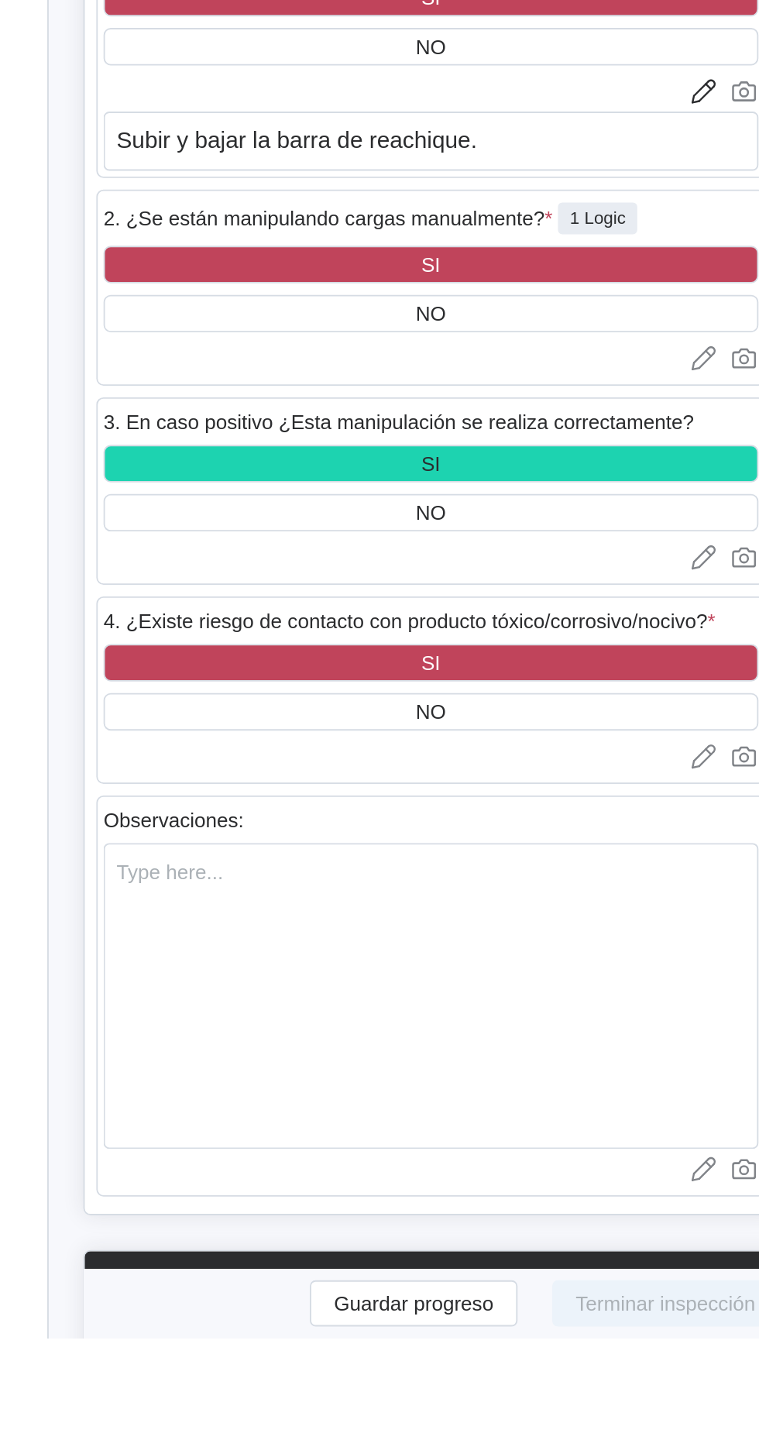
click at [622, 1135] on icon at bounding box center [622, 1127] width 15 height 15
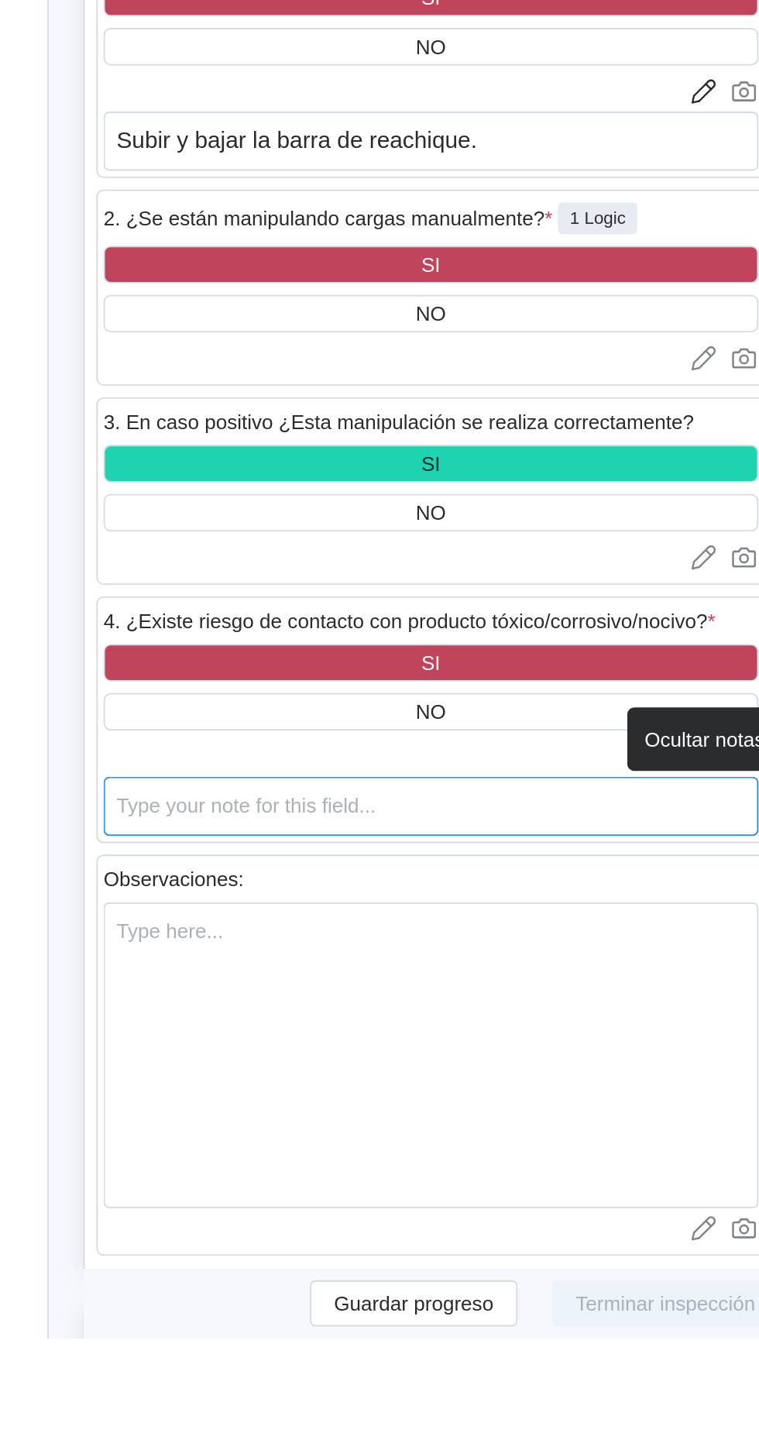
click at [335, 1167] on textarea at bounding box center [476, 1154] width 352 height 32
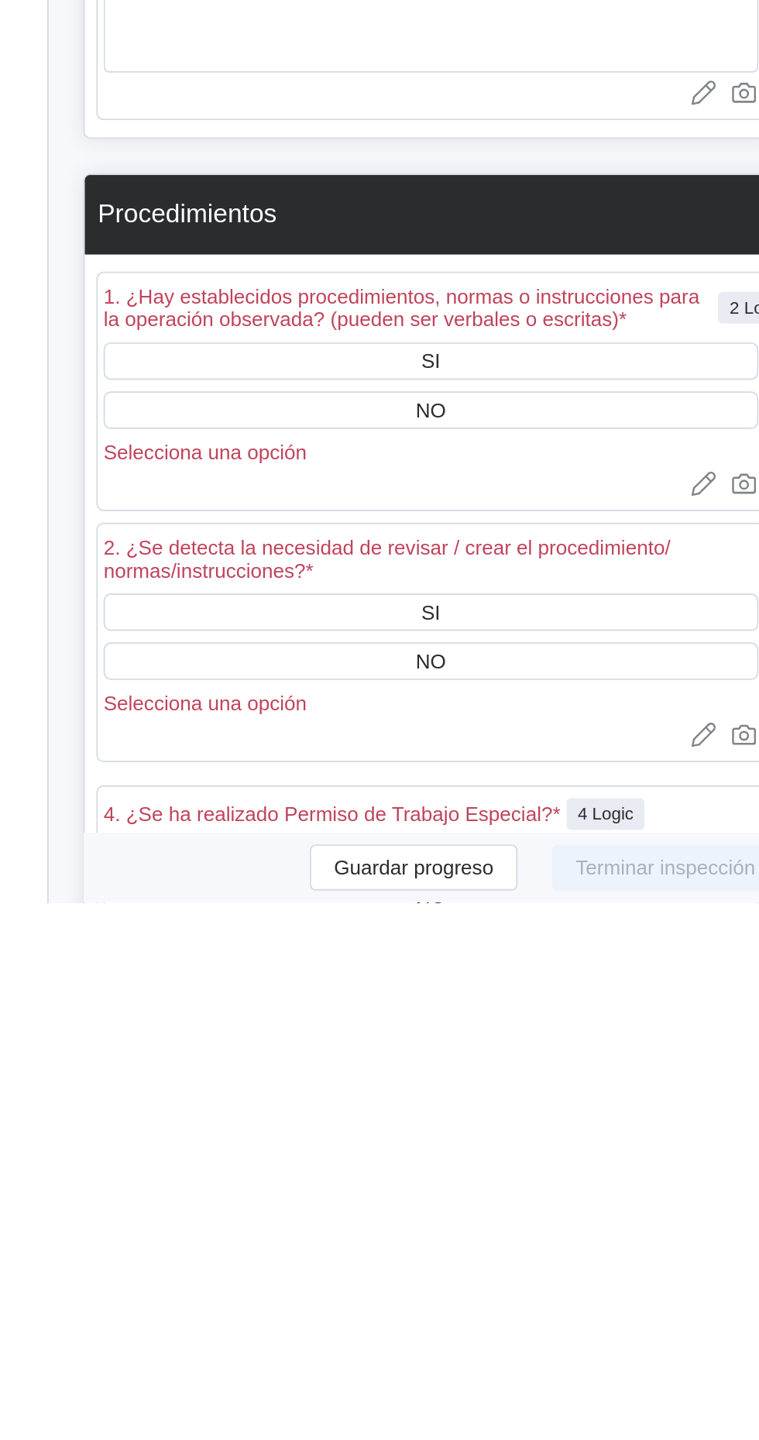
scroll to position [3298, 0]
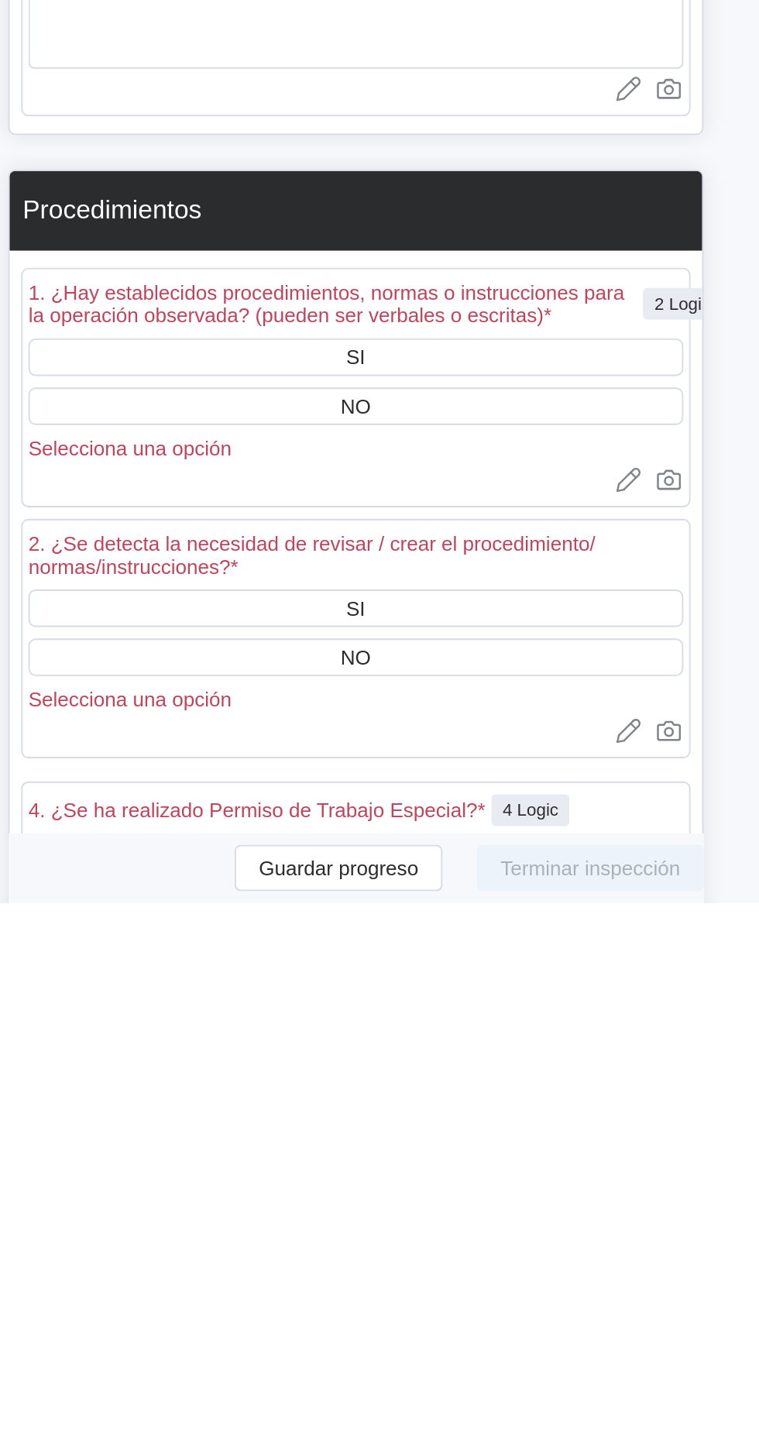
click at [469, 1157] on div "SI" at bounding box center [476, 1147] width 352 height 20
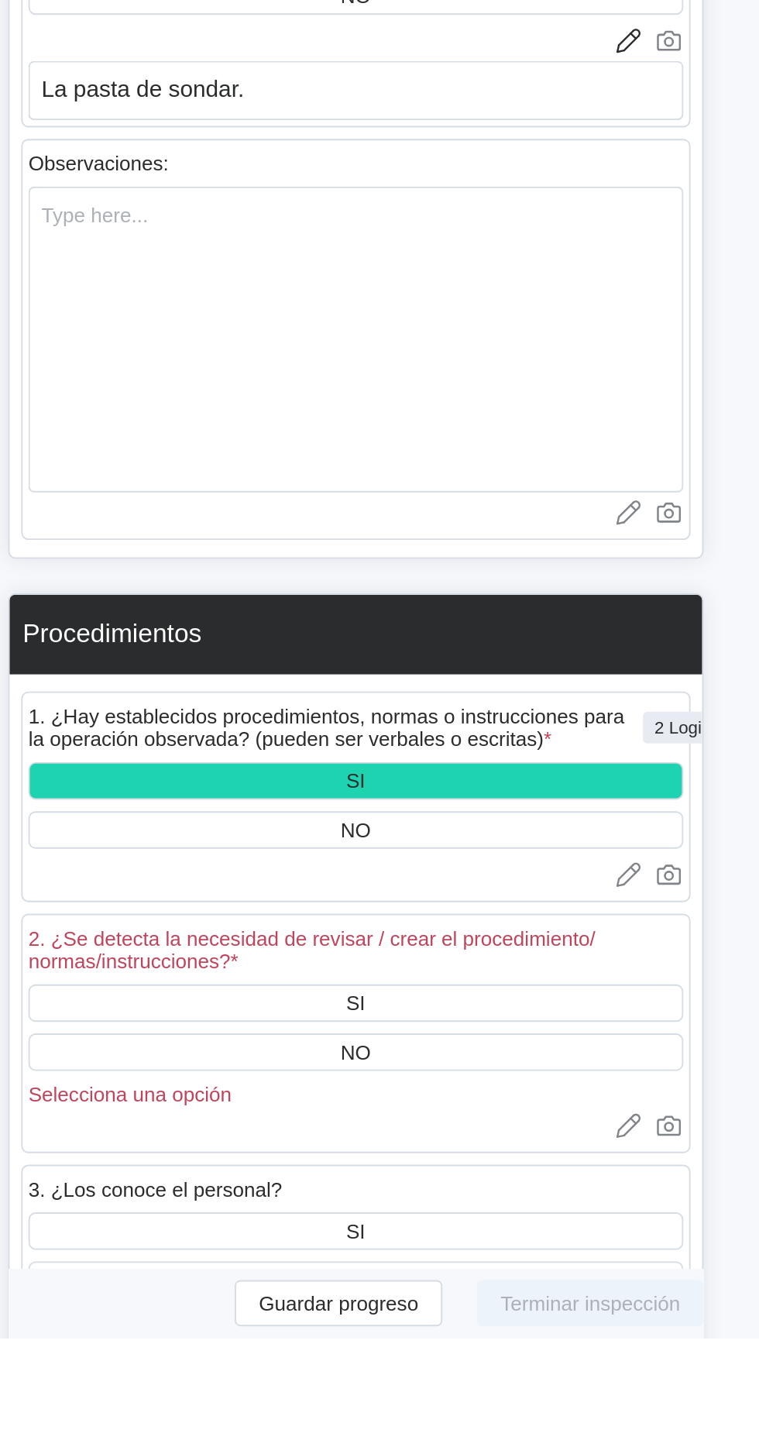
scroll to position [3305, 0]
click at [527, 1296] on div "NO" at bounding box center [476, 1286] width 352 height 20
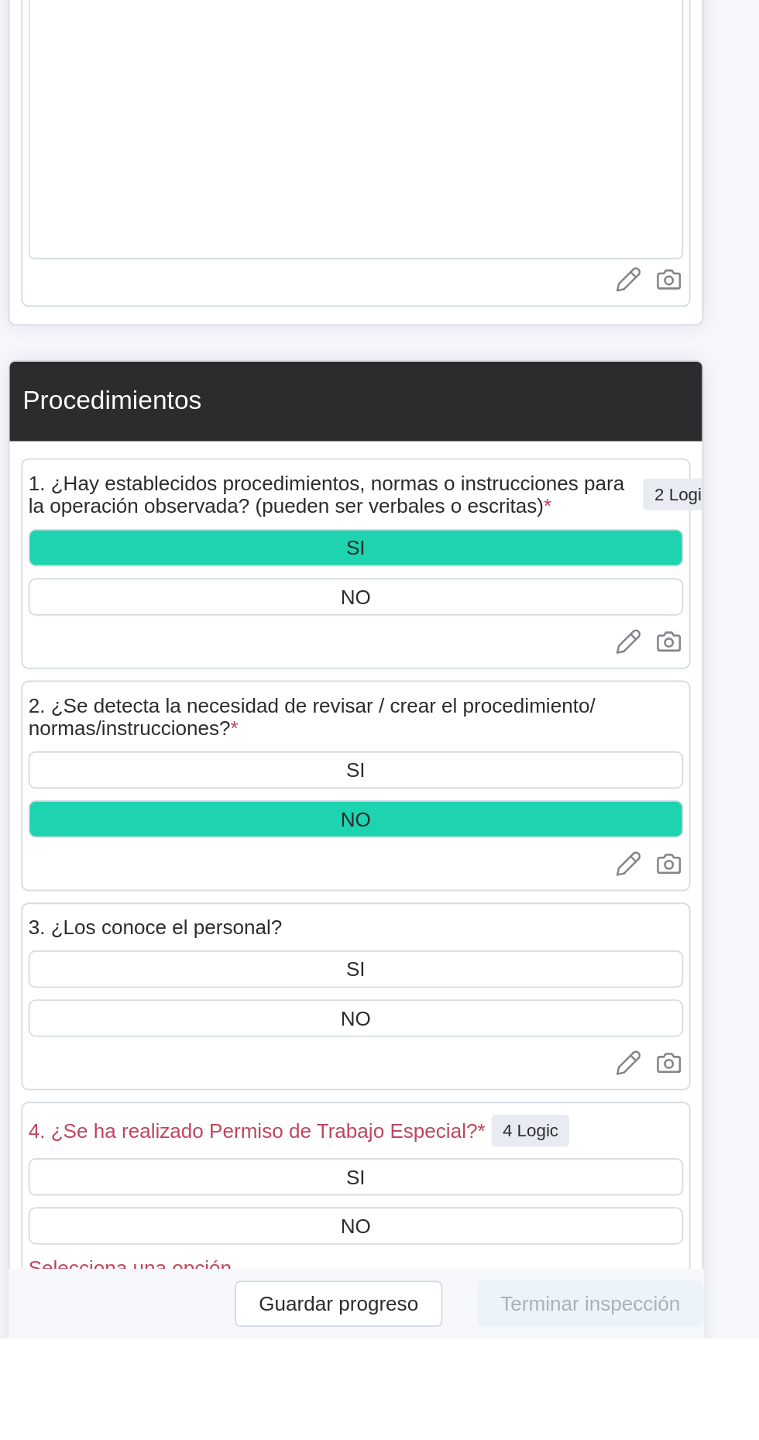
scroll to position [3435, 0]
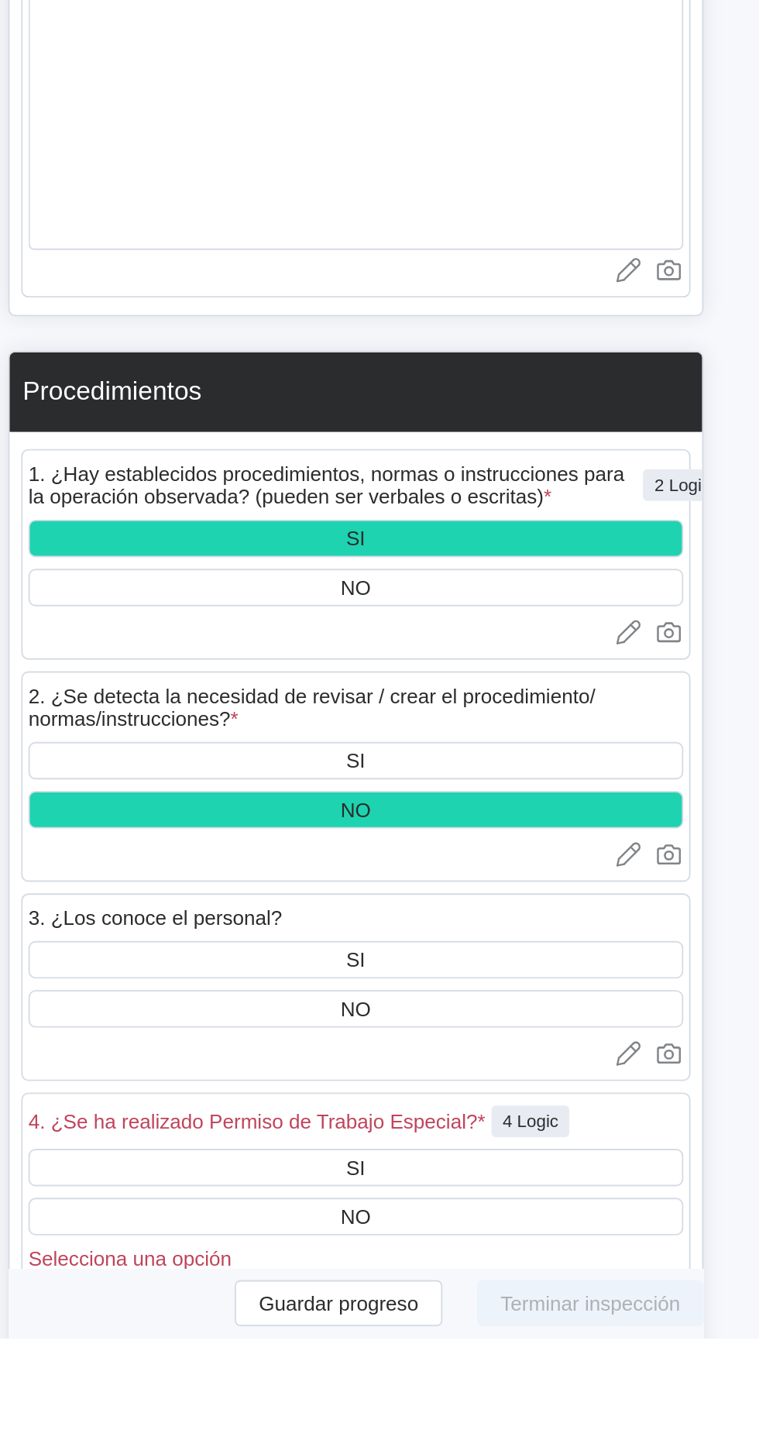
click at [540, 1247] on div "SI" at bounding box center [476, 1237] width 352 height 20
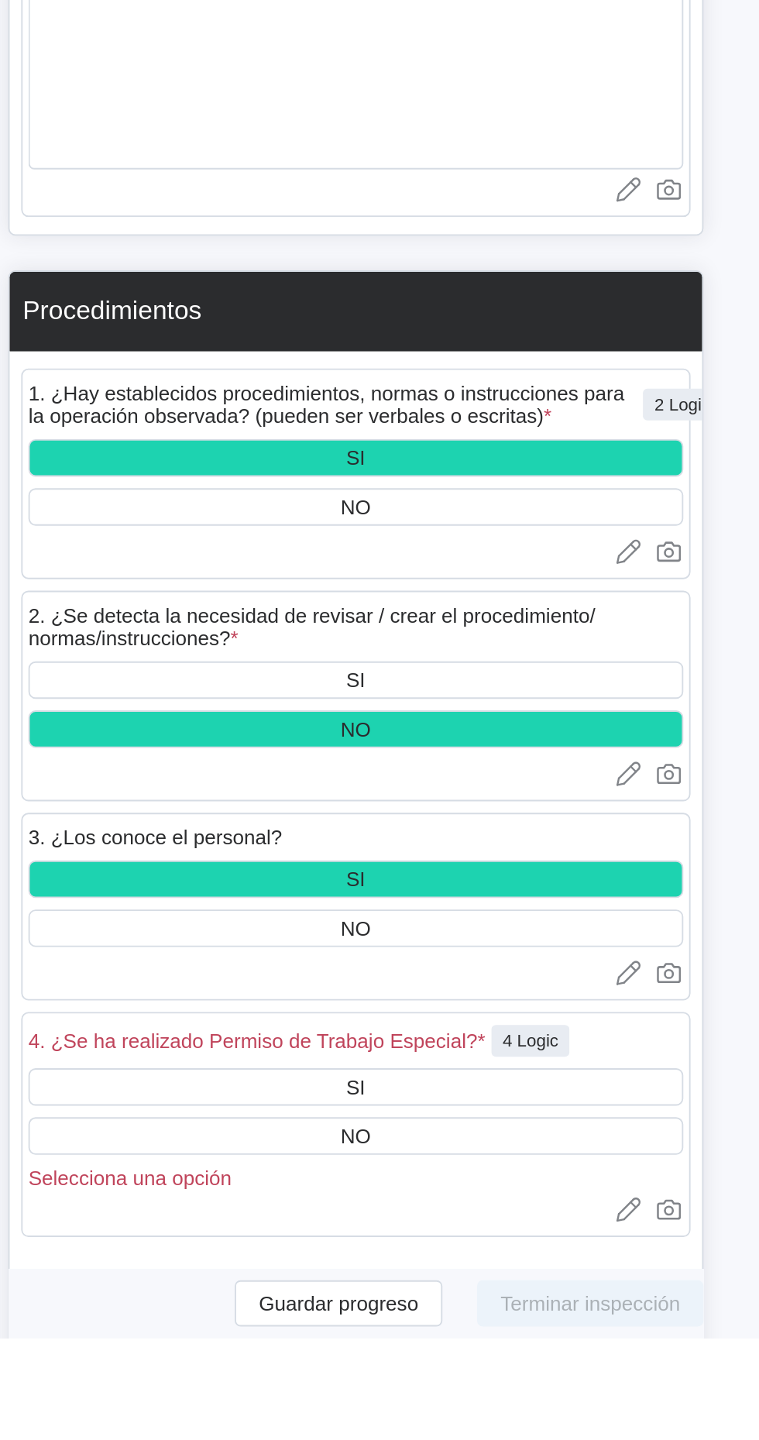
scroll to position [3540, 0]
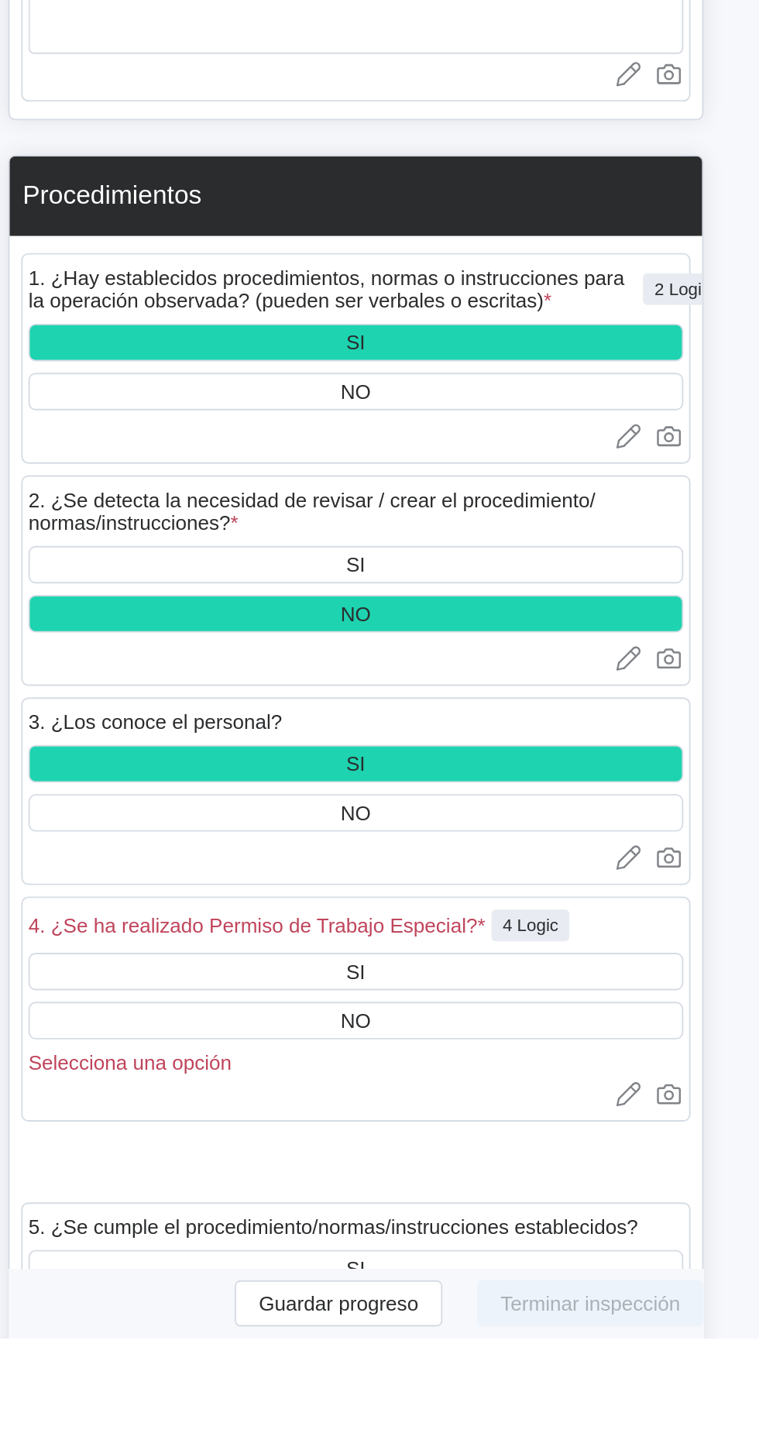
click at [537, 1279] on div "NO" at bounding box center [476, 1269] width 352 height 20
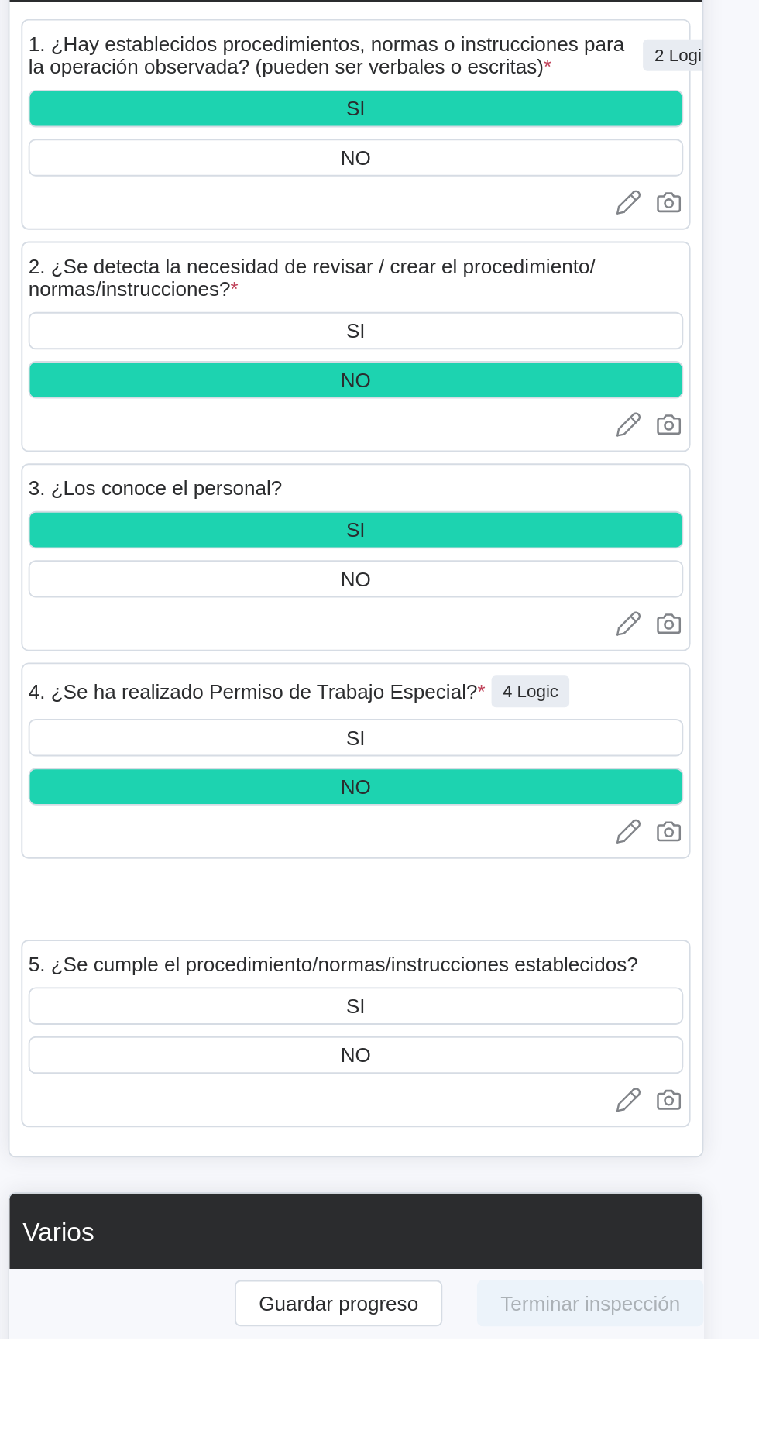
scroll to position [3679, 0]
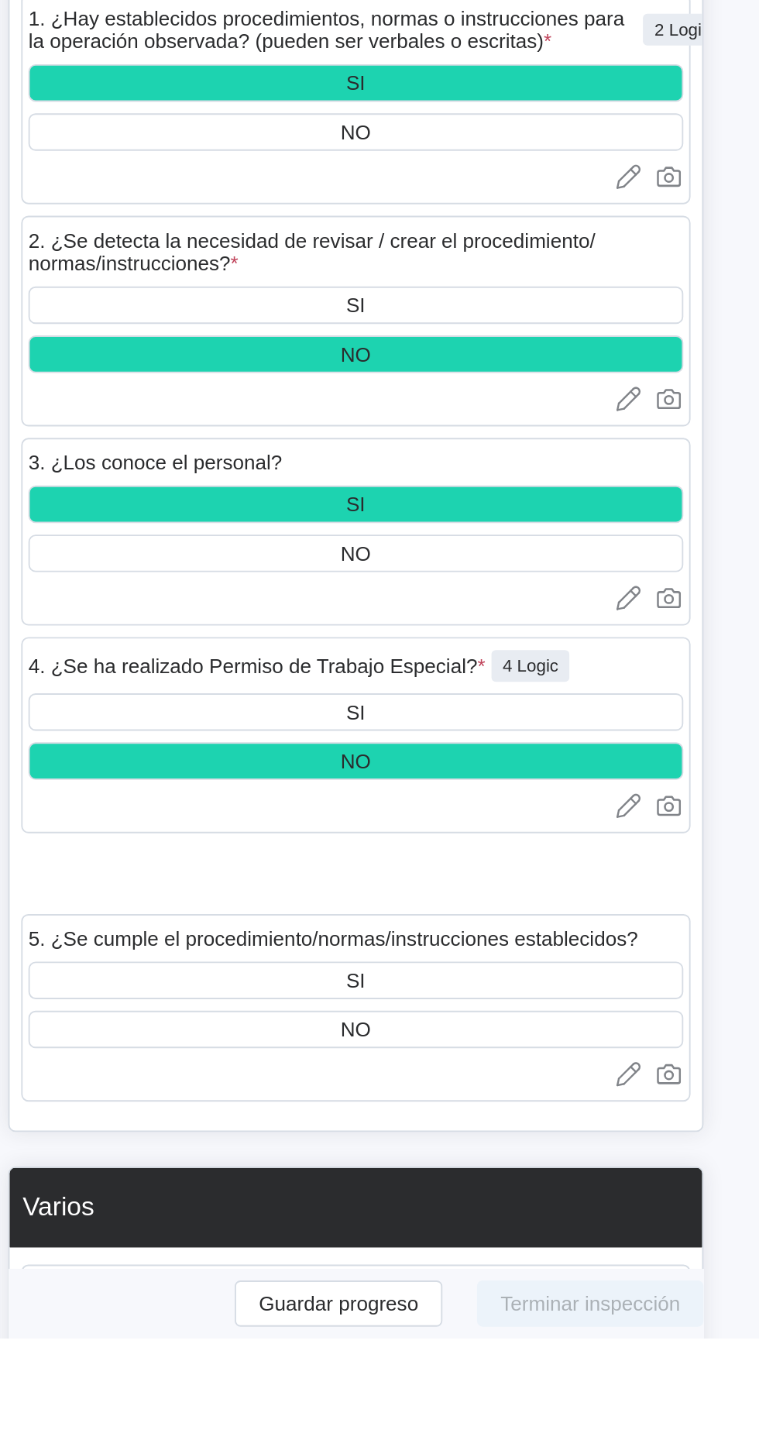
click at [534, 1258] on div "SI" at bounding box center [476, 1248] width 352 height 20
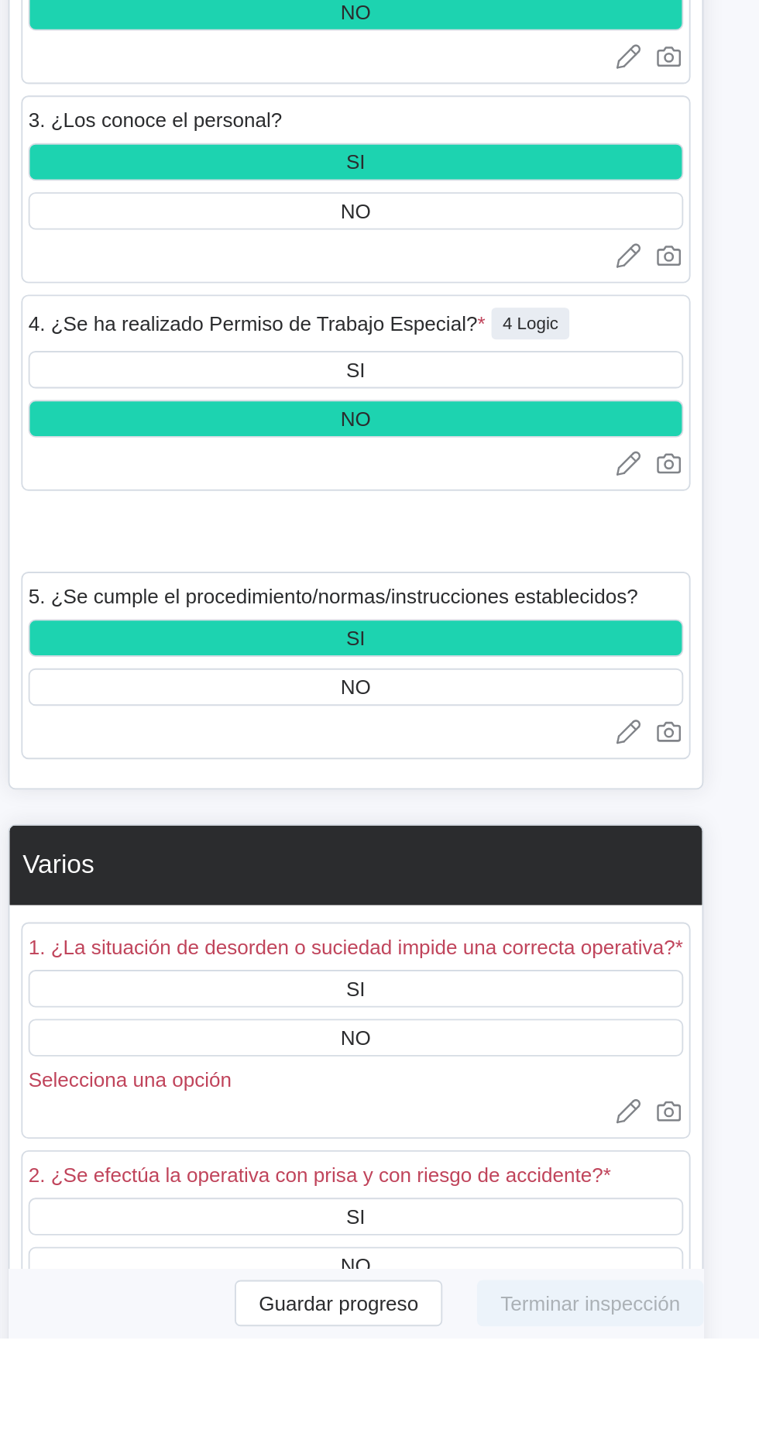
scroll to position [3931, 0]
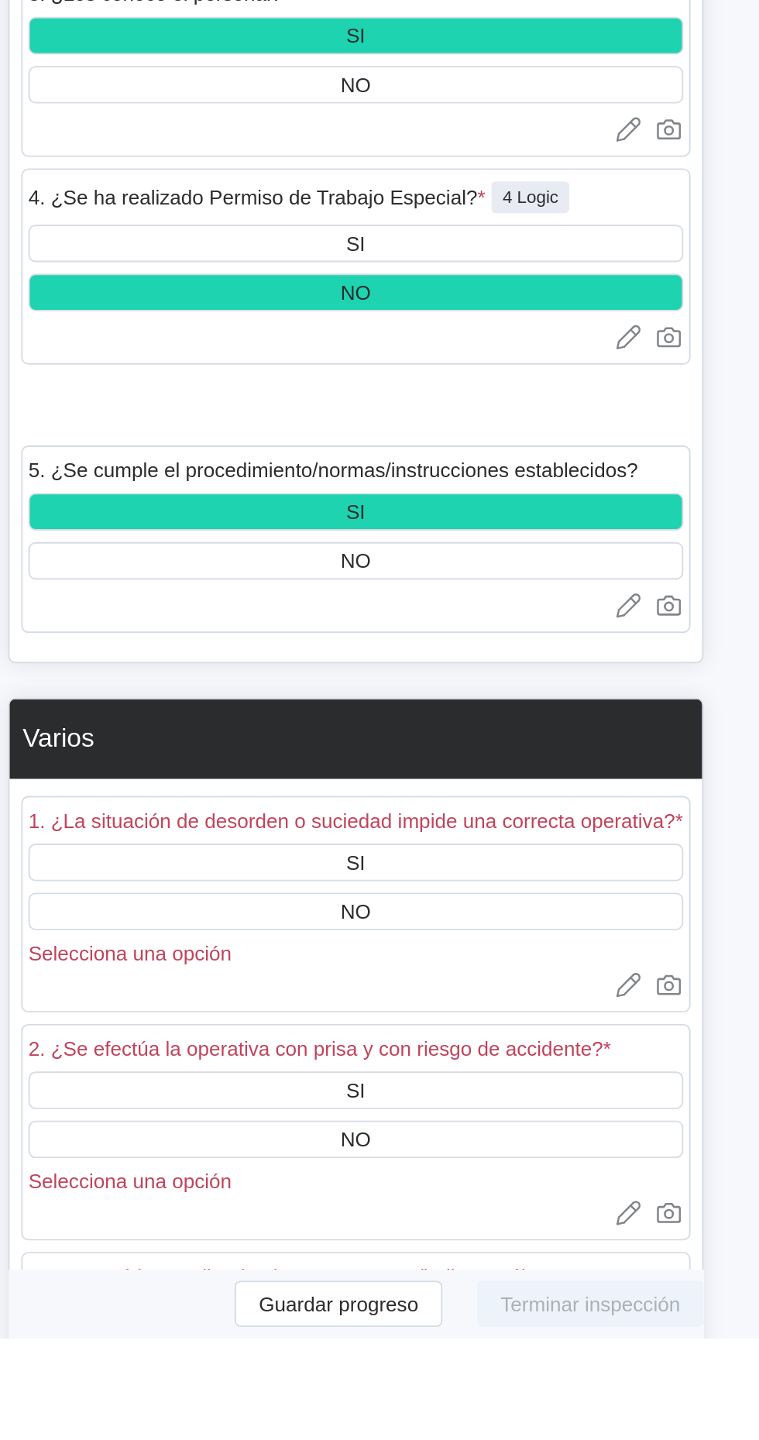
click at [554, 1221] on div "NO" at bounding box center [476, 1210] width 352 height 20
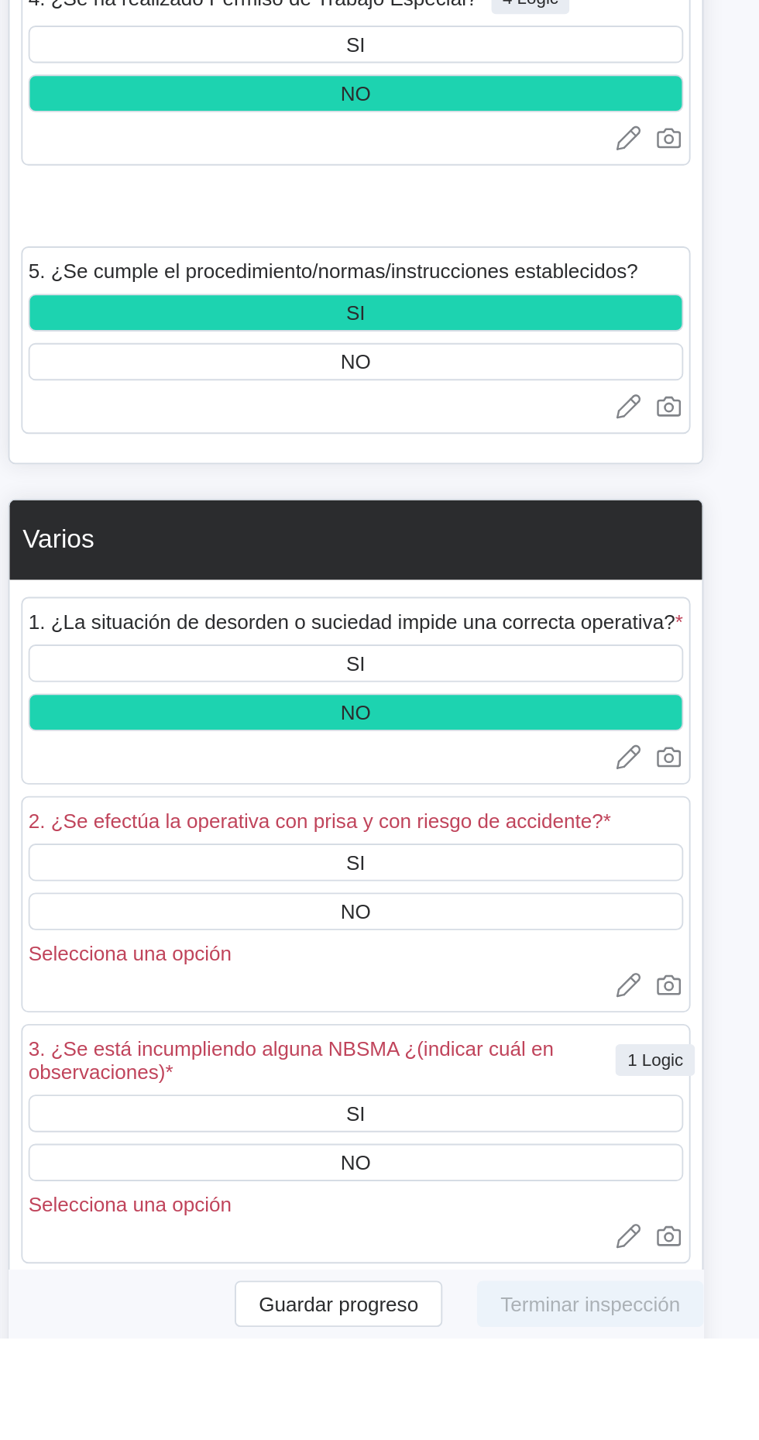
scroll to position [4054, 0]
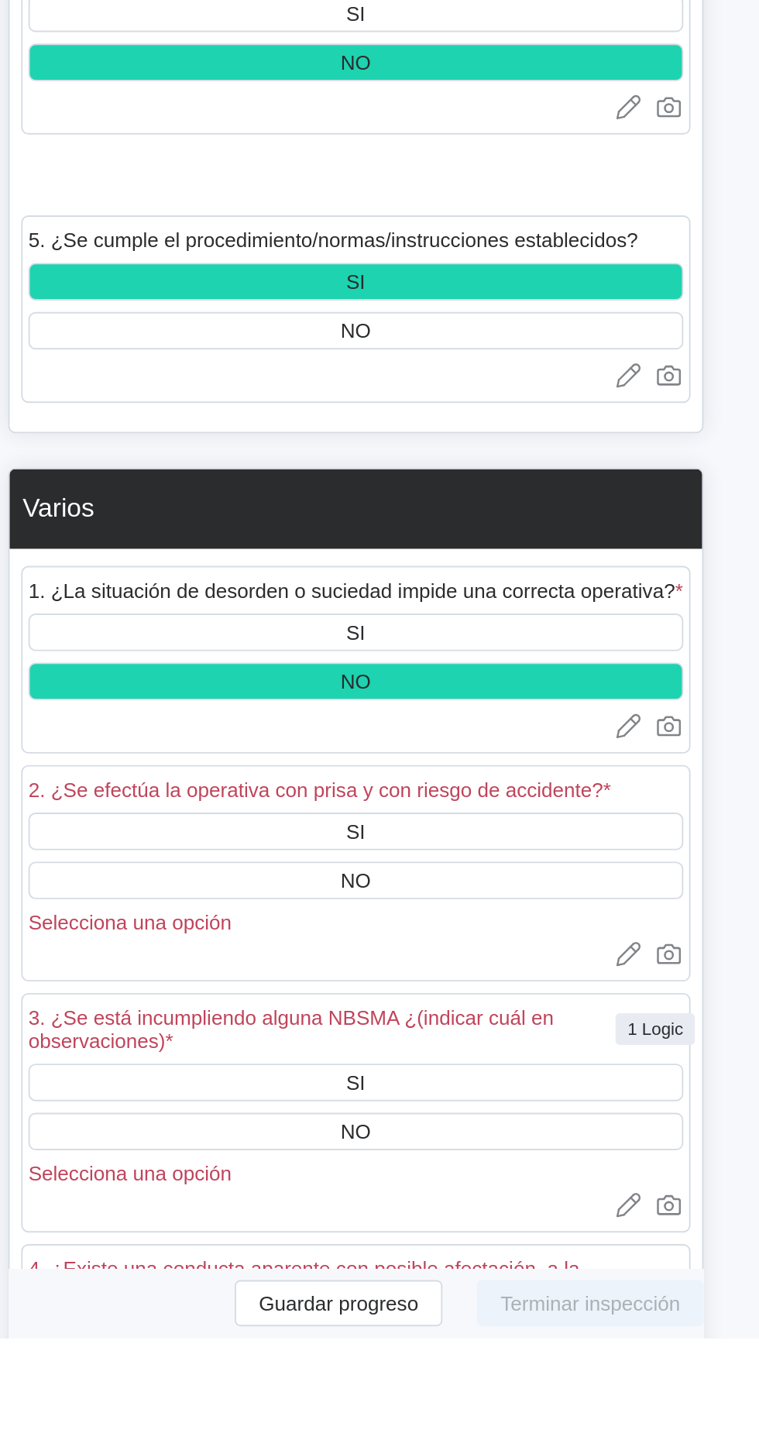
click at [566, 1204] on div "NO" at bounding box center [476, 1194] width 352 height 20
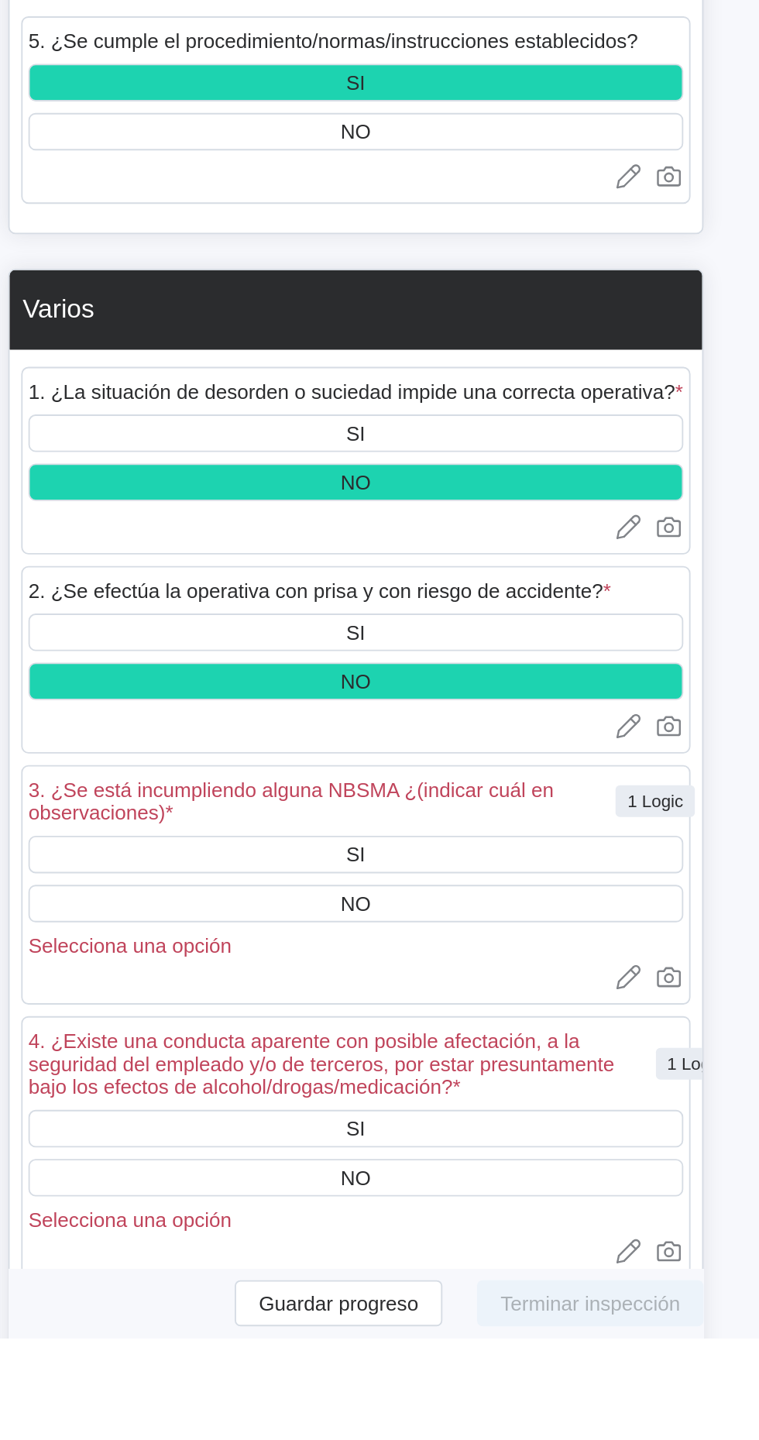
scroll to position [4165, 0]
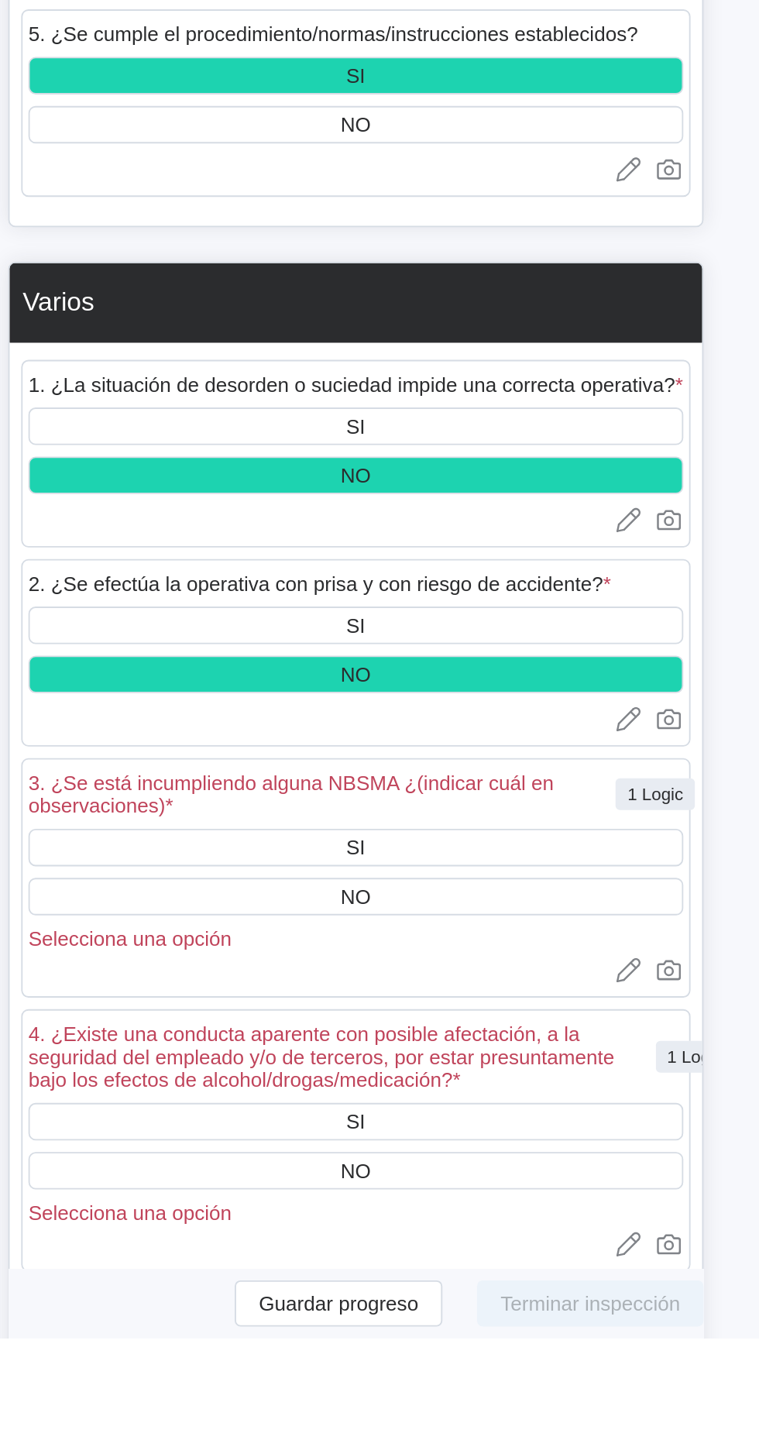
click at [547, 1213] on div "NO" at bounding box center [476, 1203] width 352 height 20
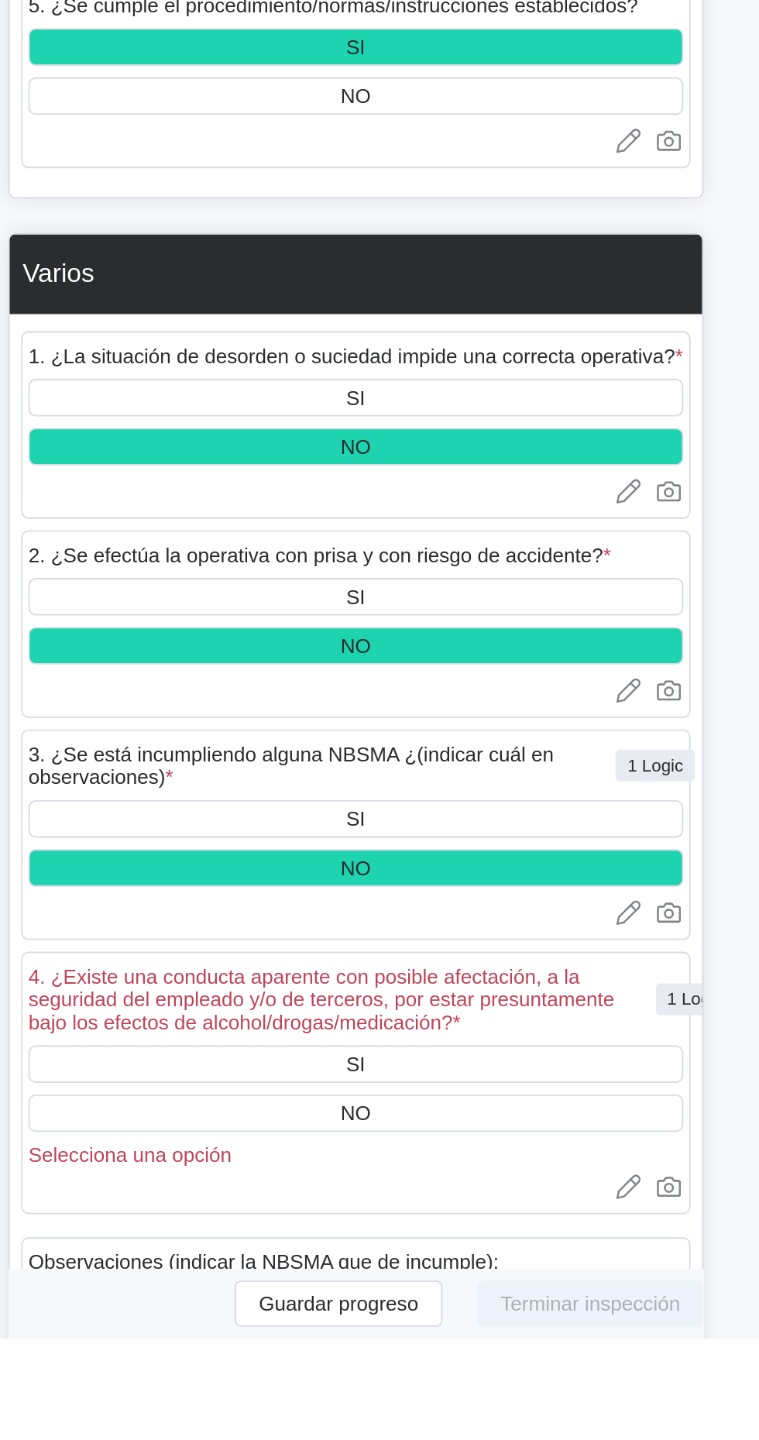
scroll to position [4281, 0]
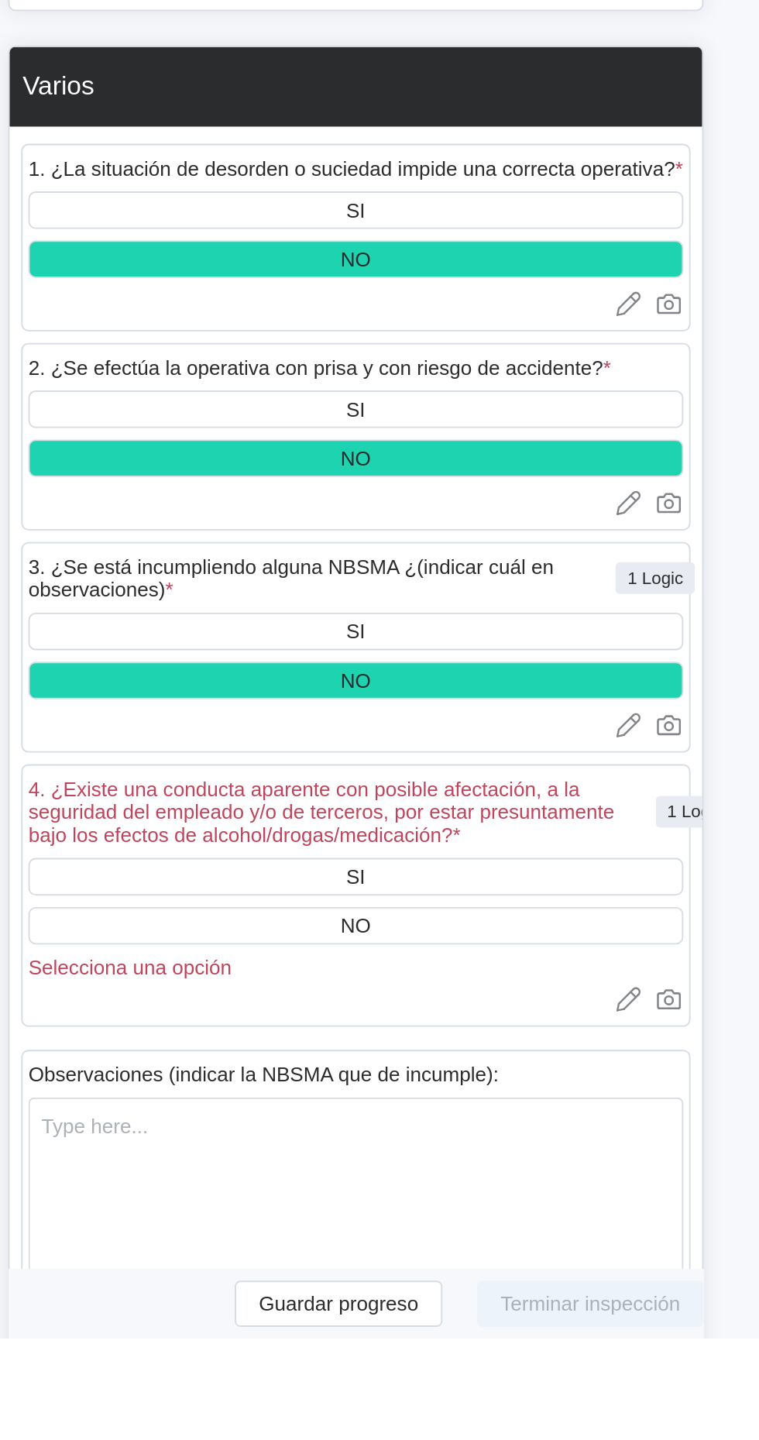
click at [566, 1228] on div "NO" at bounding box center [476, 1218] width 352 height 20
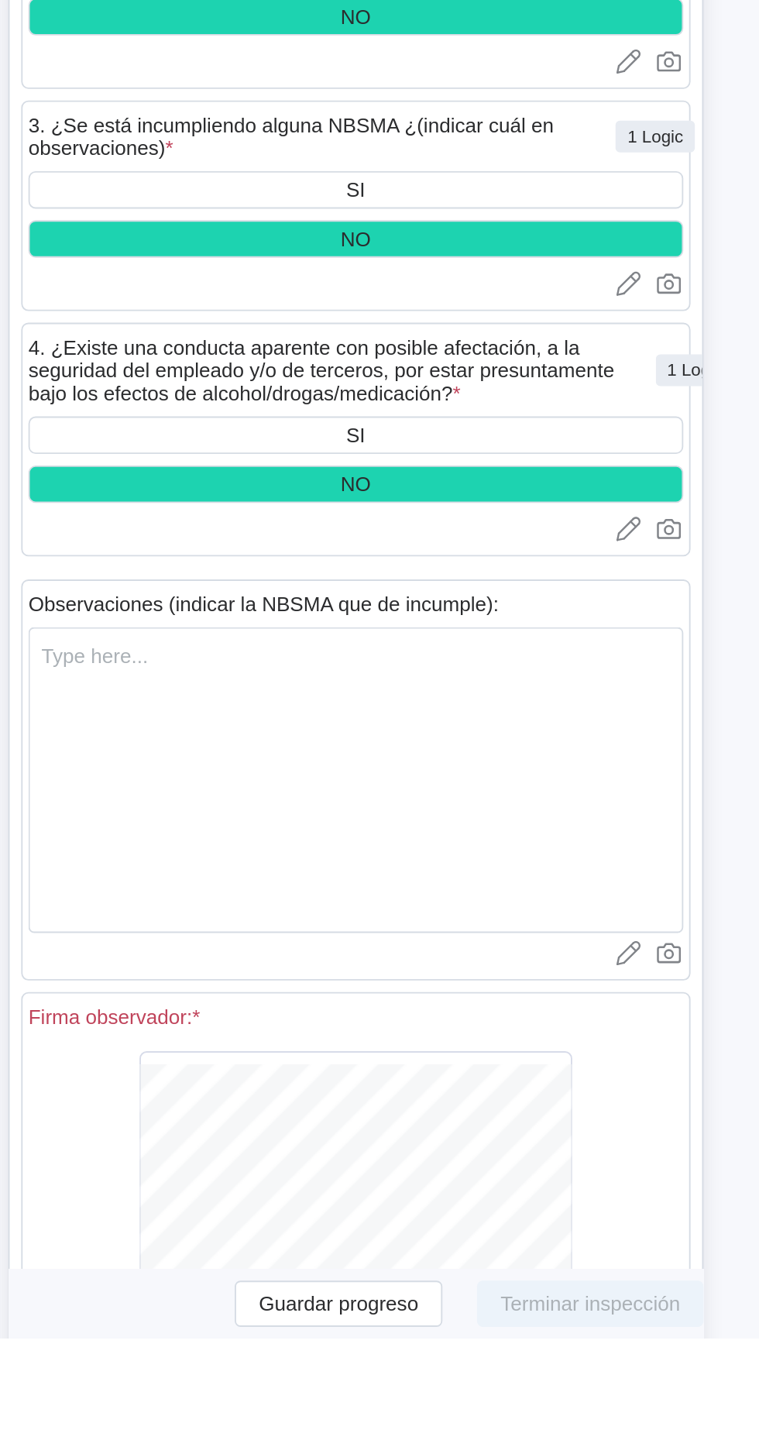
scroll to position [4558, 0]
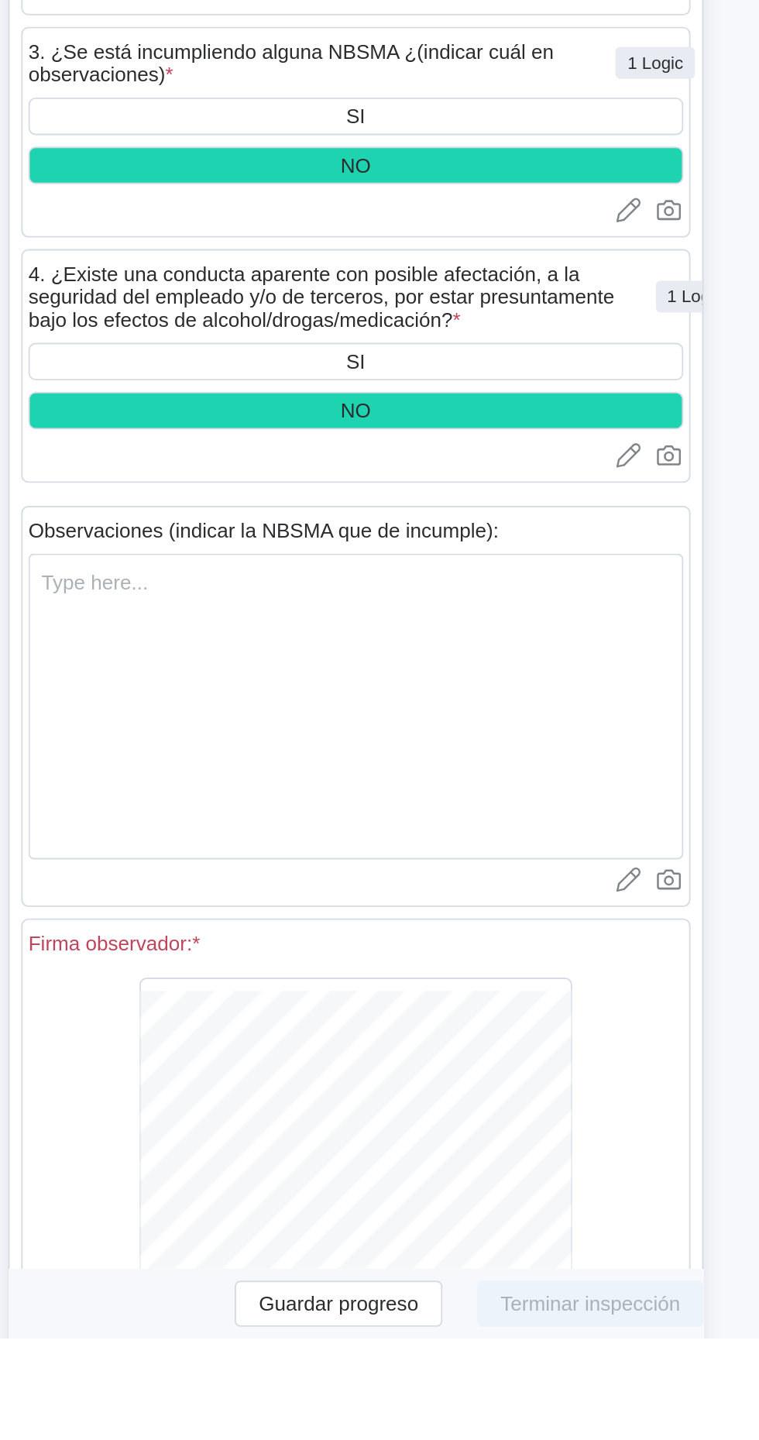
click at [568, 1439] on span "Save" at bounding box center [564, 1433] width 25 height 11
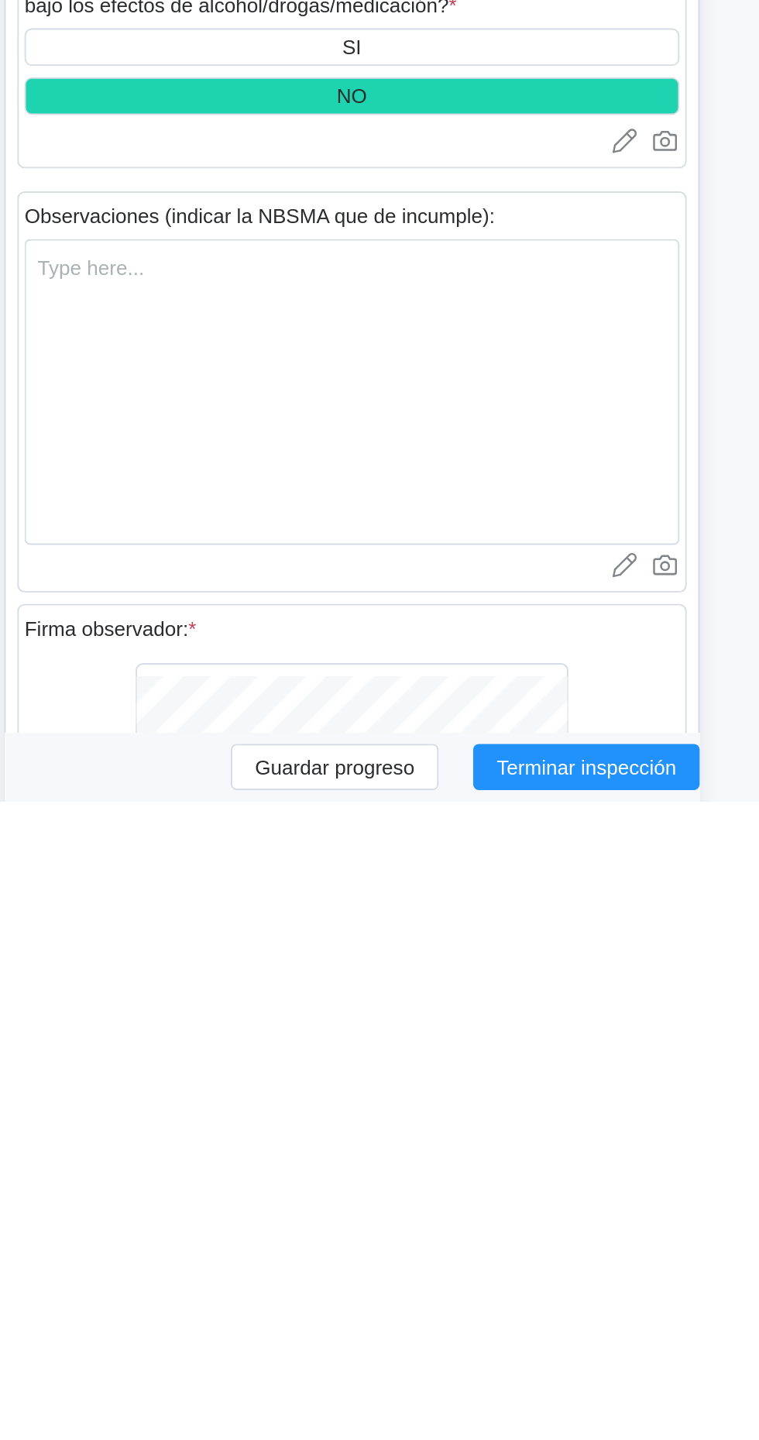
scroll to position [4676, 0]
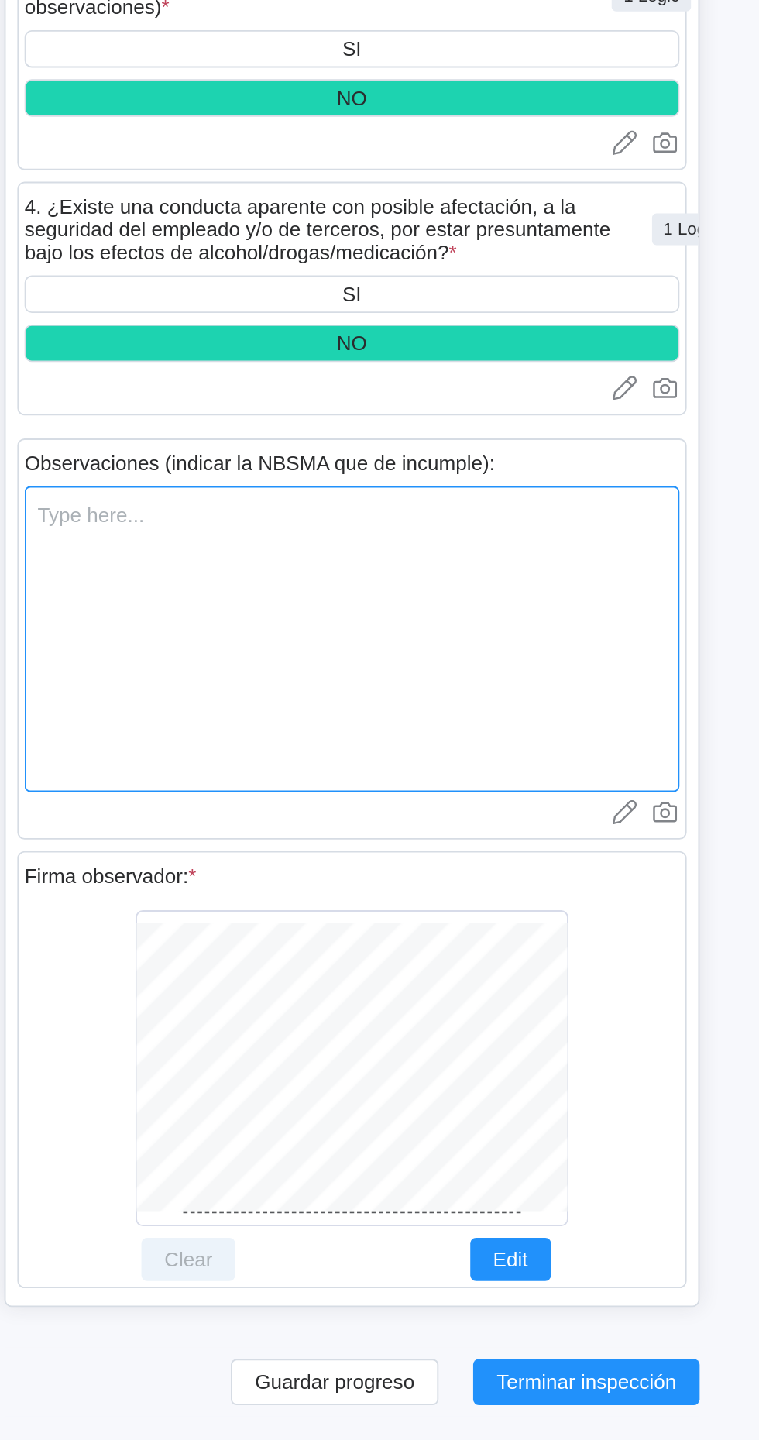
click at [603, 1071] on textarea at bounding box center [476, 1010] width 352 height 164
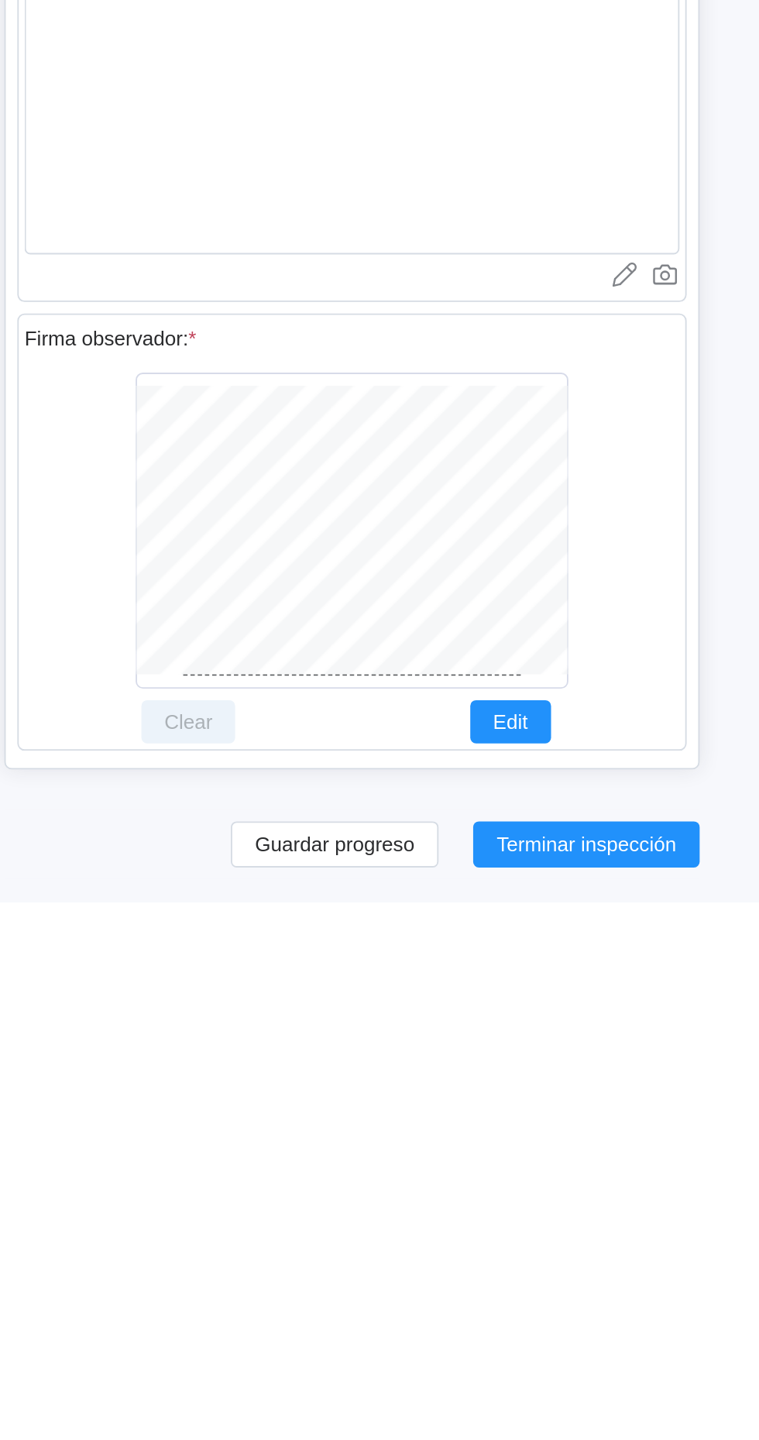
click at [601, 1419] on button "Terminar inspección" at bounding box center [602, 1408] width 122 height 25
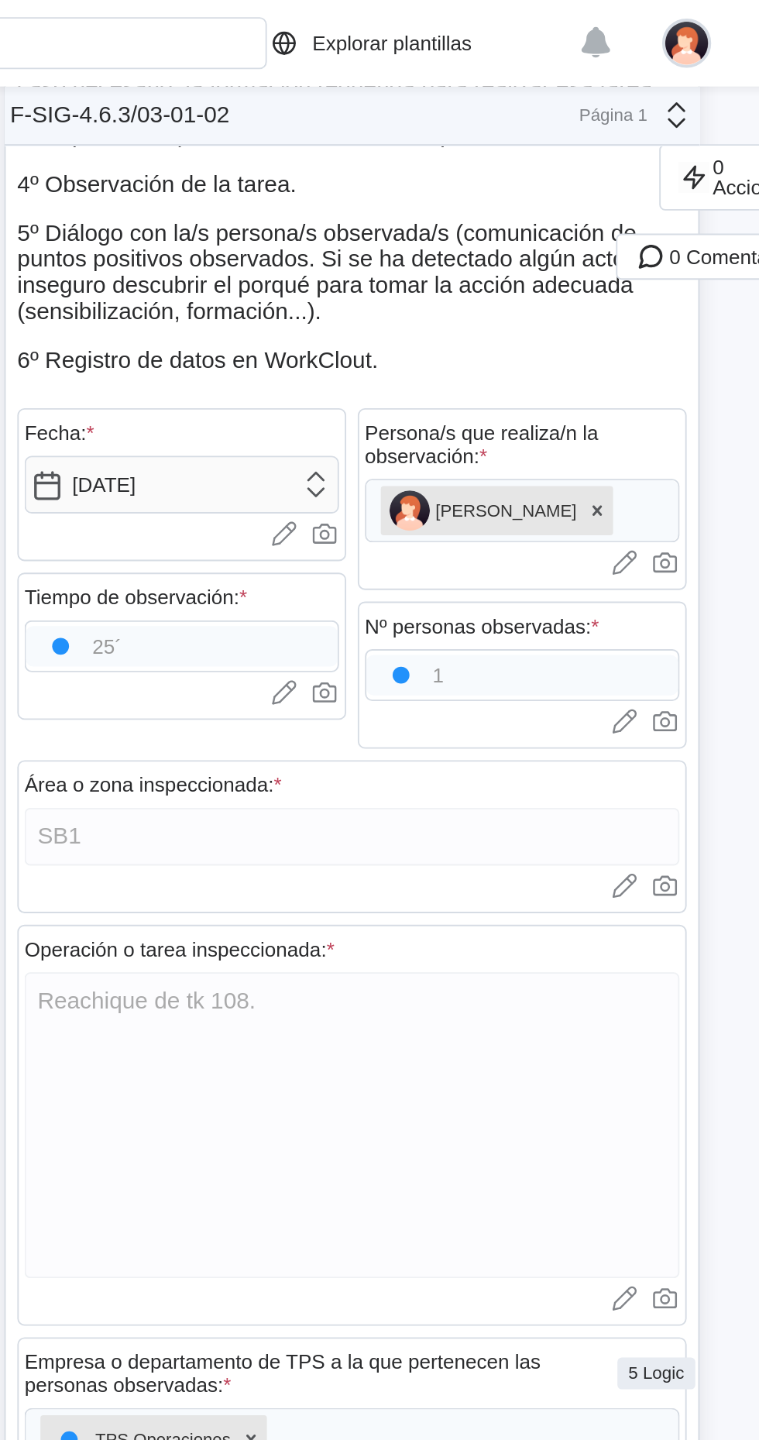
scroll to position [0, 0]
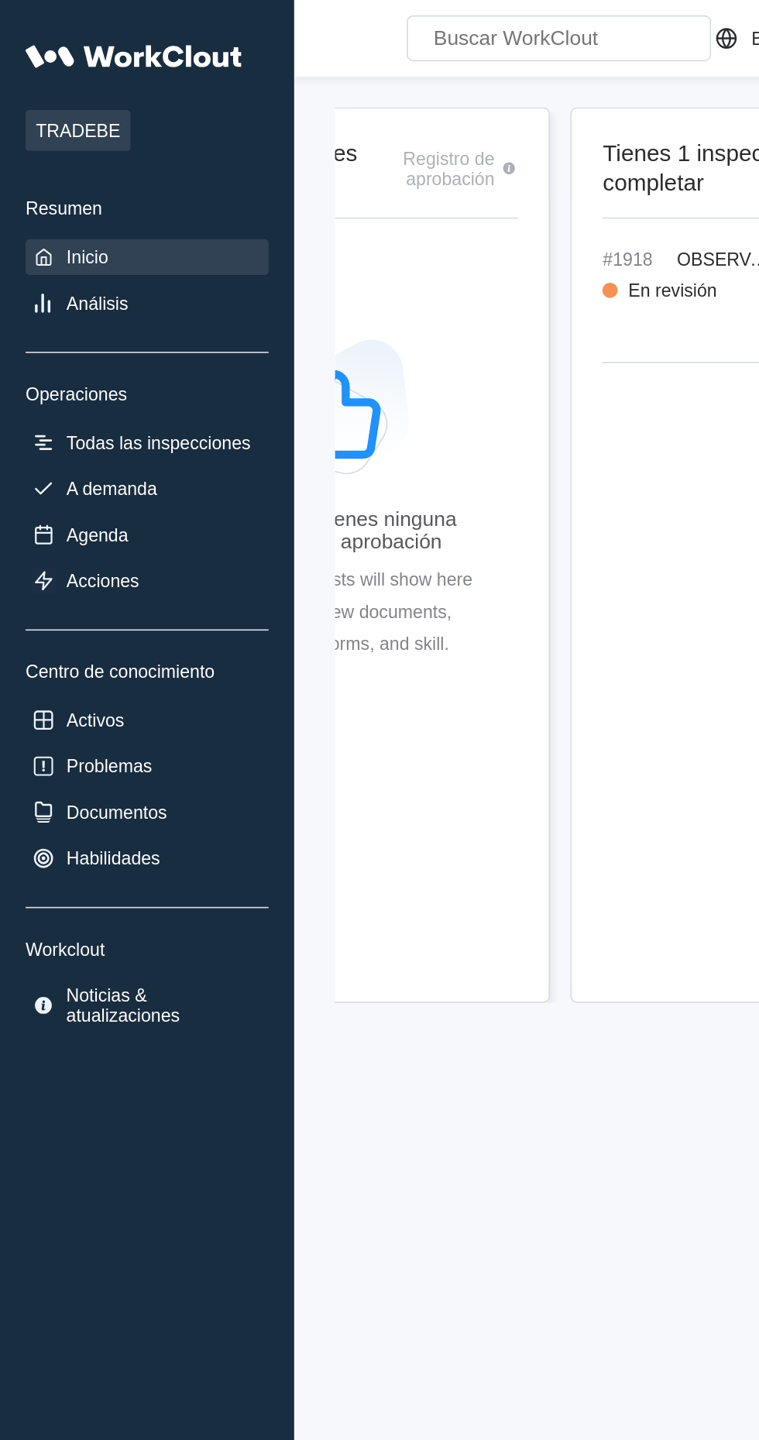
scroll to position [0, 262]
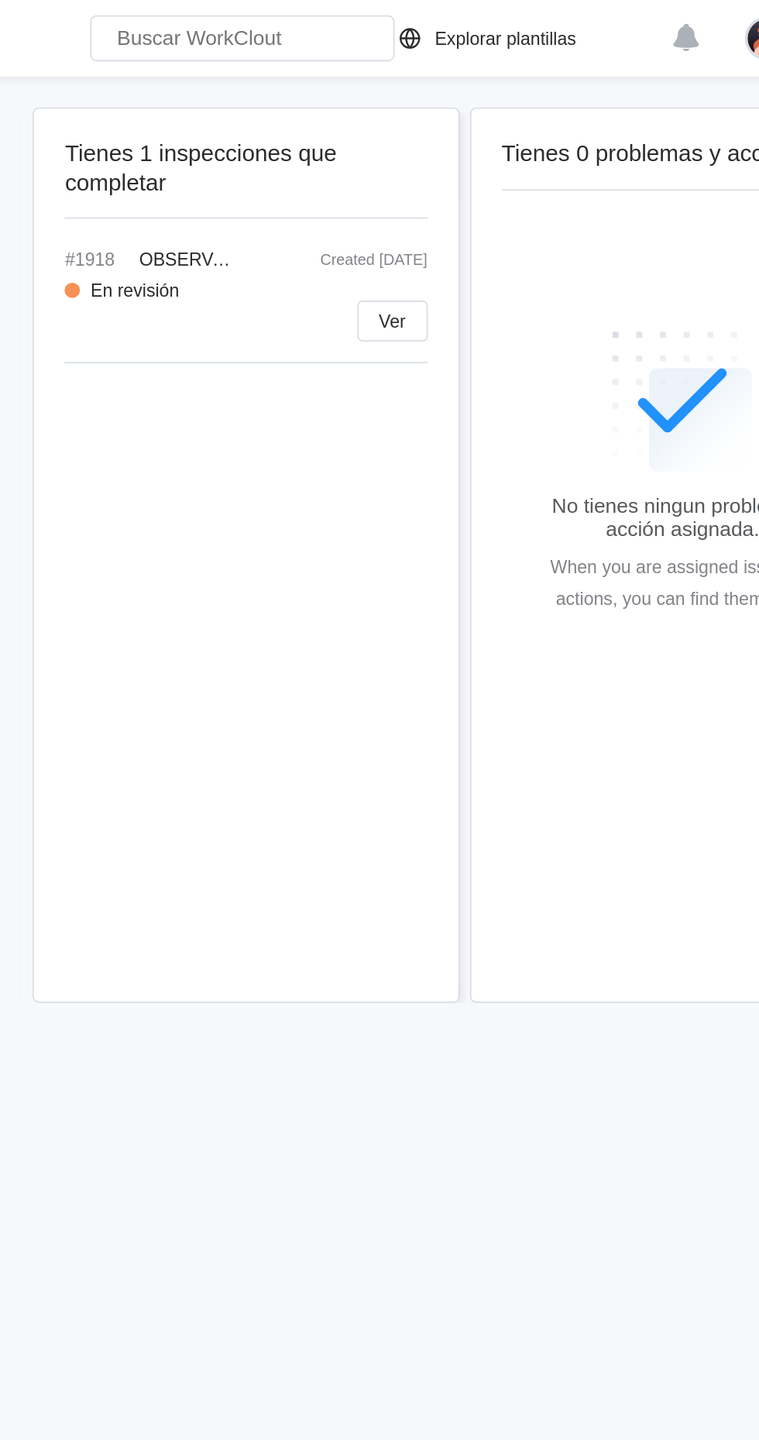
click at [427, 194] on span "Ver" at bounding box center [429, 194] width 16 height 11
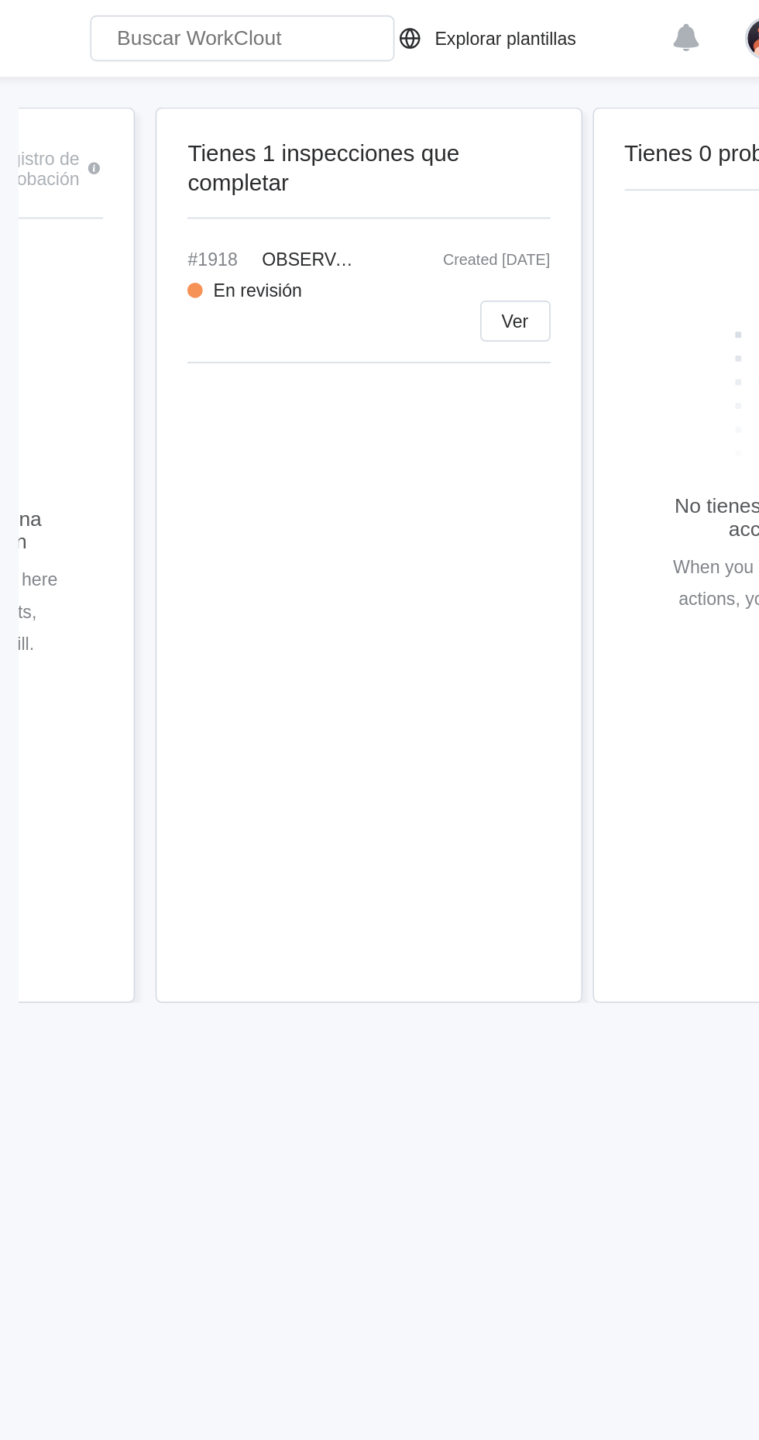
scroll to position [0, 187]
click at [369, 174] on div "En revisión" at bounding box center [347, 176] width 53 height 12
click at [500, 197] on span "Ver" at bounding box center [504, 194] width 16 height 11
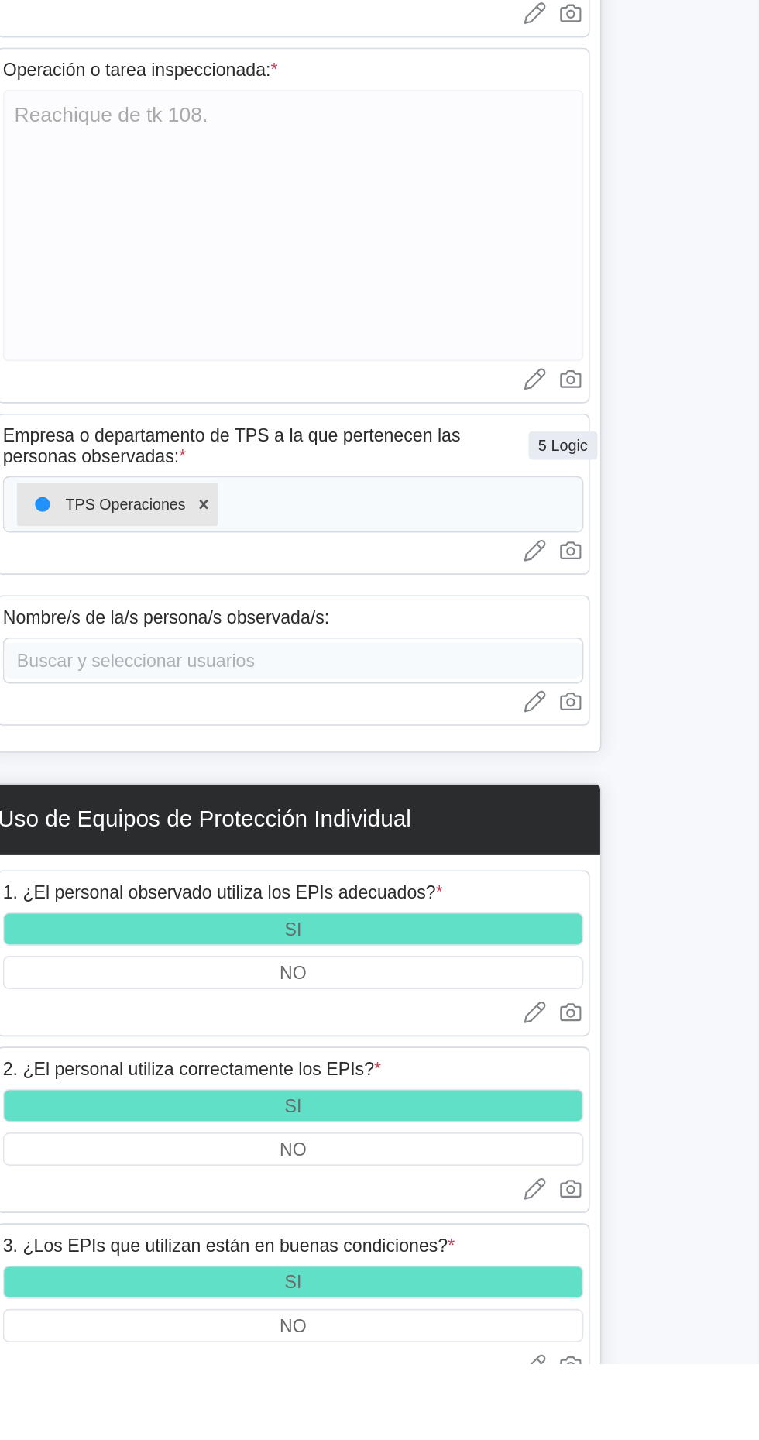
scroll to position [80, 0]
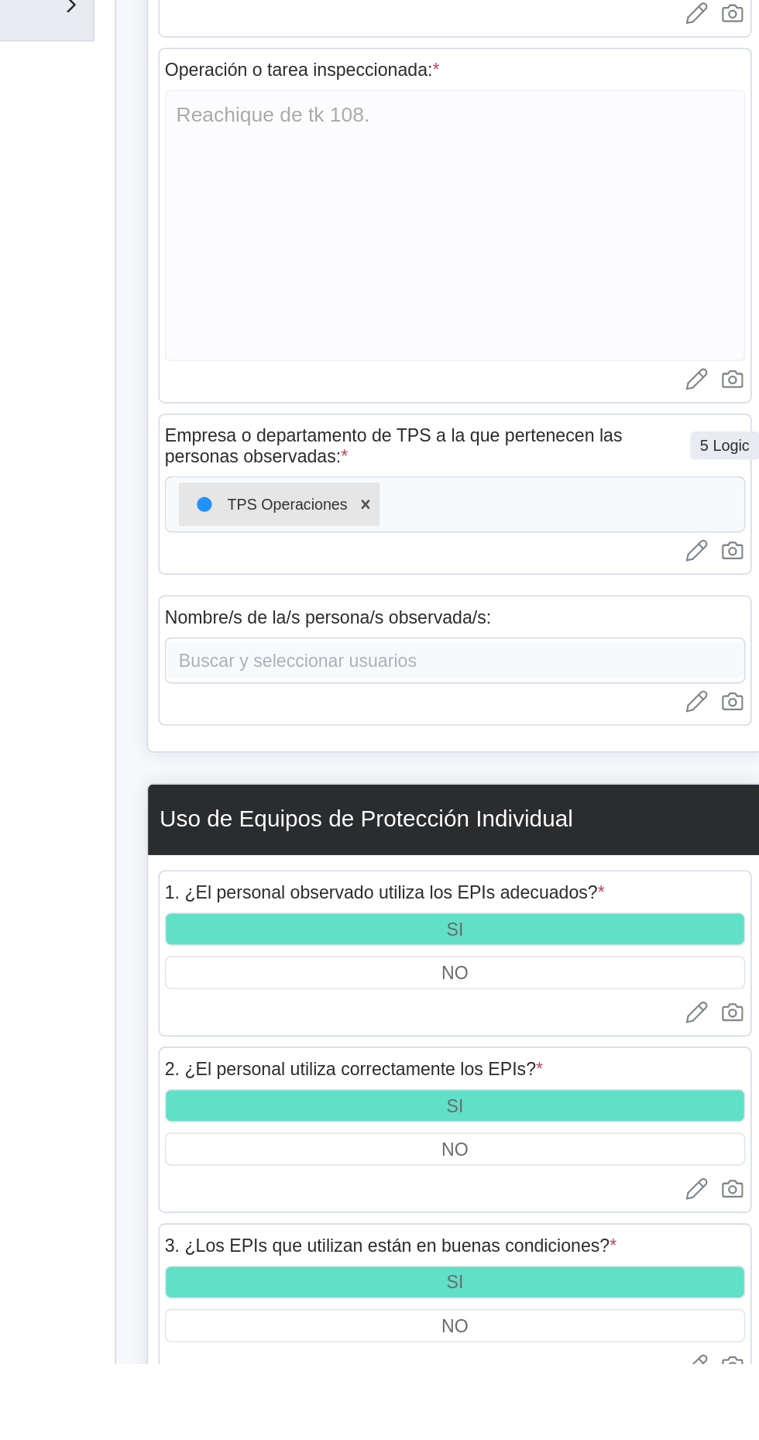
click at [620, 1041] on icon at bounding box center [620, 1036] width 9 height 9
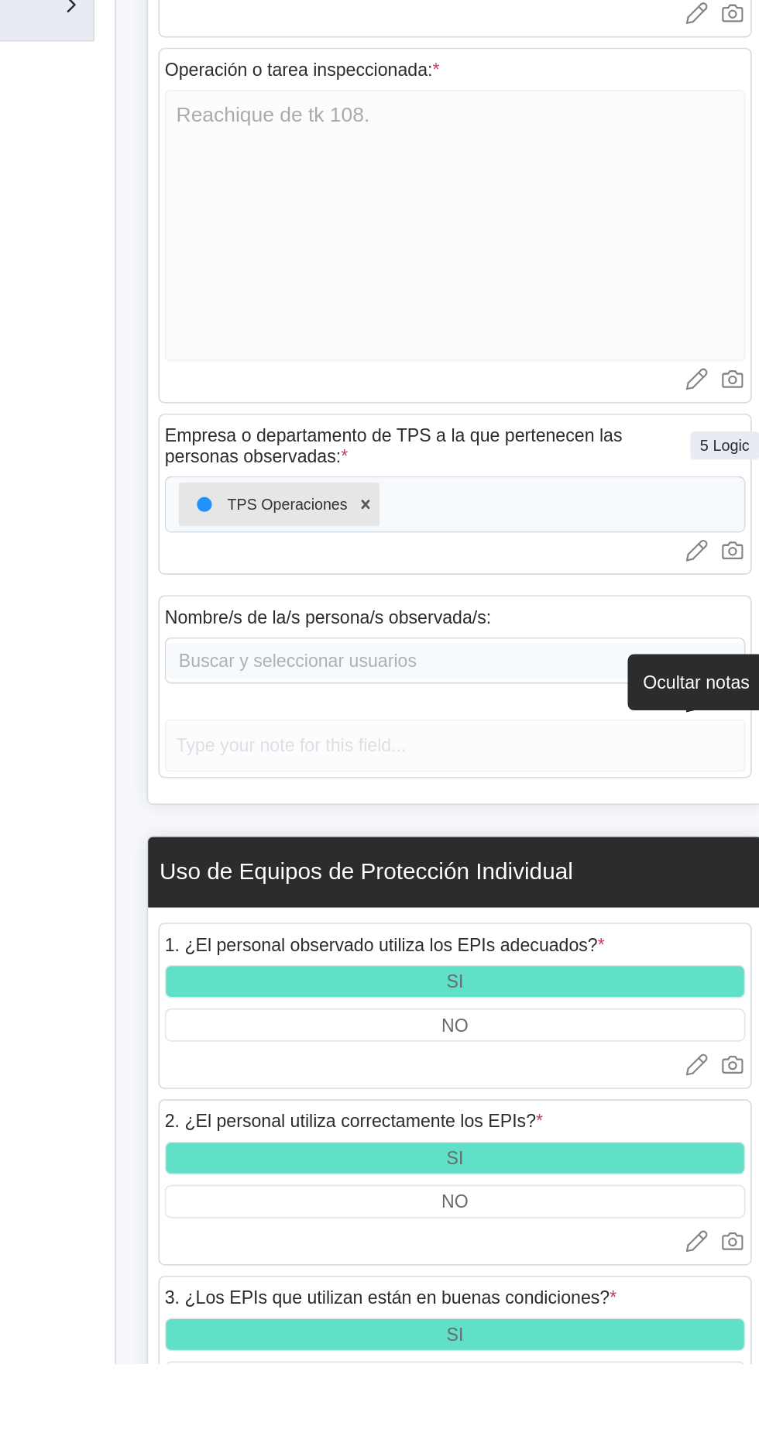
click at [450, 1028] on div "Buscar y seleccionar usuarios" at bounding box center [476, 1014] width 352 height 28
click at [488, 1021] on div "Buscar y seleccionar usuarios" at bounding box center [476, 1014] width 352 height 28
click at [599, 1046] on div at bounding box center [476, 1038] width 352 height 15
click at [621, 1041] on icon at bounding box center [620, 1036] width 9 height 9
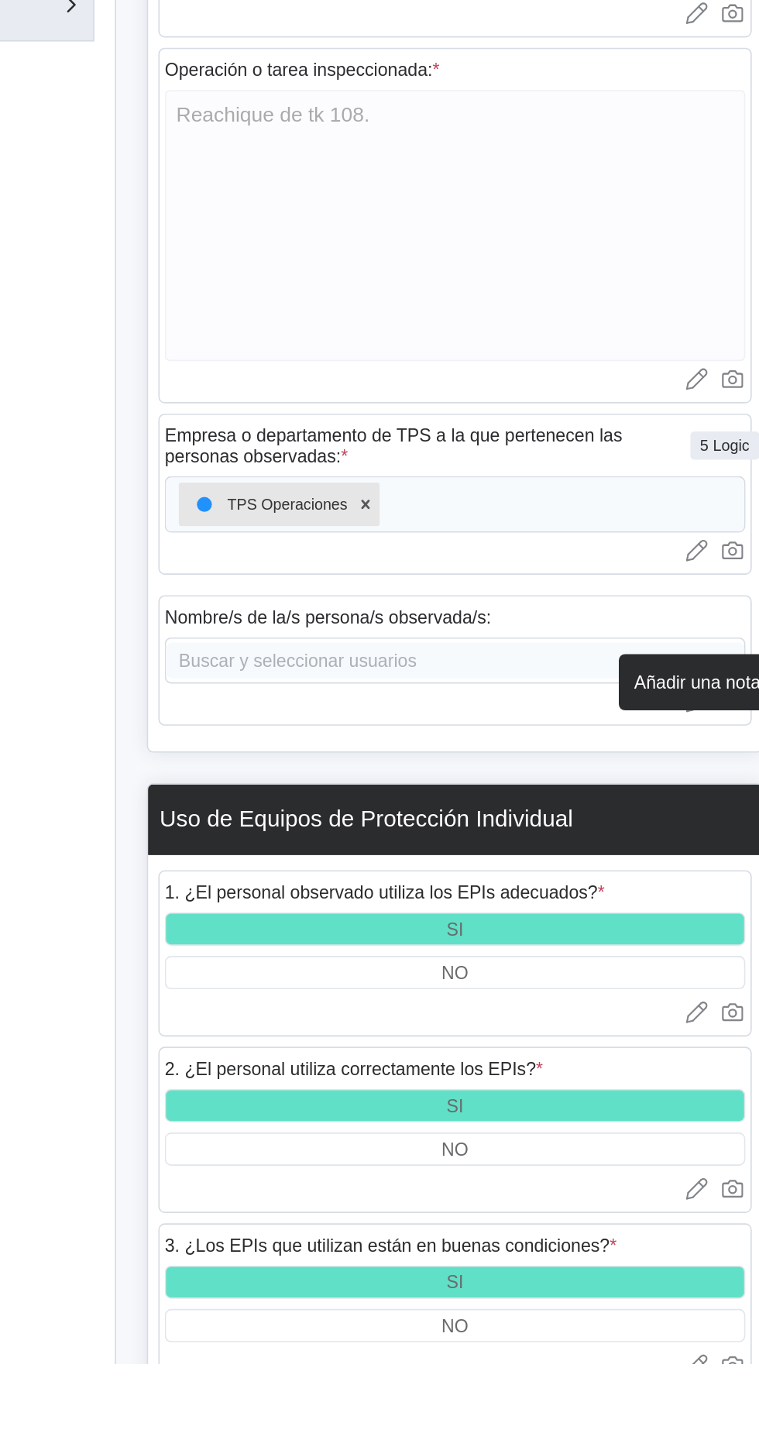
click at [620, 1022] on div "Buscar y seleccionar usuarios" at bounding box center [476, 1014] width 352 height 28
click at [460, 1028] on div "Buscar y seleccionar usuarios" at bounding box center [476, 1014] width 352 height 28
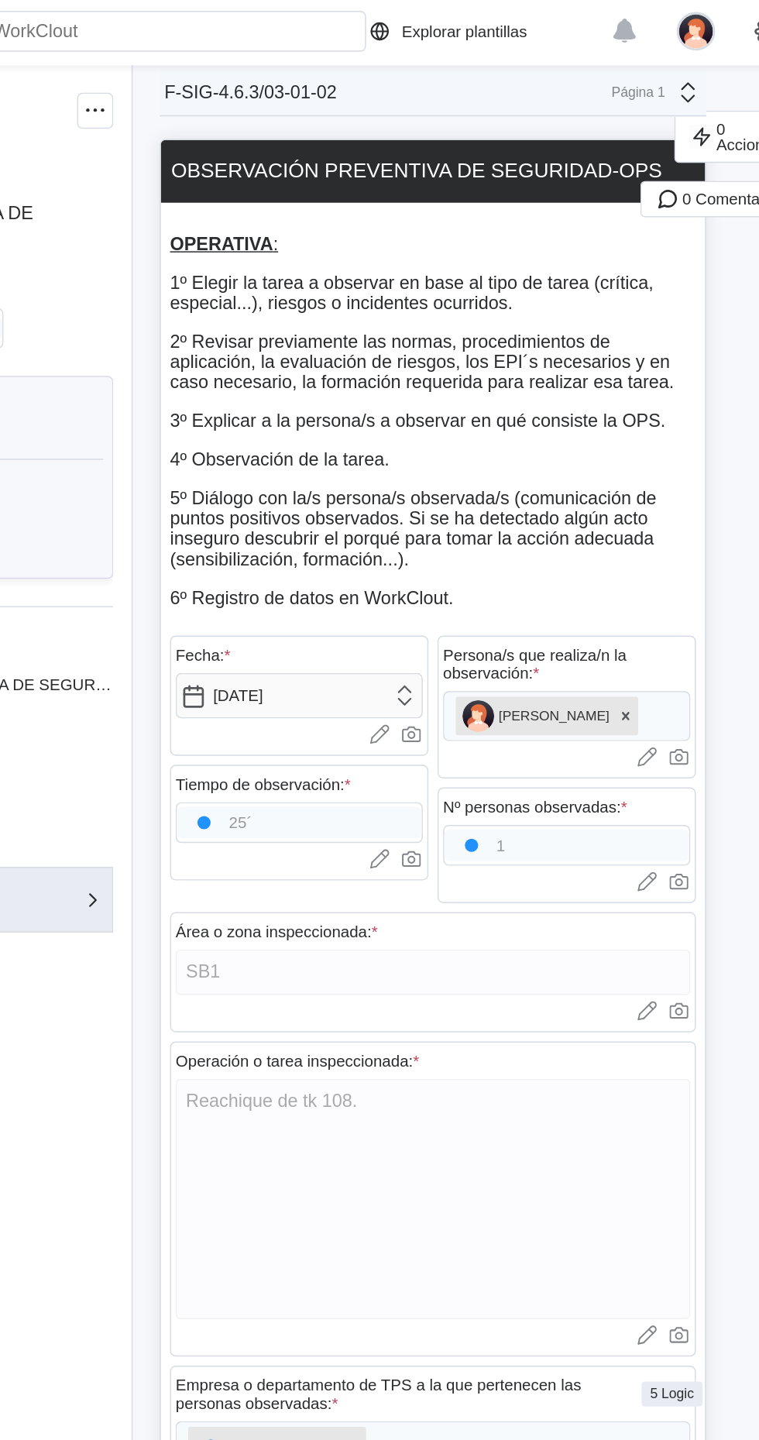
scroll to position [0, 0]
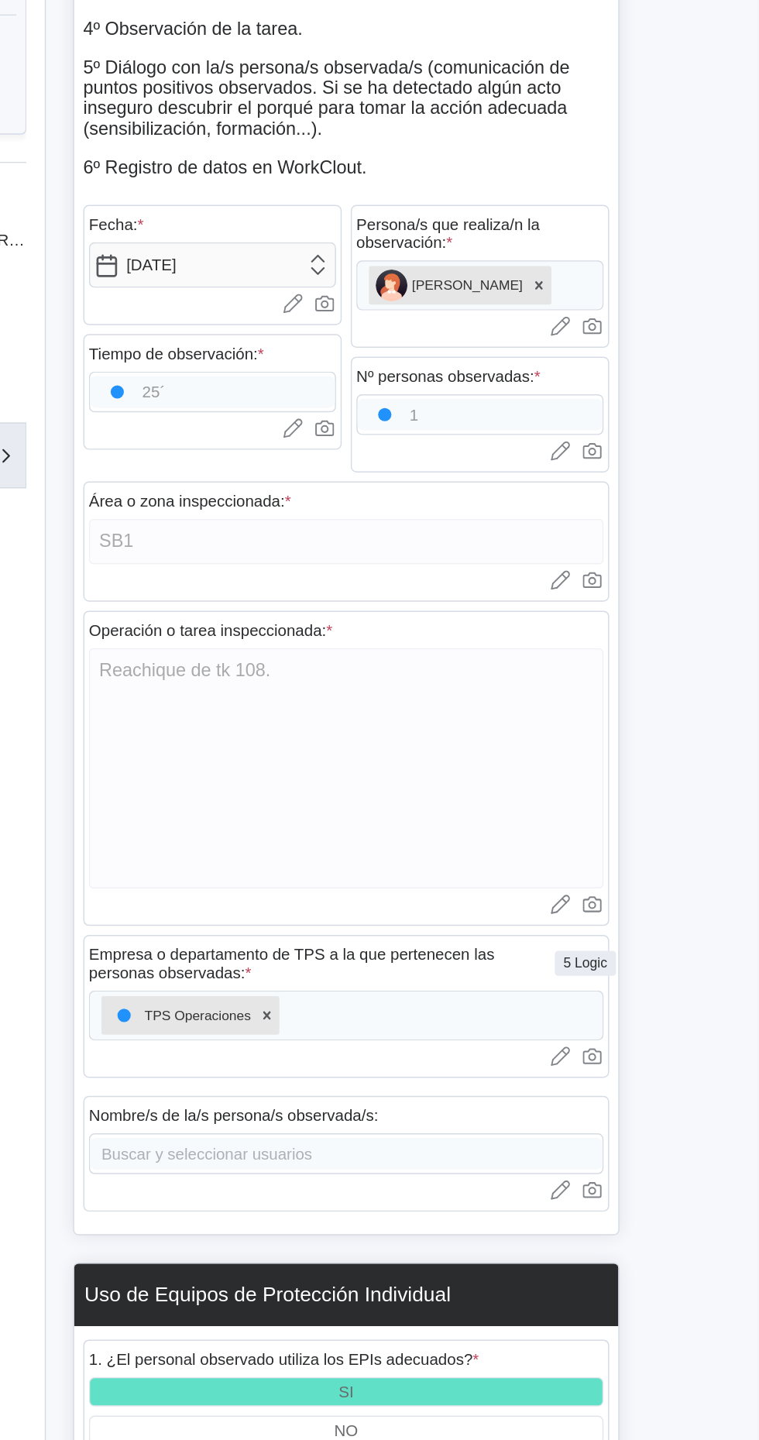
click at [474, 1097] on div "Buscar y seleccionar usuarios" at bounding box center [476, 1094] width 352 height 28
click at [408, 1106] on div "Buscar y seleccionar usuarios" at bounding box center [476, 1094] width 352 height 28
click at [620, 1126] on icon at bounding box center [622, 1118] width 15 height 15
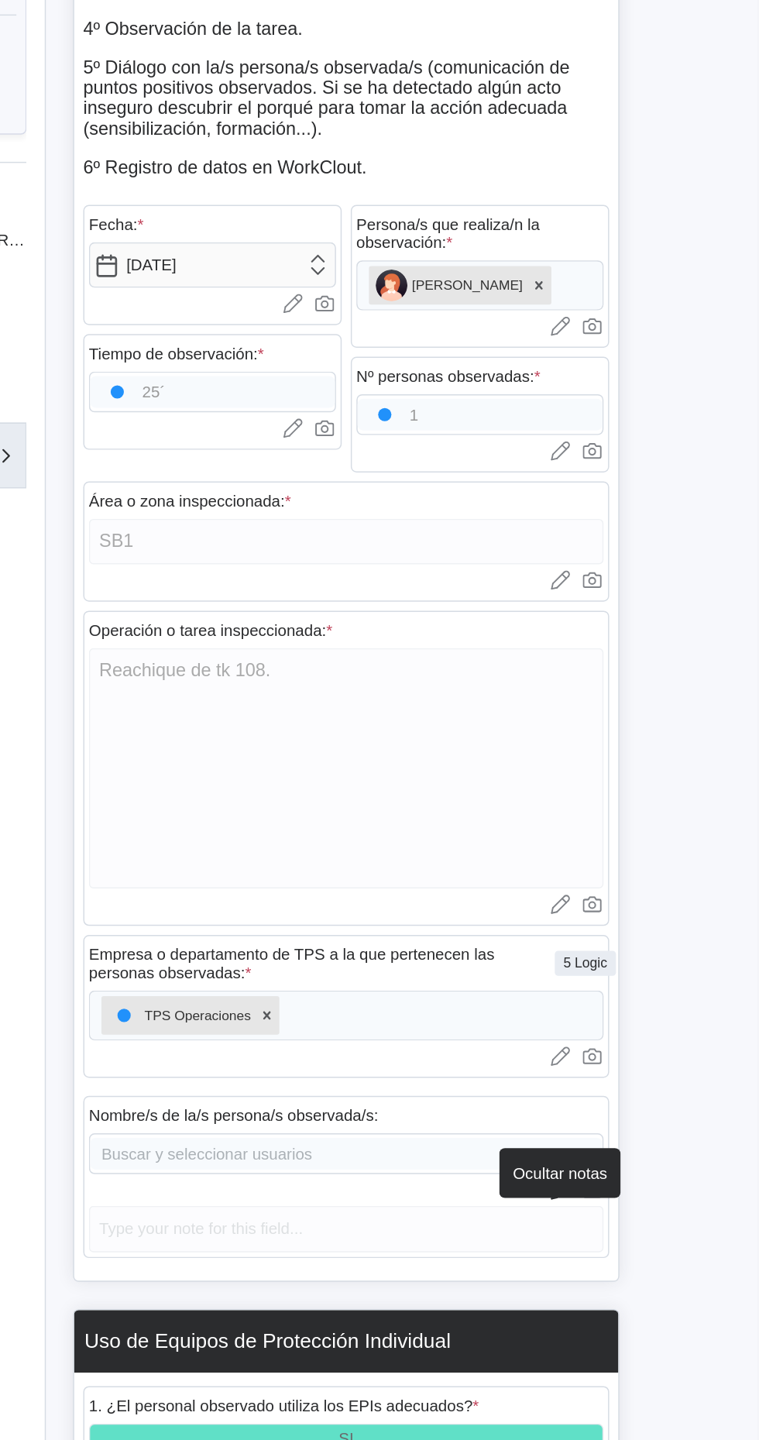
click at [419, 1104] on div "Buscar y seleccionar usuarios" at bounding box center [476, 1094] width 352 height 28
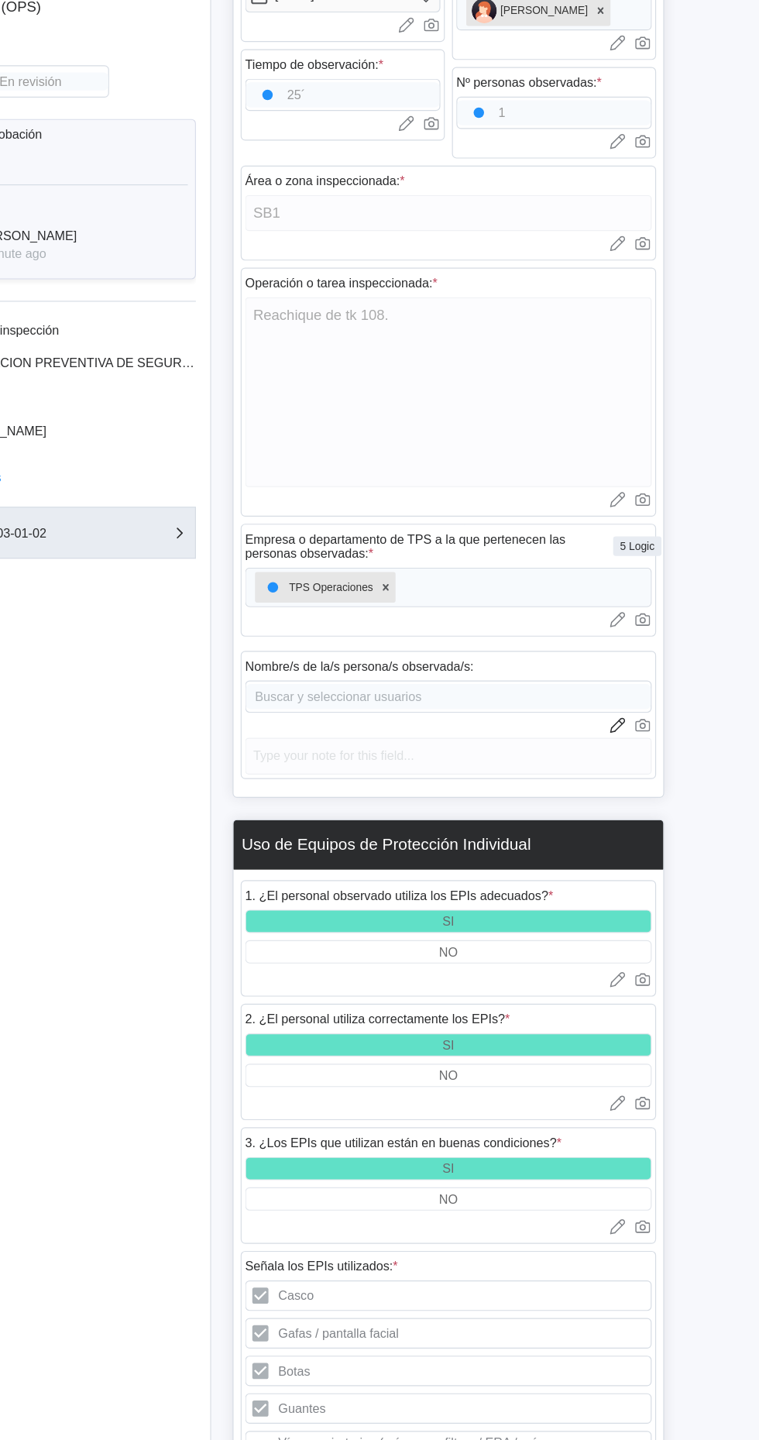
scroll to position [389, 0]
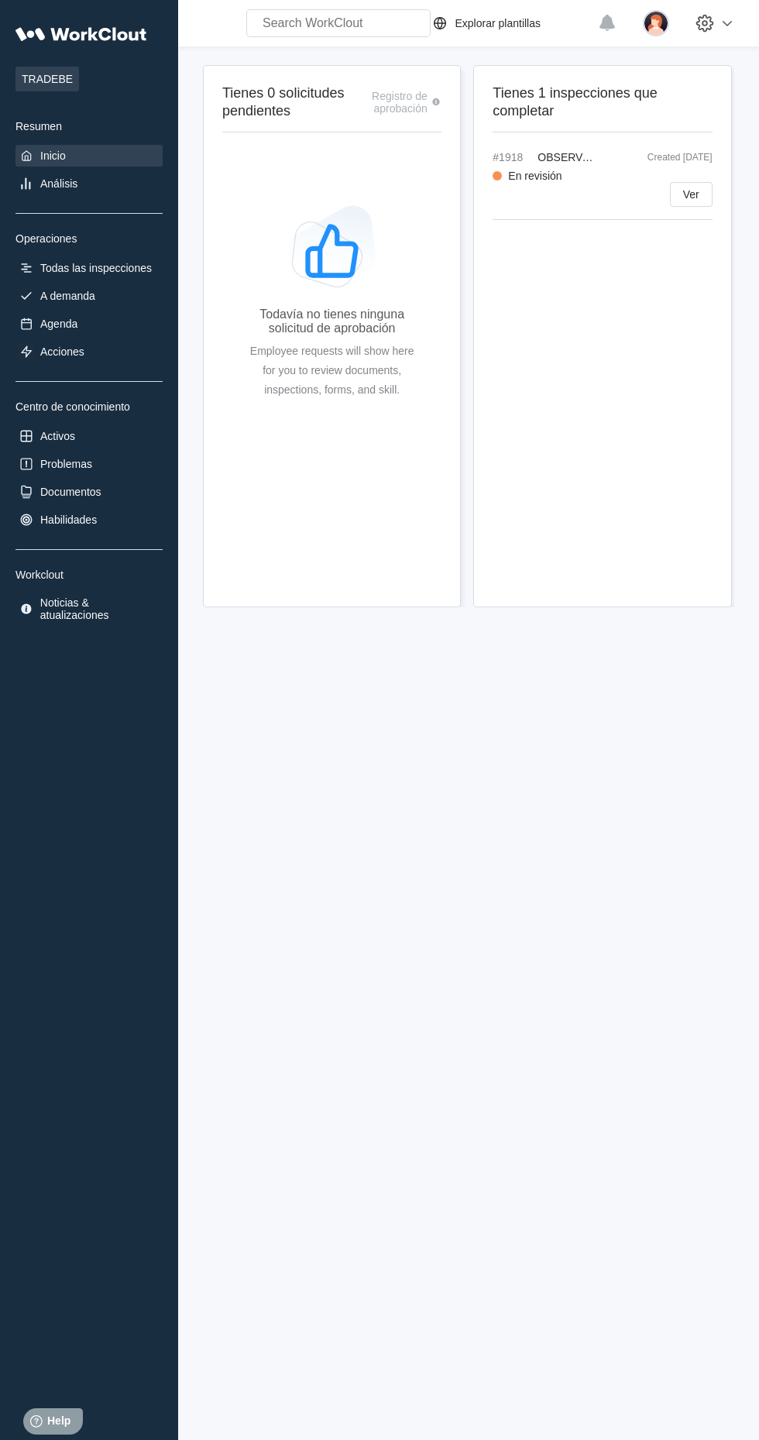
scroll to position [2, 0]
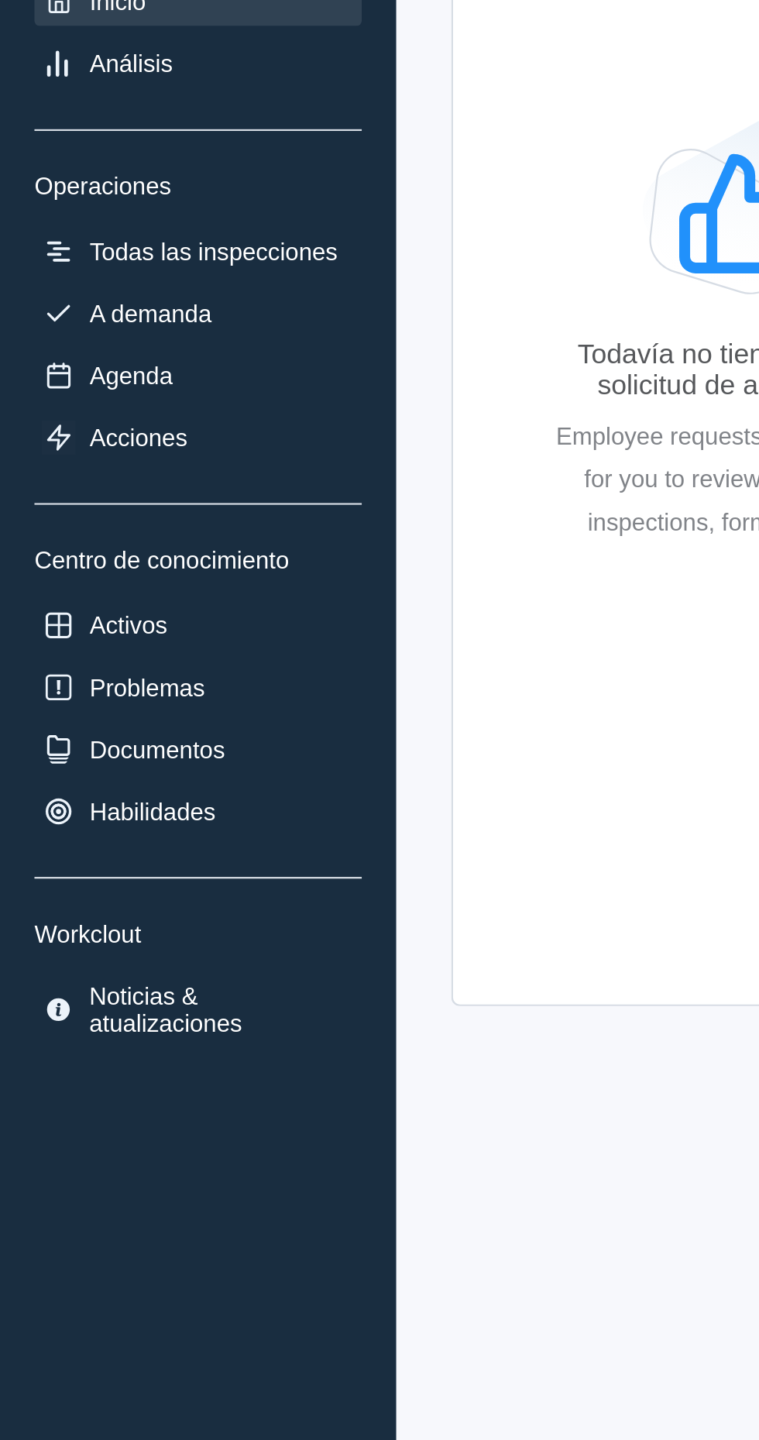
click at [91, 294] on div "A demanda" at bounding box center [67, 296] width 55 height 12
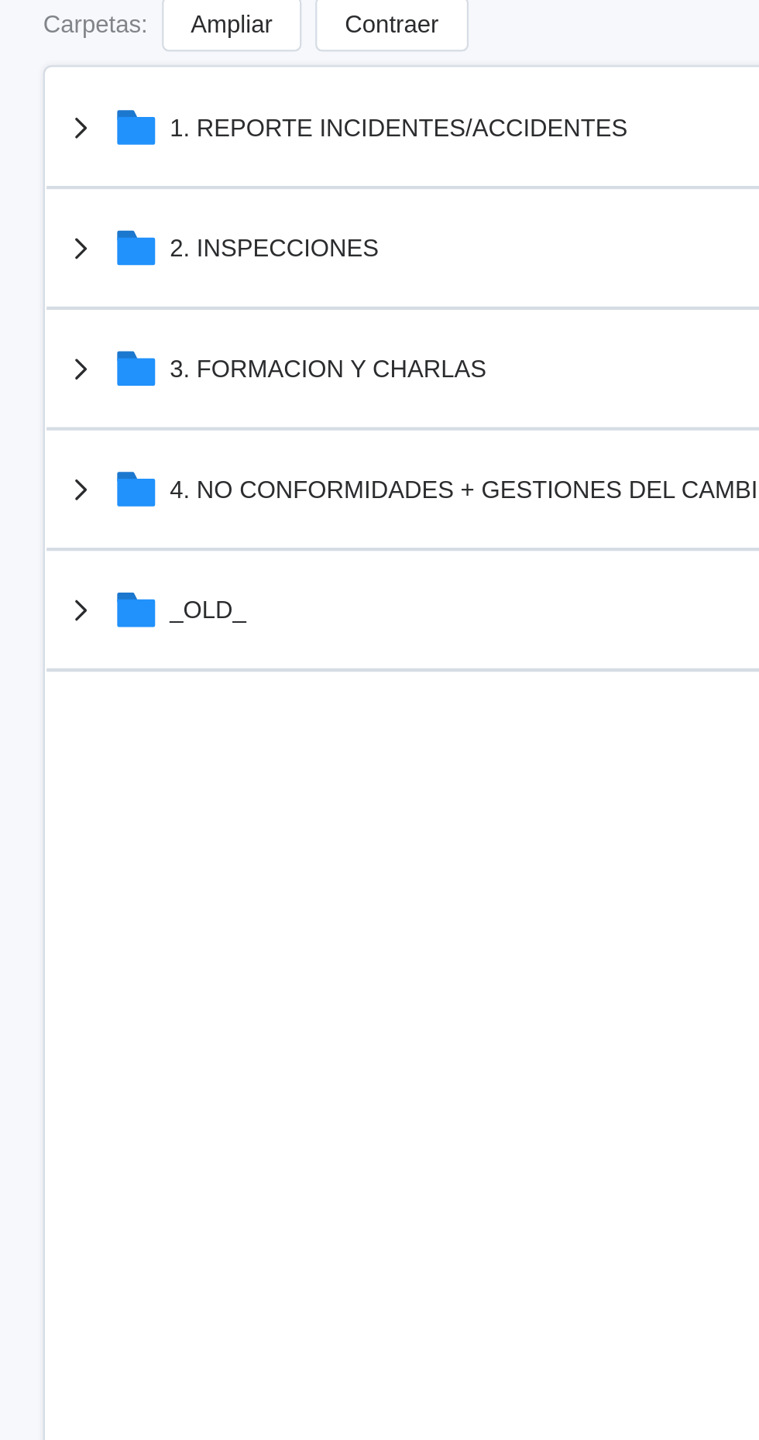
click at [344, 265] on div "2. INSPECCIONES" at bounding box center [307, 266] width 94 height 12
